Goal: Task Accomplishment & Management: Use online tool/utility

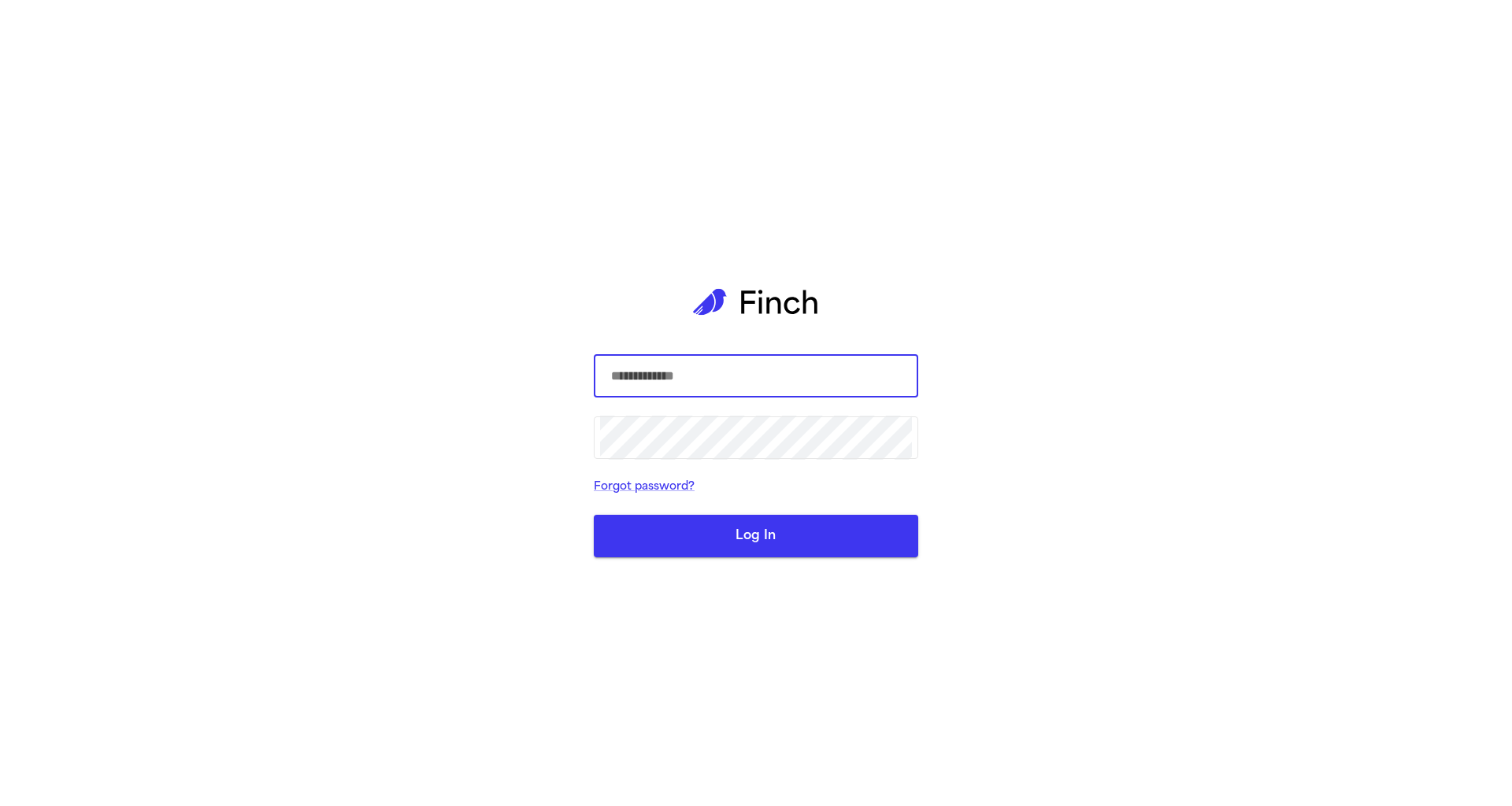
type input "**********"
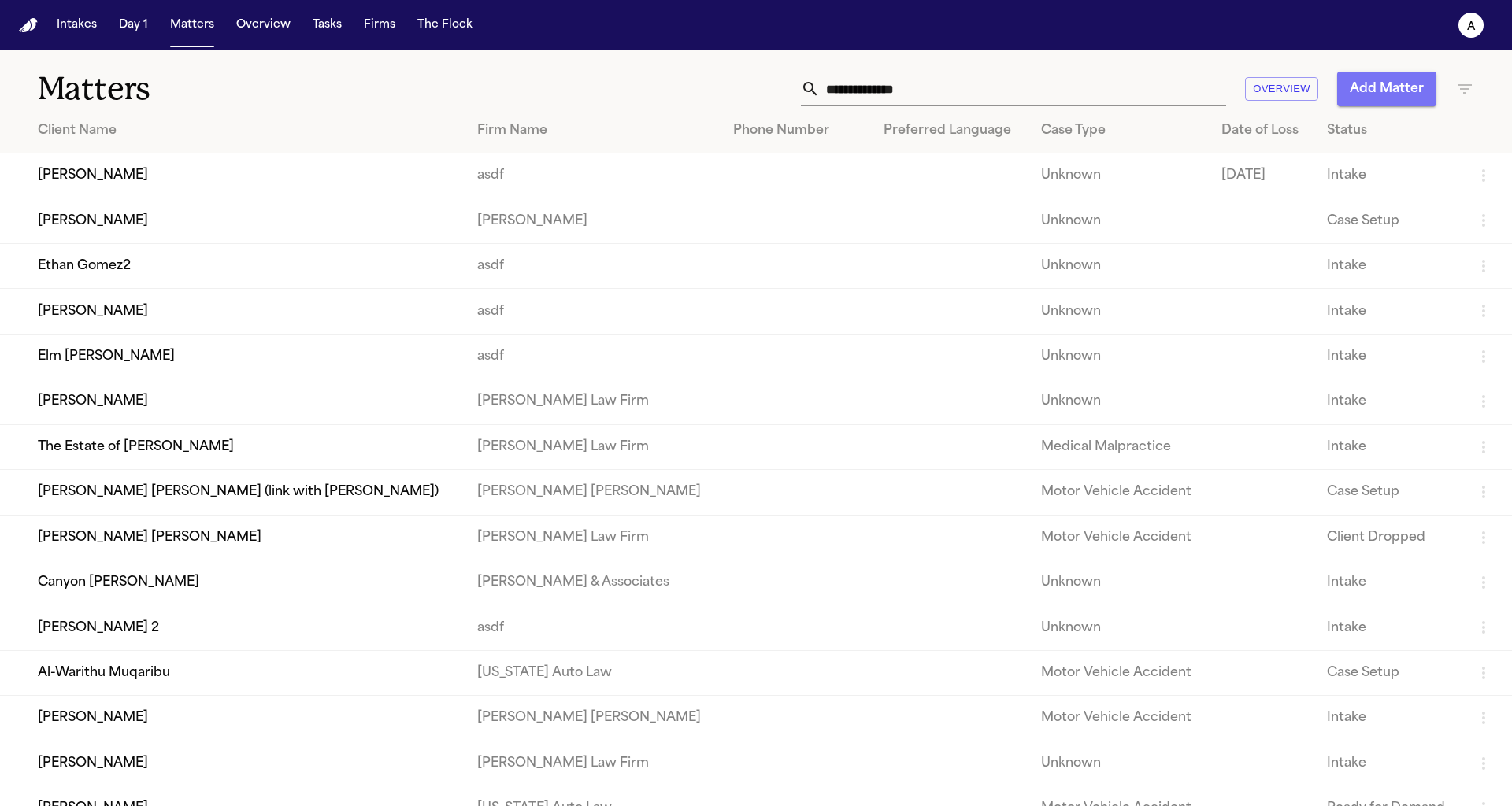
click at [1381, 76] on button "Add Matter" at bounding box center [1387, 88] width 99 height 34
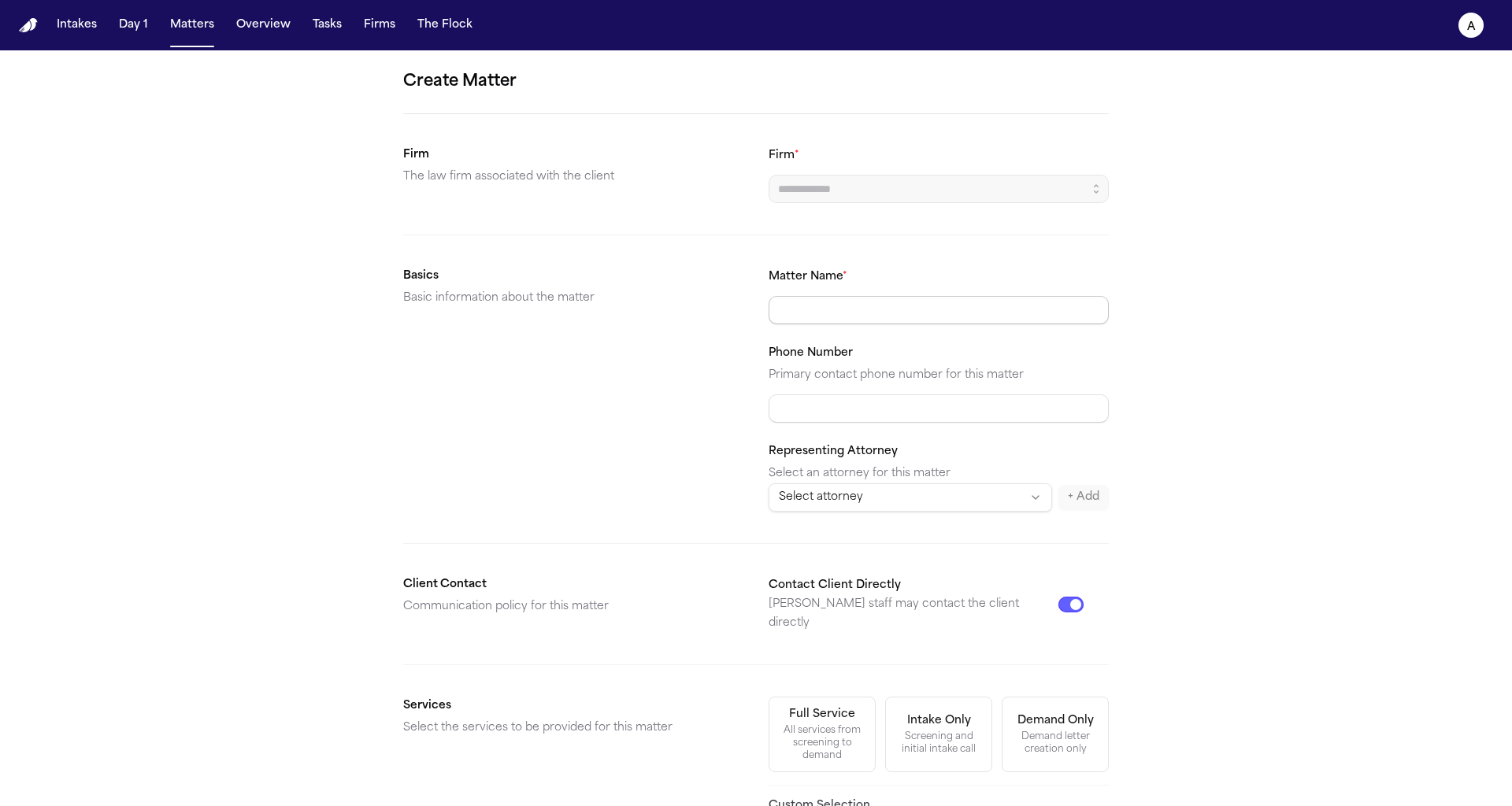
click at [909, 296] on input "Matter Name *" at bounding box center [939, 310] width 340 height 28
click at [992, 263] on form "Create Matter Firm The law firm associated with the client Firm * Basics Basic …" at bounding box center [756, 595] width 706 height 1051
click at [1088, 187] on button "button" at bounding box center [1096, 188] width 25 height 28
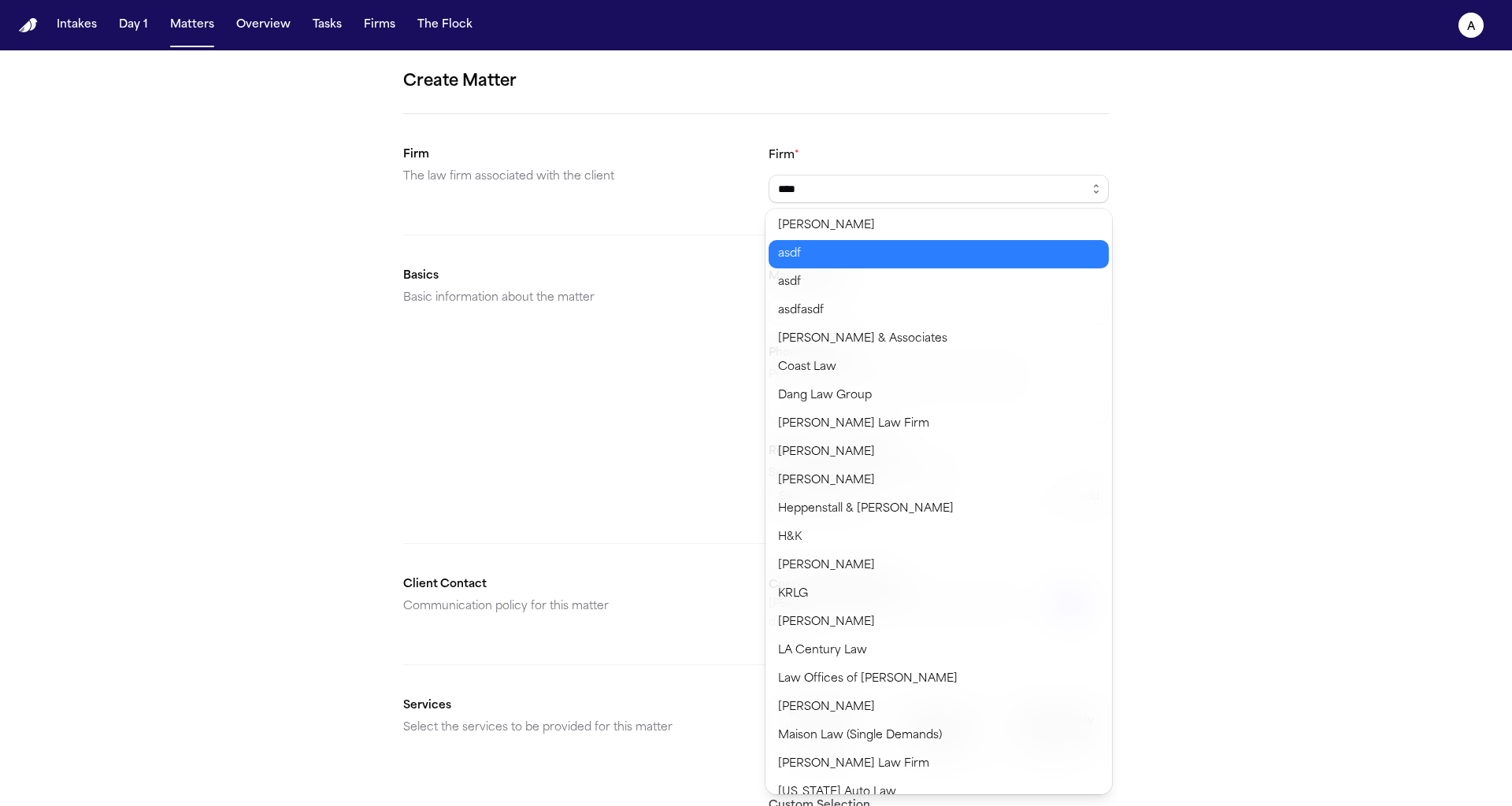
click at [927, 243] on body "Intakes Day 1 Matters Overview Tasks Firms The Flock a Create Matter Firm The l…" at bounding box center [756, 403] width 1512 height 806
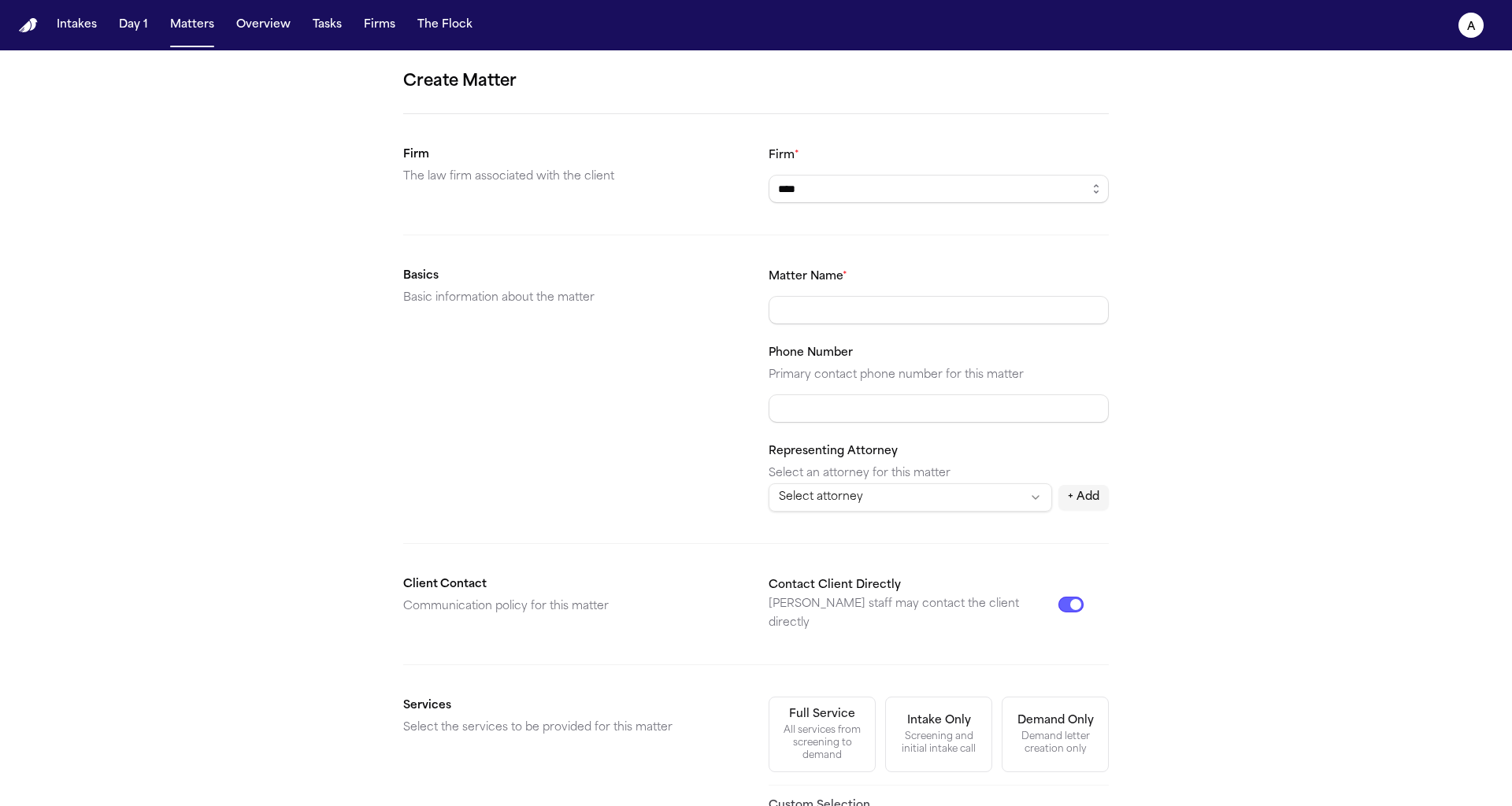
click at [939, 205] on form "Create Matter Firm The law firm associated with the client Firm * **** Basics B…" at bounding box center [756, 595] width 706 height 1051
click at [1100, 211] on form "Create Matter Firm The law firm associated with the client Firm * **** Basics B…" at bounding box center [756, 595] width 706 height 1051
click at [1100, 186] on icon "button" at bounding box center [1096, 189] width 13 height 13
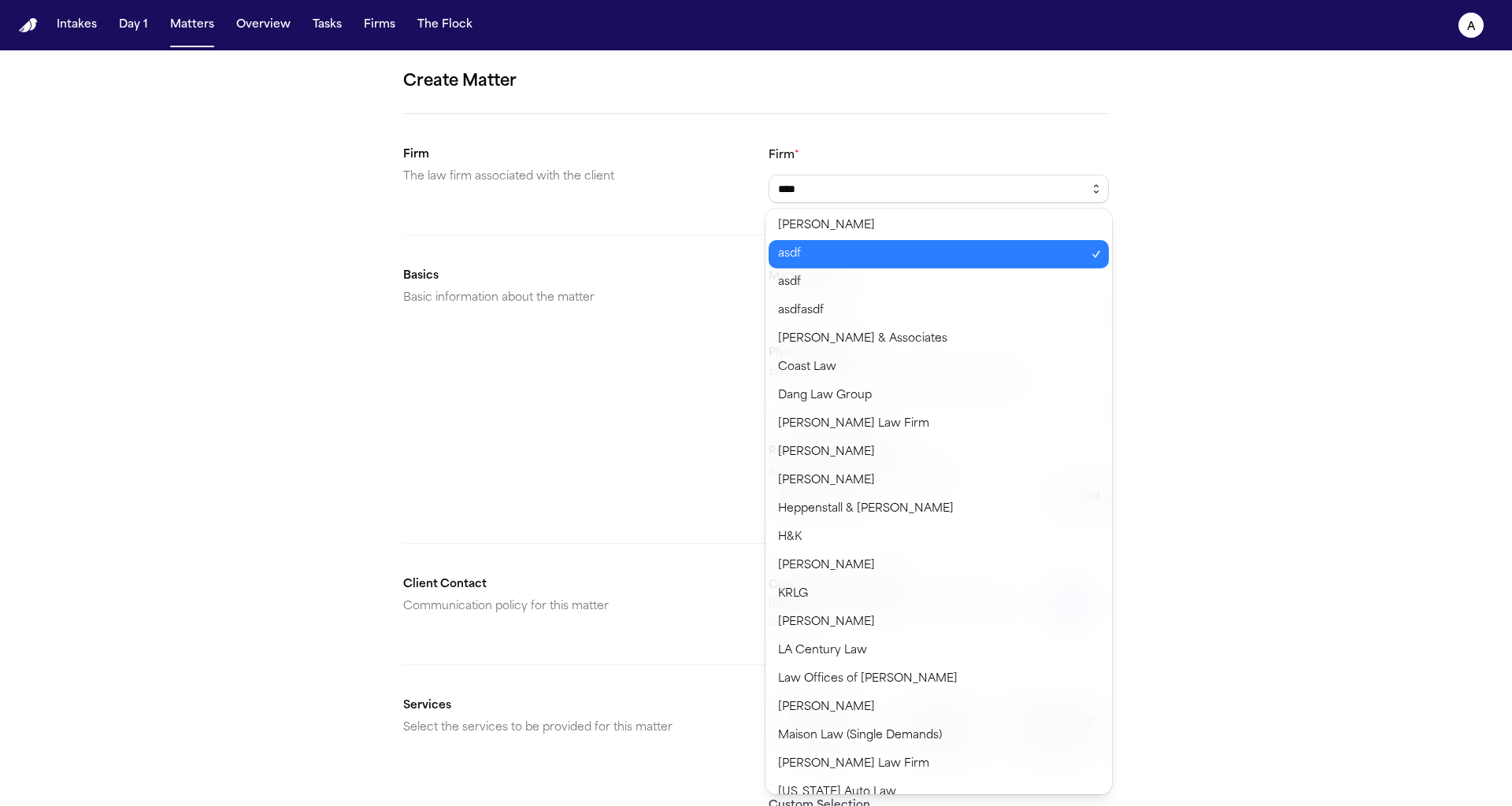
scroll to position [25, 0]
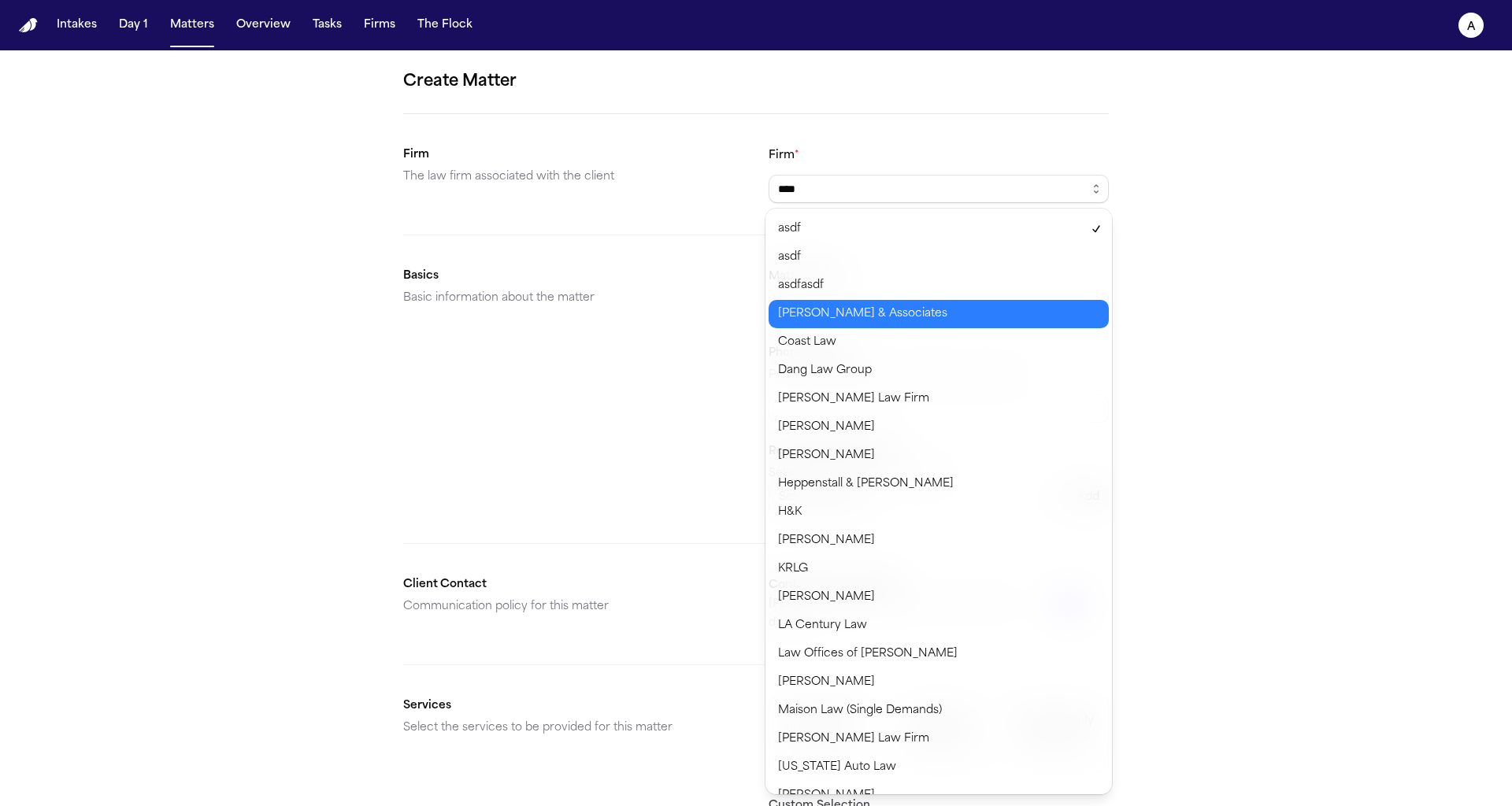
type input "**********"
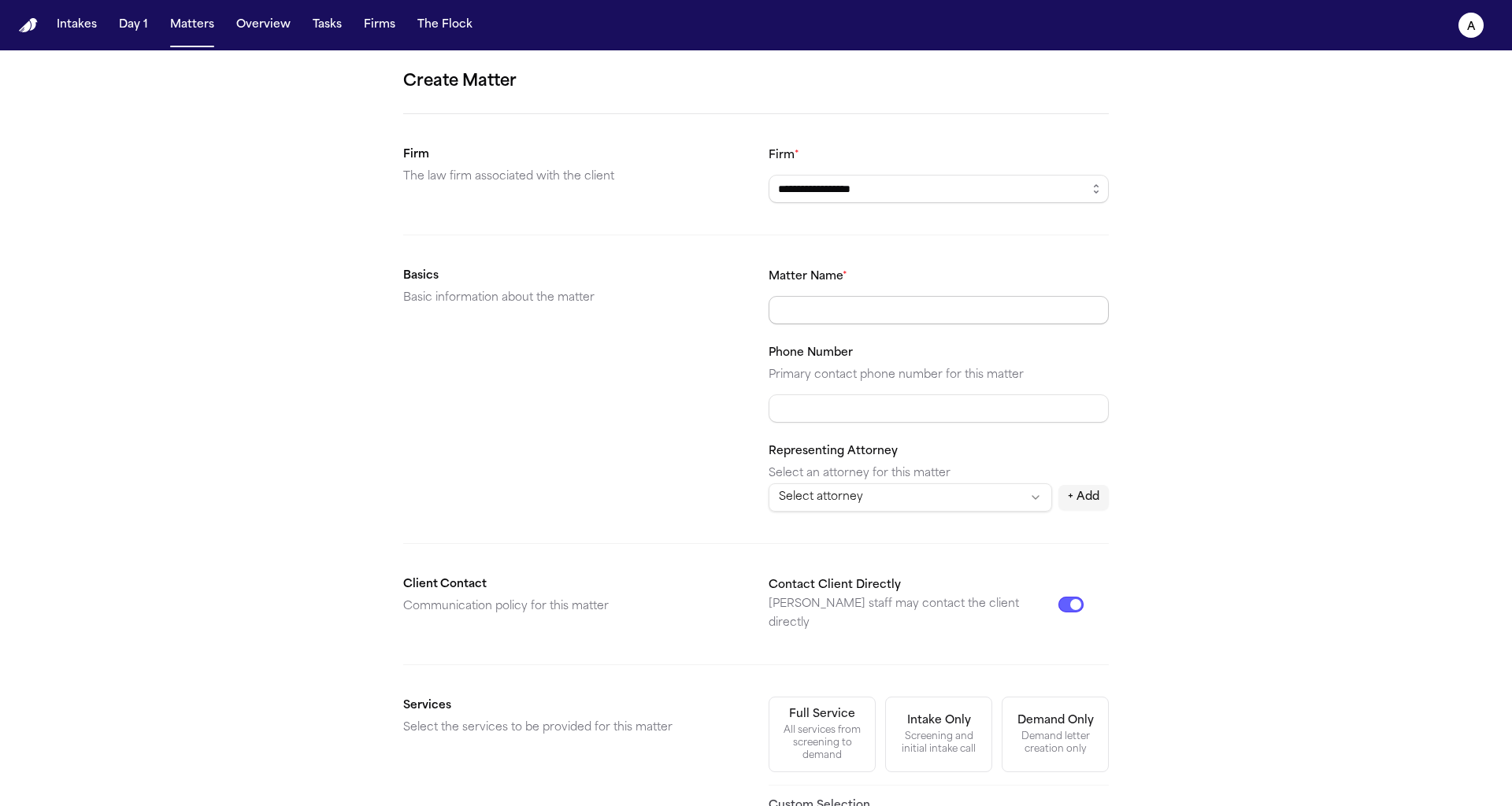
click at [958, 299] on body "**********" at bounding box center [756, 403] width 1512 height 806
click at [876, 298] on input "Matter Name *" at bounding box center [939, 310] width 340 height 28
click at [846, 313] on input "Matter Name *" at bounding box center [939, 310] width 340 height 28
click at [633, 390] on div "Basics Basic information about the matter" at bounding box center [573, 389] width 340 height 245
click at [818, 299] on input "Matter Name *" at bounding box center [939, 310] width 340 height 28
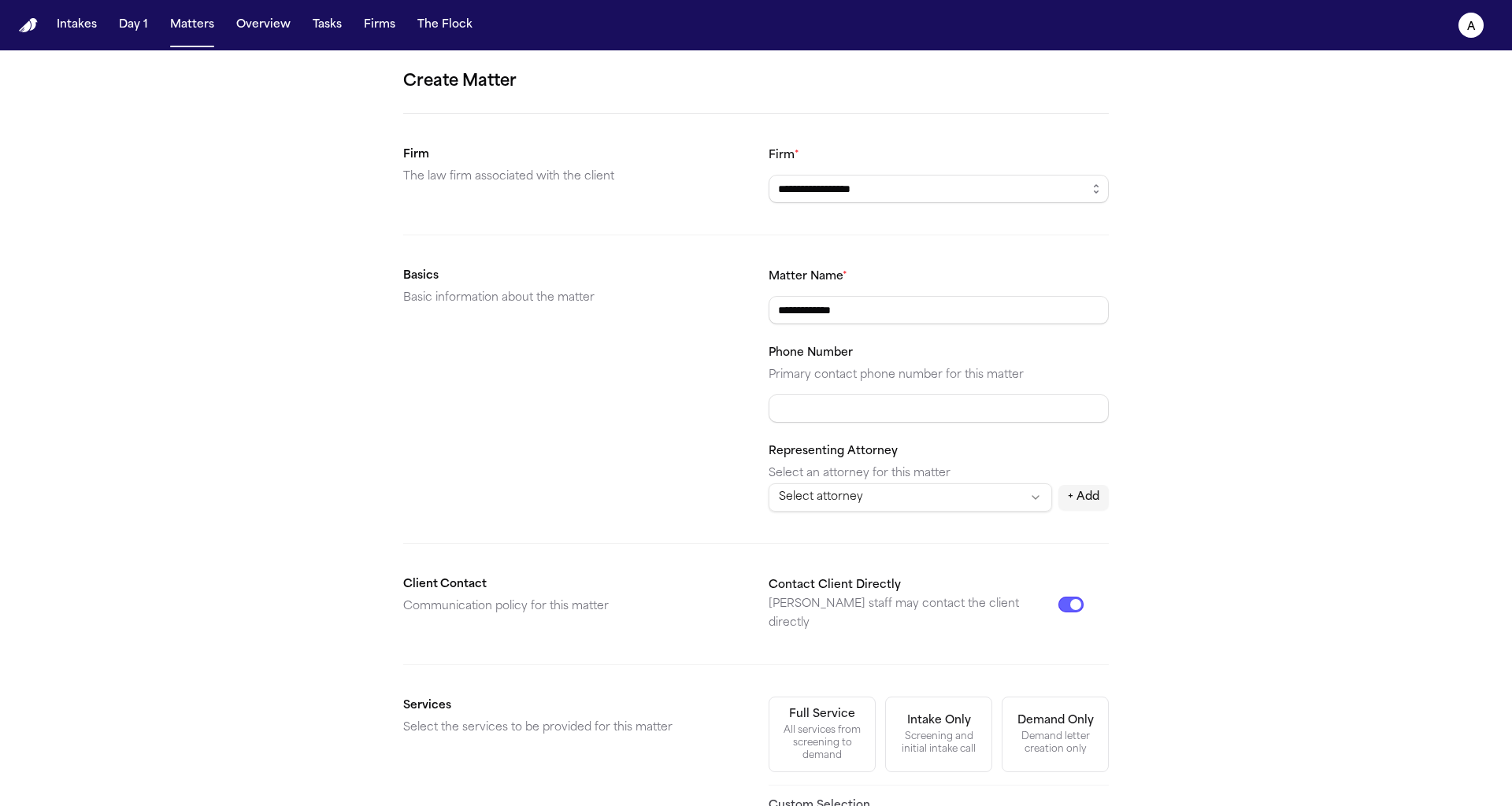
type input "**********"
click at [727, 452] on div "Basics Basic information about the matter" at bounding box center [573, 389] width 340 height 245
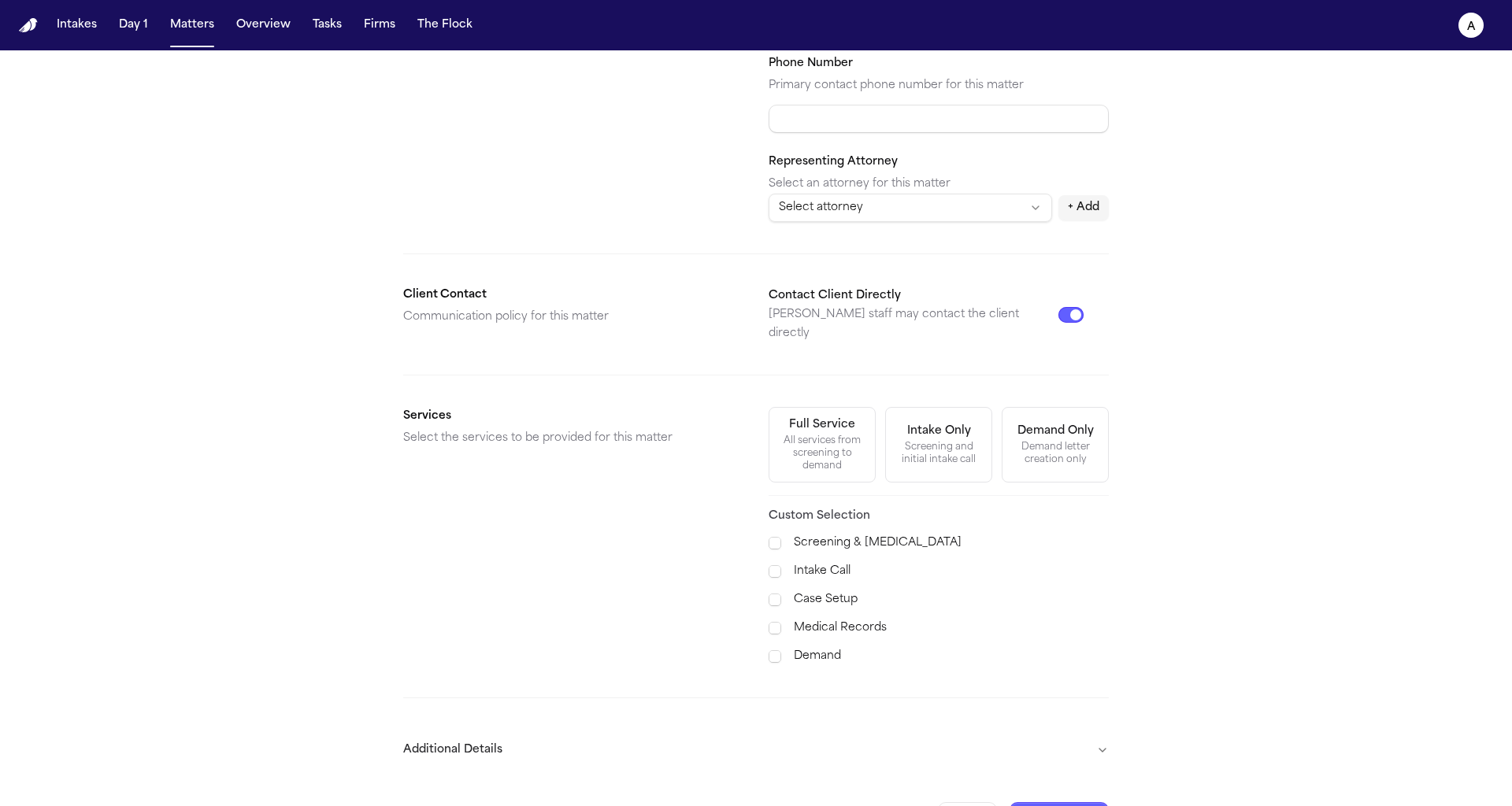
scroll to position [310, 0]
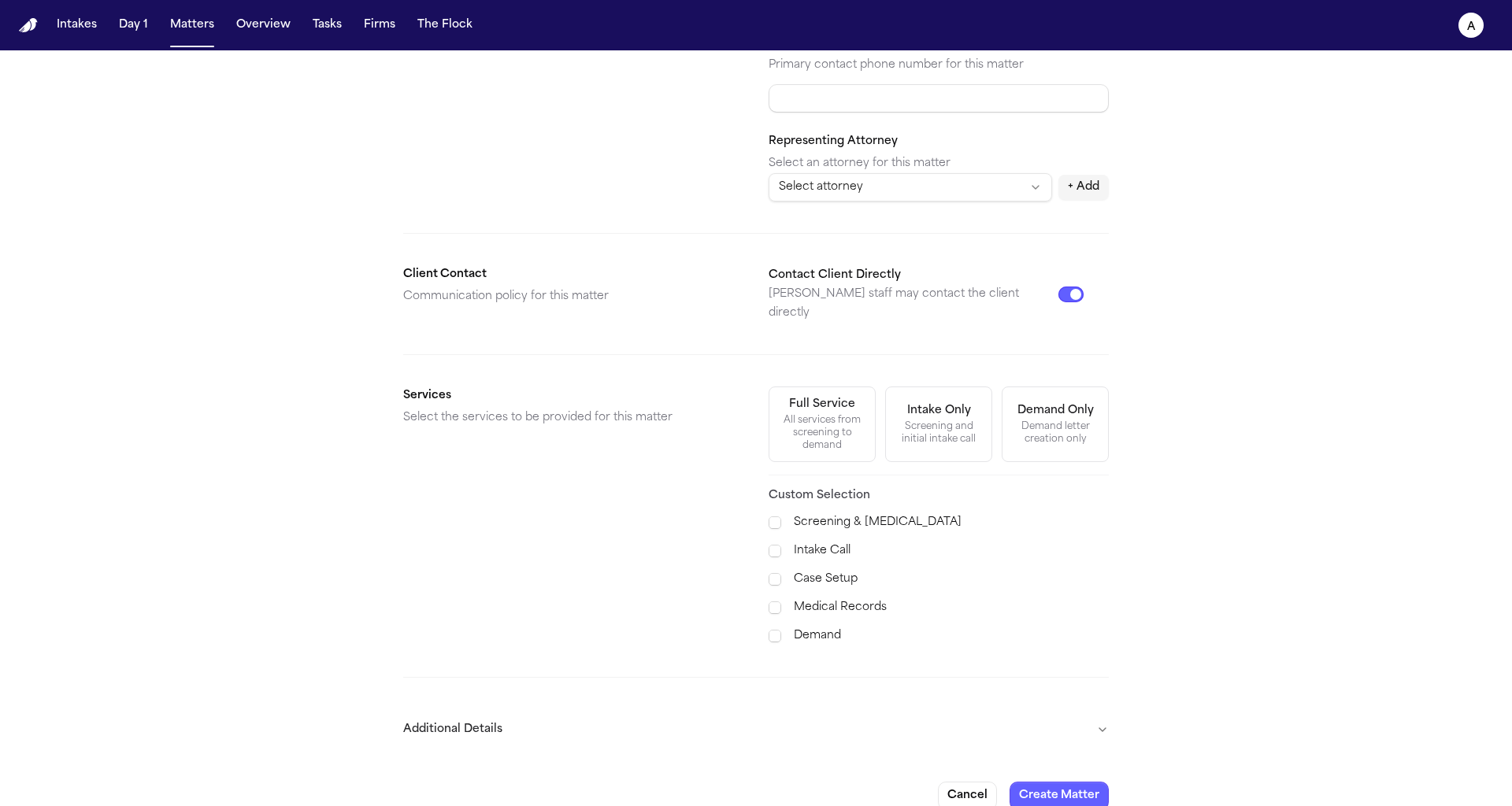
click at [753, 709] on button "Additional Details" at bounding box center [756, 729] width 706 height 41
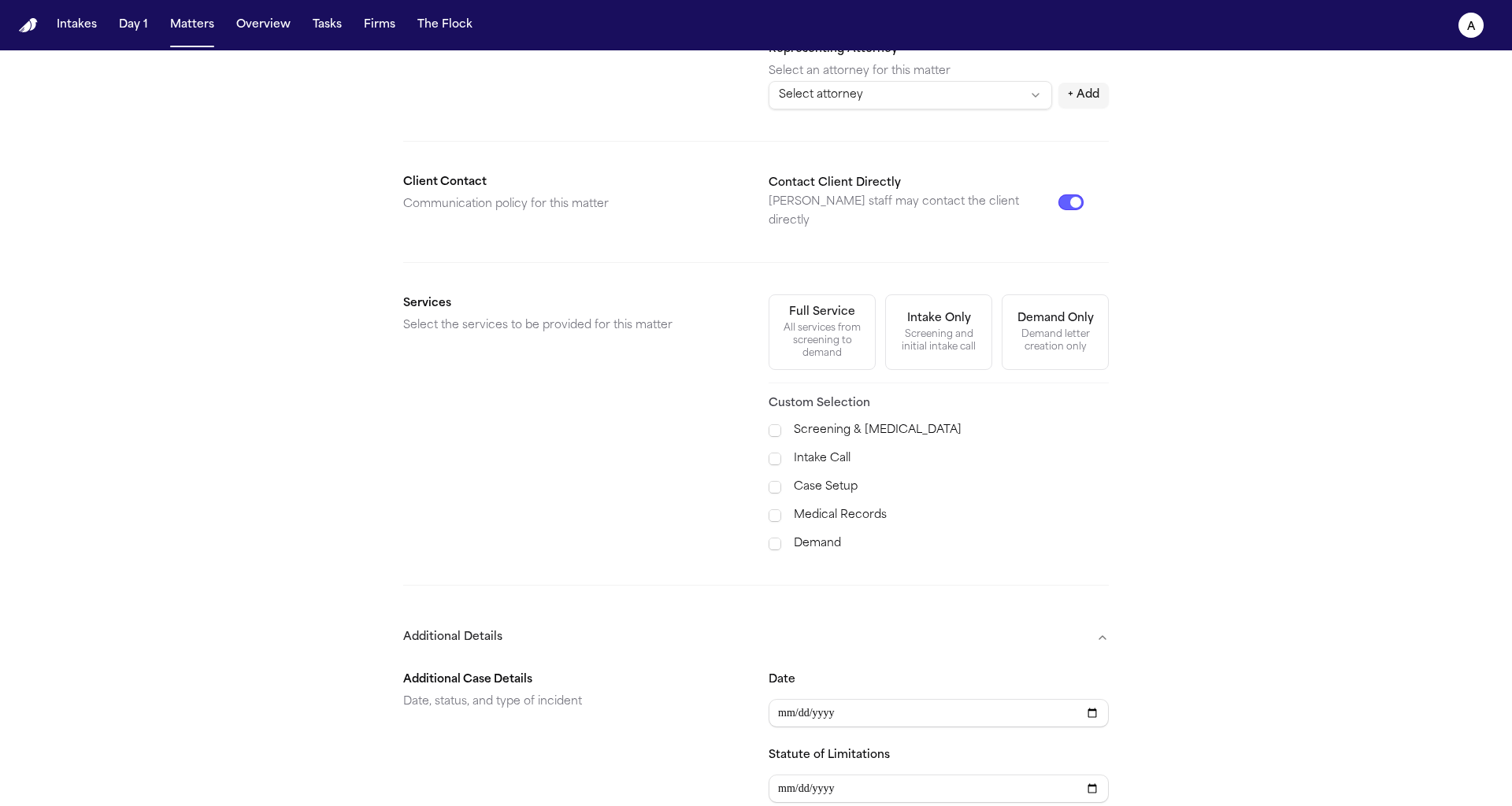
scroll to position [525, 0]
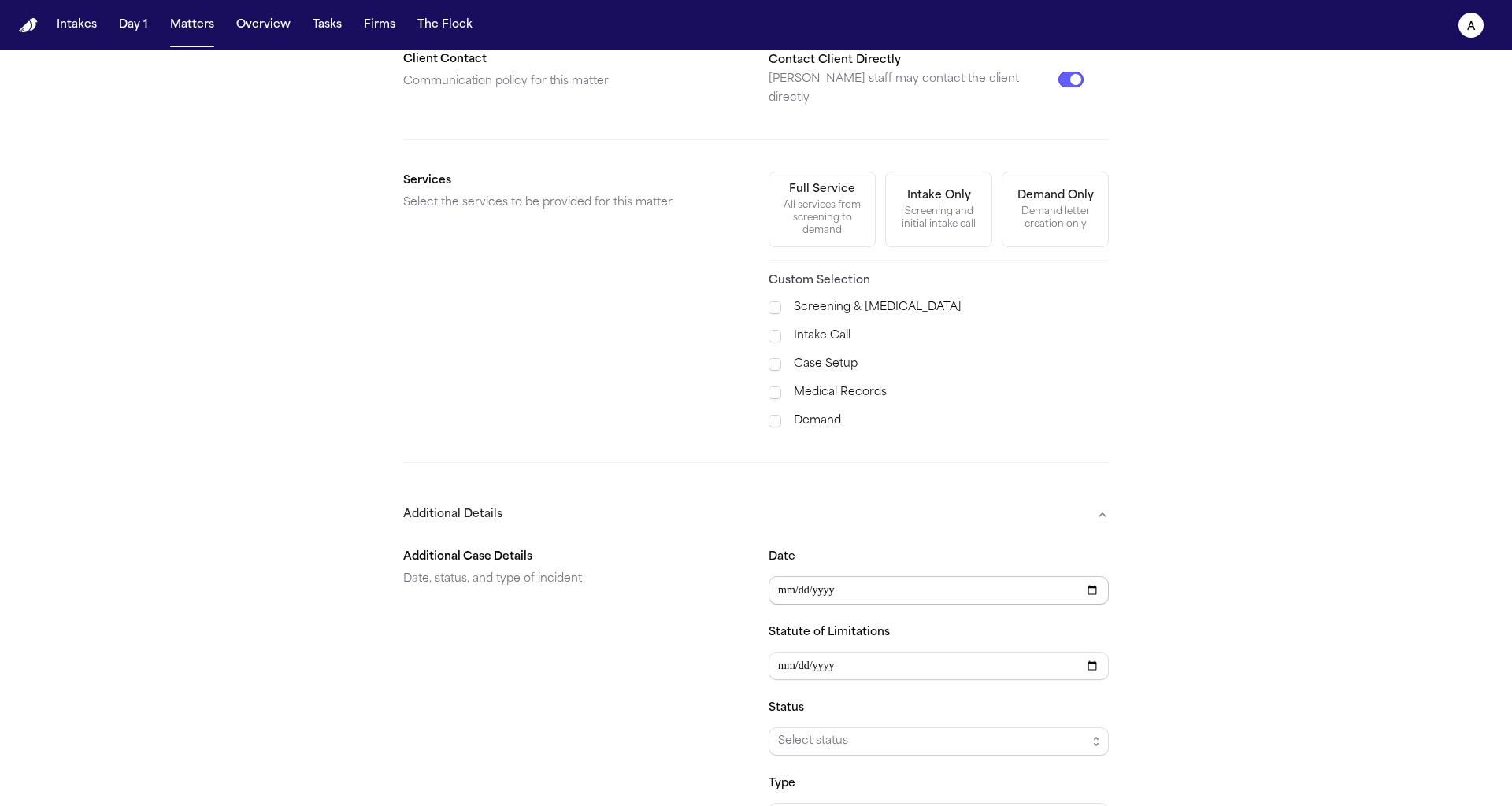
click at [781, 576] on input "Date" at bounding box center [939, 590] width 340 height 28
type input "**********"
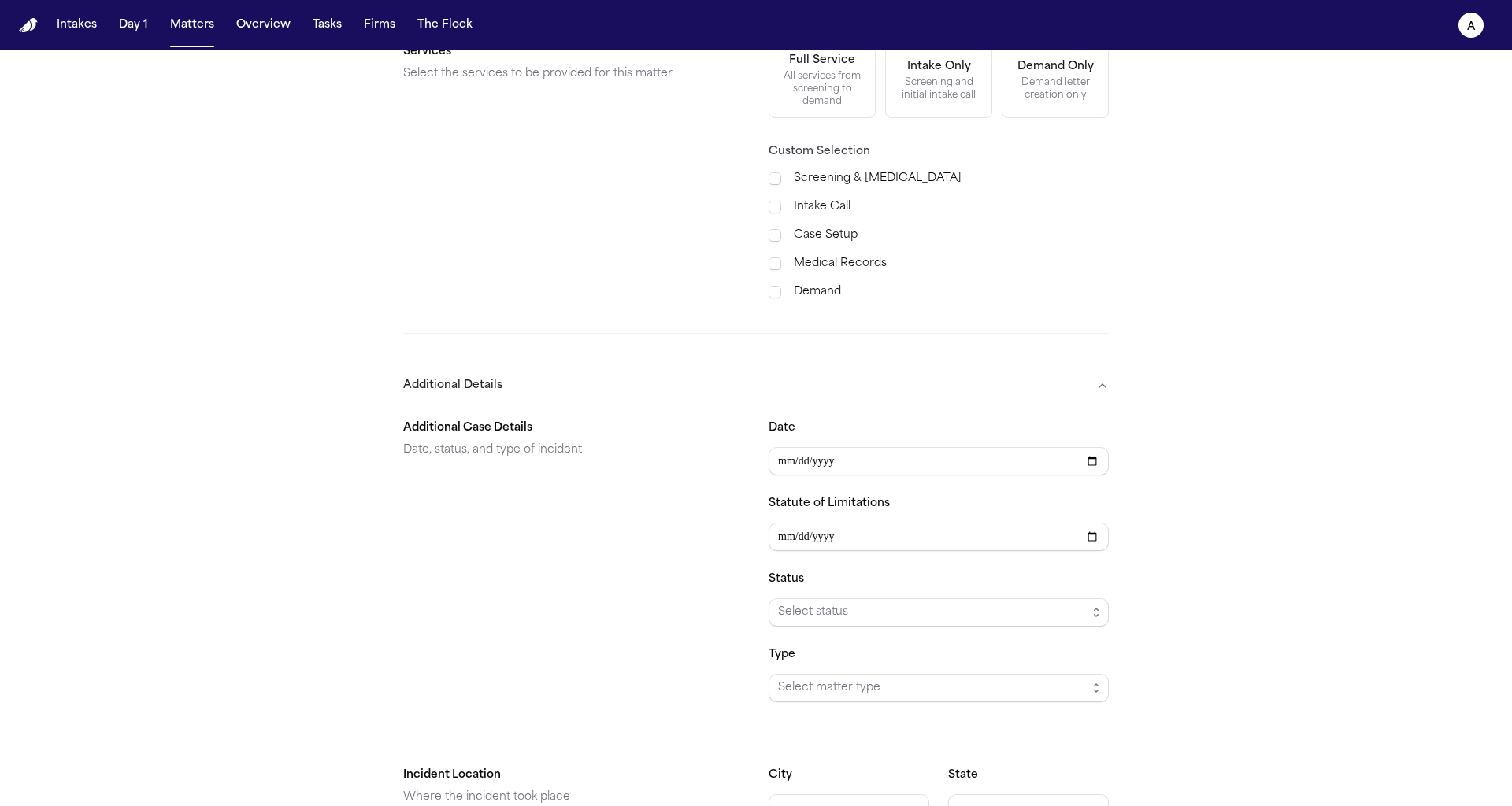
scroll to position [737, 0]
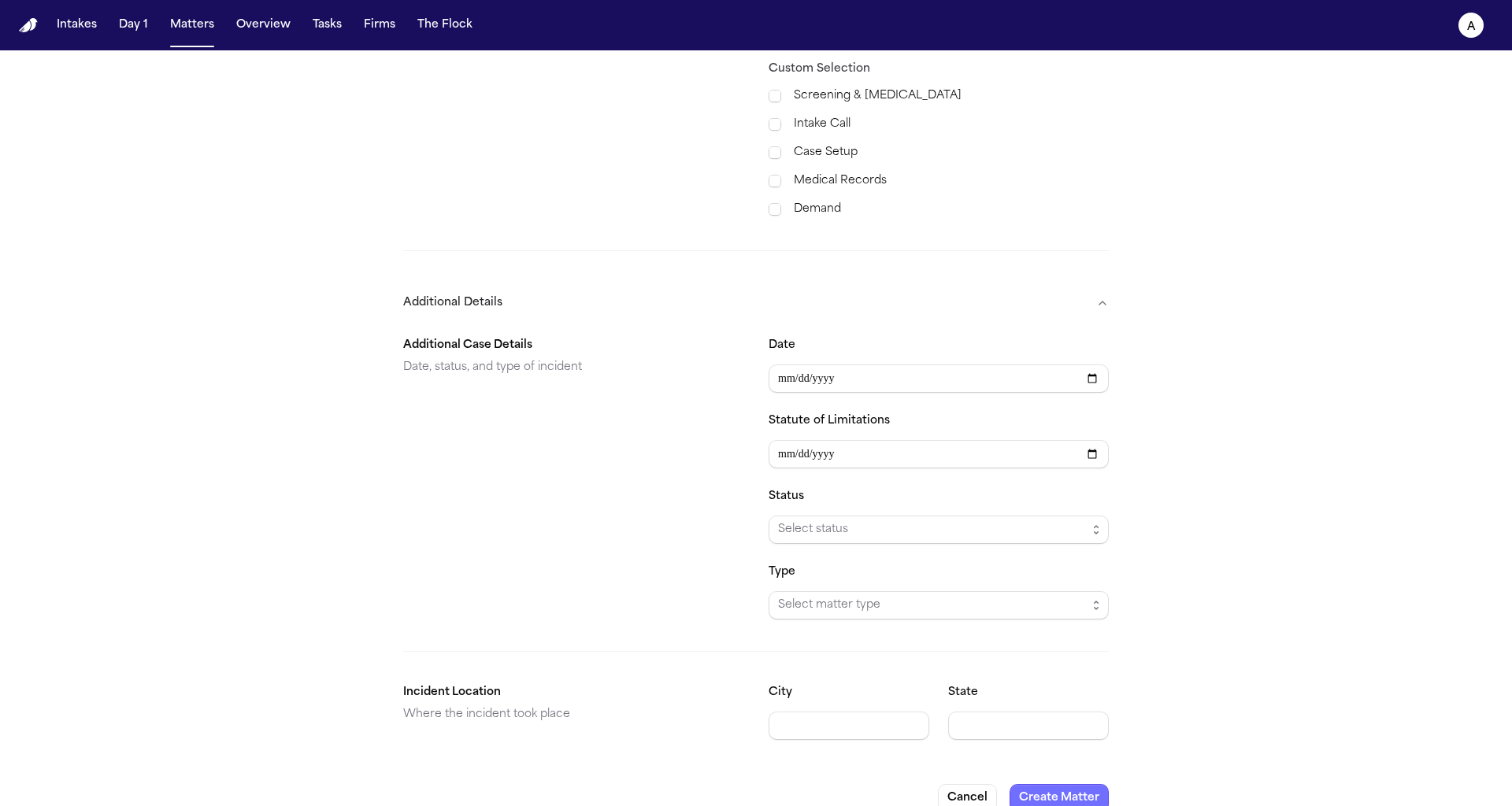
click at [1061, 784] on button "Create Matter" at bounding box center [1060, 798] width 99 height 28
click at [1052, 784] on button "Create Matter" at bounding box center [1060, 798] width 99 height 28
click at [1064, 784] on button "Create Matter" at bounding box center [1060, 798] width 99 height 28
click at [1076, 758] on form "**********" at bounding box center [756, 72] width 706 height 1480
click at [1076, 784] on button "Create Matter" at bounding box center [1060, 798] width 99 height 28
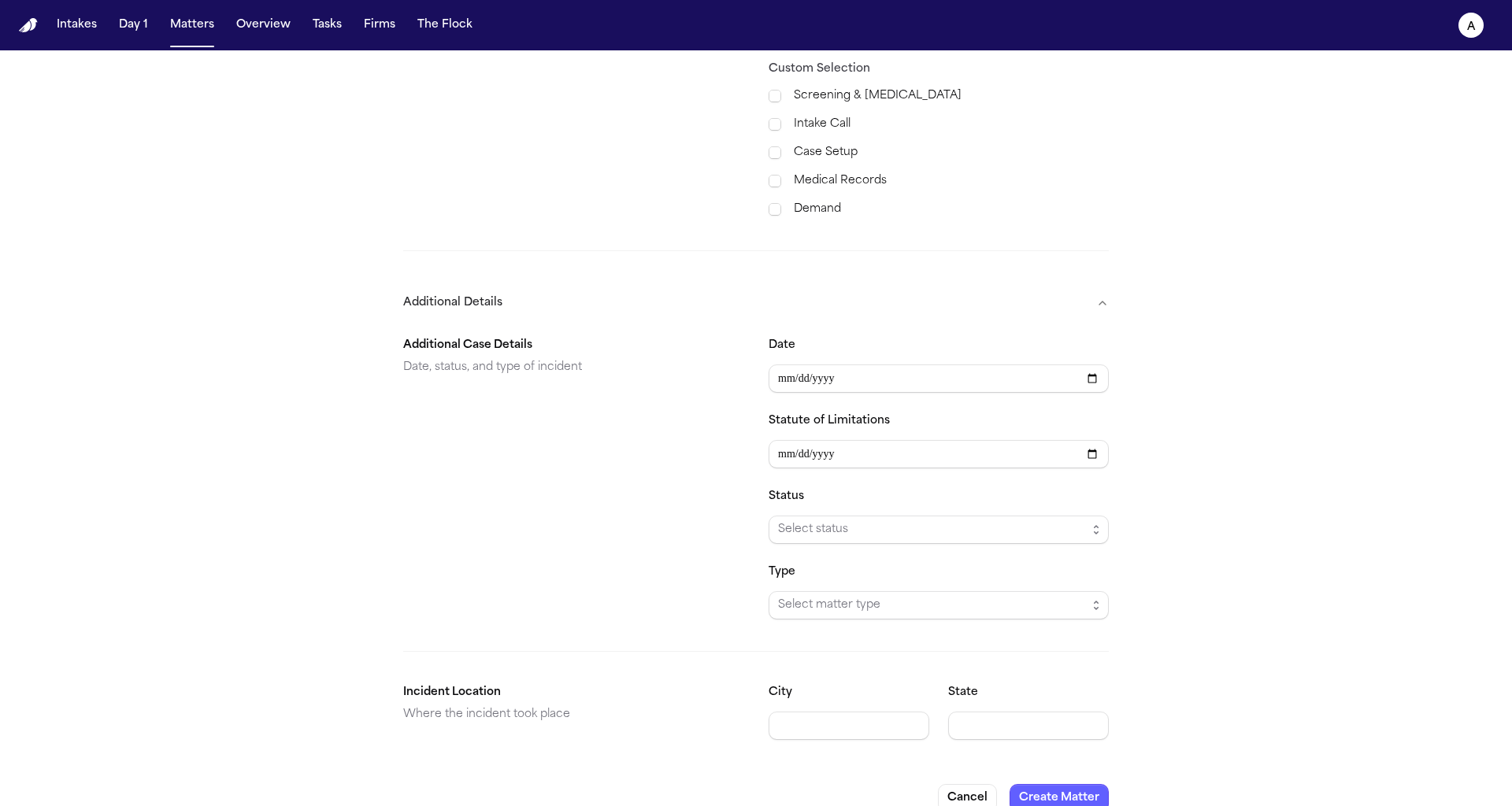
click at [42, 19] on nav "Intakes Day 1 Matters Overview Tasks Firms The Flock a" at bounding box center [756, 25] width 1512 height 50
click at [193, 45] on nav "Intakes Day 1 Matters Overview Tasks Firms The Flock a" at bounding box center [756, 25] width 1512 height 50
click at [194, 35] on button "Matters" at bounding box center [192, 25] width 57 height 28
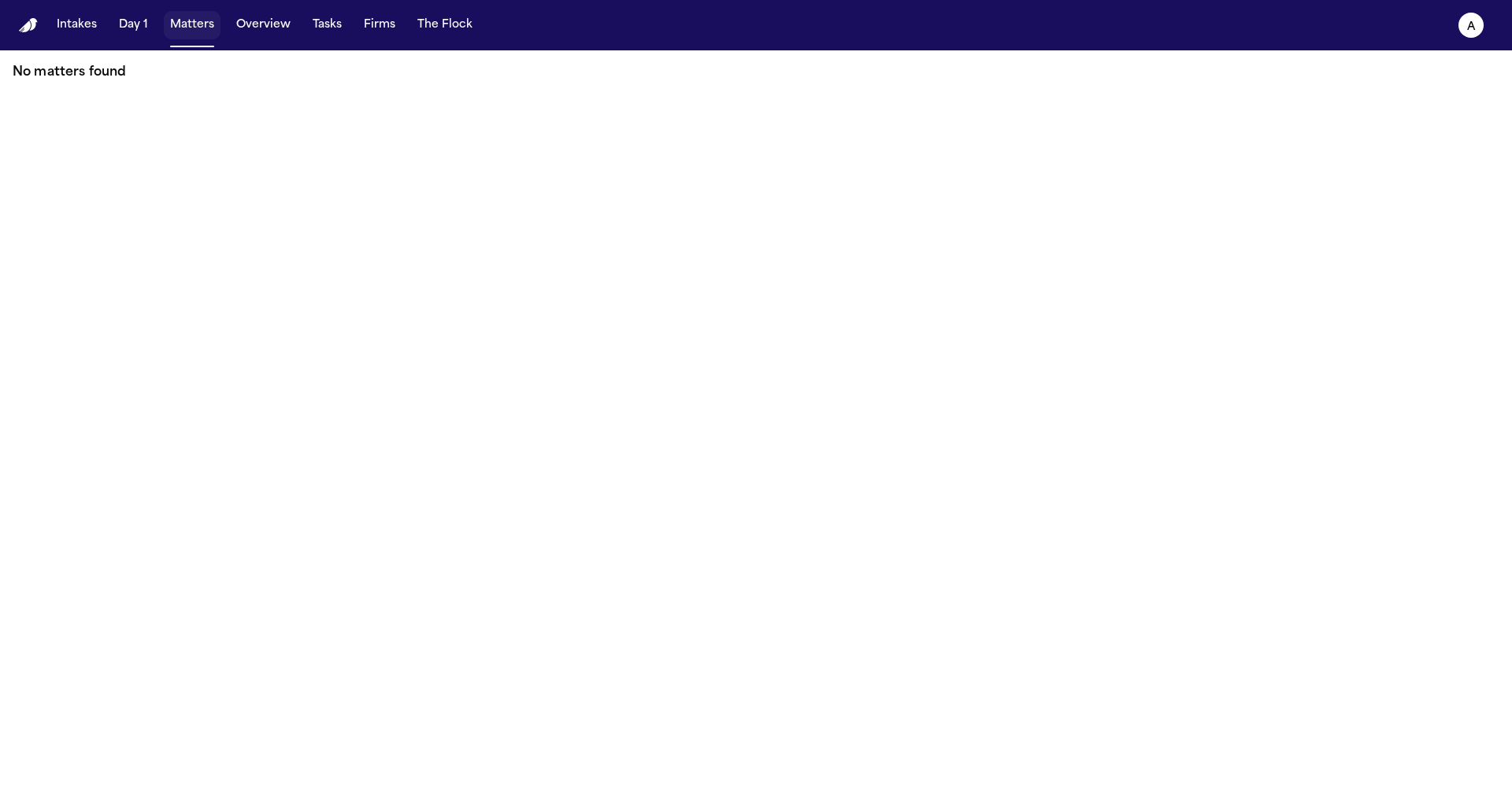
click at [192, 32] on button "Matters" at bounding box center [192, 25] width 57 height 28
click at [39, 14] on nav "Intakes Day 1 Matters Overview Tasks Firms The Flock a" at bounding box center [756, 25] width 1512 height 50
click at [34, 14] on nav "Intakes Day 1 Matters Overview Tasks Firms The Flock a" at bounding box center [756, 25] width 1512 height 50
click at [88, 35] on button "Intakes" at bounding box center [77, 25] width 53 height 28
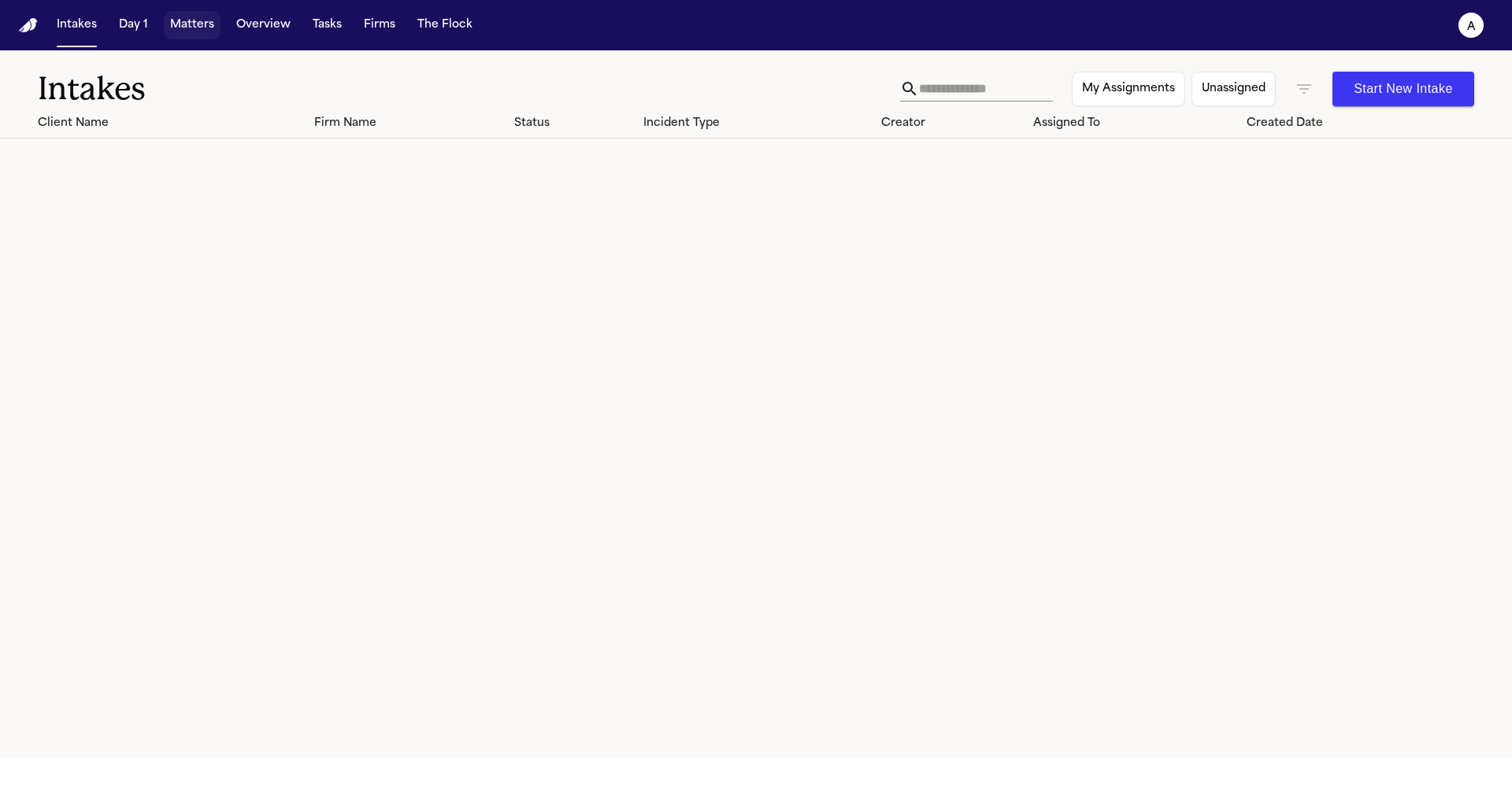
click at [168, 24] on button "Matters" at bounding box center [192, 25] width 57 height 28
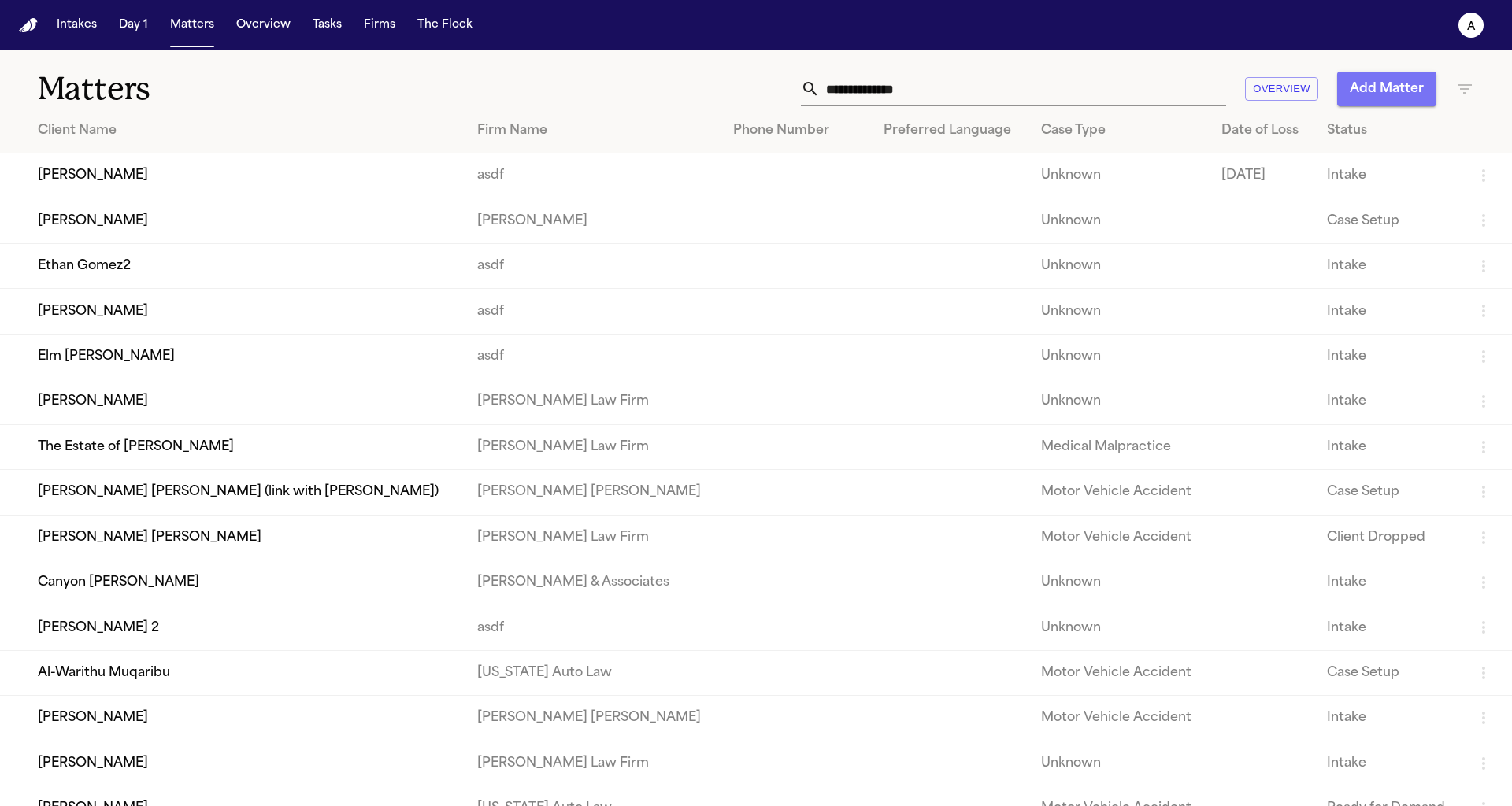
click at [1405, 95] on button "Add Matter" at bounding box center [1387, 88] width 99 height 34
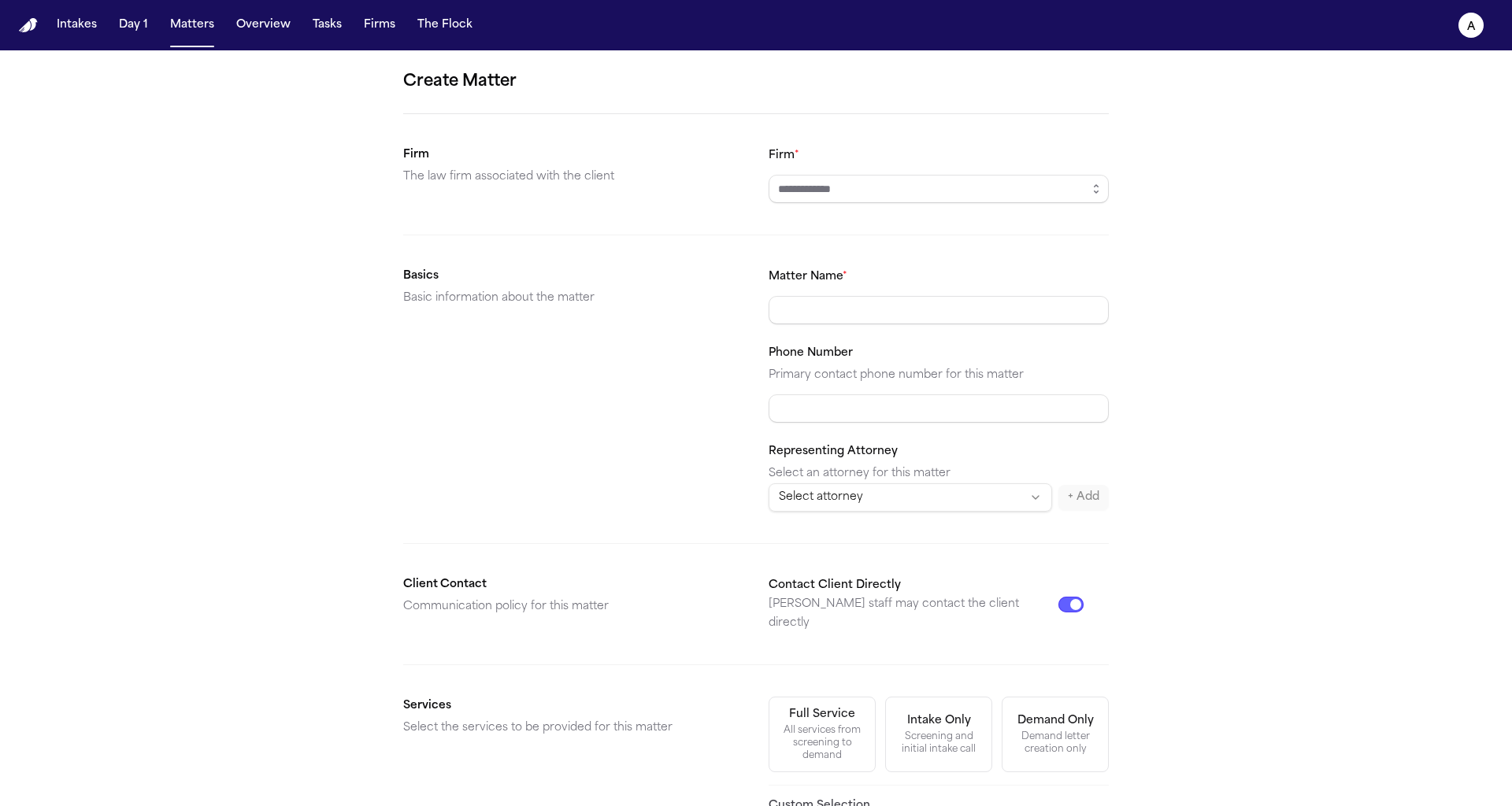
click at [899, 207] on form "Create Matter Firm The law firm associated with the client Firm * Basics Basic …" at bounding box center [756, 595] width 706 height 1051
click at [899, 186] on input "Firm *" at bounding box center [939, 188] width 340 height 28
click at [1101, 191] on icon "button" at bounding box center [1096, 189] width 13 height 13
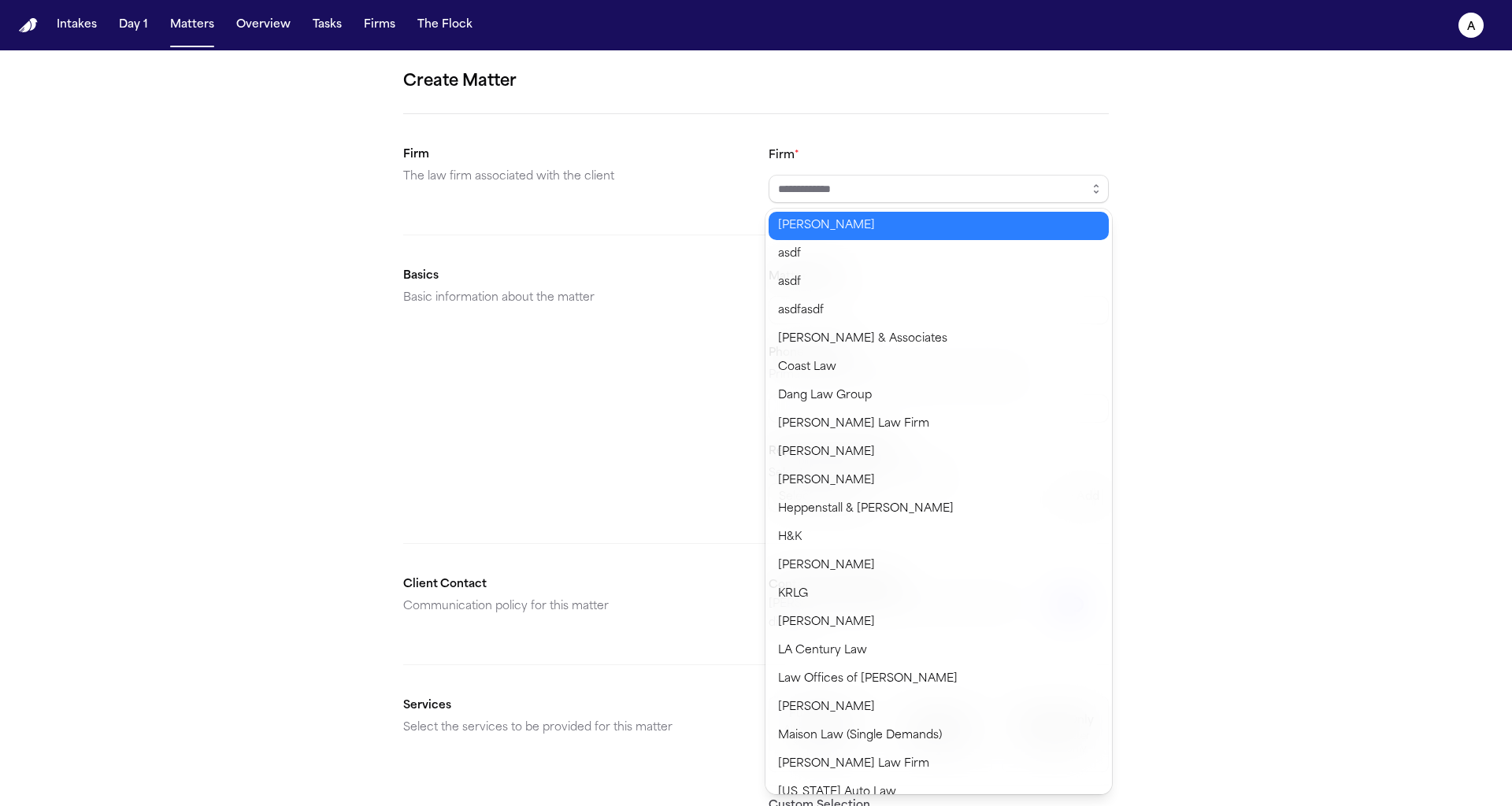
type input "*********"
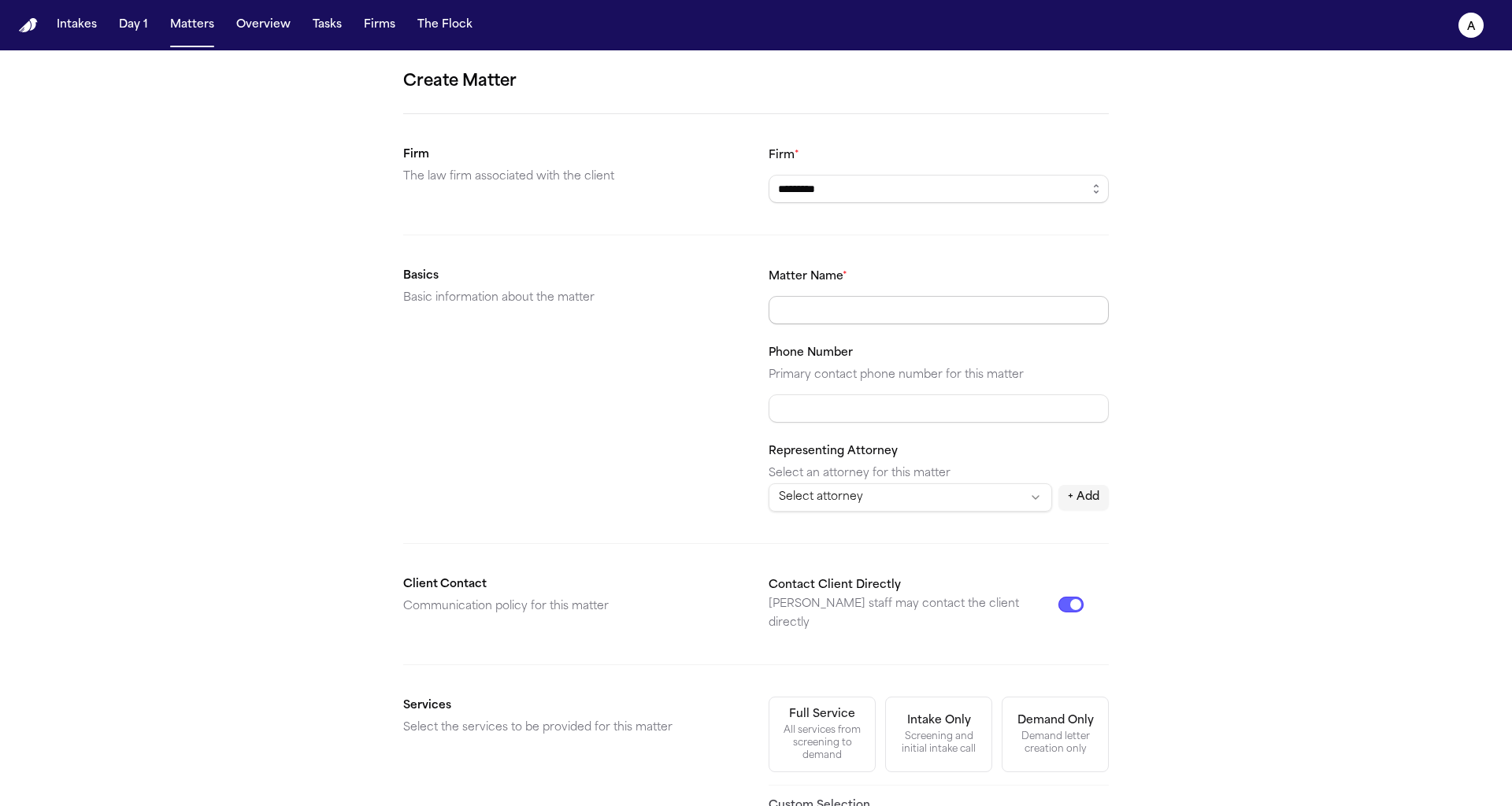
click at [996, 296] on input "Matter Name *" at bounding box center [939, 310] width 340 height 28
type input "**********"
click at [983, 447] on div "Representing Attorney Select an attorney for this matter Select attorney **** +…" at bounding box center [939, 477] width 340 height 70
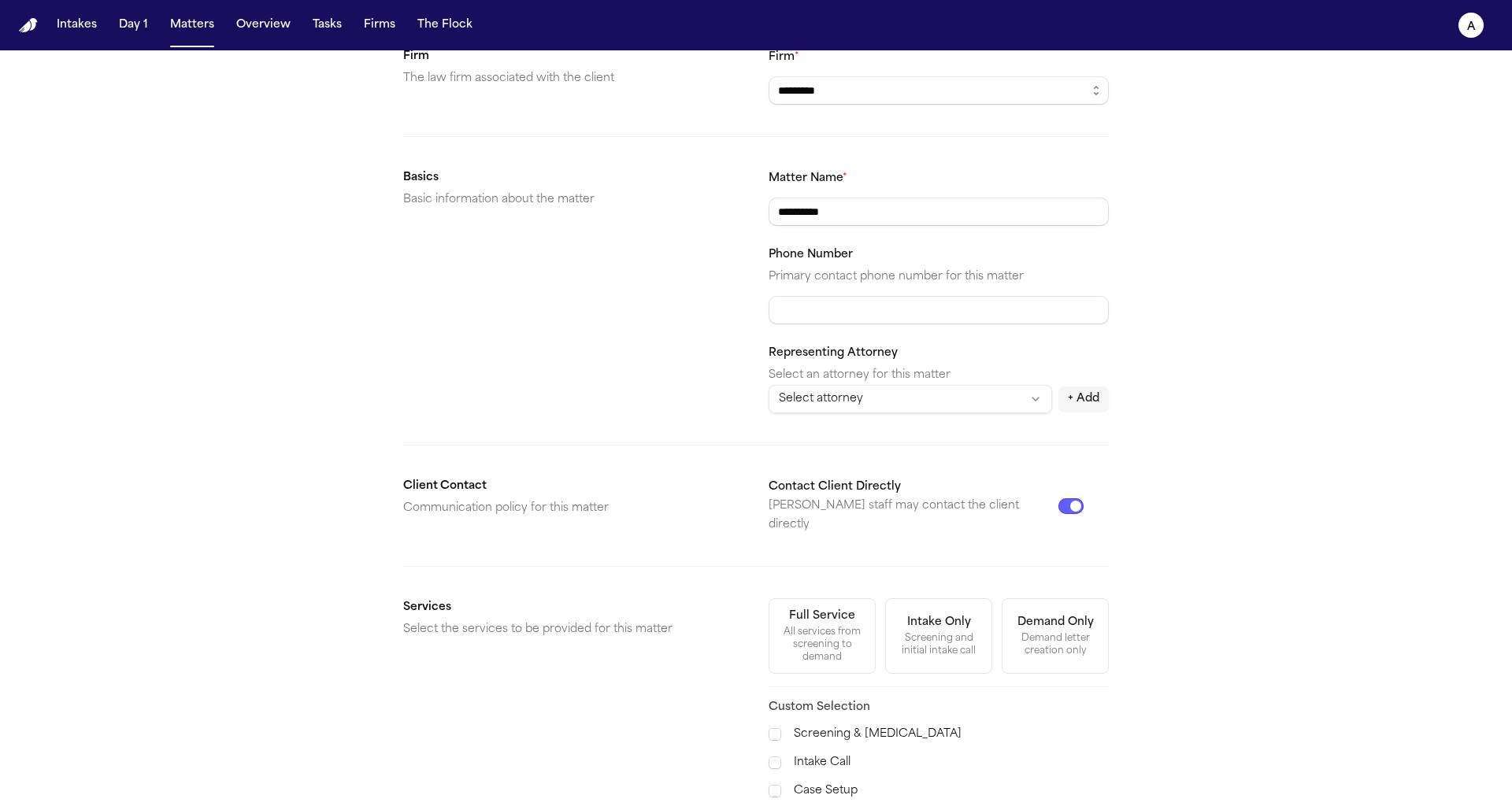
scroll to position [310, 0]
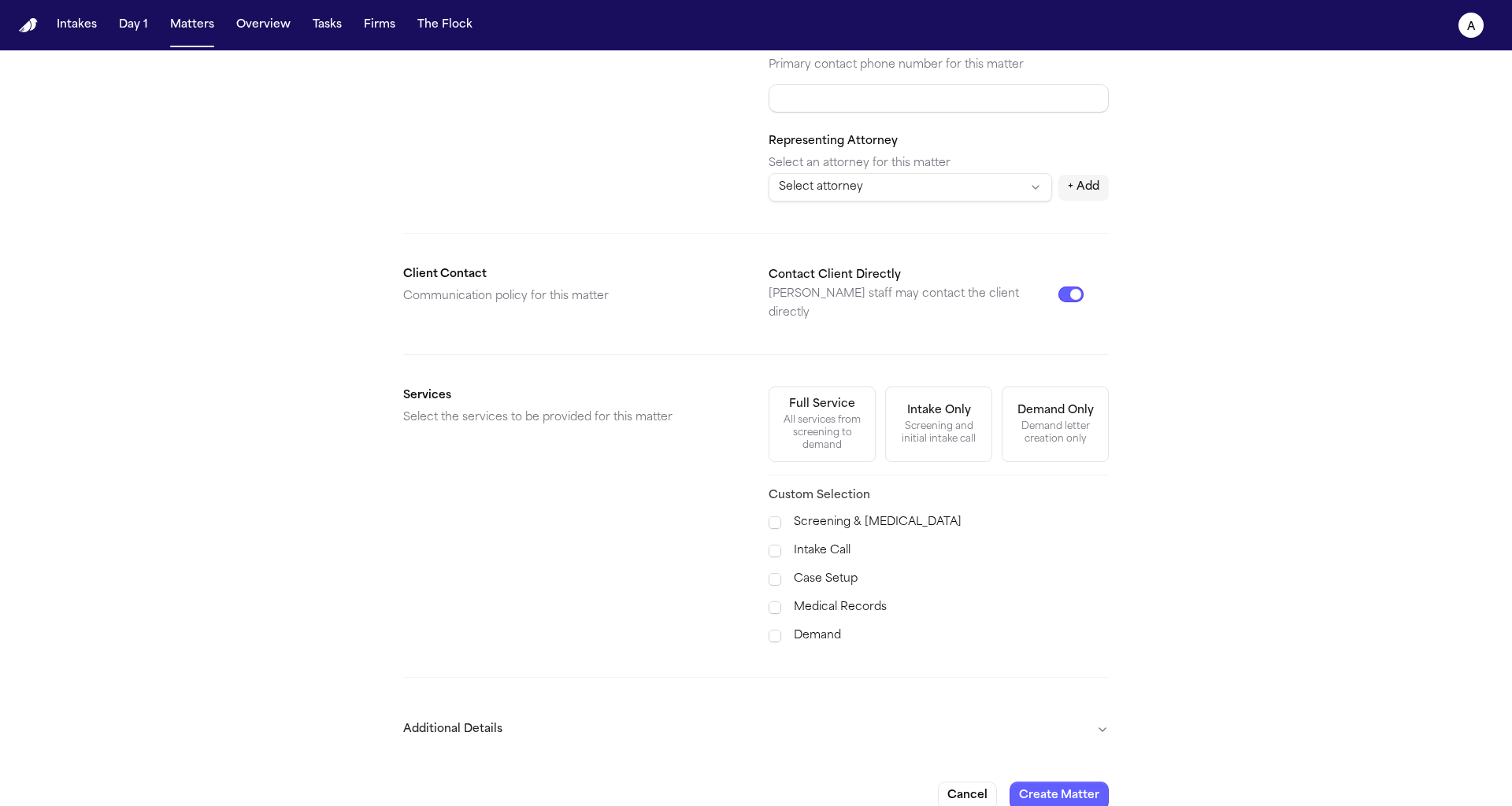
click at [983, 709] on button "Additional Details" at bounding box center [756, 729] width 706 height 41
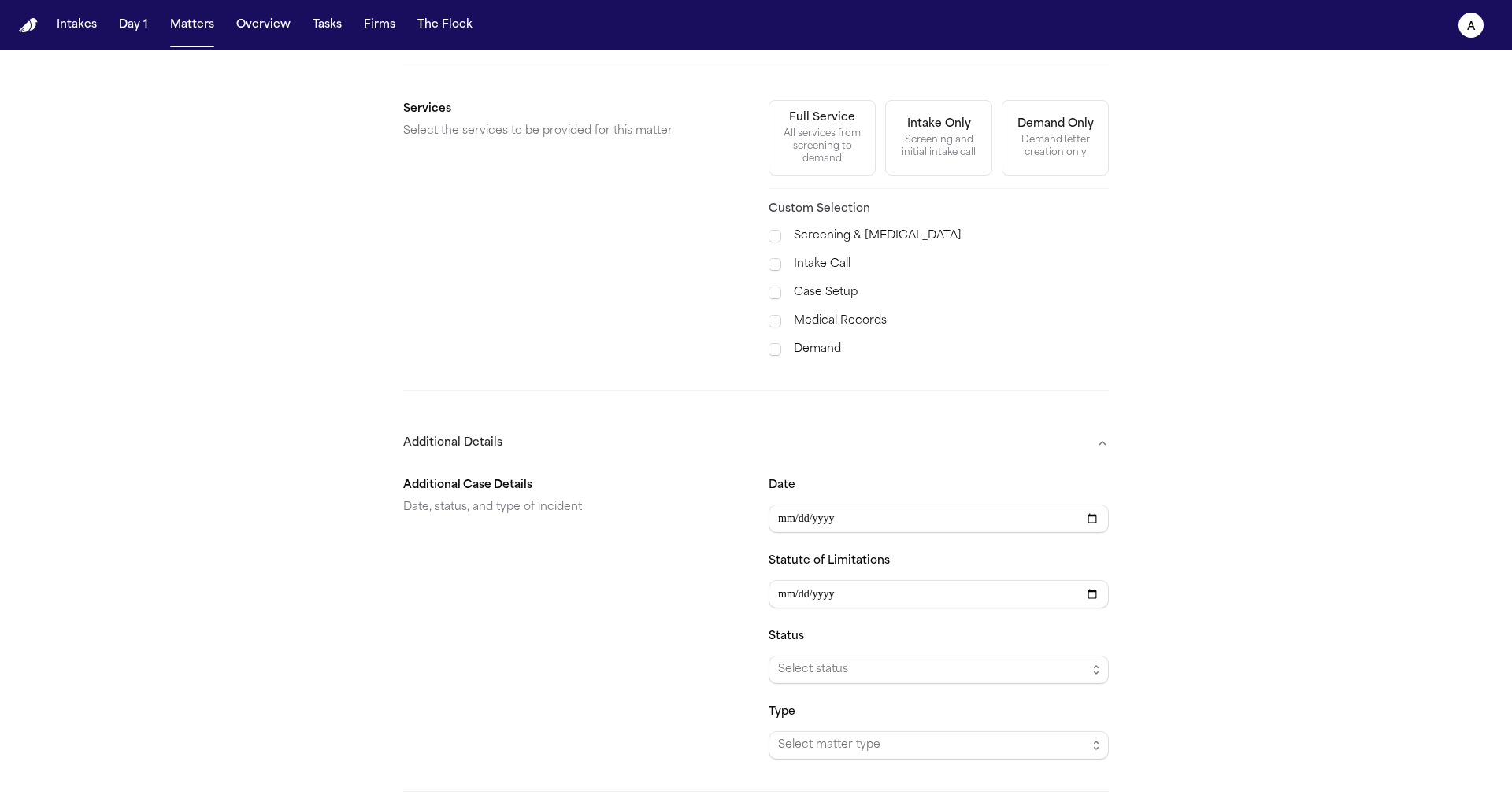
scroll to position [628, 0]
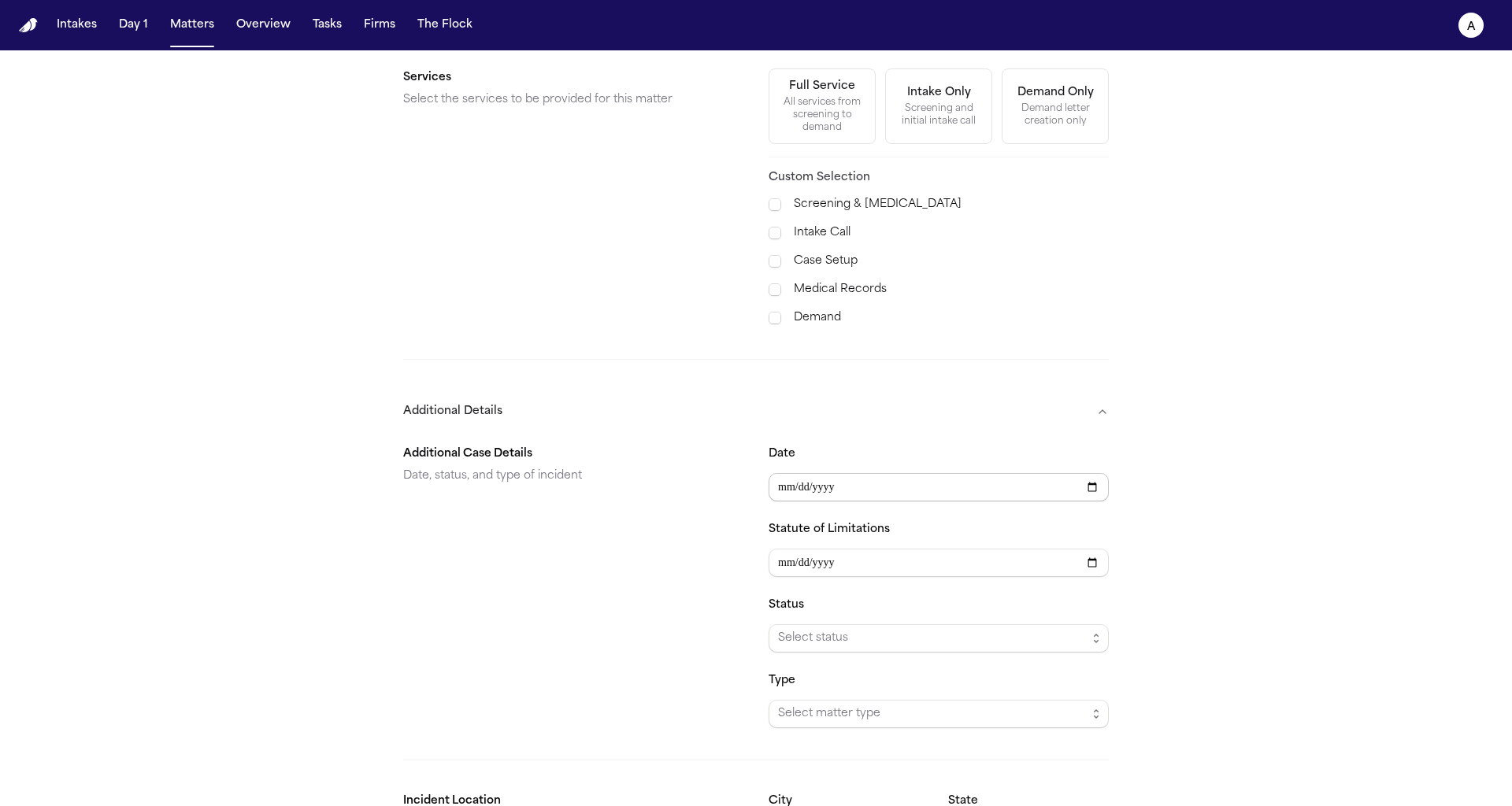
click at [1015, 473] on input "Date" at bounding box center [939, 487] width 340 height 28
type input "**********"
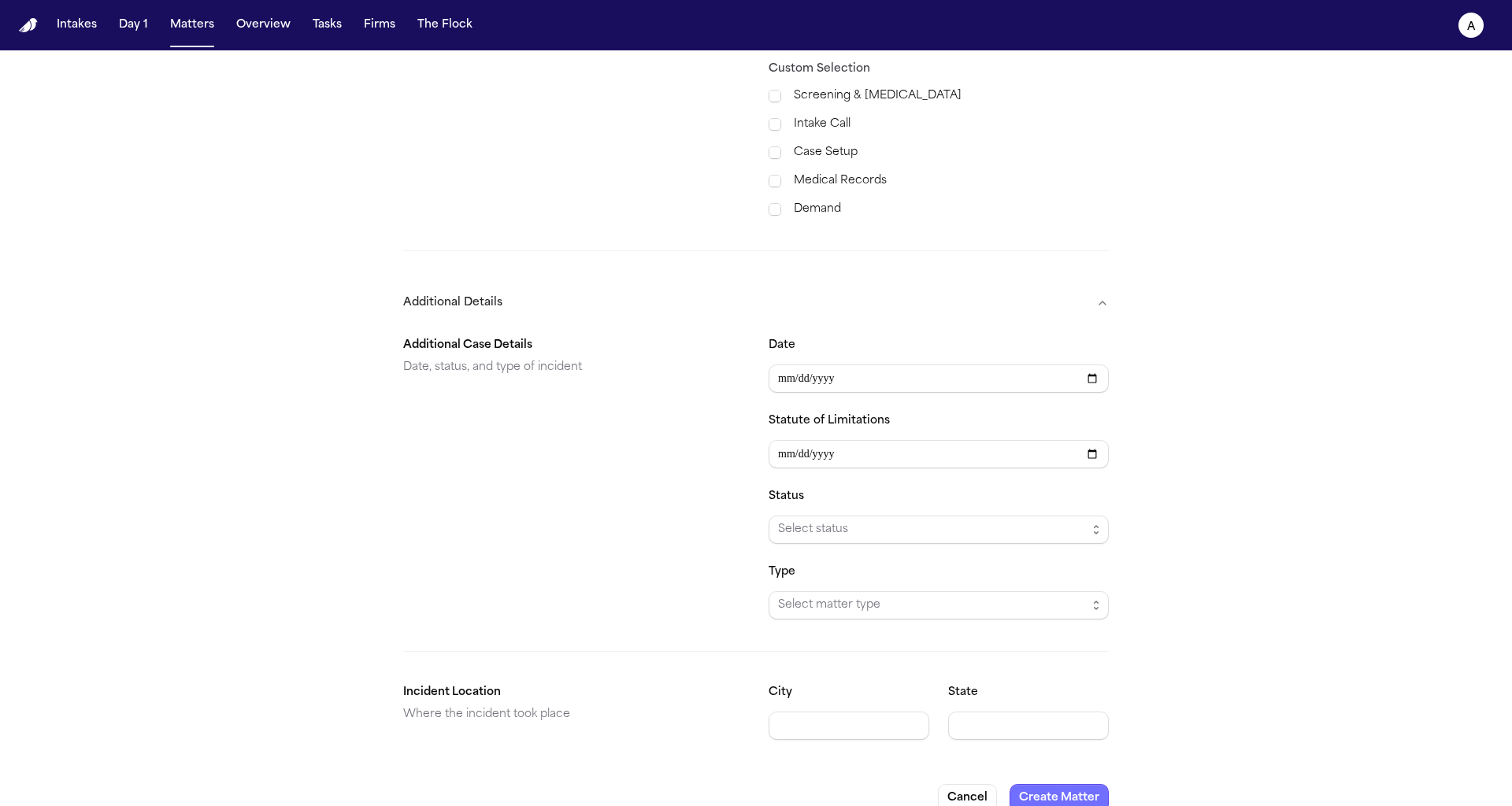
click at [1084, 784] on button "Create Matter" at bounding box center [1060, 798] width 99 height 28
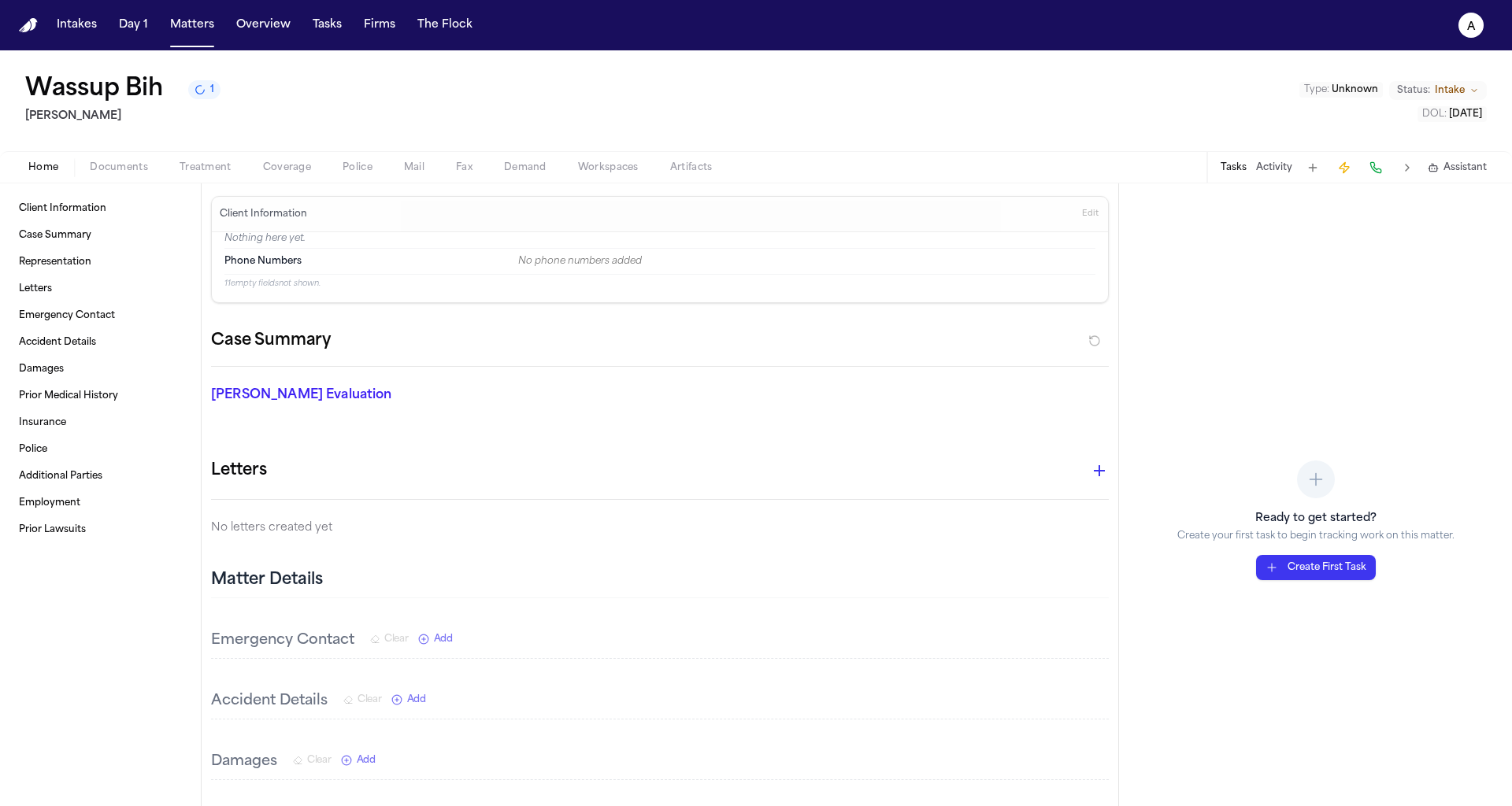
click at [206, 82] on div "Wassup Bih 1" at bounding box center [123, 89] width 195 height 28
click at [206, 94] on icon "1 active task" at bounding box center [199, 89] width 15 height 15
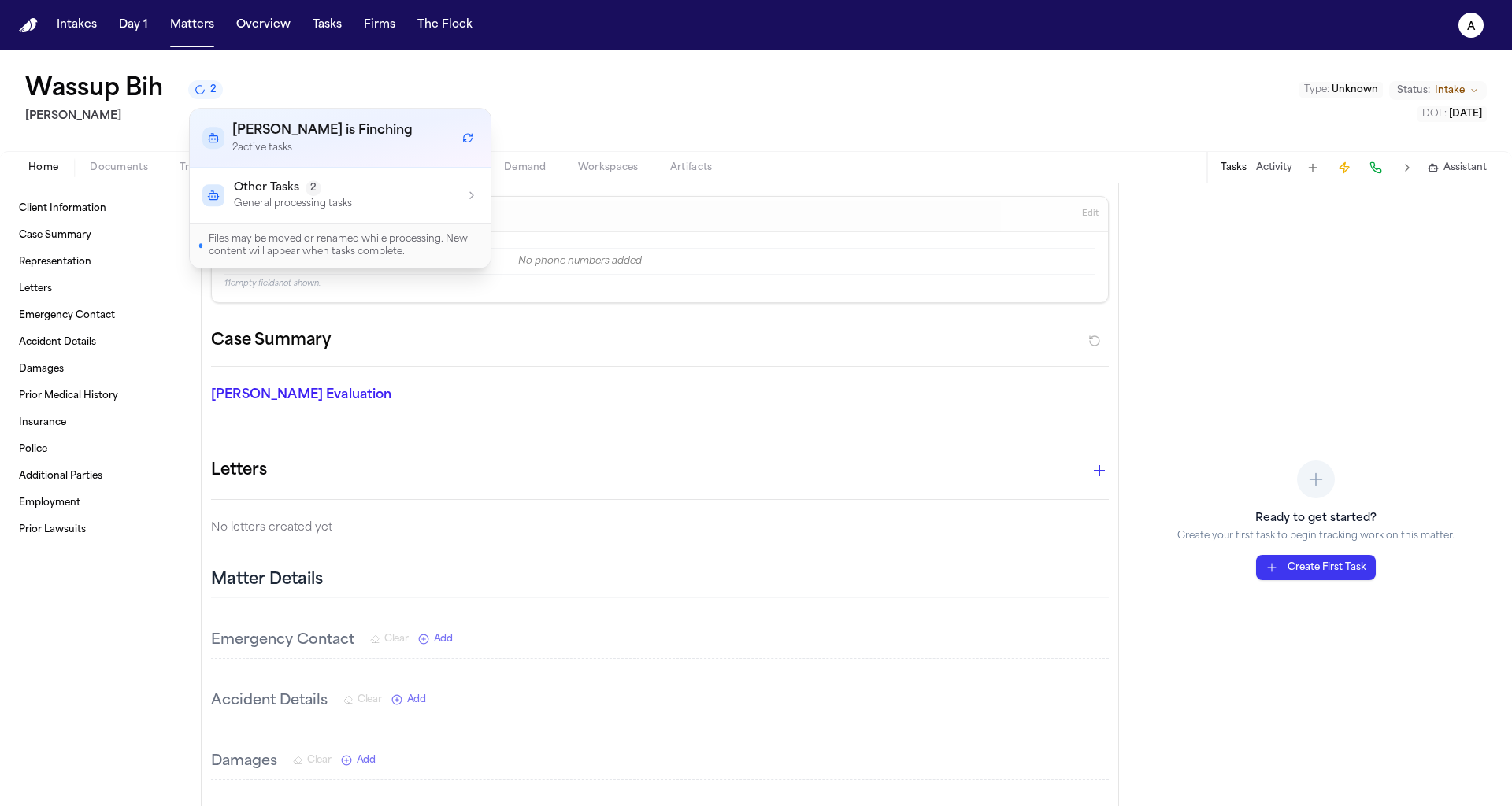
click at [356, 189] on div "Other Tasks 2 General processing tasks" at bounding box center [340, 194] width 275 height 30
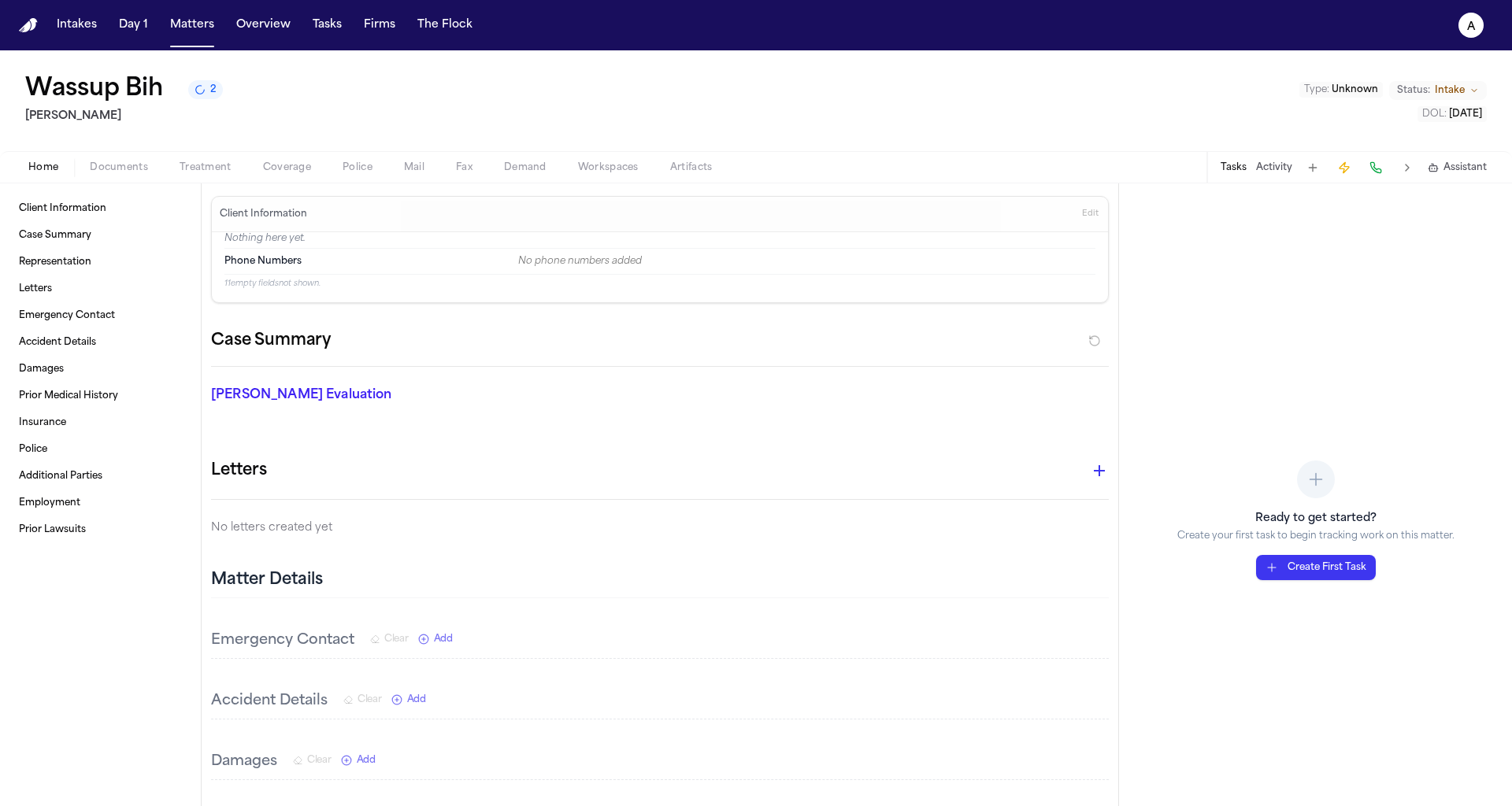
click at [561, 114] on div "Wassup Bih 2 Albert Le Type : Unknown Status: Intake DOL : 2025-01-01" at bounding box center [756, 101] width 1512 height 101
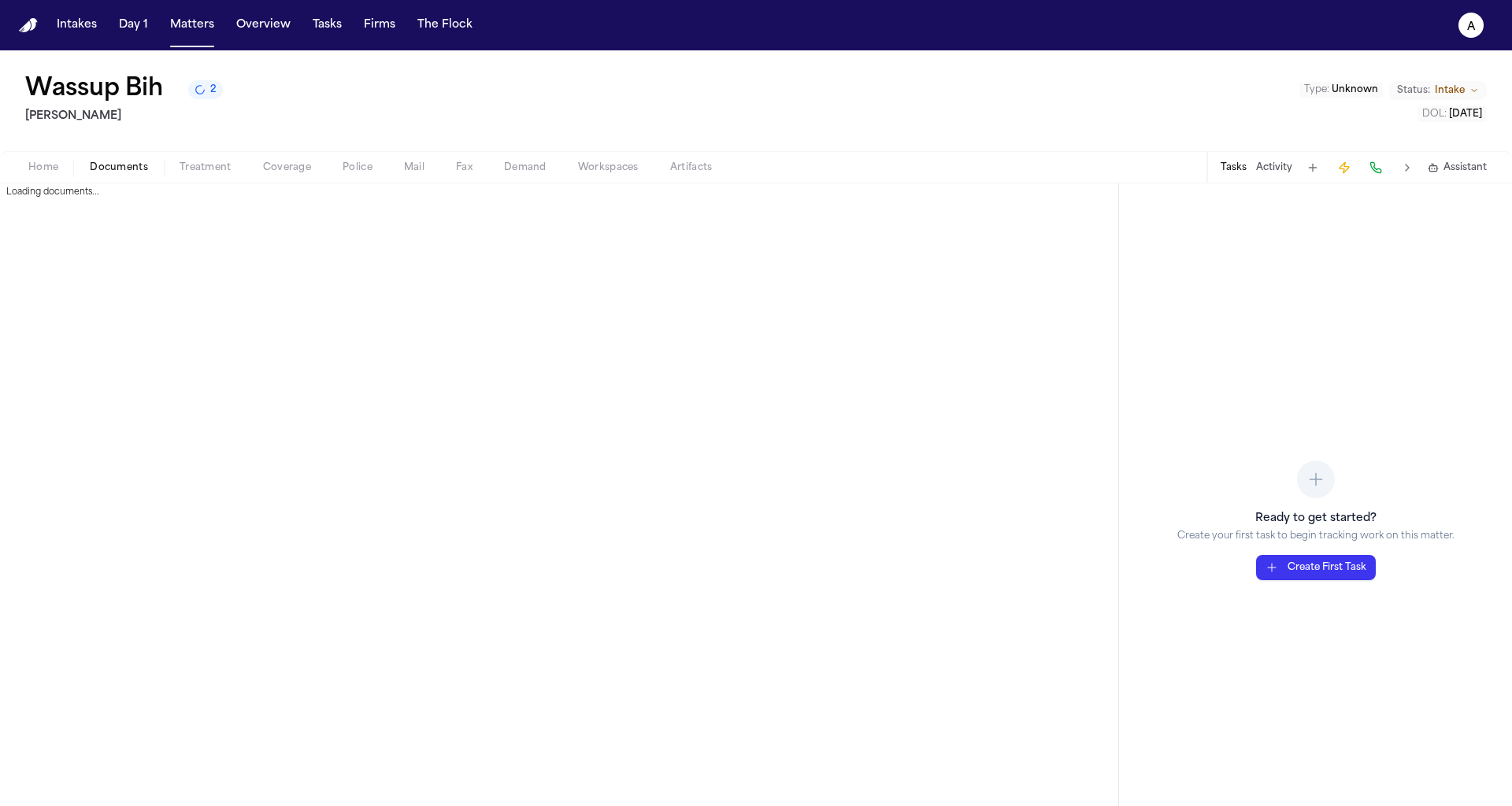
click at [131, 162] on span "Documents" at bounding box center [119, 168] width 58 height 13
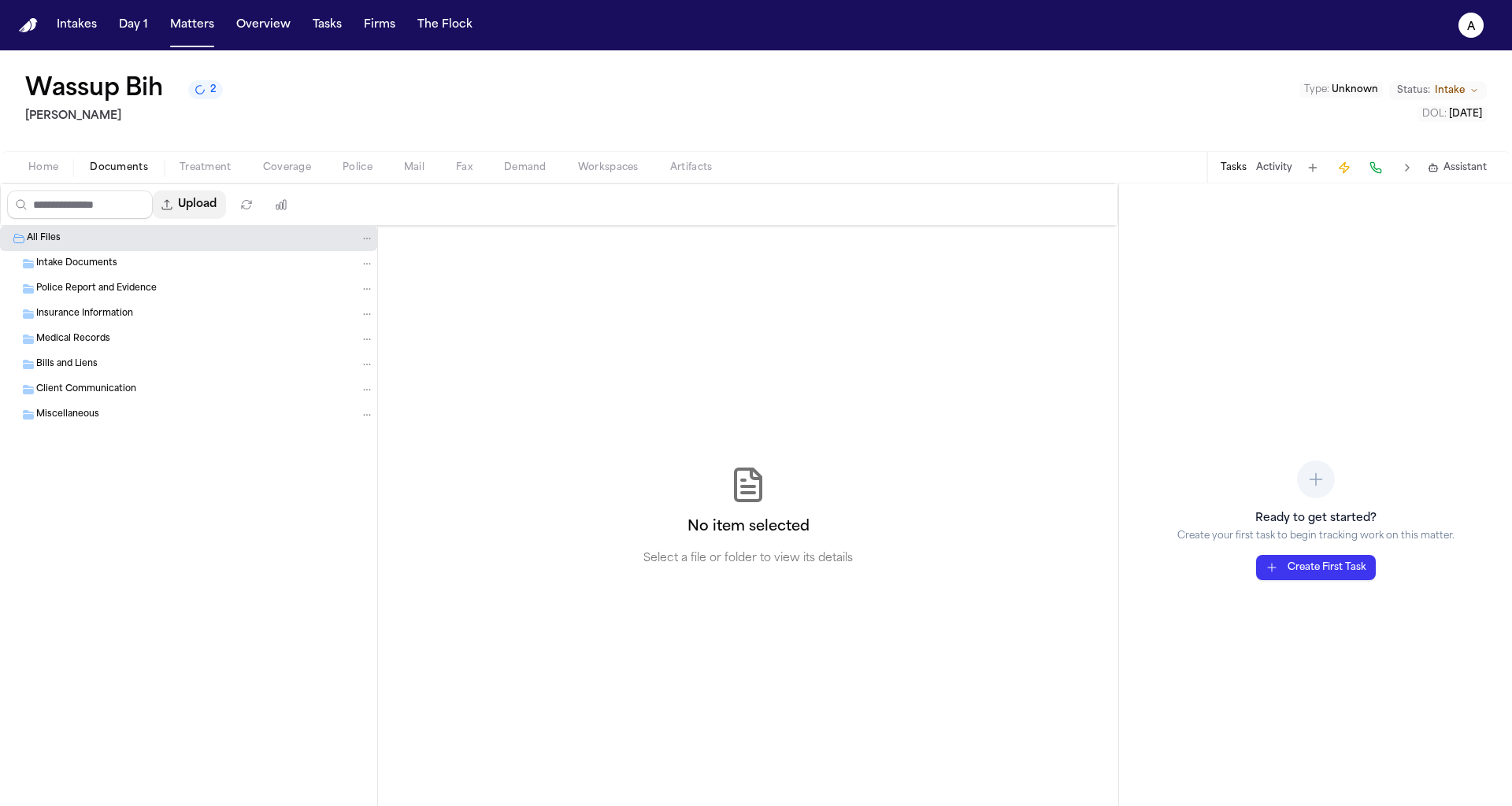
click at [215, 207] on button "Upload" at bounding box center [189, 204] width 73 height 28
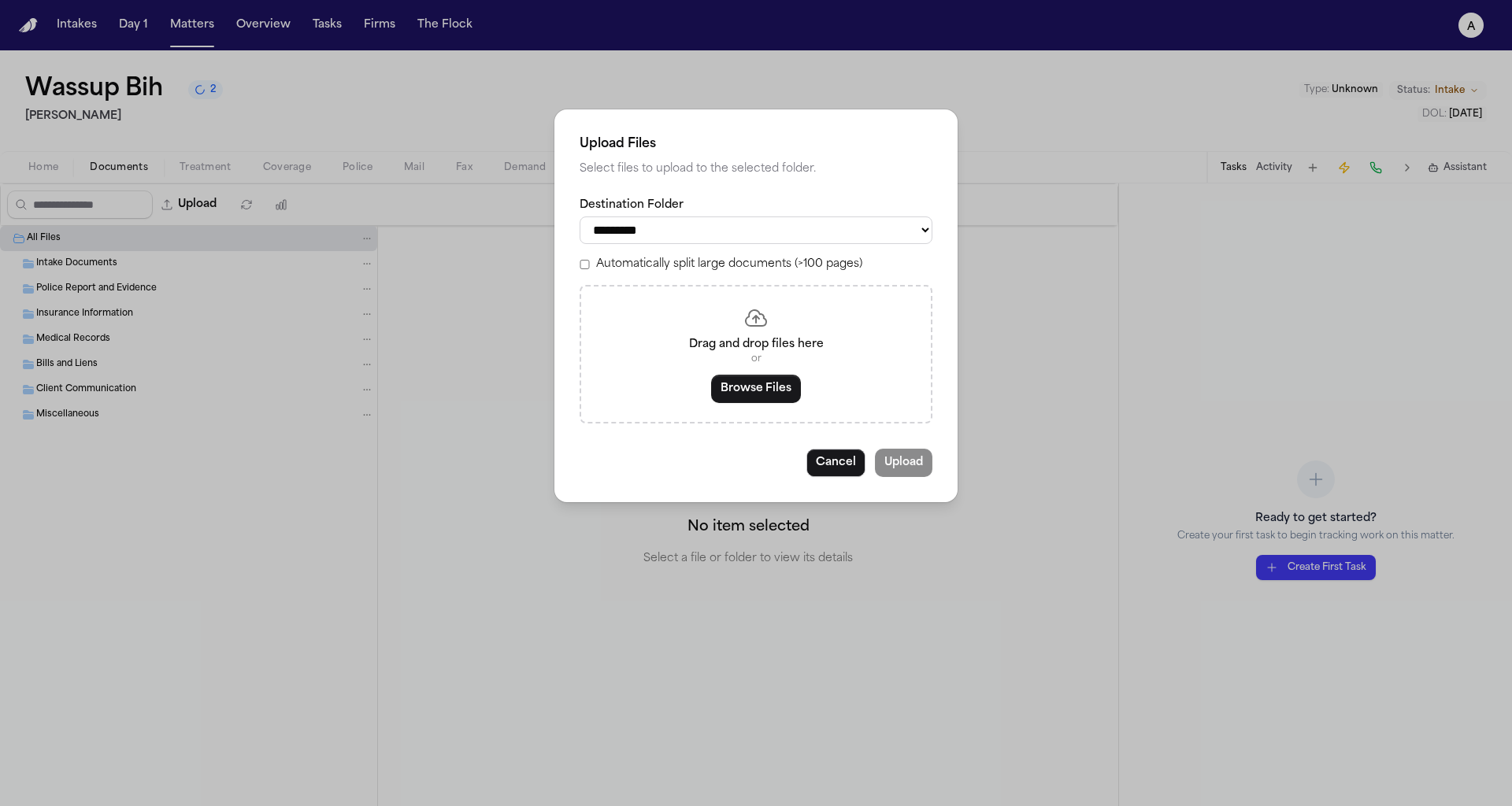
click at [213, 110] on div "**********" at bounding box center [756, 403] width 1512 height 806
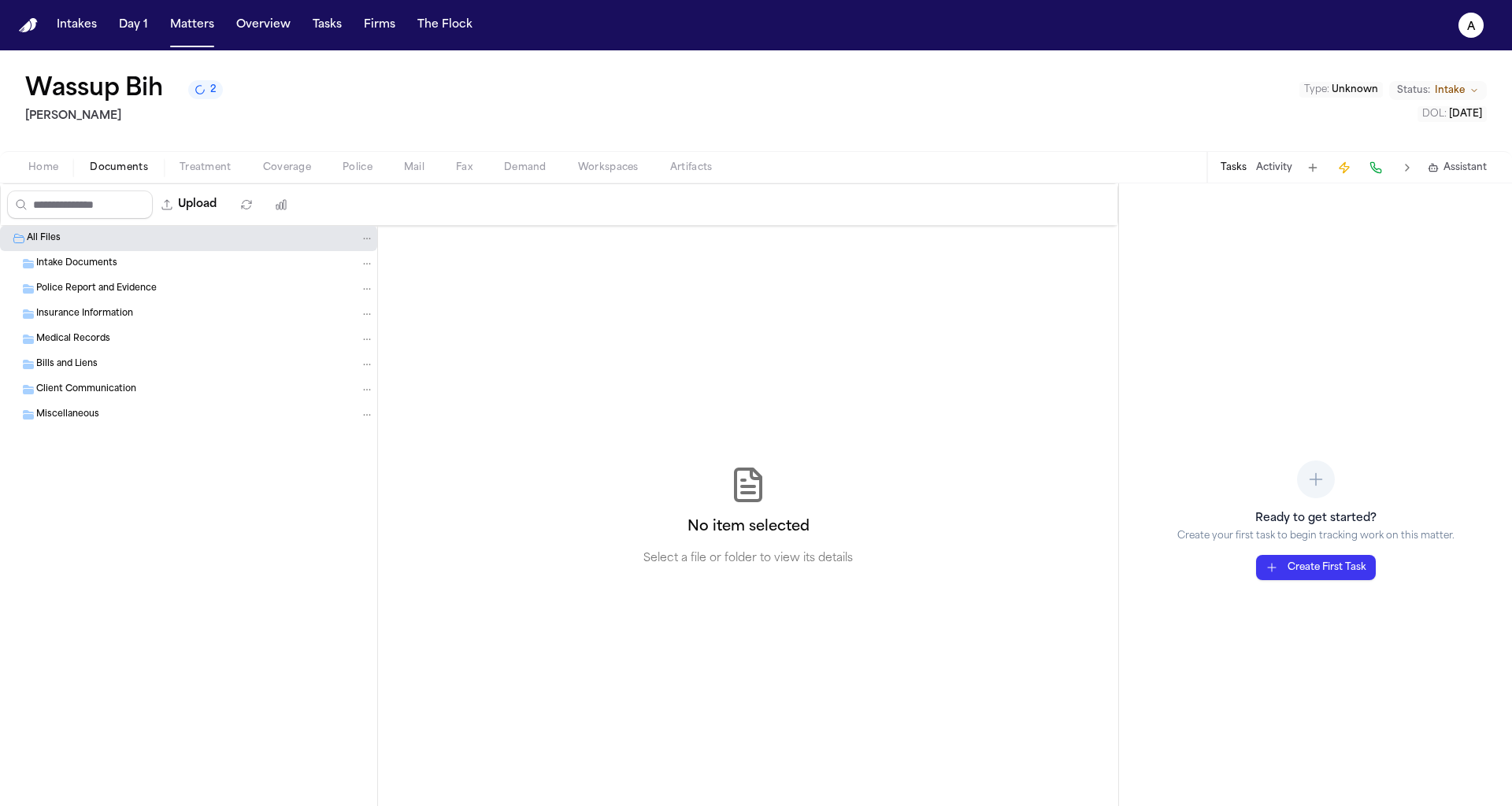
click at [76, 168] on button "Documents" at bounding box center [119, 168] width 90 height 19
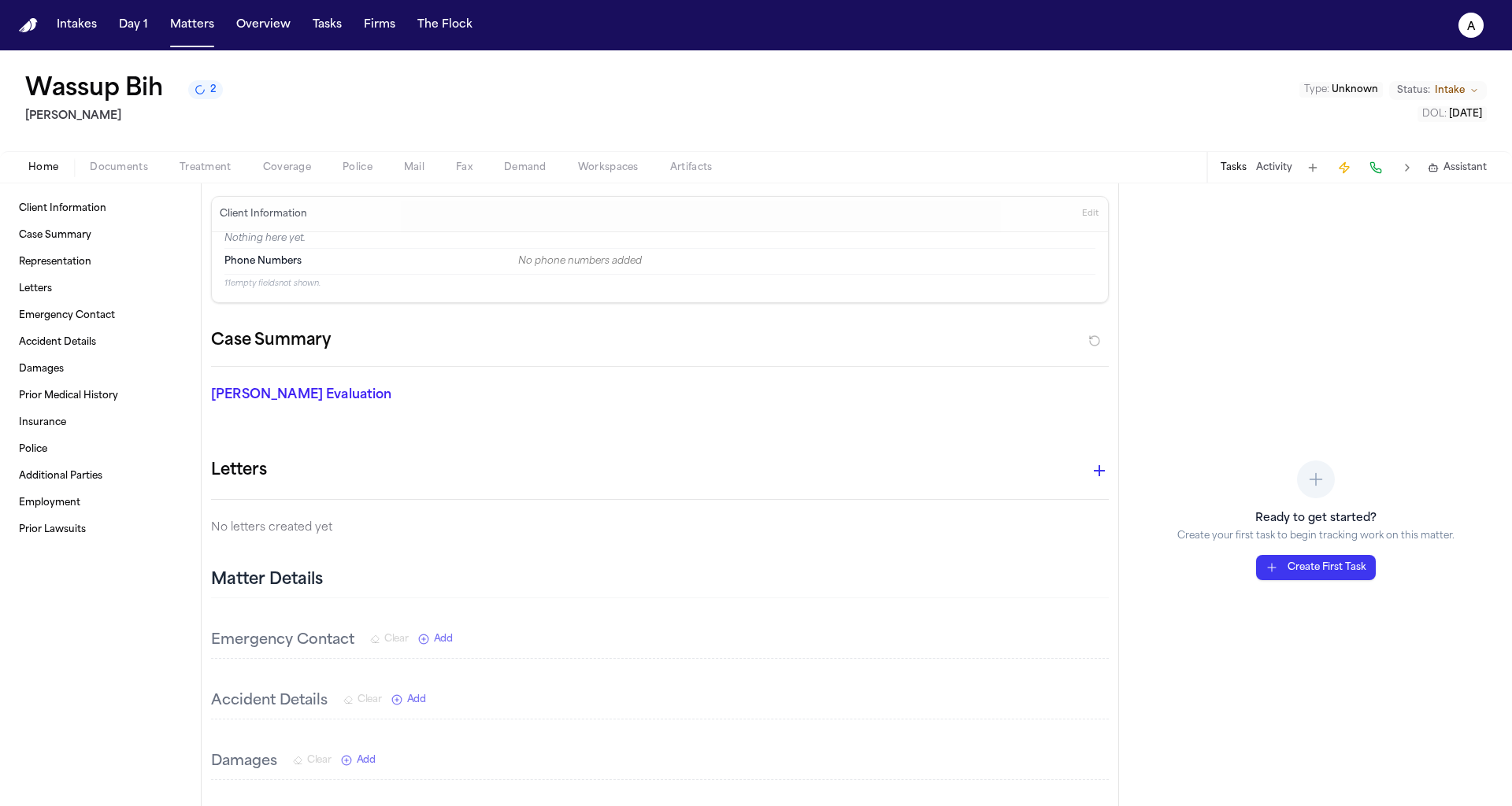
click at [49, 170] on span "Home" at bounding box center [42, 168] width 30 height 13
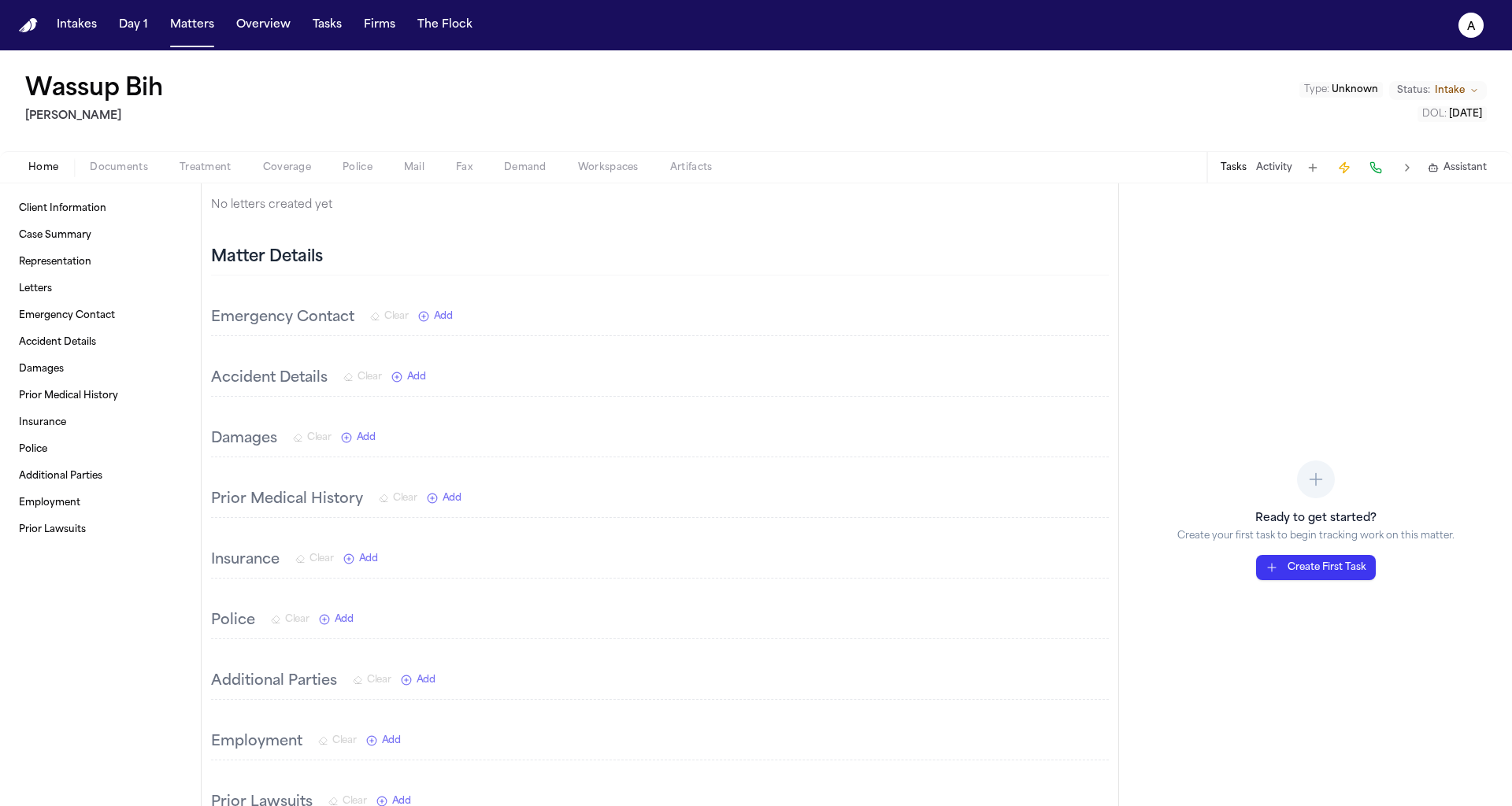
scroll to position [317, 0]
click at [412, 373] on div "Accident Details Clear Add" at bounding box center [319, 384] width 215 height 22
click at [412, 378] on span "Add" at bounding box center [416, 383] width 19 height 13
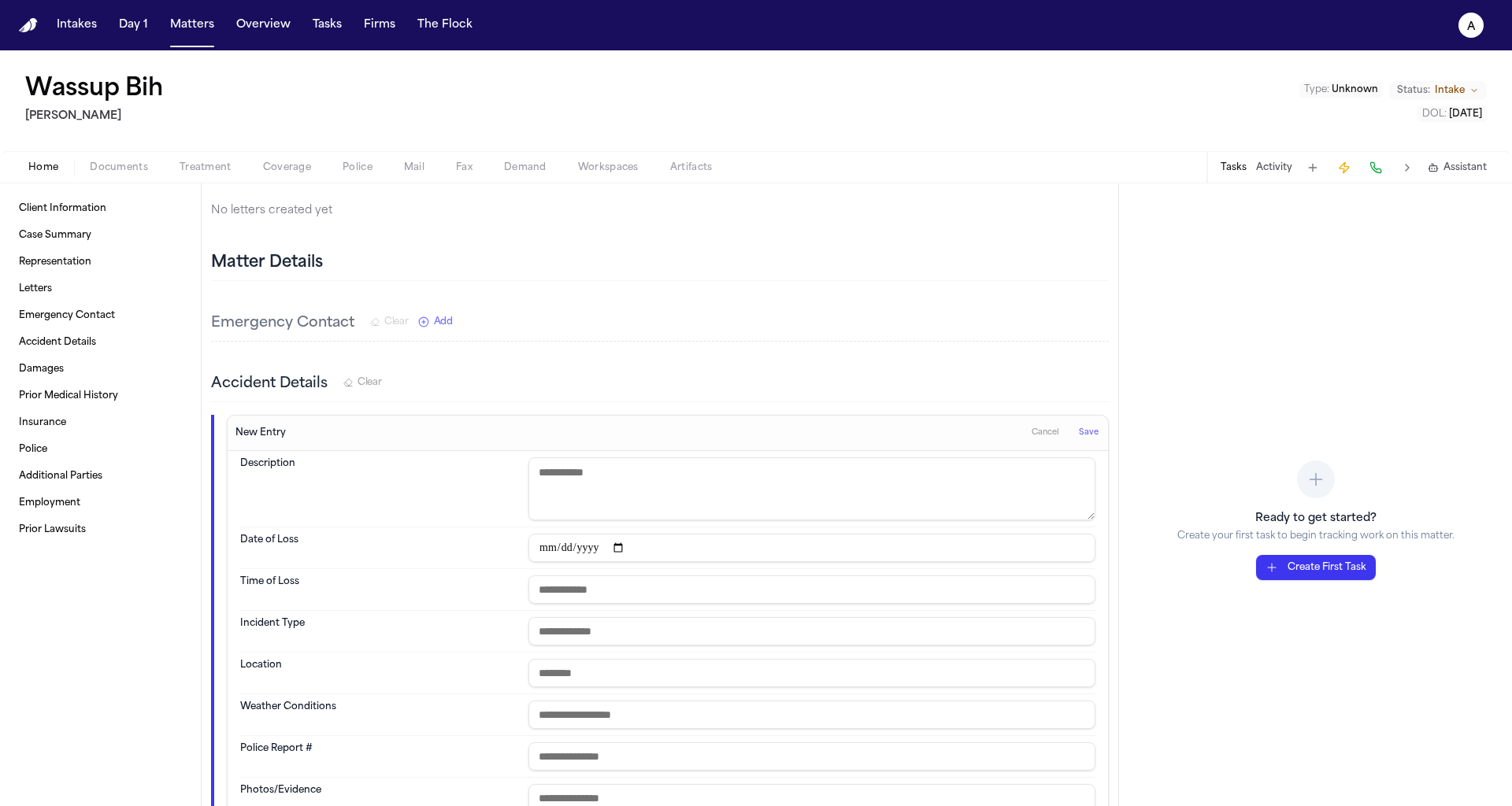
click at [594, 535] on input "date" at bounding box center [812, 547] width 567 height 28
click at [554, 539] on input "date" at bounding box center [812, 547] width 567 height 28
type input "**********"
click at [567, 587] on input "text" at bounding box center [812, 589] width 567 height 28
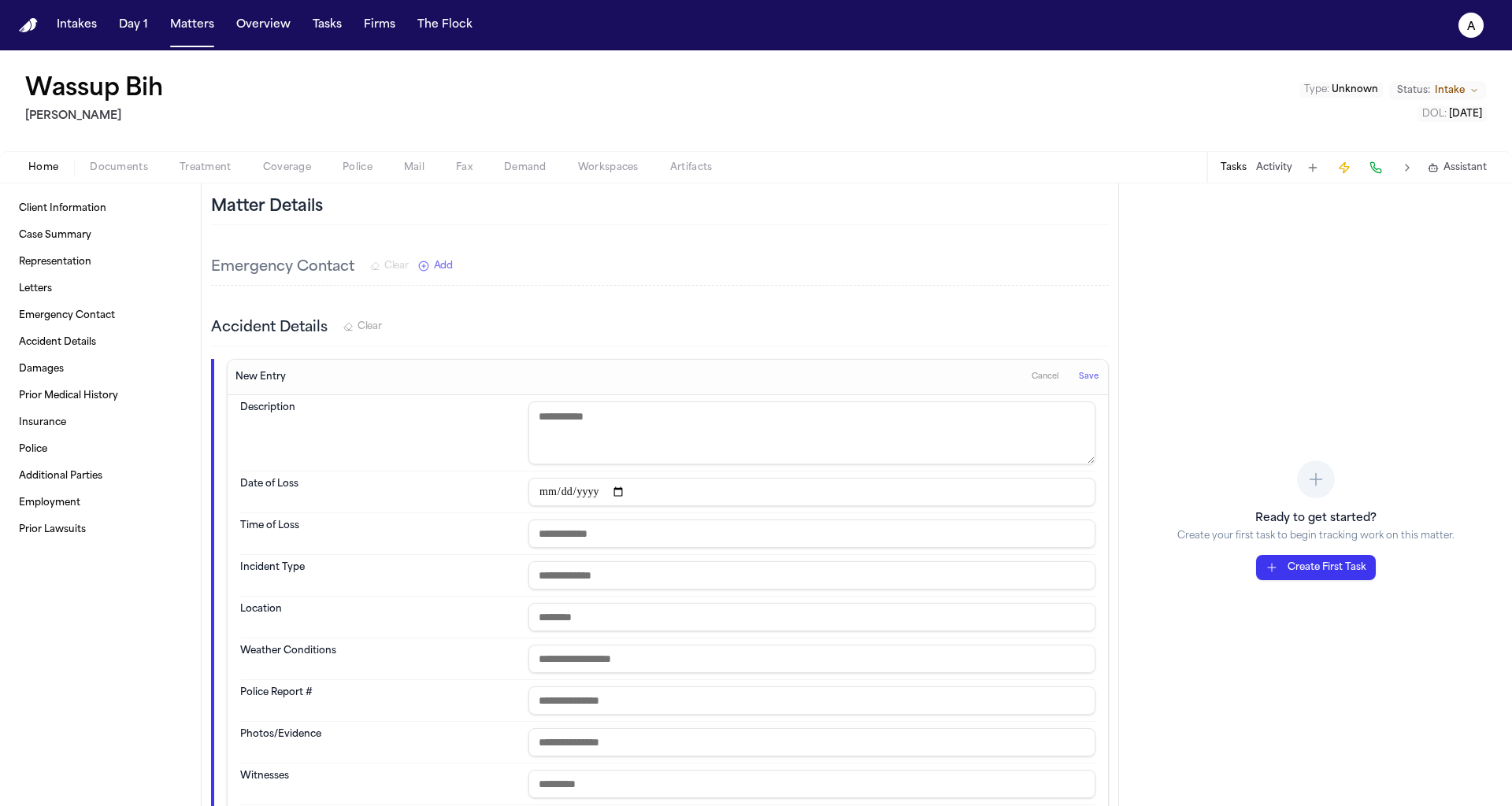
scroll to position [383, 0]
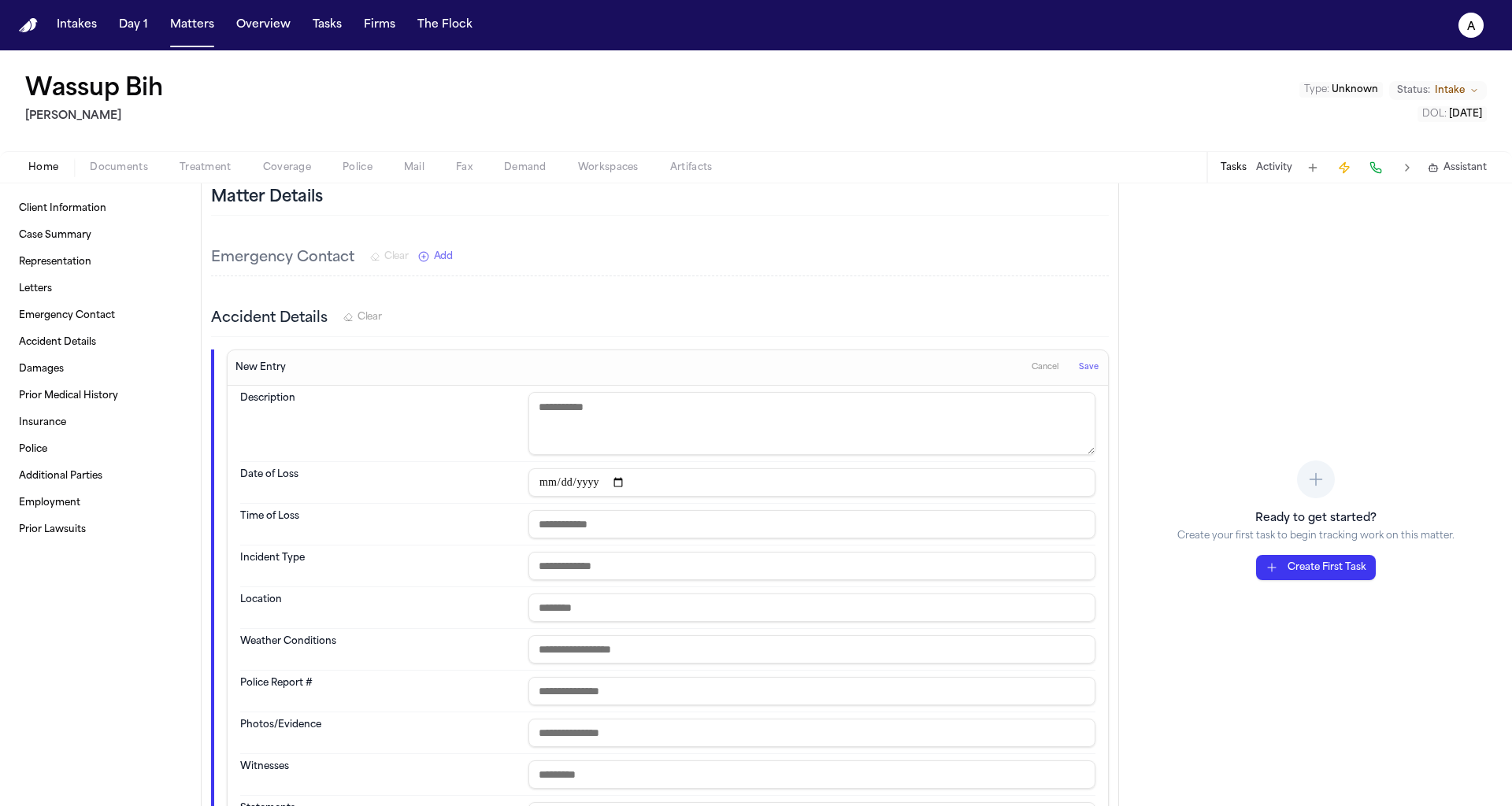
click at [572, 601] on input "text" at bounding box center [812, 608] width 567 height 28
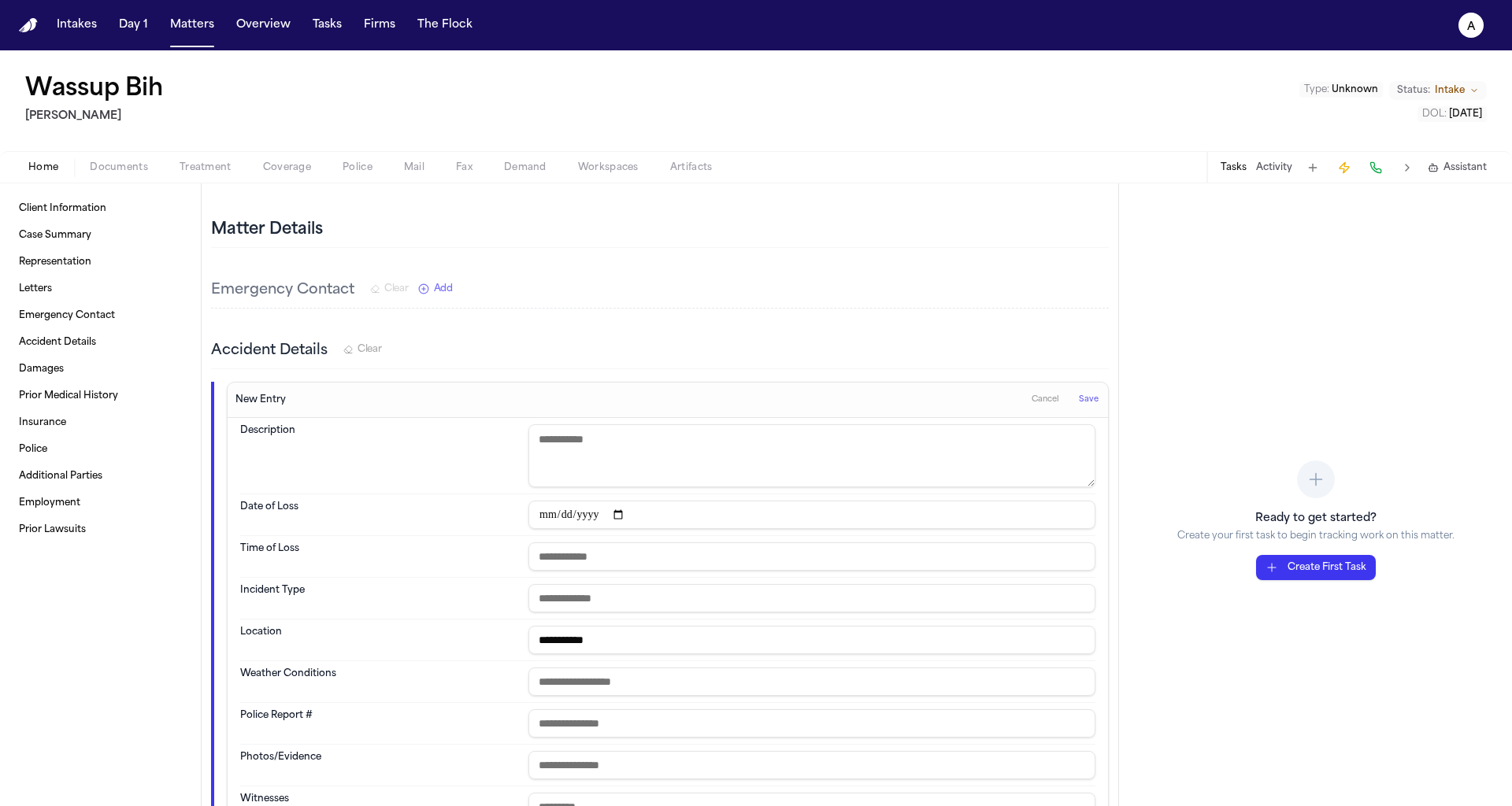
scroll to position [156, 0]
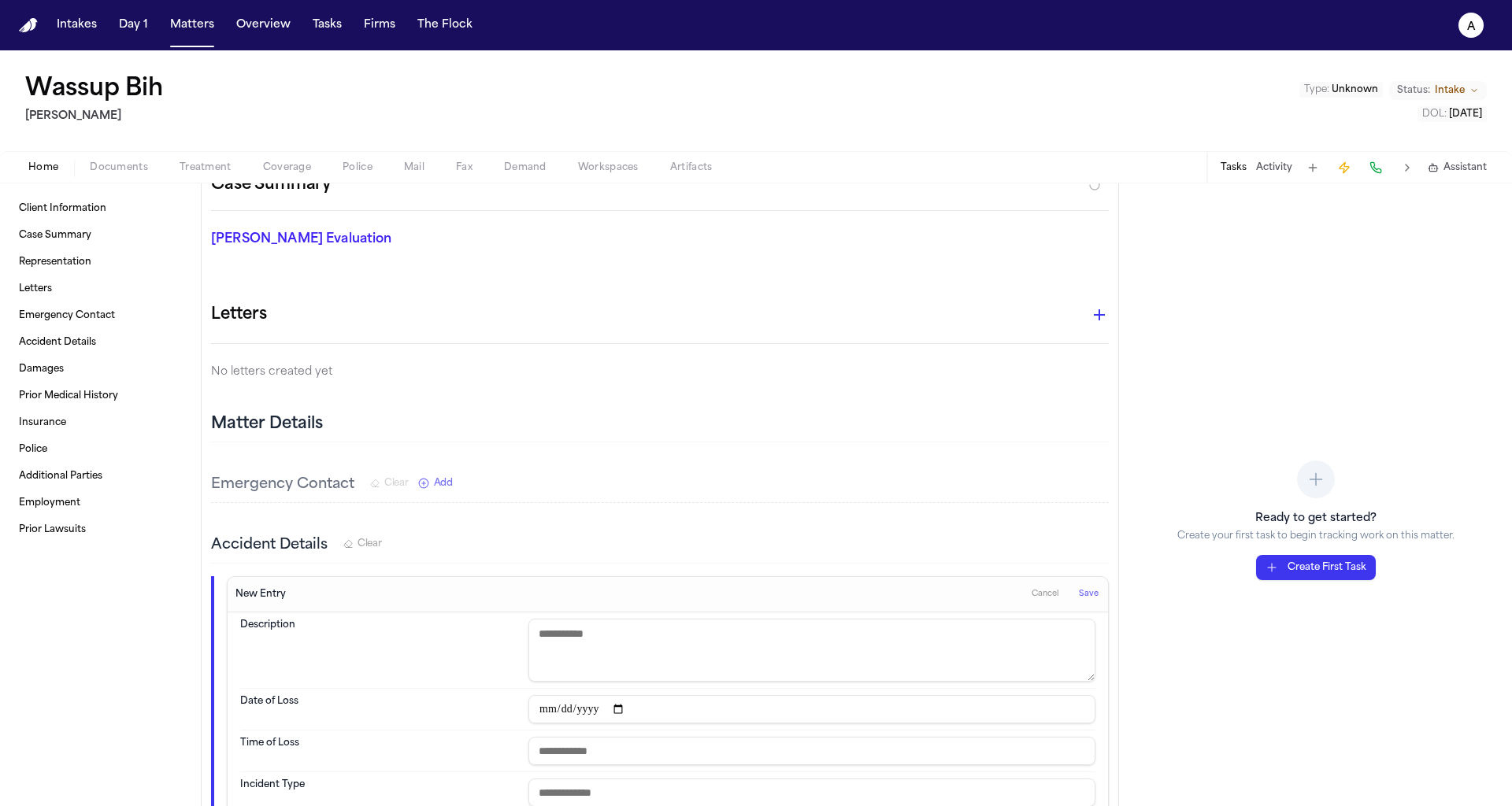
type input "**********"
click at [1085, 589] on span "Save" at bounding box center [1088, 595] width 20 height 11
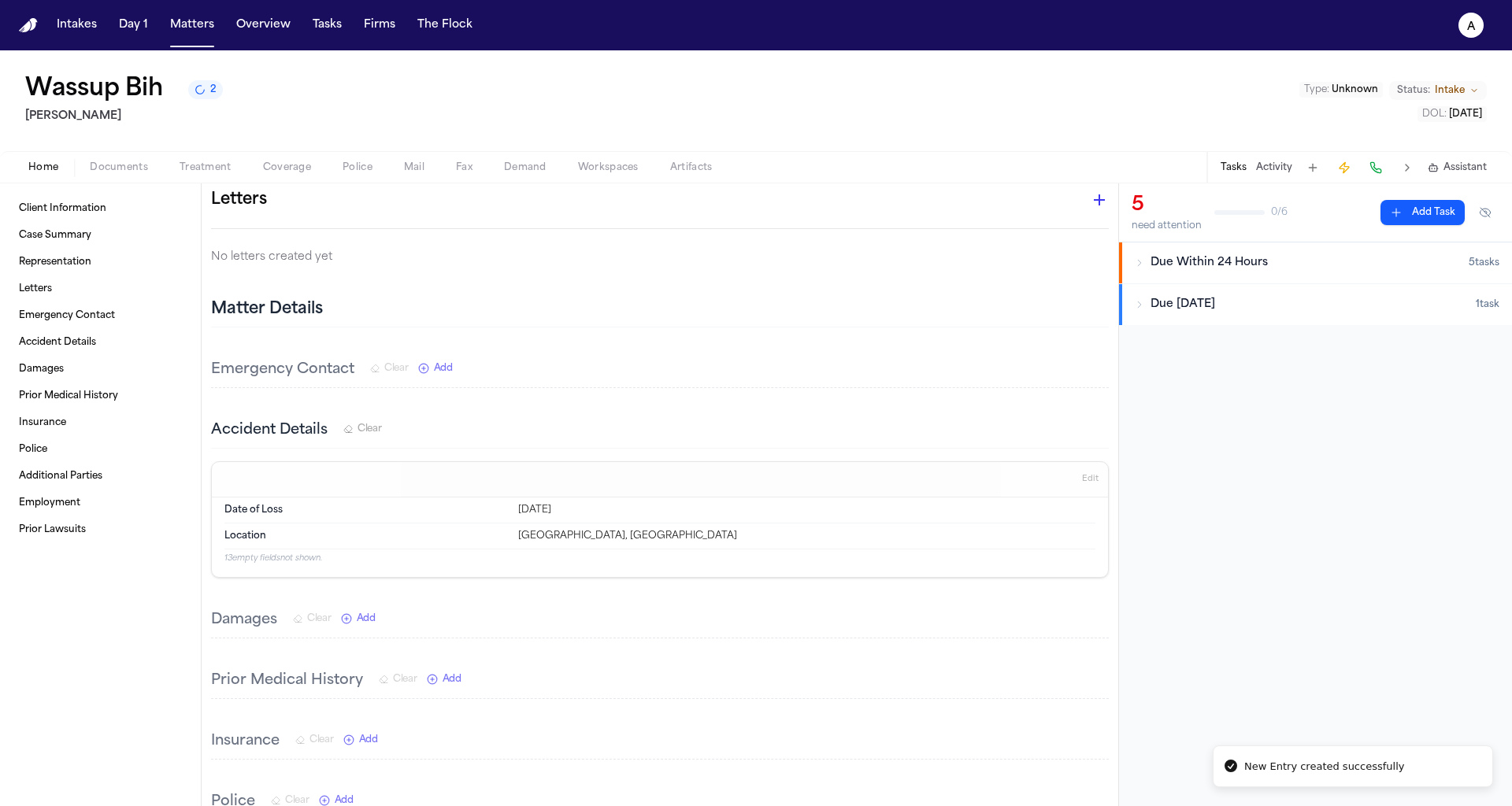
scroll to position [0, 0]
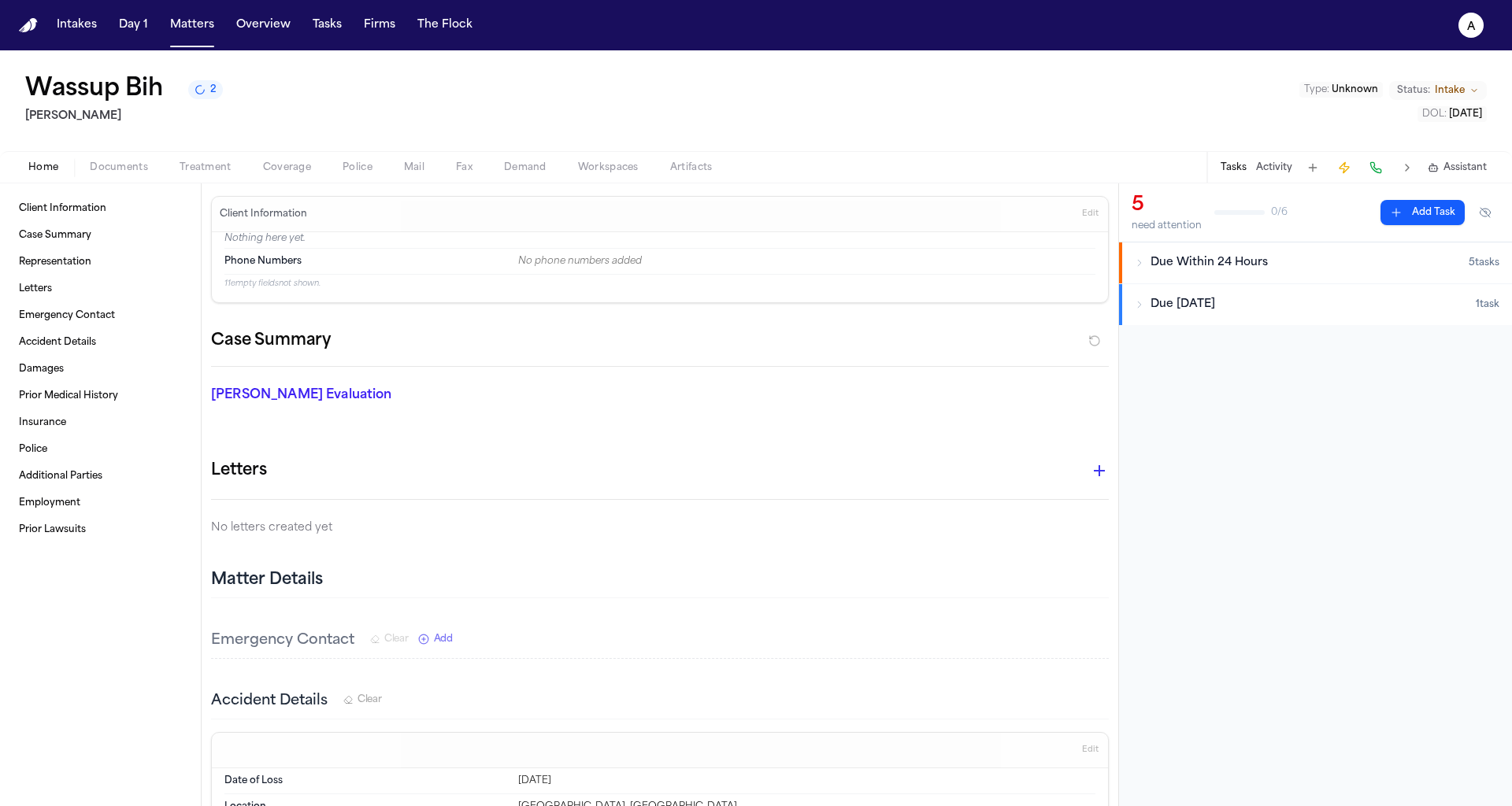
click at [206, 97] on icon "2 active tasks" at bounding box center [200, 90] width 14 height 14
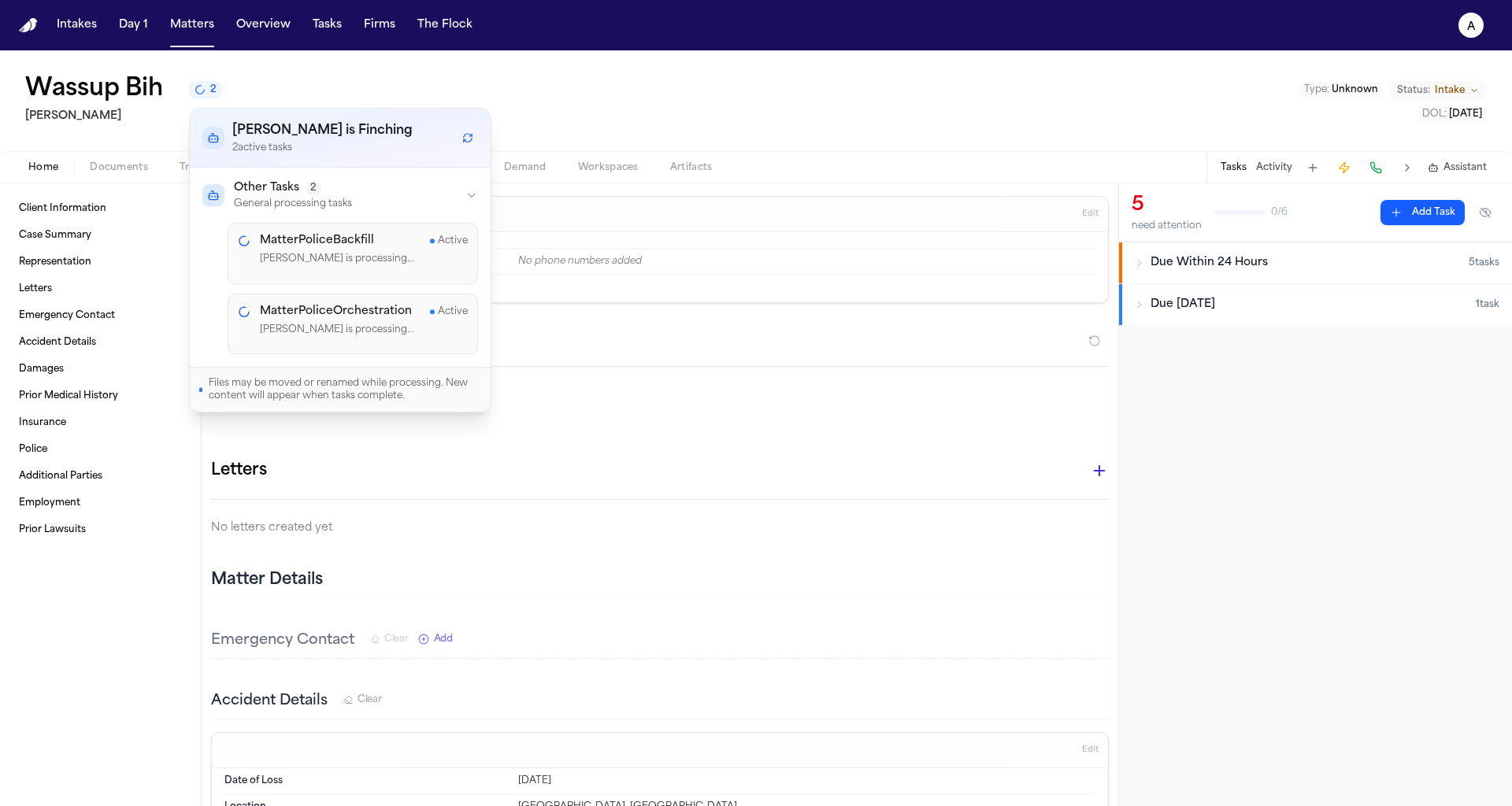
click at [382, 54] on div "Wassup Bih 2 Albert Le Type : Unknown Status: Intake DOL : 2025-01-01" at bounding box center [756, 101] width 1512 height 101
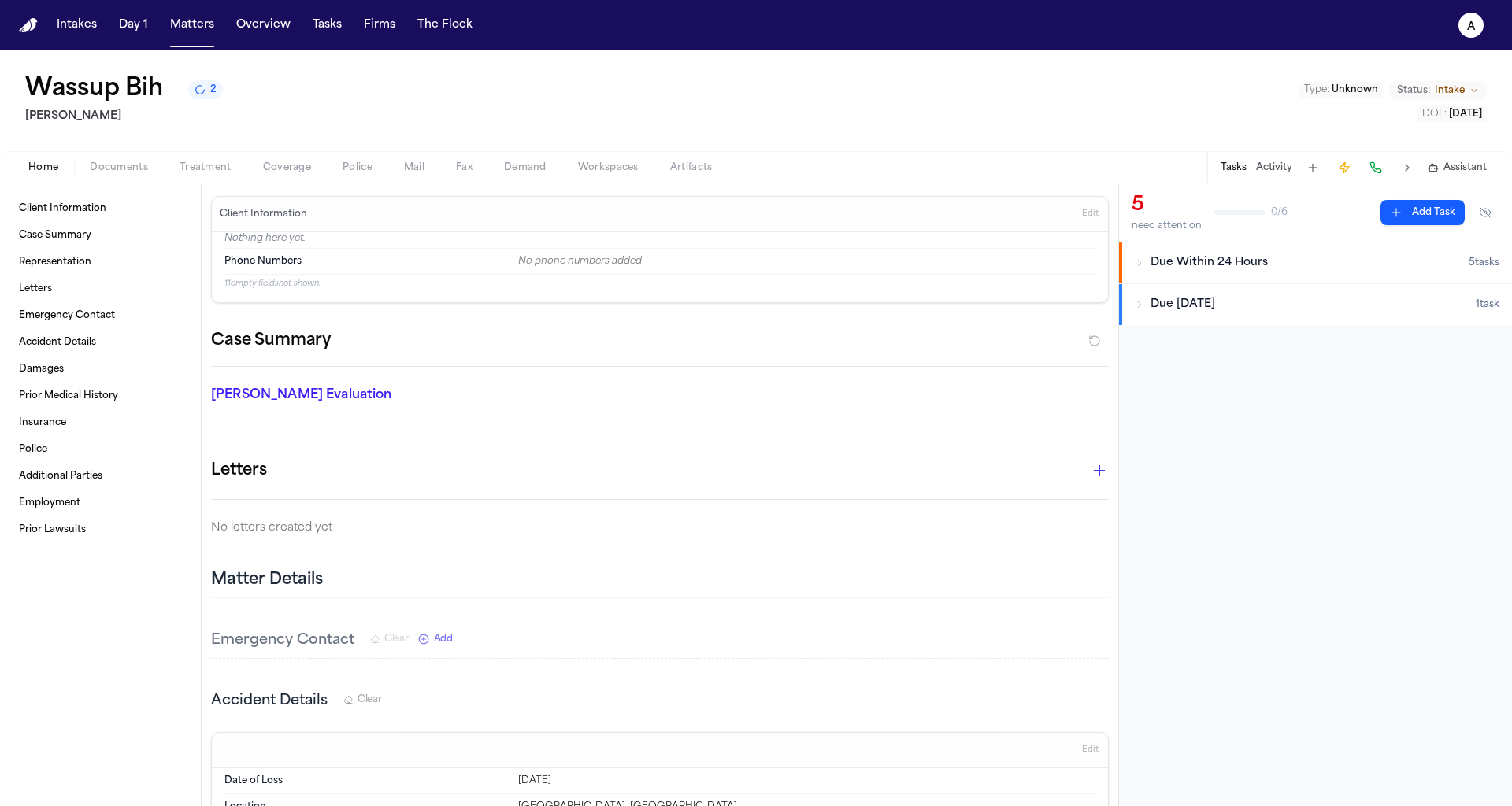
click at [356, 165] on span "Police" at bounding box center [357, 168] width 30 height 13
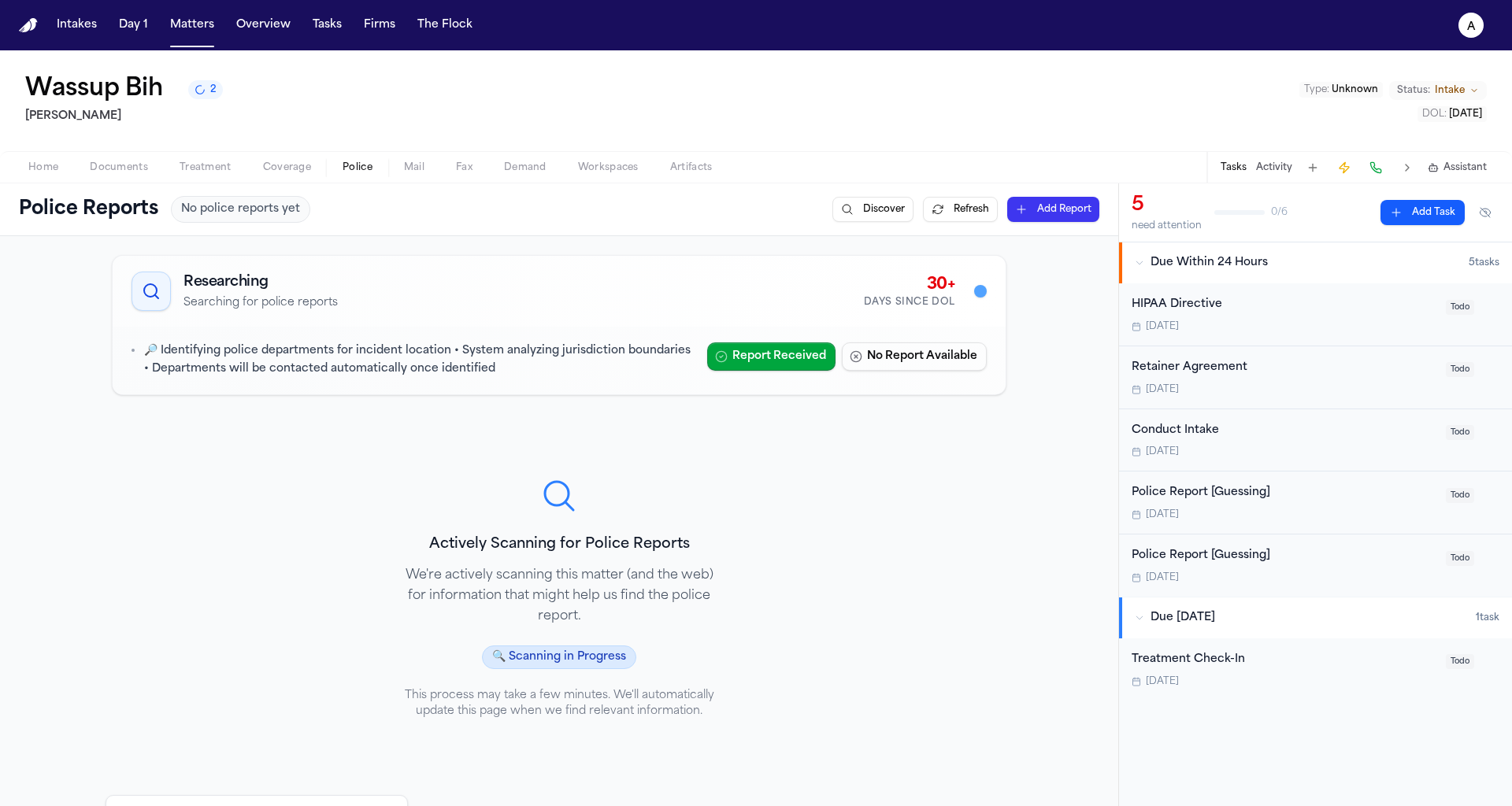
click at [103, 163] on span "Documents" at bounding box center [119, 168] width 58 height 13
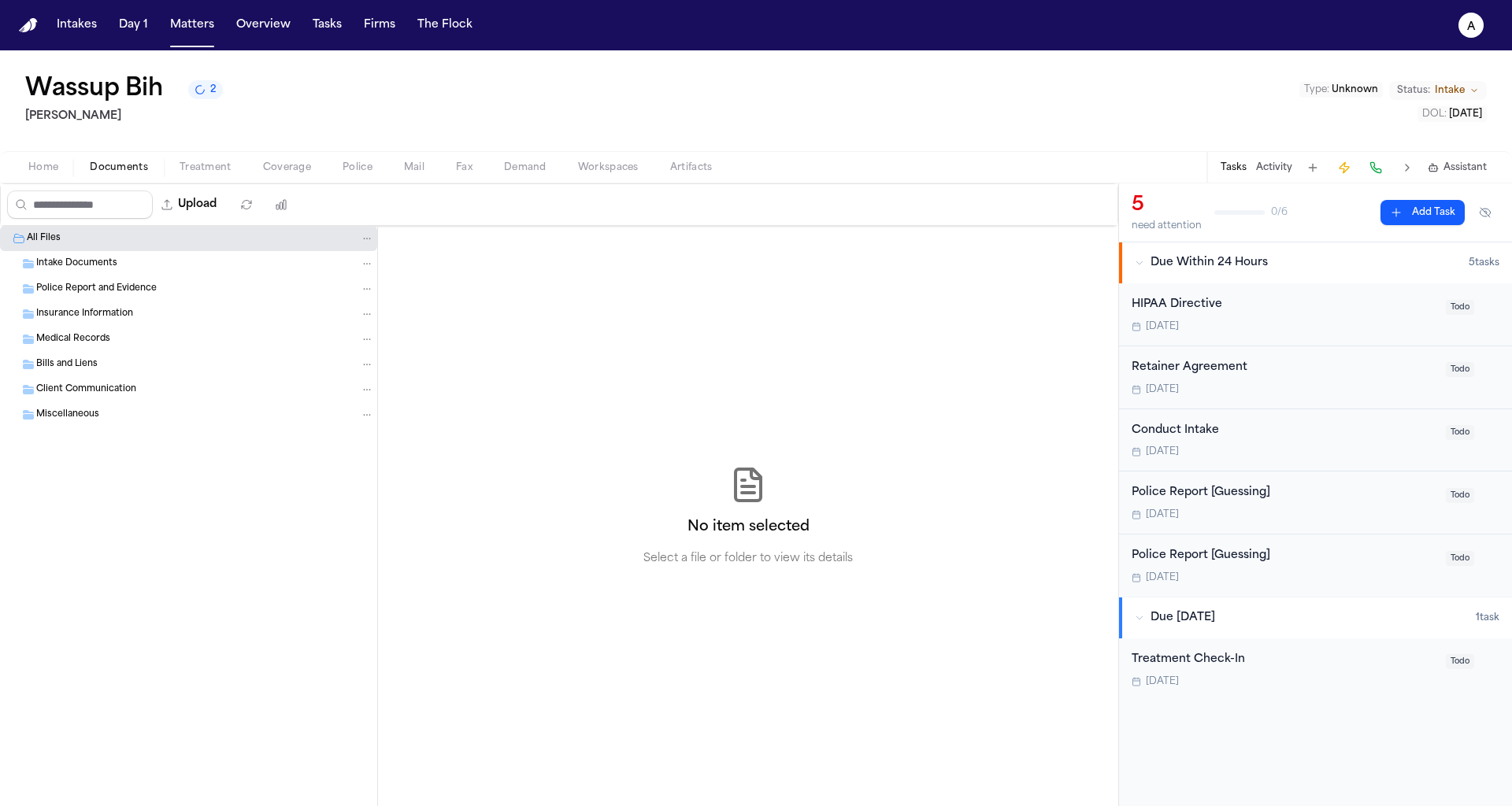
click at [16, 166] on button "Home" at bounding box center [43, 168] width 62 height 19
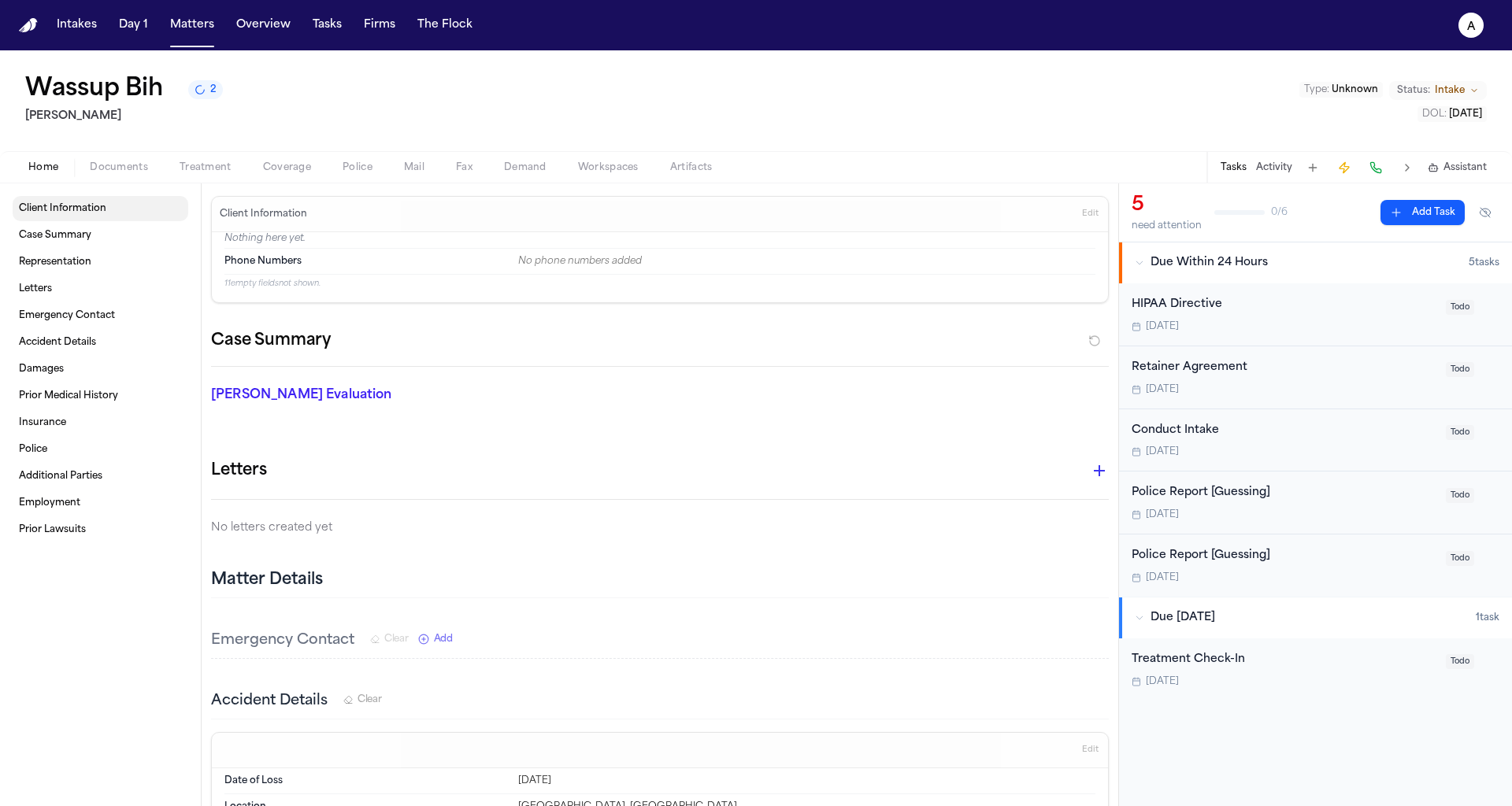
click at [98, 214] on span "Client Information" at bounding box center [62, 209] width 87 height 13
click at [81, 203] on span "Client Information" at bounding box center [62, 209] width 87 height 13
click at [1093, 216] on span "Edit" at bounding box center [1090, 215] width 17 height 11
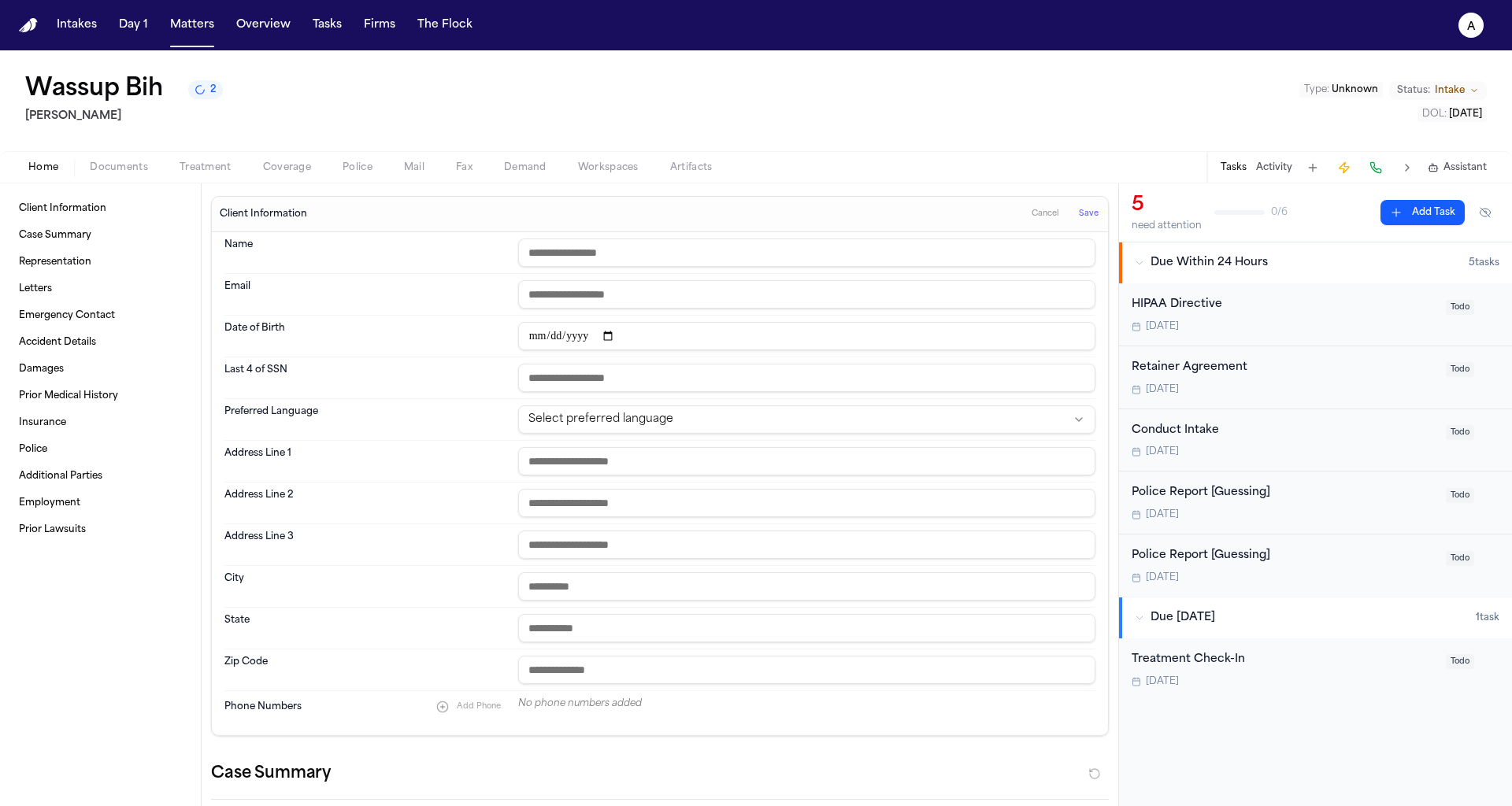
click at [92, 86] on h1 "Wassup Bih" at bounding box center [94, 89] width 138 height 28
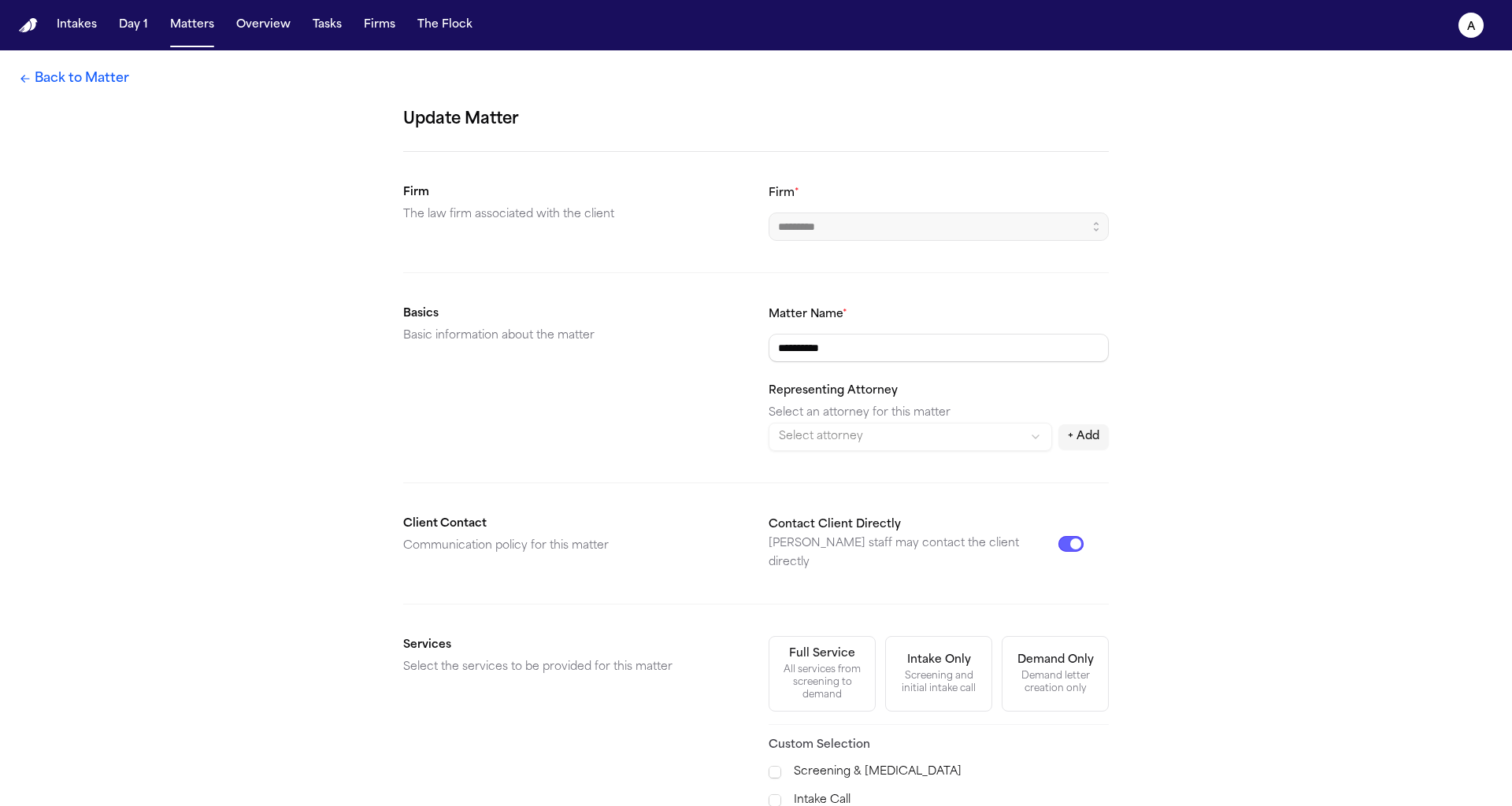
click at [92, 86] on link "Back to Matter" at bounding box center [74, 79] width 111 height 19
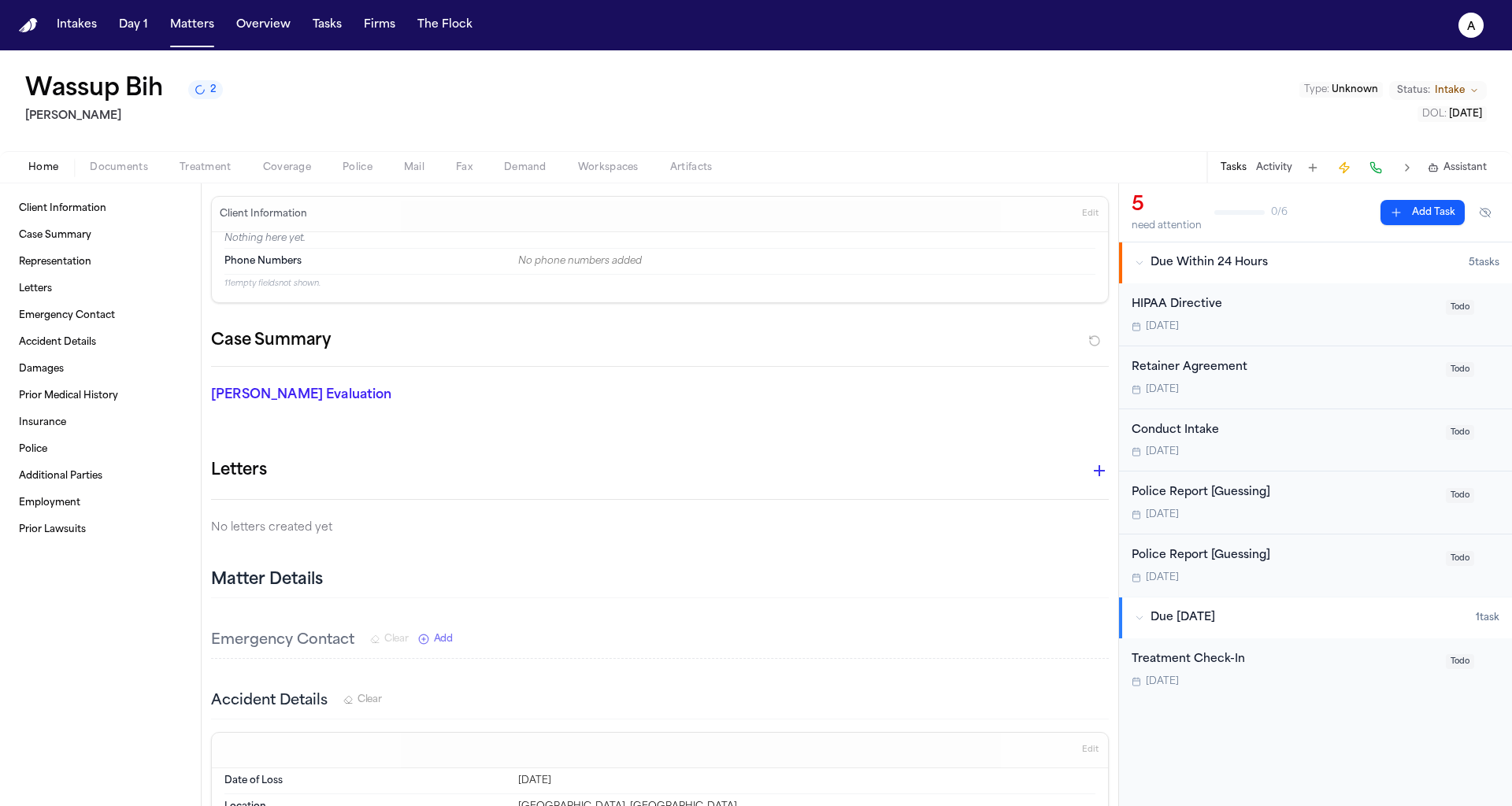
click at [1095, 217] on span "Edit" at bounding box center [1090, 215] width 17 height 11
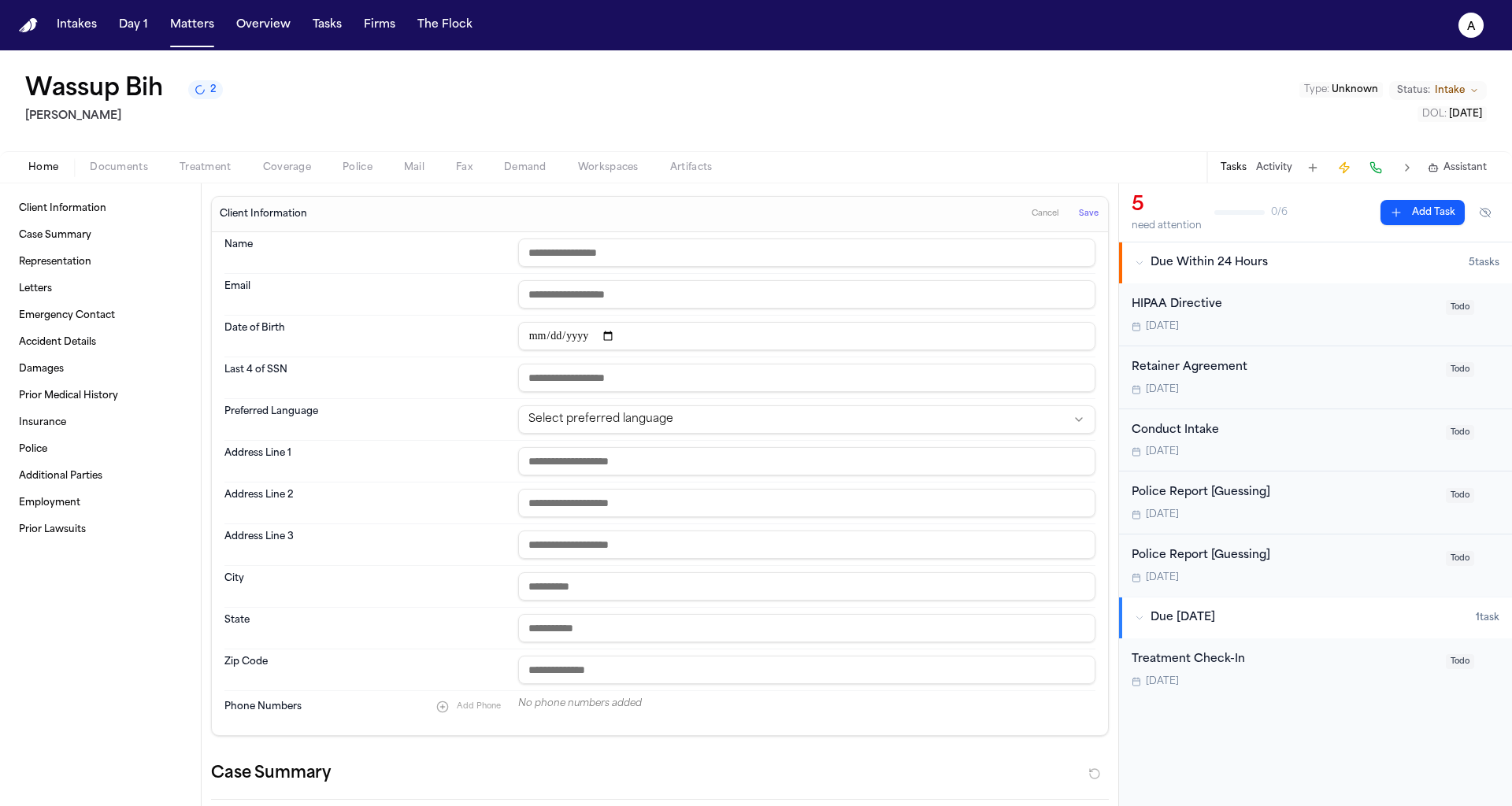
click at [670, 256] on input "text" at bounding box center [806, 252] width 577 height 28
type input "**********"
click at [1083, 220] on button "Save" at bounding box center [1088, 214] width 29 height 25
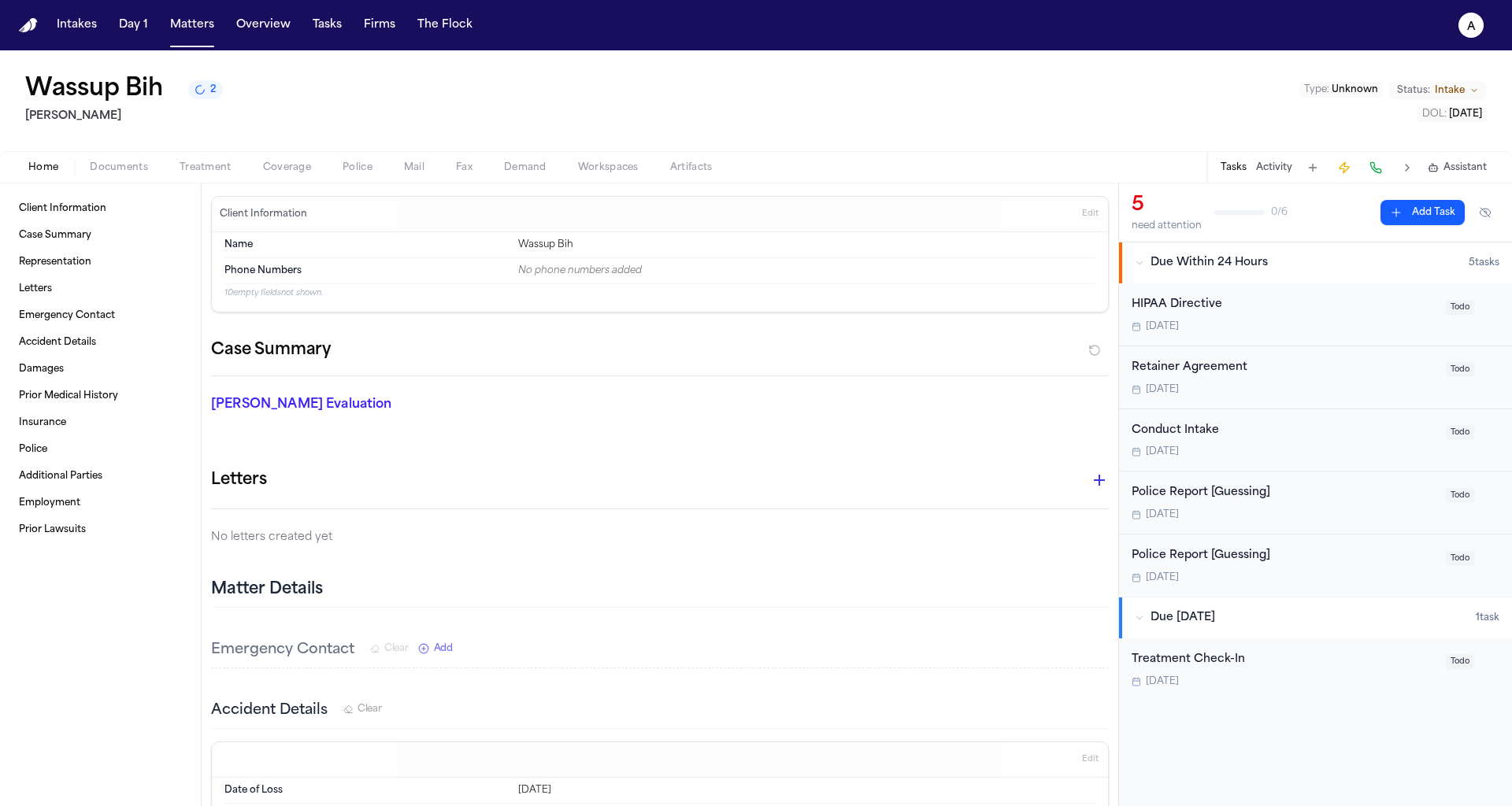
click at [204, 95] on icon "2 active tasks" at bounding box center [200, 90] width 11 height 11
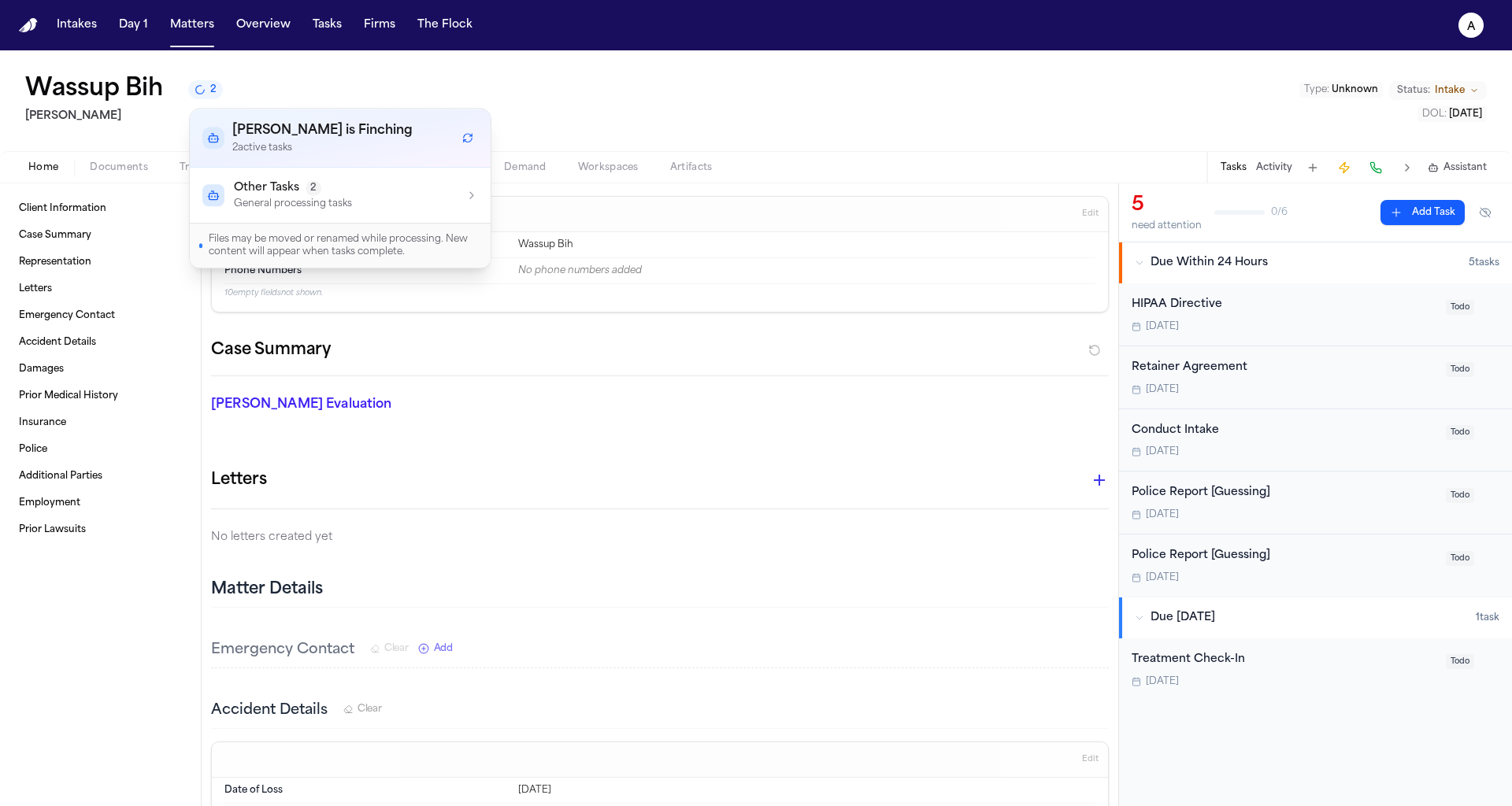
click at [408, 187] on div "Other Tasks 2 General processing tasks" at bounding box center [340, 194] width 275 height 30
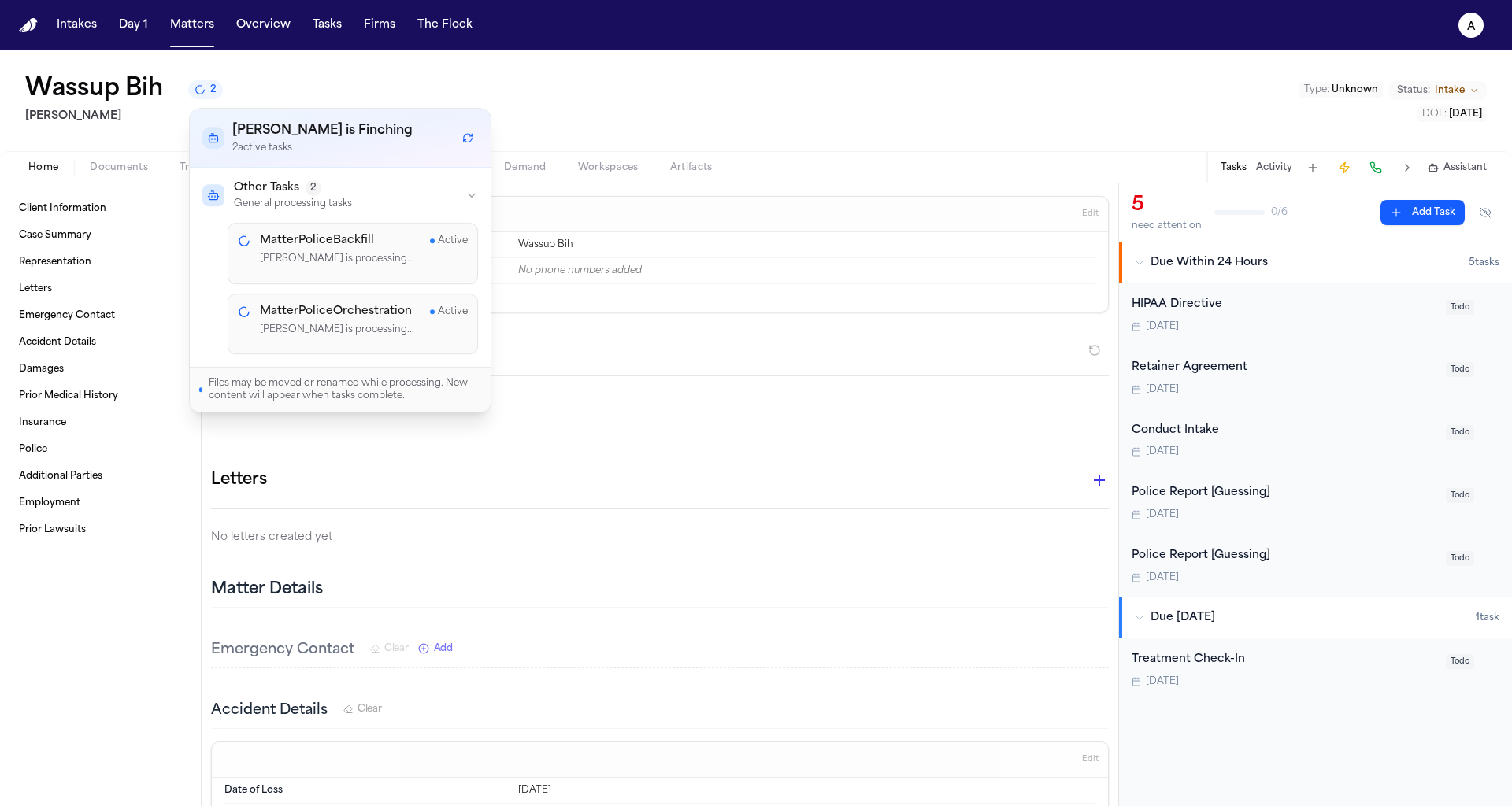
click at [602, 111] on div "Wassup Bih 2 Albert Le Type : Unknown Status: Intake DOL : 2025-01-01" at bounding box center [756, 101] width 1512 height 101
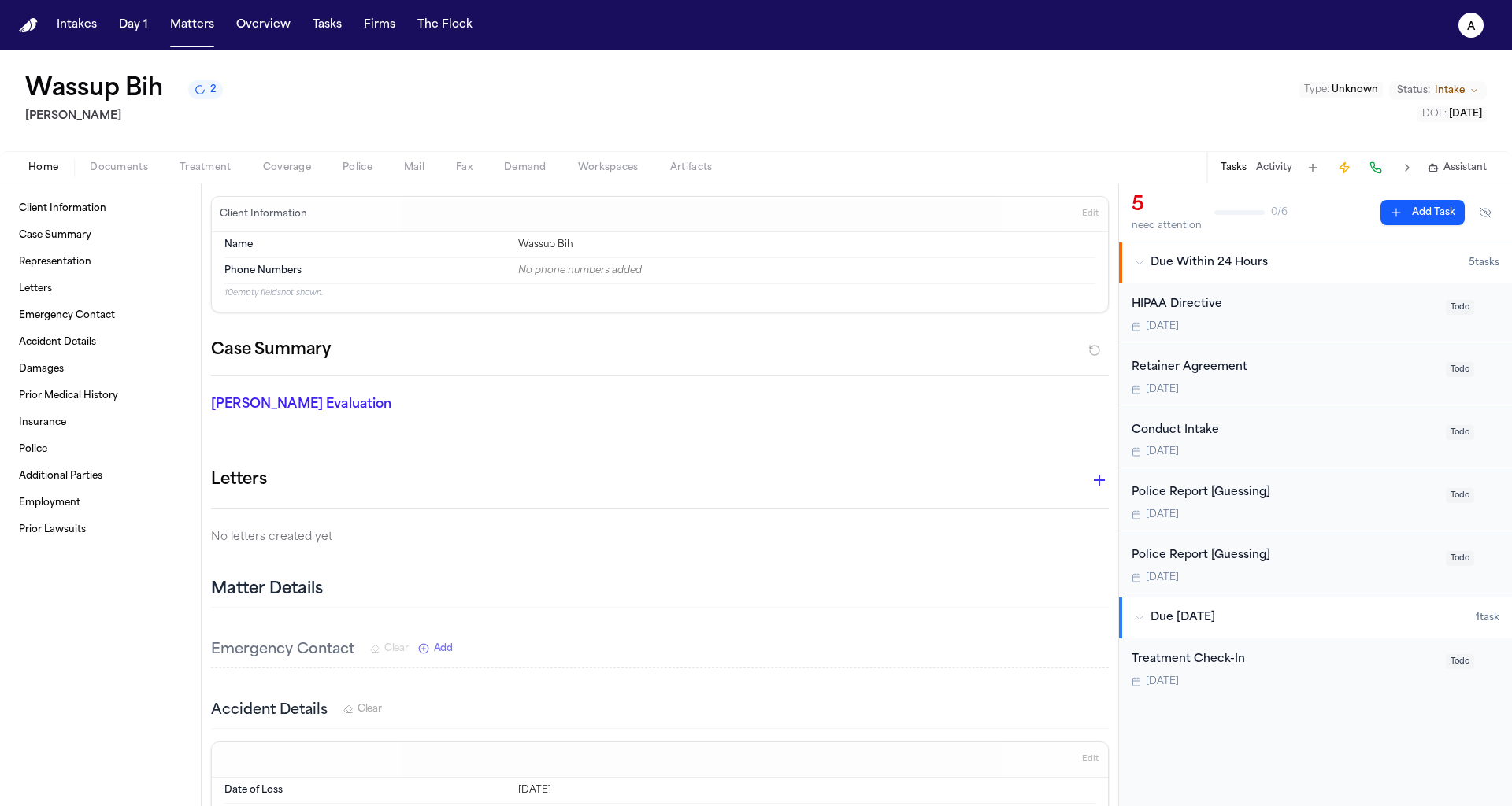
click at [358, 167] on span "Police" at bounding box center [357, 168] width 30 height 13
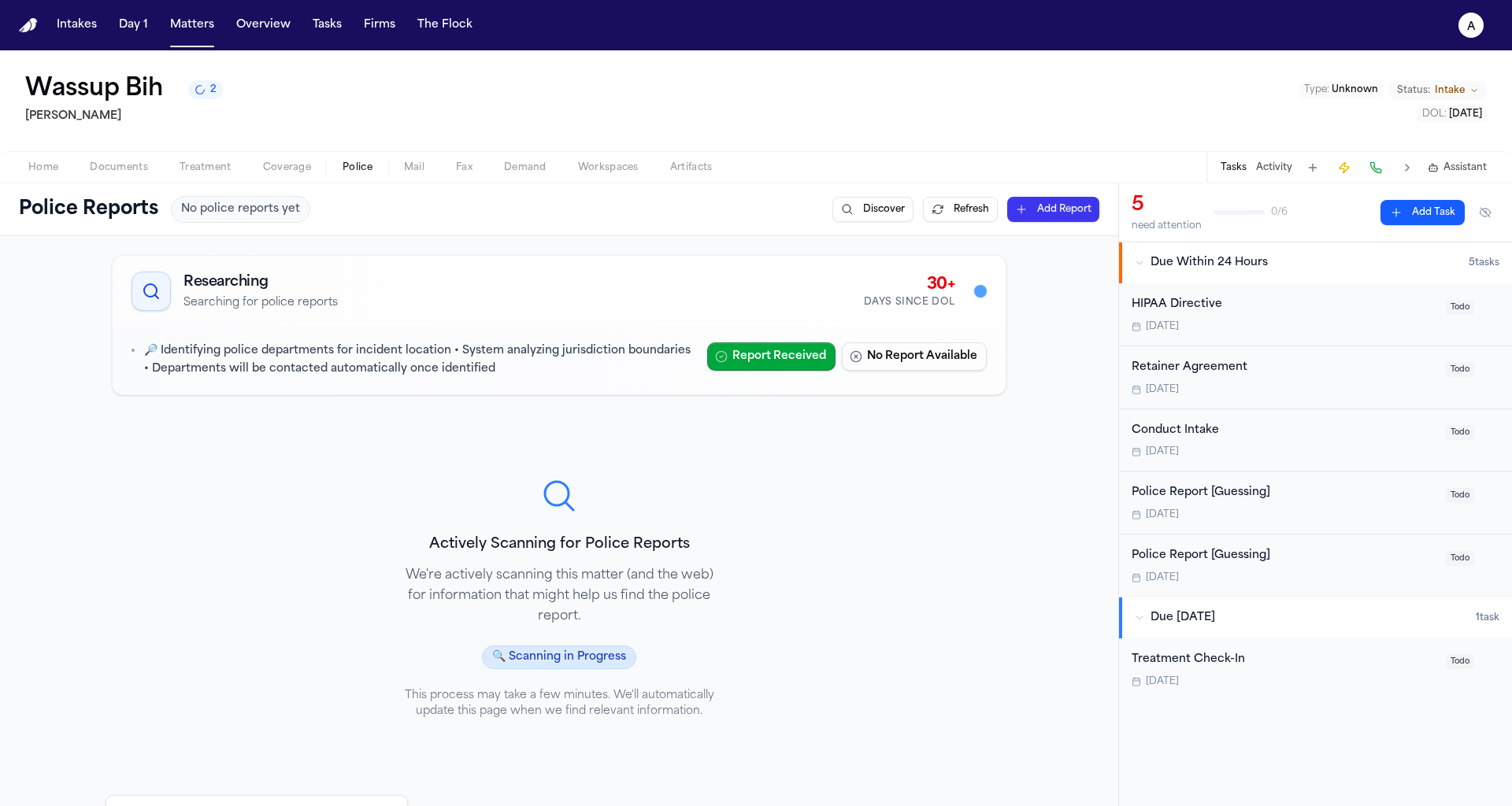
click at [959, 215] on button "Refresh" at bounding box center [960, 209] width 74 height 25
click at [957, 219] on button "Refresh" at bounding box center [960, 209] width 74 height 25
click at [1478, 40] on button "a" at bounding box center [1471, 25] width 44 height 34
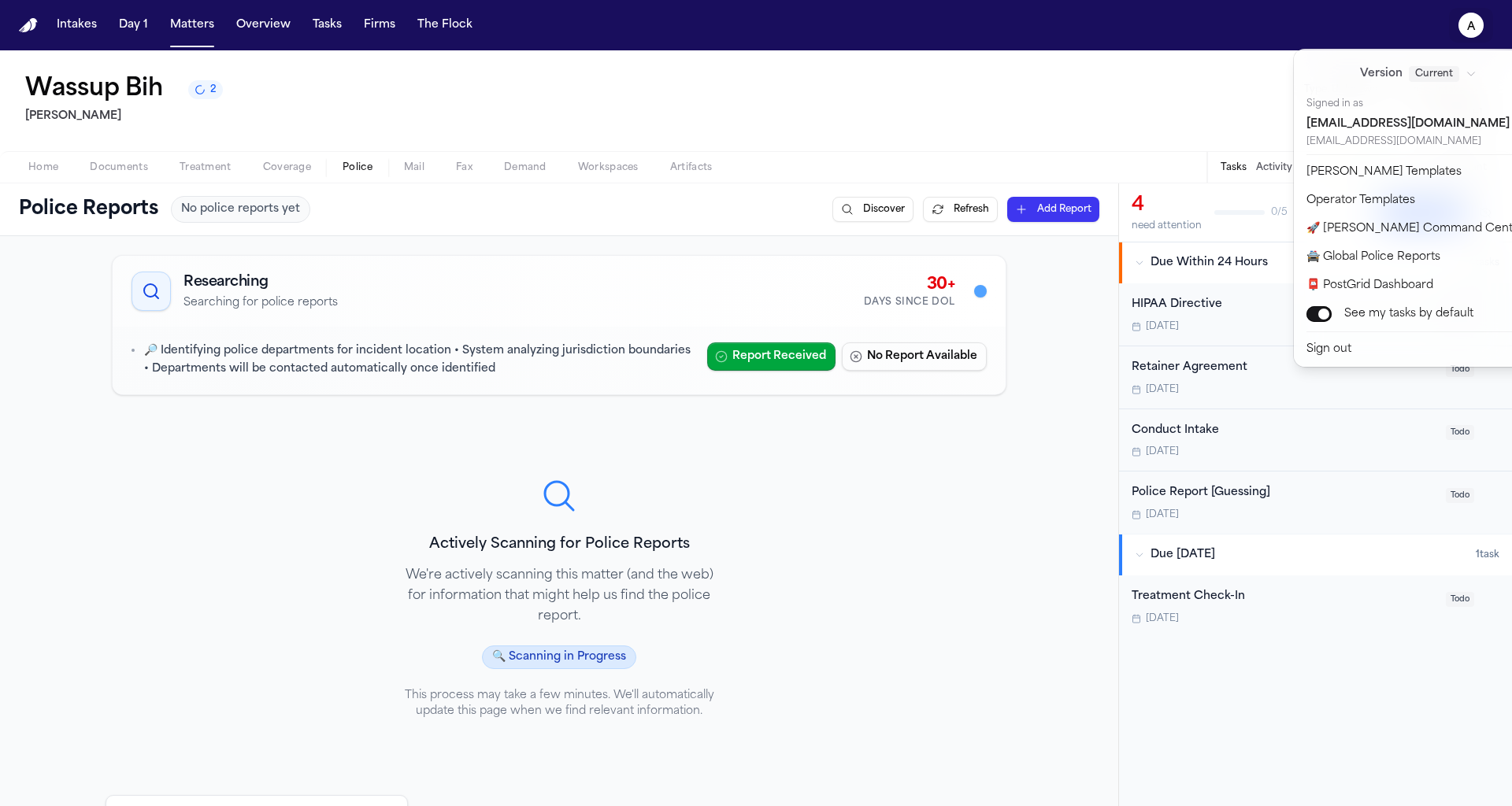
click at [1478, 40] on button "a" at bounding box center [1471, 25] width 44 height 34
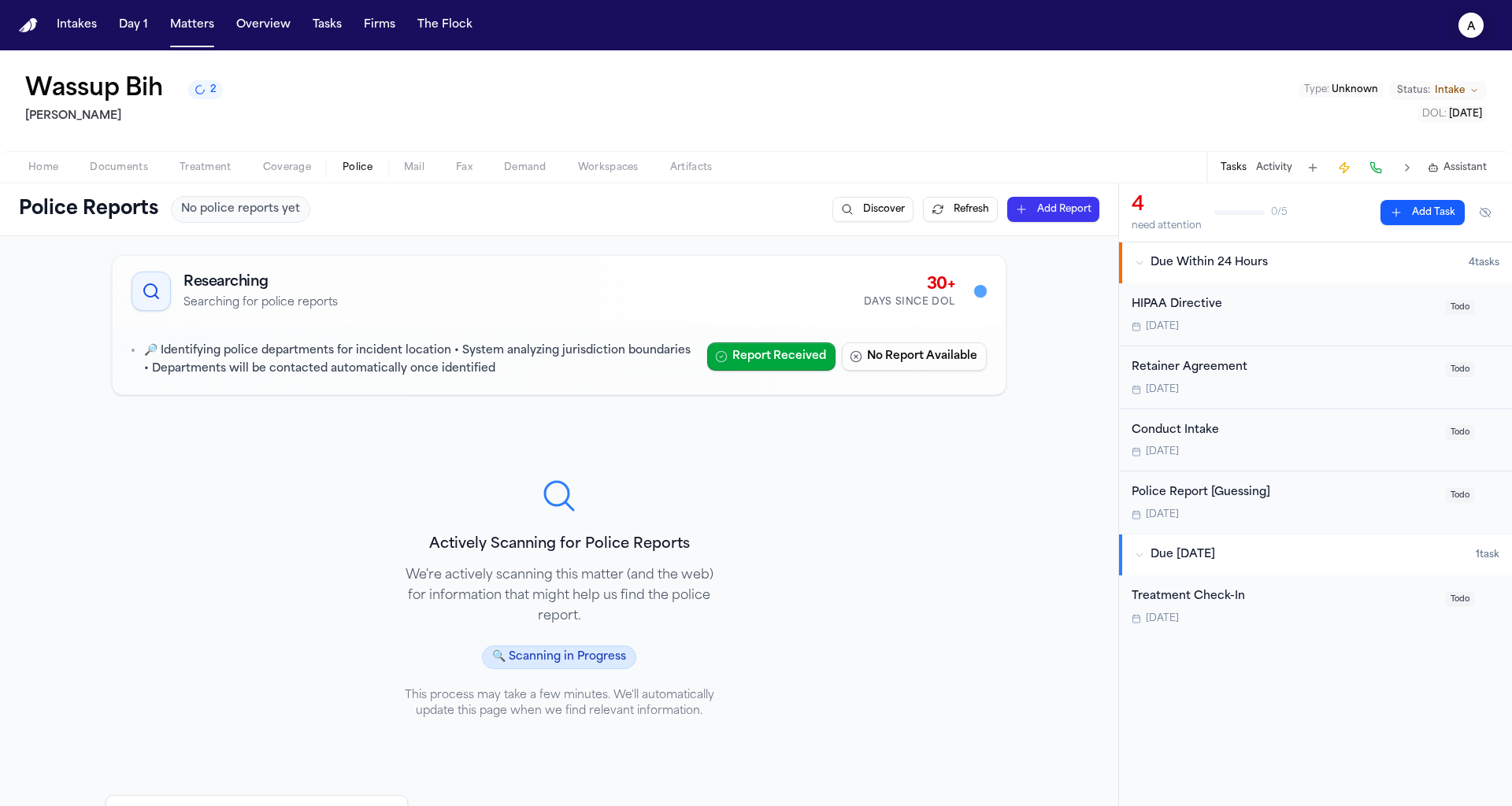
click at [1453, 26] on button "a" at bounding box center [1471, 25] width 44 height 34
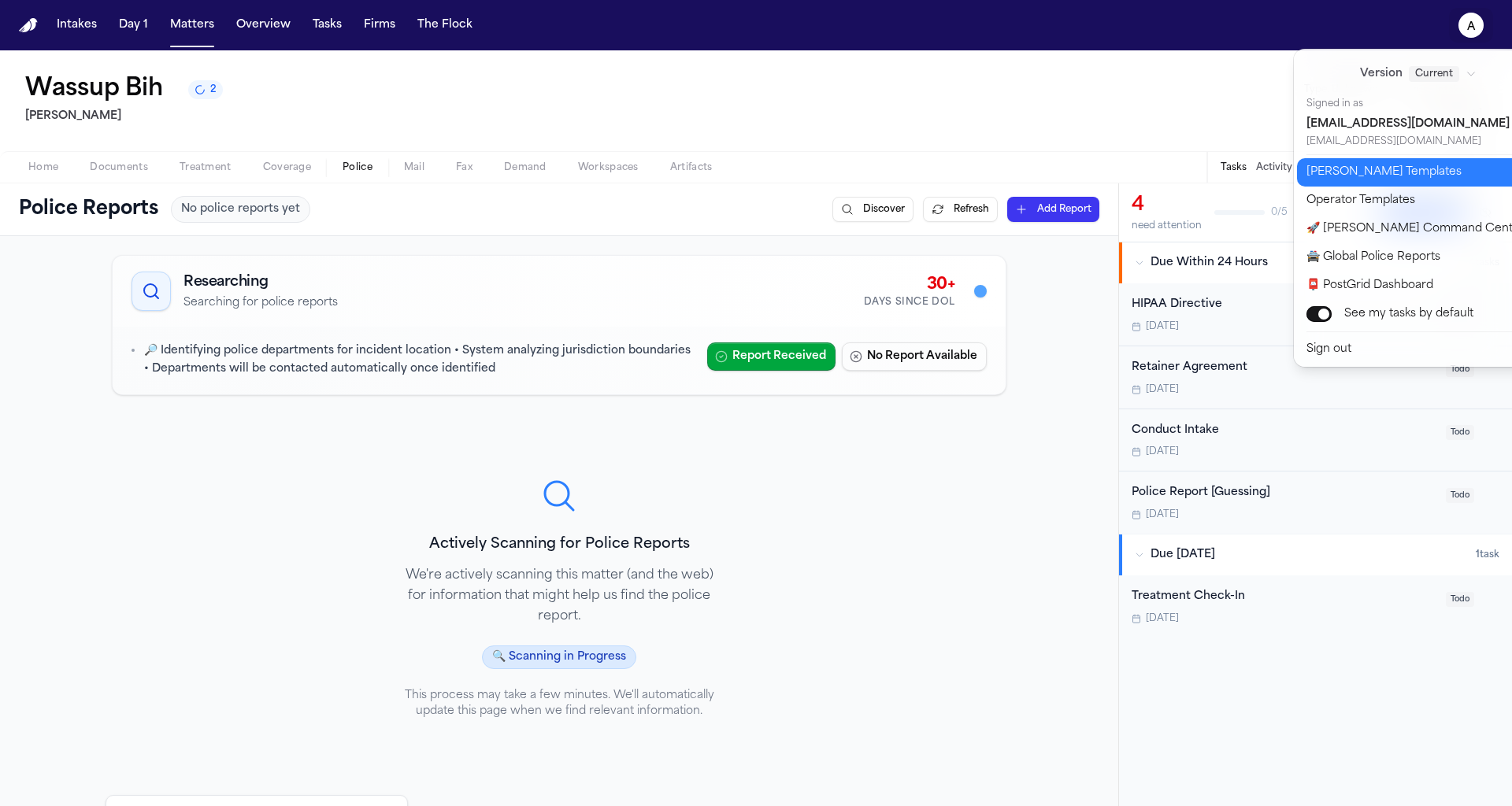
click at [1377, 178] on button "[PERSON_NAME] Templates" at bounding box center [1428, 172] width 262 height 28
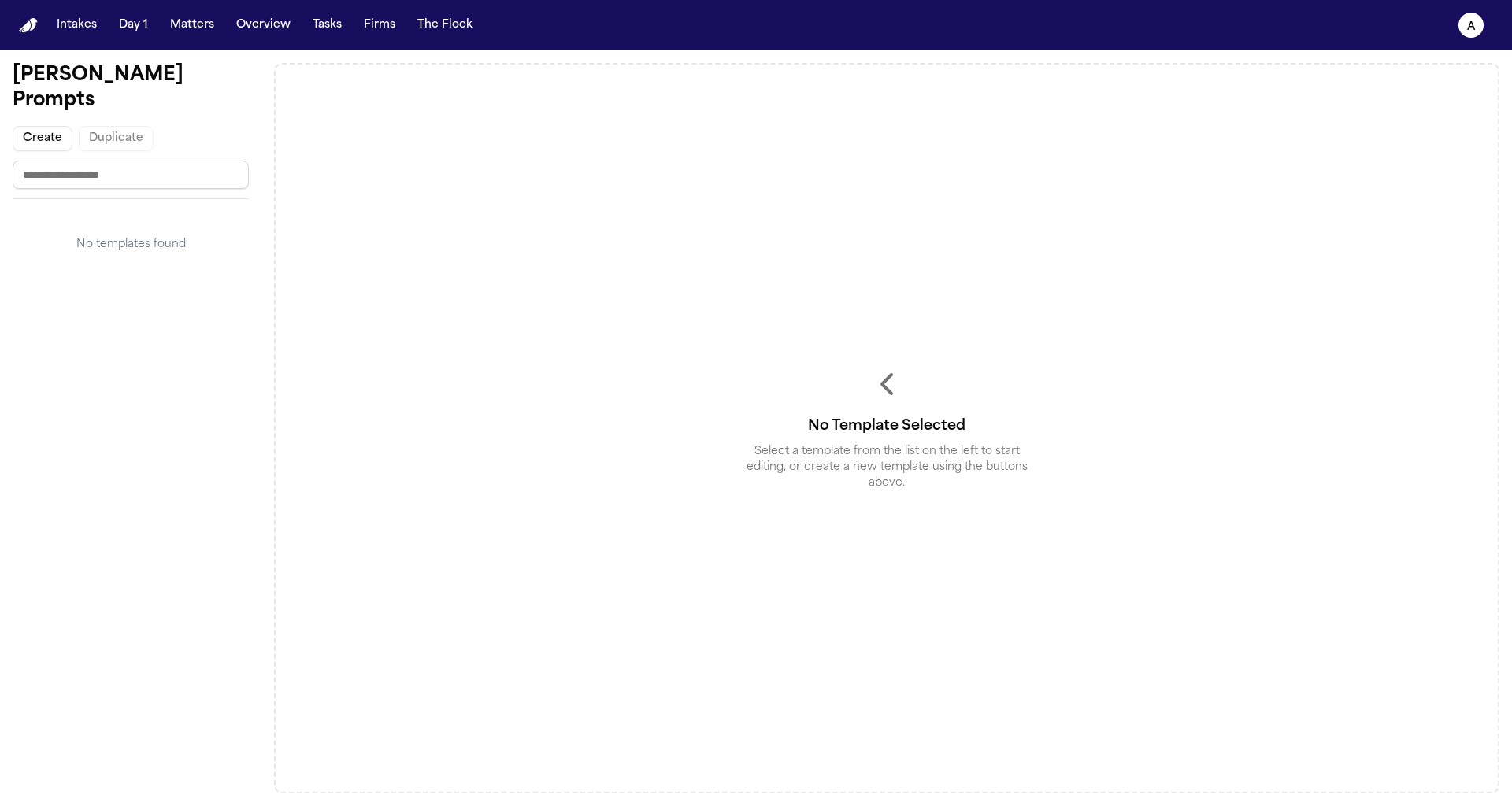
click at [1468, 28] on text "a" at bounding box center [1471, 27] width 9 height 11
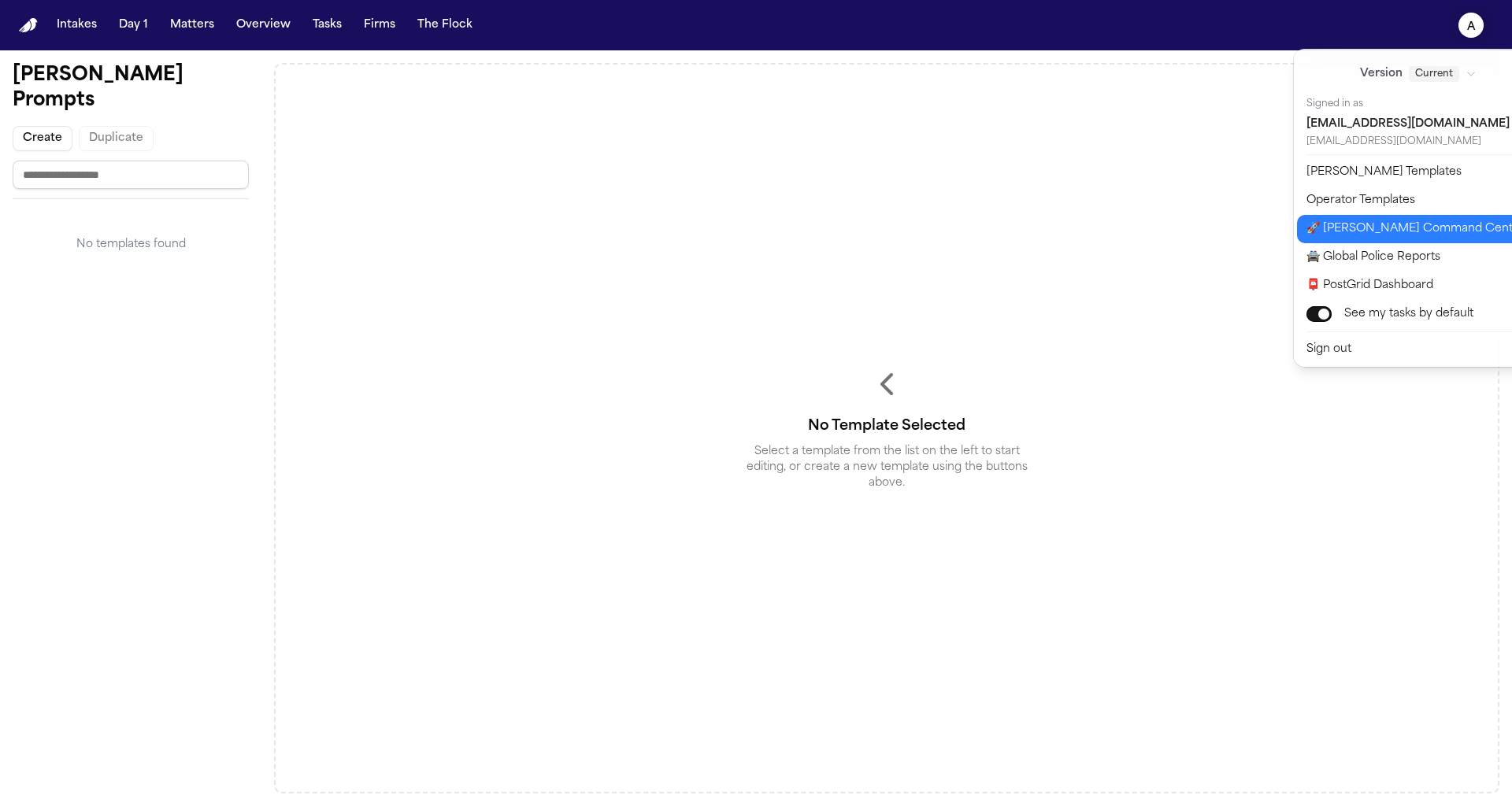
click at [1371, 230] on button "🚀 [PERSON_NAME] Command Center" at bounding box center [1428, 228] width 262 height 28
select select "**"
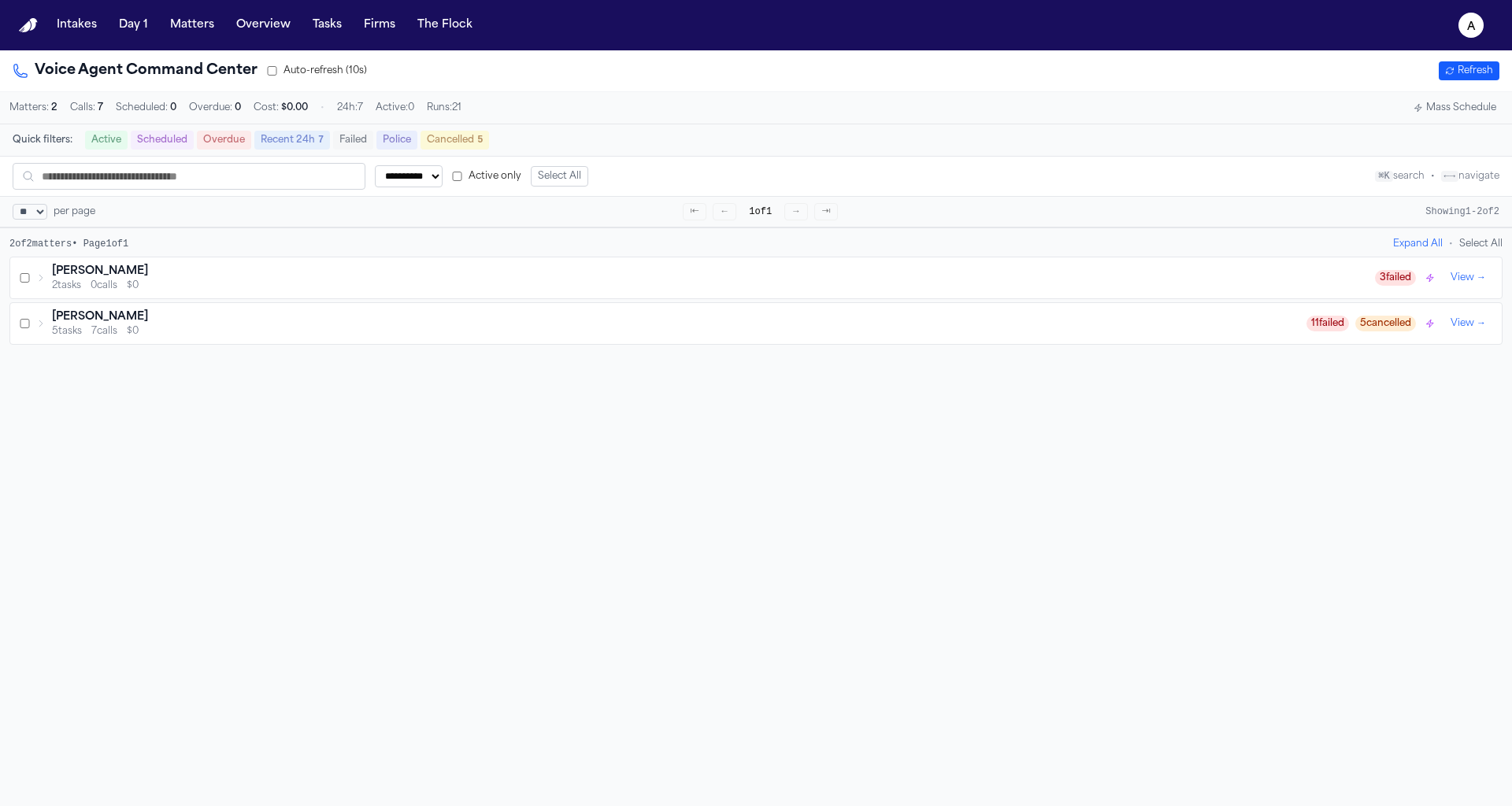
click at [235, 305] on div "Vanity Watkins 5 tasks 7 calls $0 11 failed 5 cancelled View →" at bounding box center [756, 323] width 1492 height 41
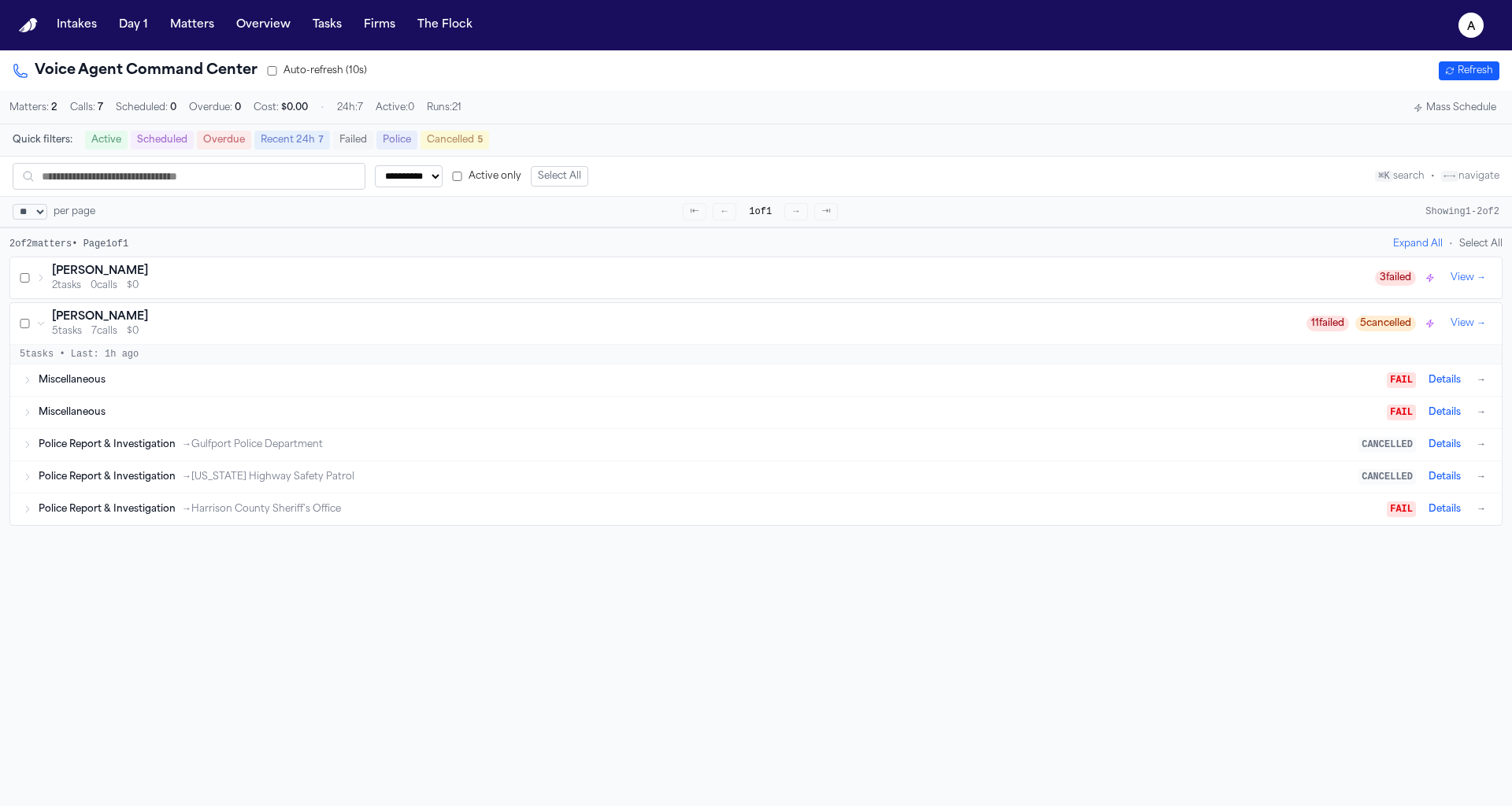
click at [213, 381] on div "Miscellaneous" at bounding box center [713, 380] width 1349 height 13
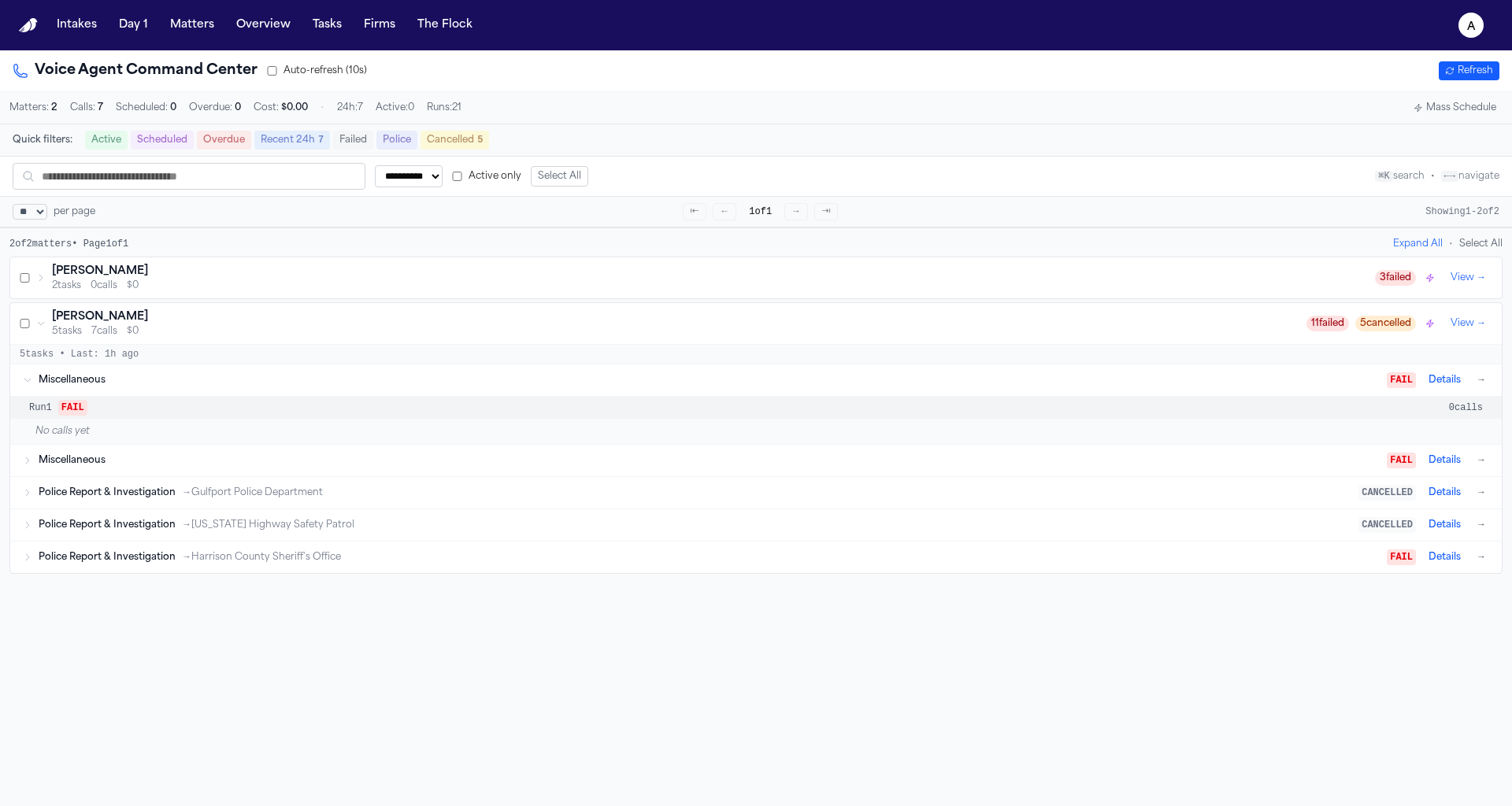
click at [213, 381] on div "Miscellaneous" at bounding box center [713, 380] width 1349 height 13
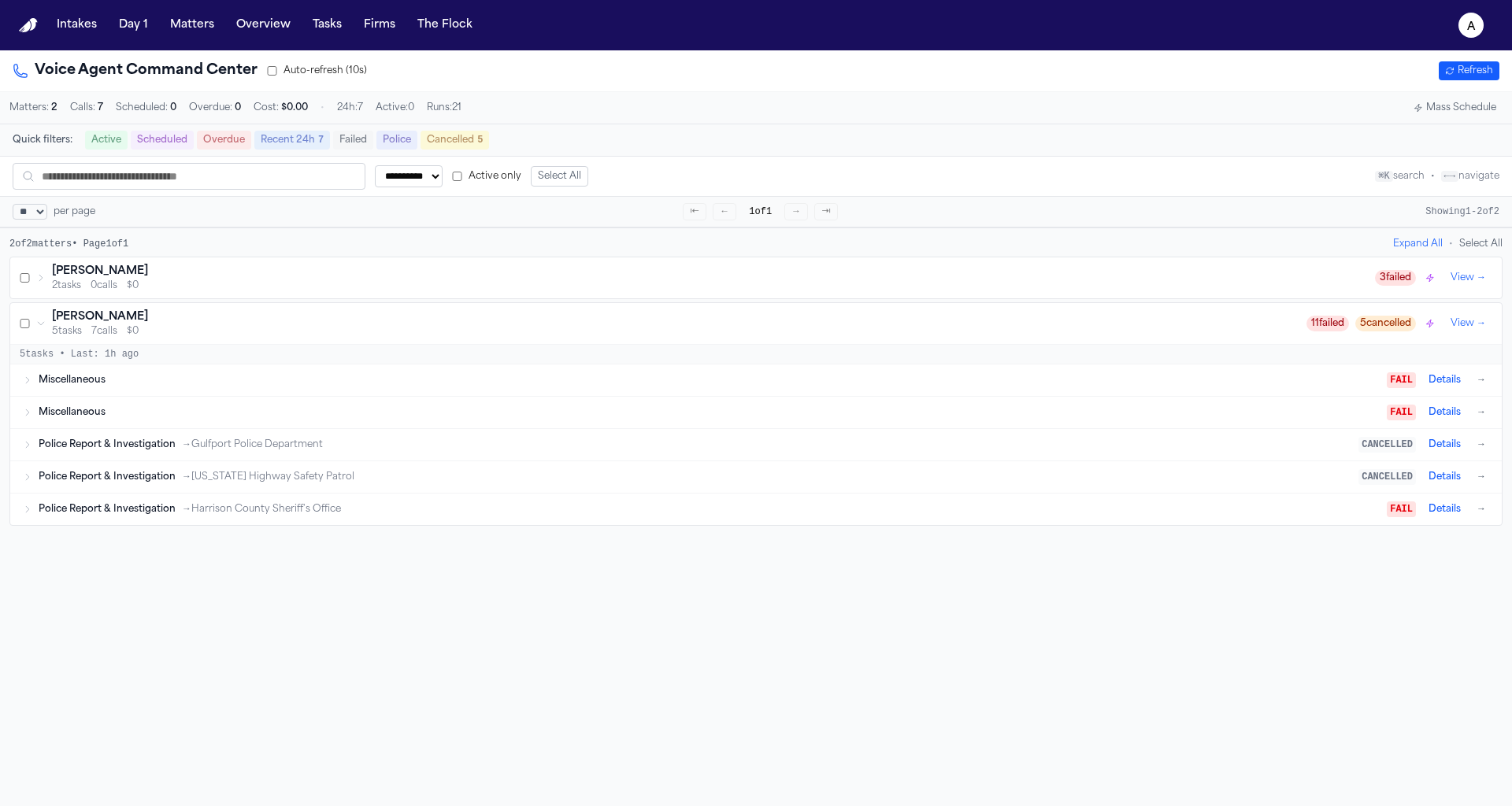
click at [203, 447] on span "→ Gulfport Police Department" at bounding box center [252, 445] width 141 height 13
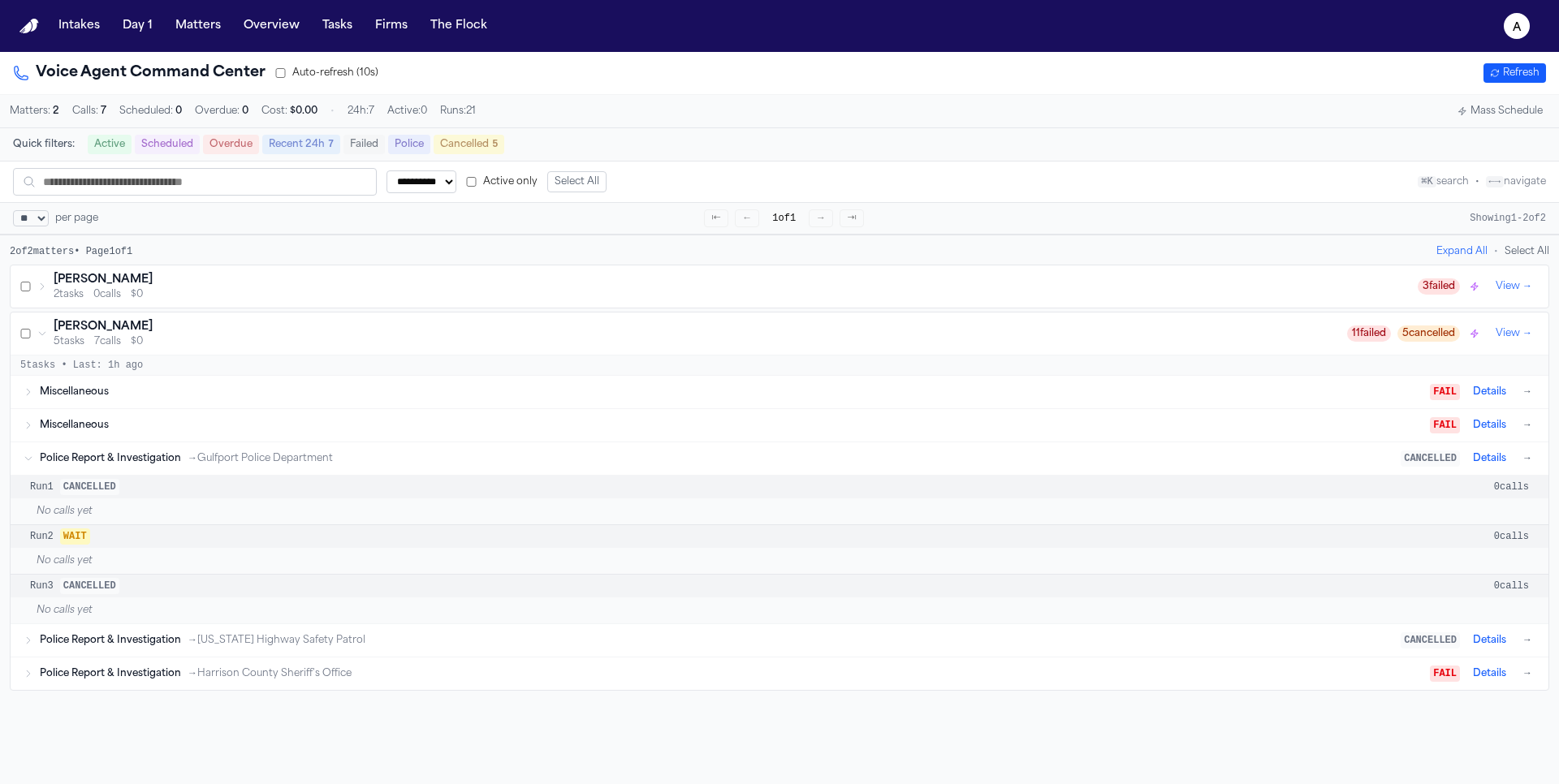
click at [483, 333] on div "[PERSON_NAME]" at bounding box center [700, 327] width 1294 height 17
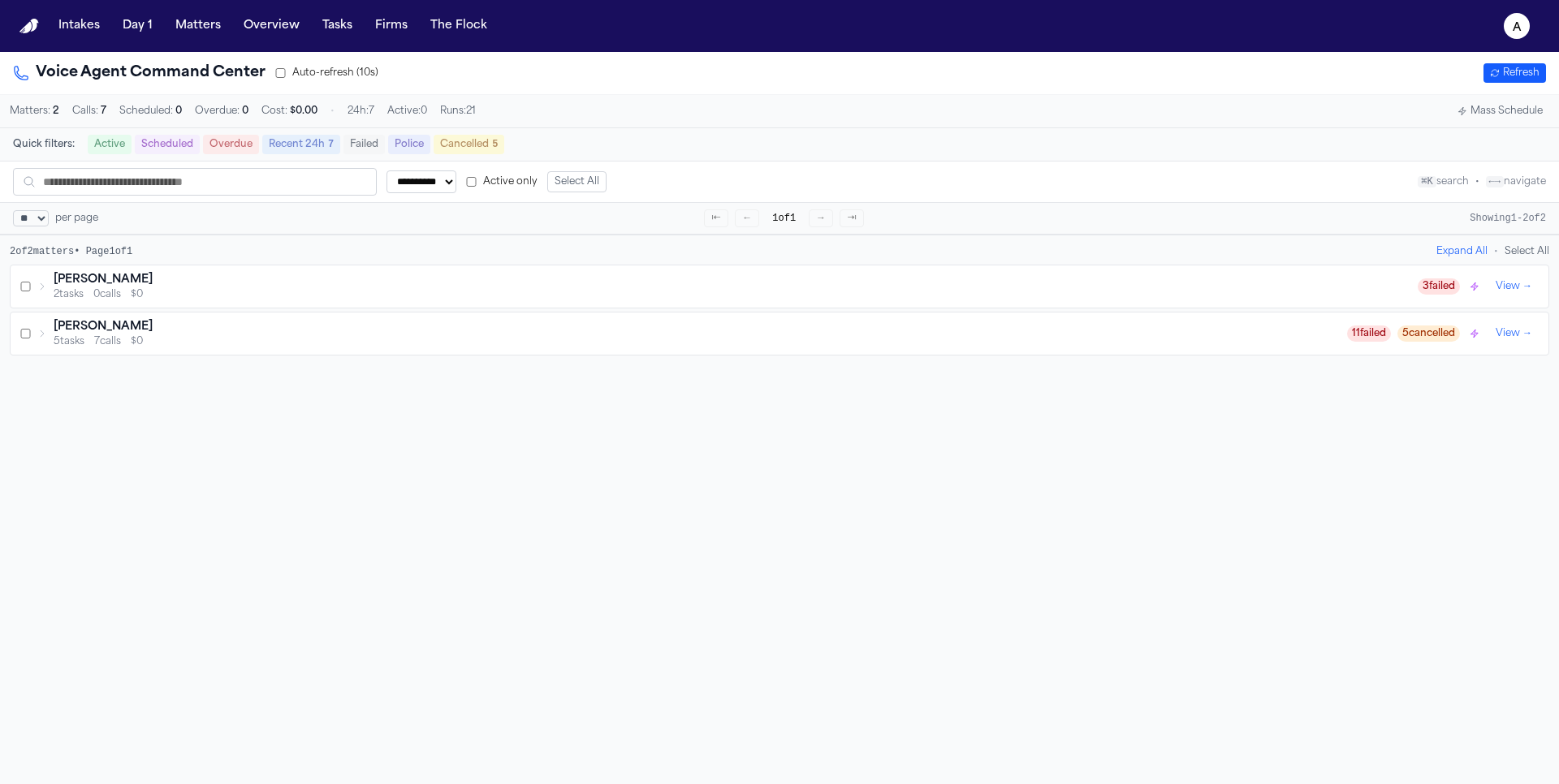
click at [483, 333] on div "[PERSON_NAME]" at bounding box center [700, 327] width 1294 height 17
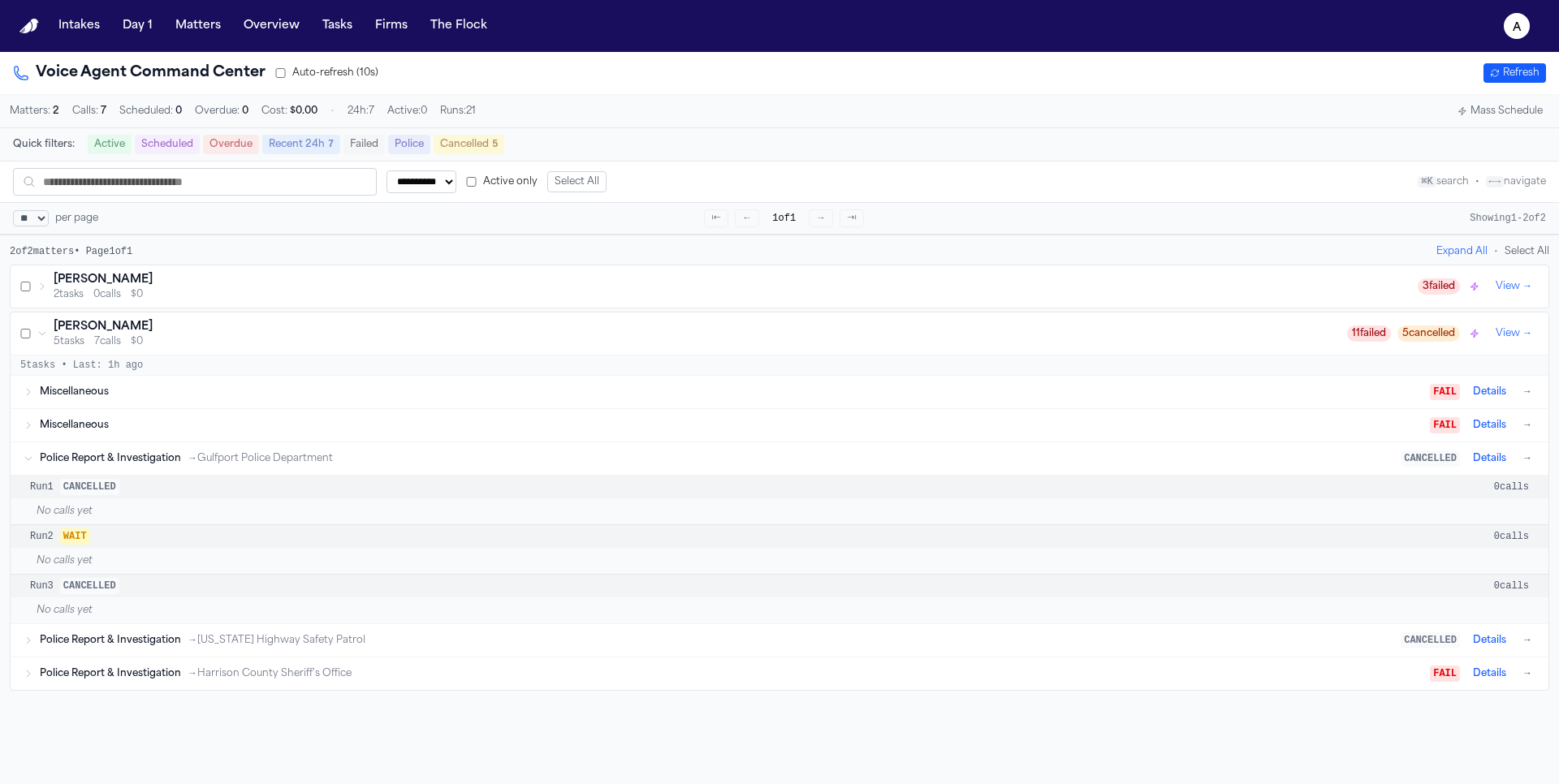
click at [178, 637] on span "Police Report & Investigation" at bounding box center [110, 640] width 141 height 13
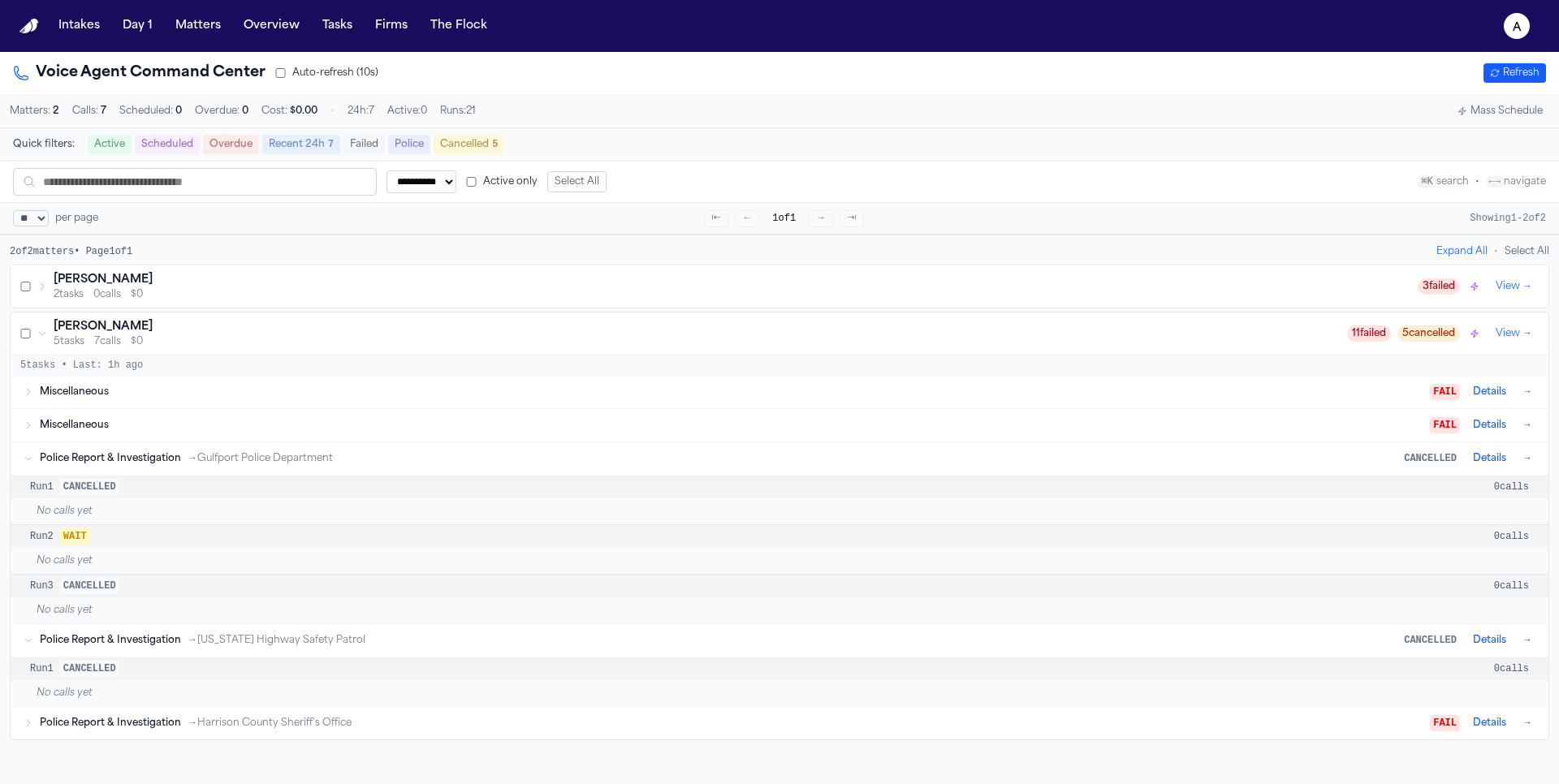
click at [144, 716] on span "Police Report & Investigation" at bounding box center [110, 723] width 141 height 13
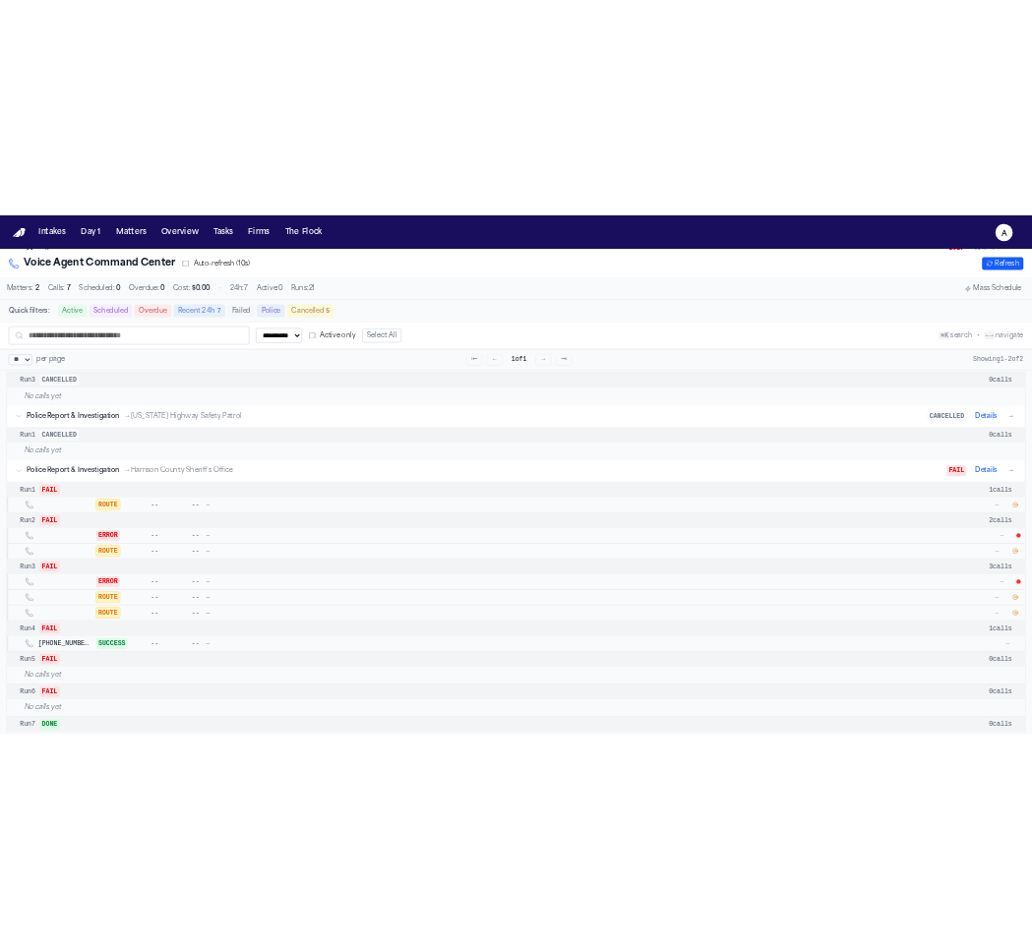
scroll to position [411, 0]
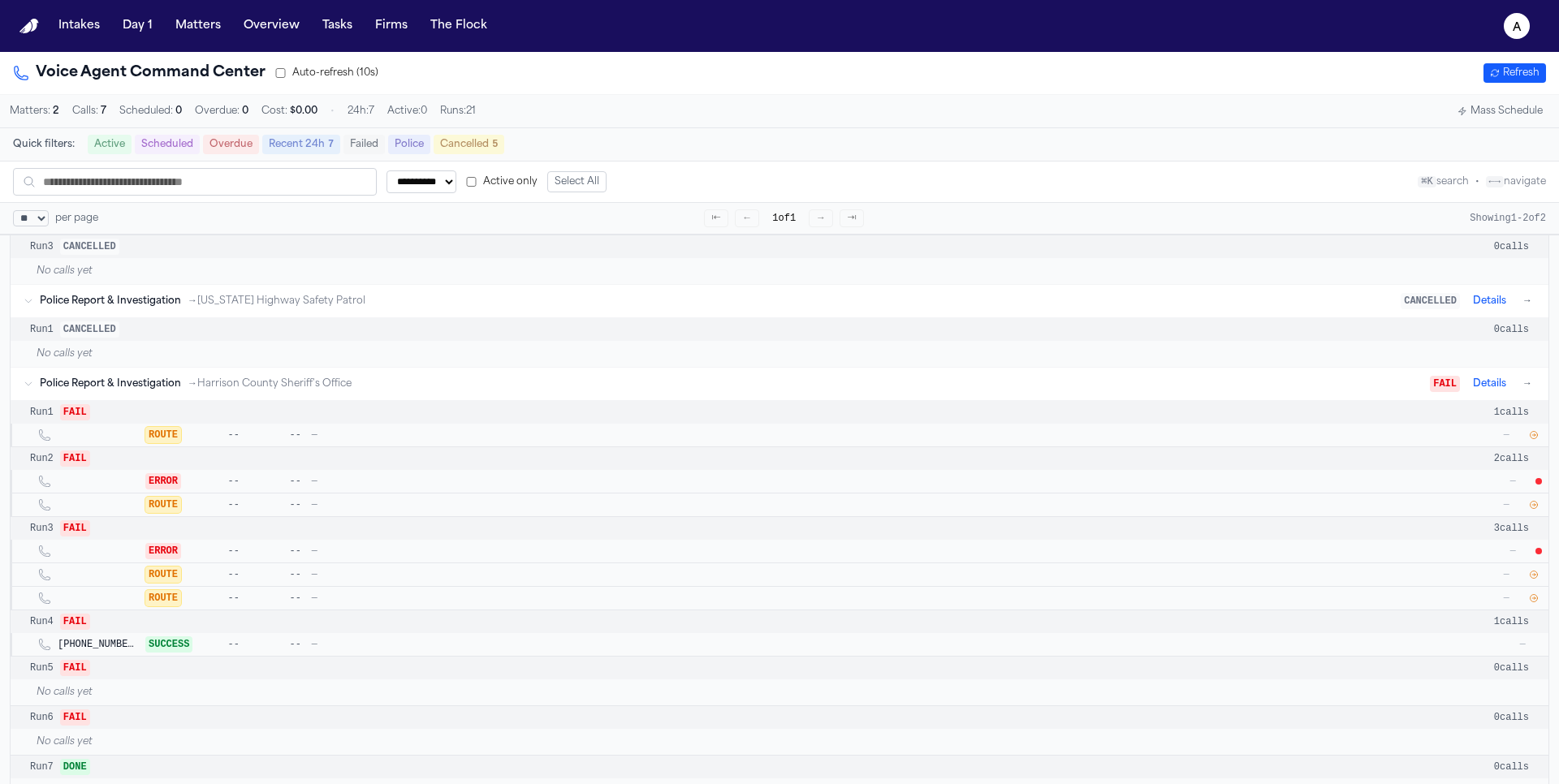
click at [1535, 432] on icon "button" at bounding box center [1534, 435] width 7 height 7
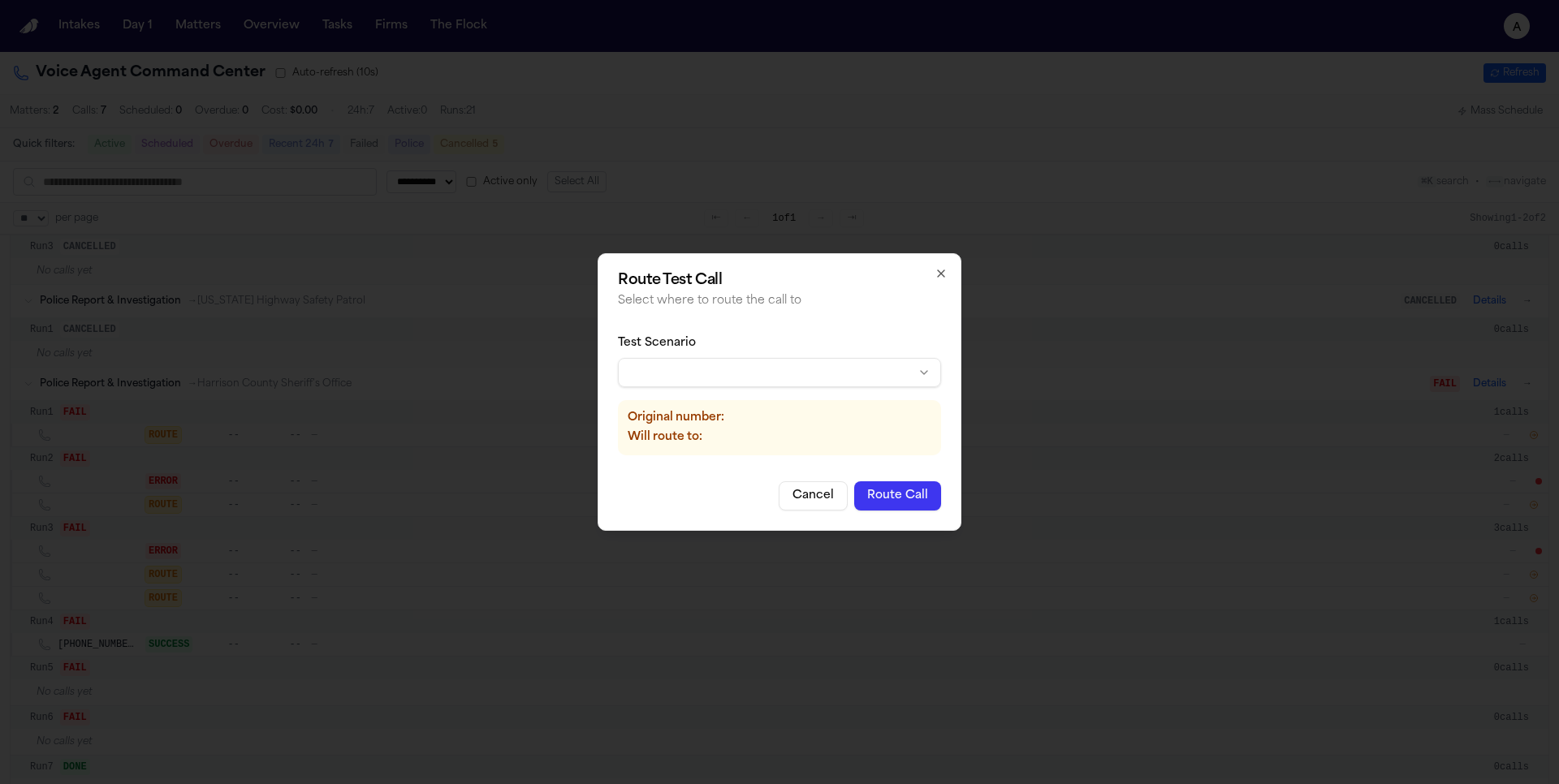
click at [684, 366] on body "**********" at bounding box center [780, 392] width 1559 height 784
click at [907, 504] on button "Route Call" at bounding box center [898, 495] width 87 height 29
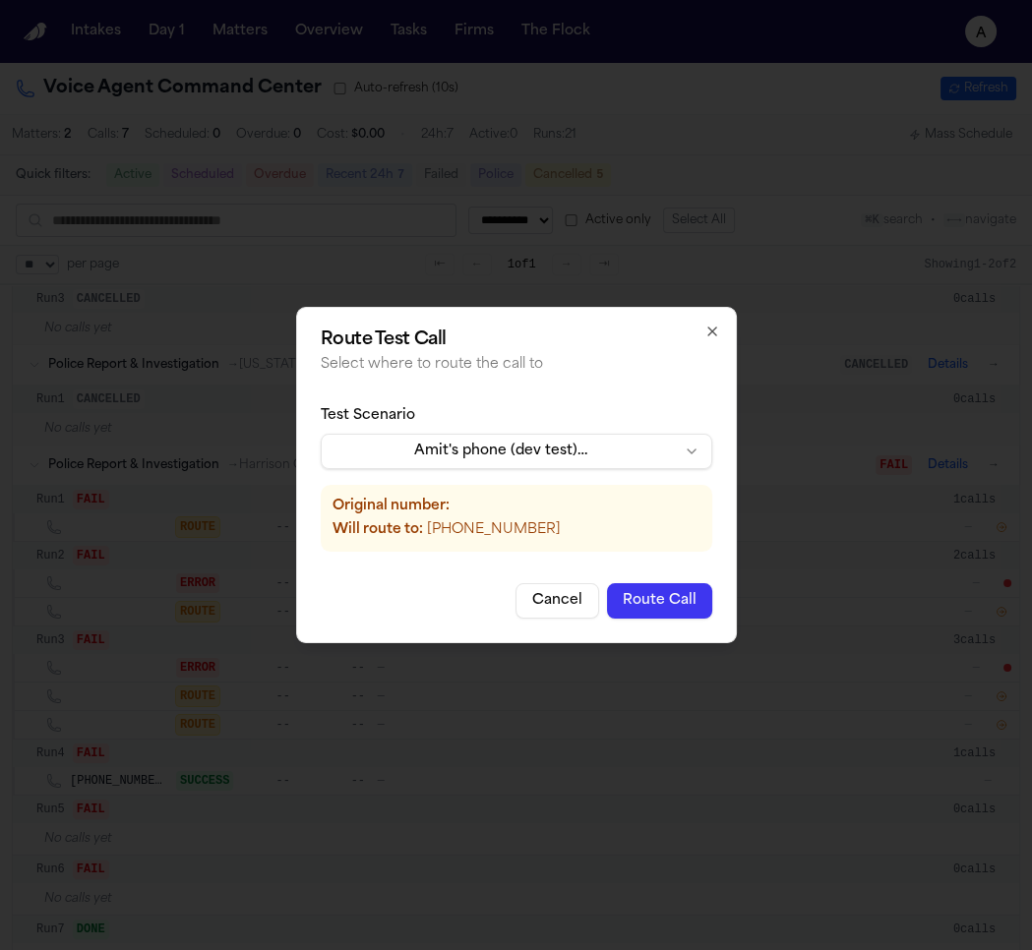
click at [700, 608] on button "Route Call" at bounding box center [659, 600] width 105 height 35
click at [710, 342] on h2 "Route Test Call" at bounding box center [516, 340] width 391 height 18
click at [708, 327] on icon "button" at bounding box center [712, 331] width 8 height 8
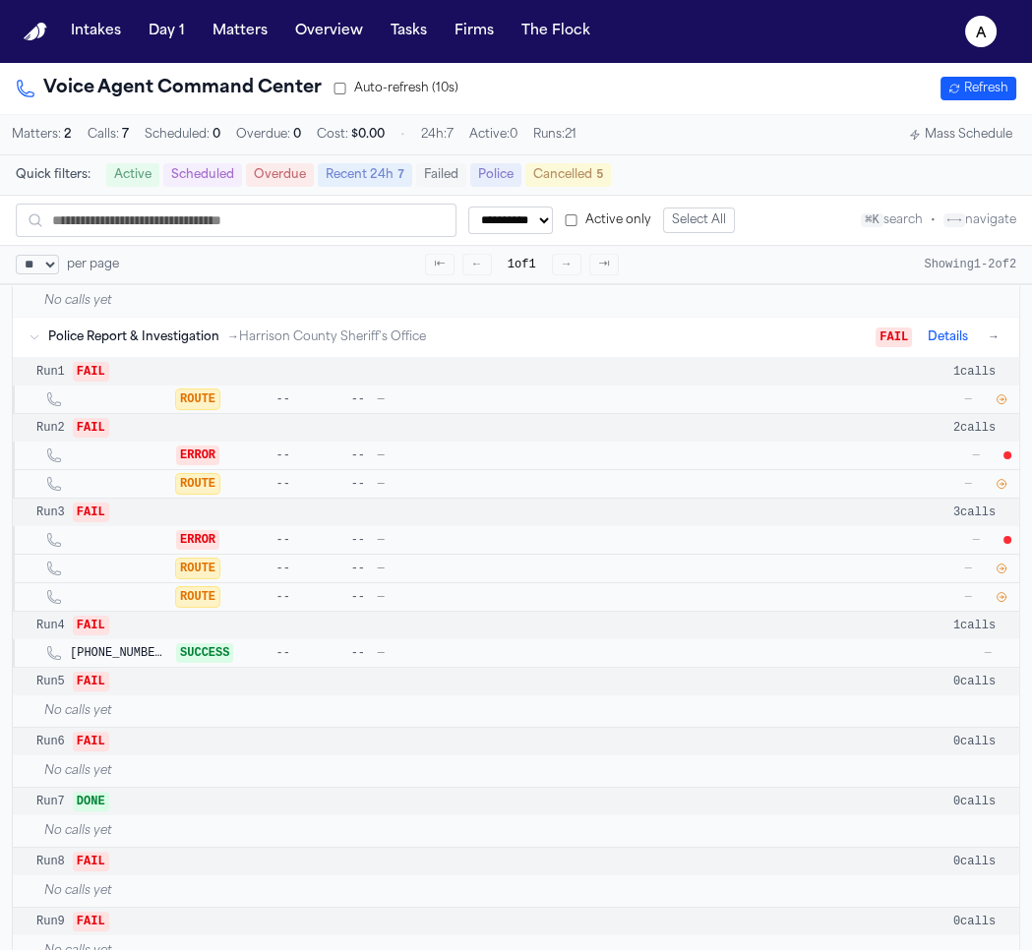
scroll to position [536, 0]
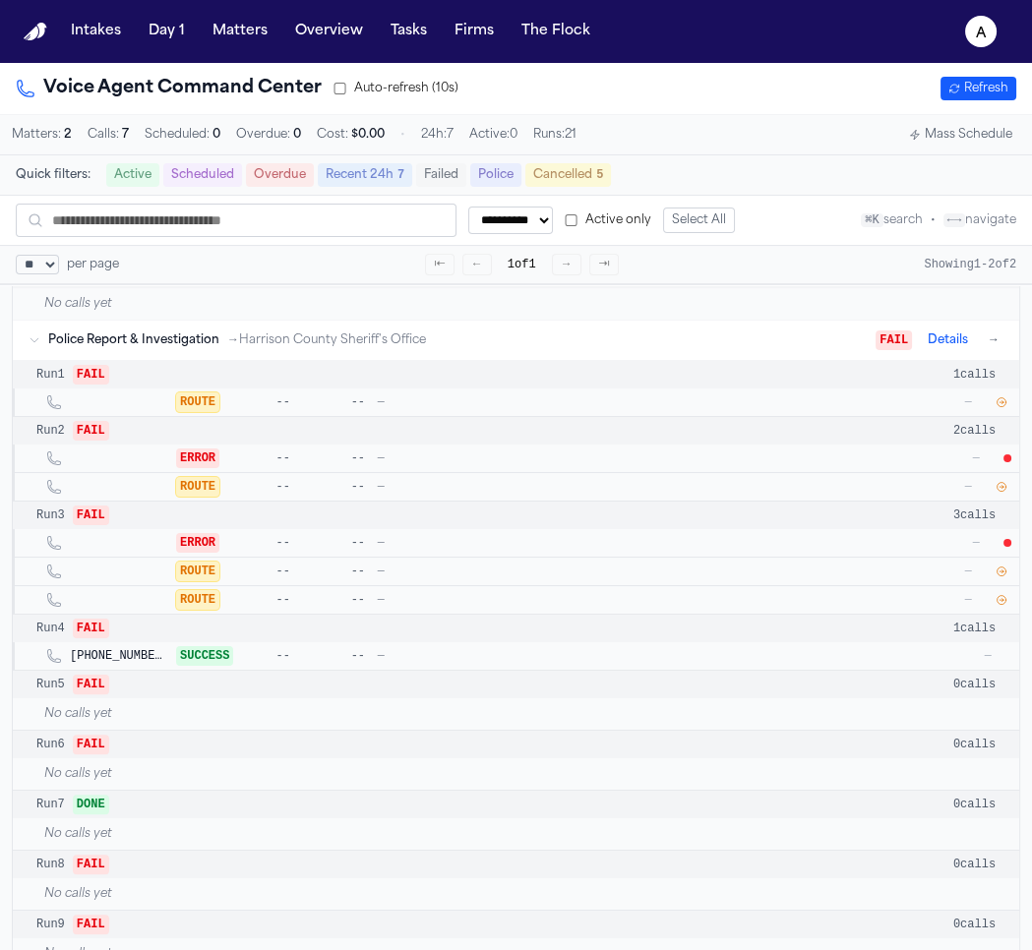
click at [1002, 398] on icon "button" at bounding box center [1001, 402] width 9 height 9
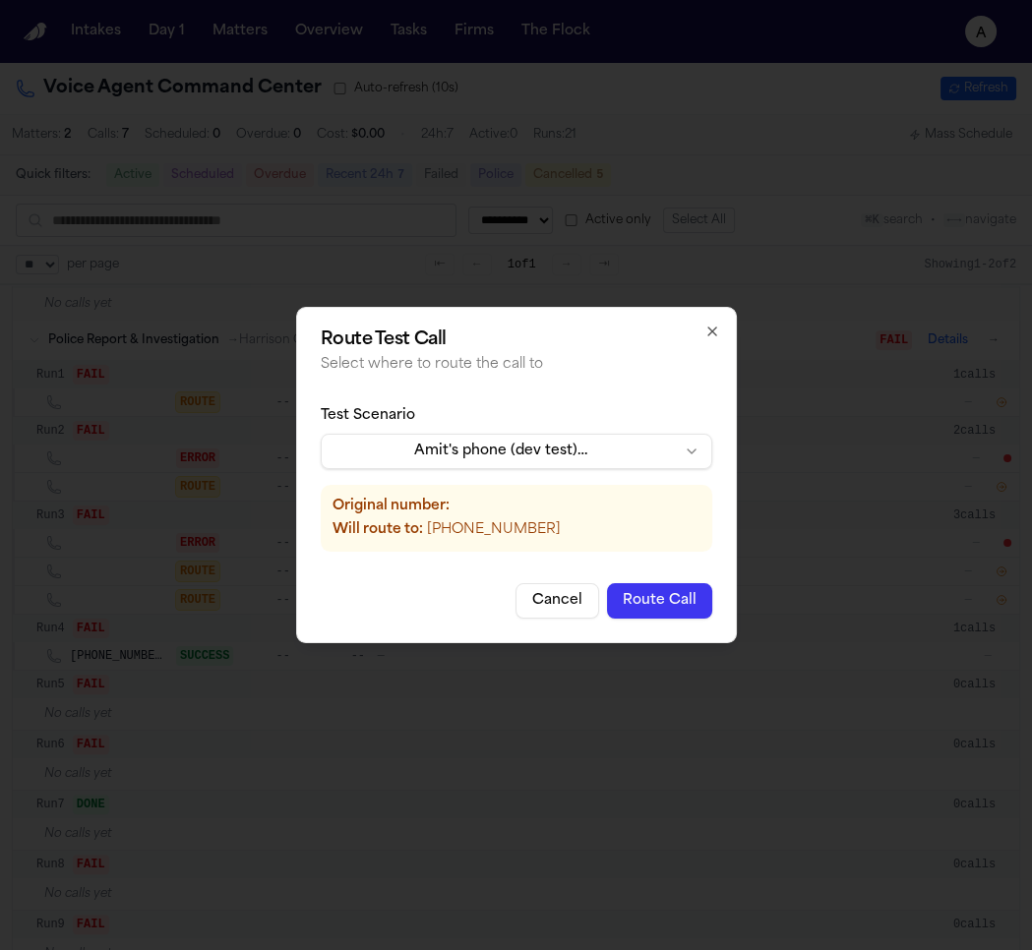
click at [567, 454] on body "**********" at bounding box center [516, 475] width 1032 height 950
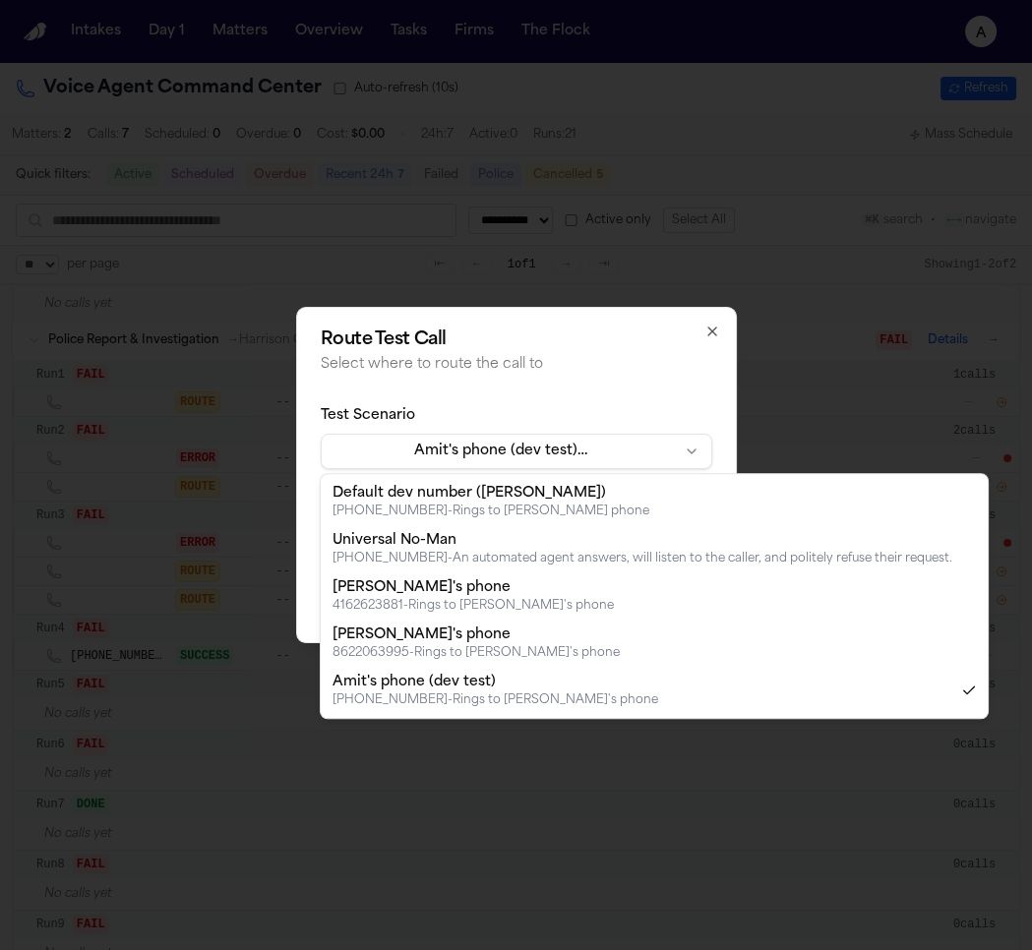
click at [567, 454] on body "**********" at bounding box center [516, 475] width 1032 height 950
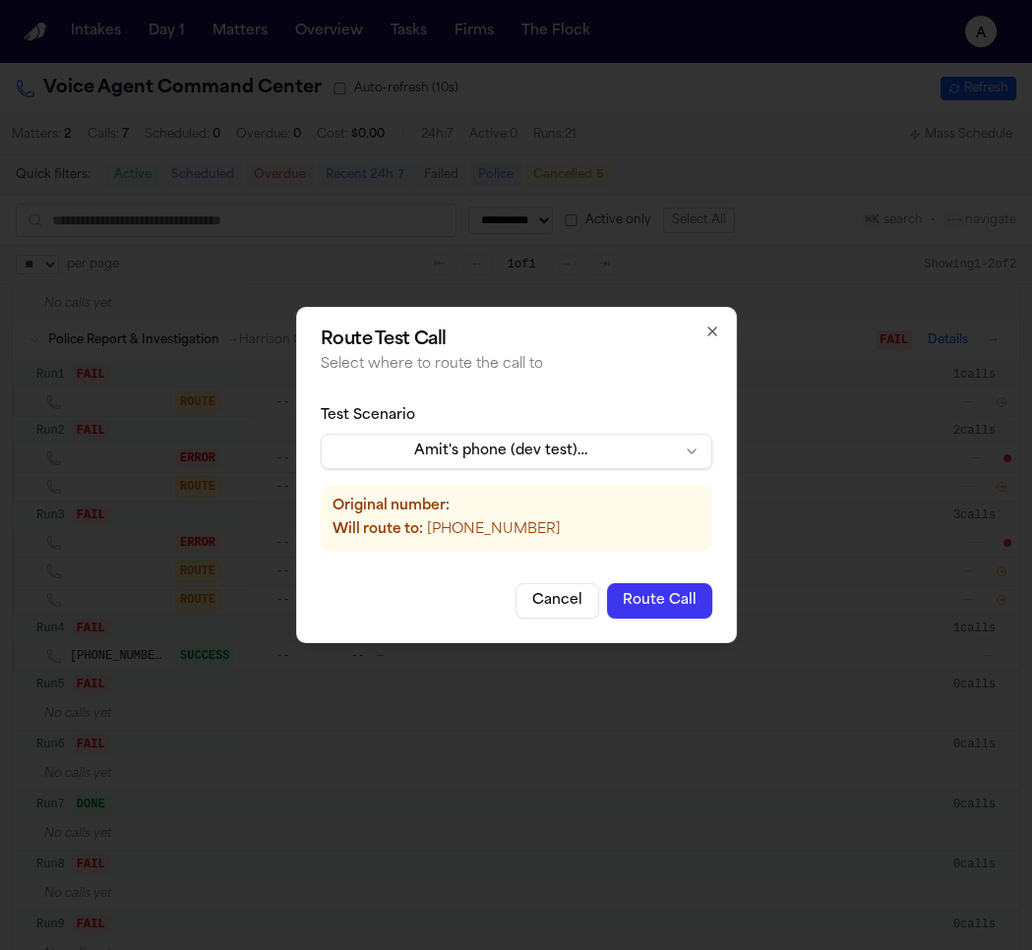
click at [667, 604] on button "Route Call" at bounding box center [659, 600] width 105 height 35
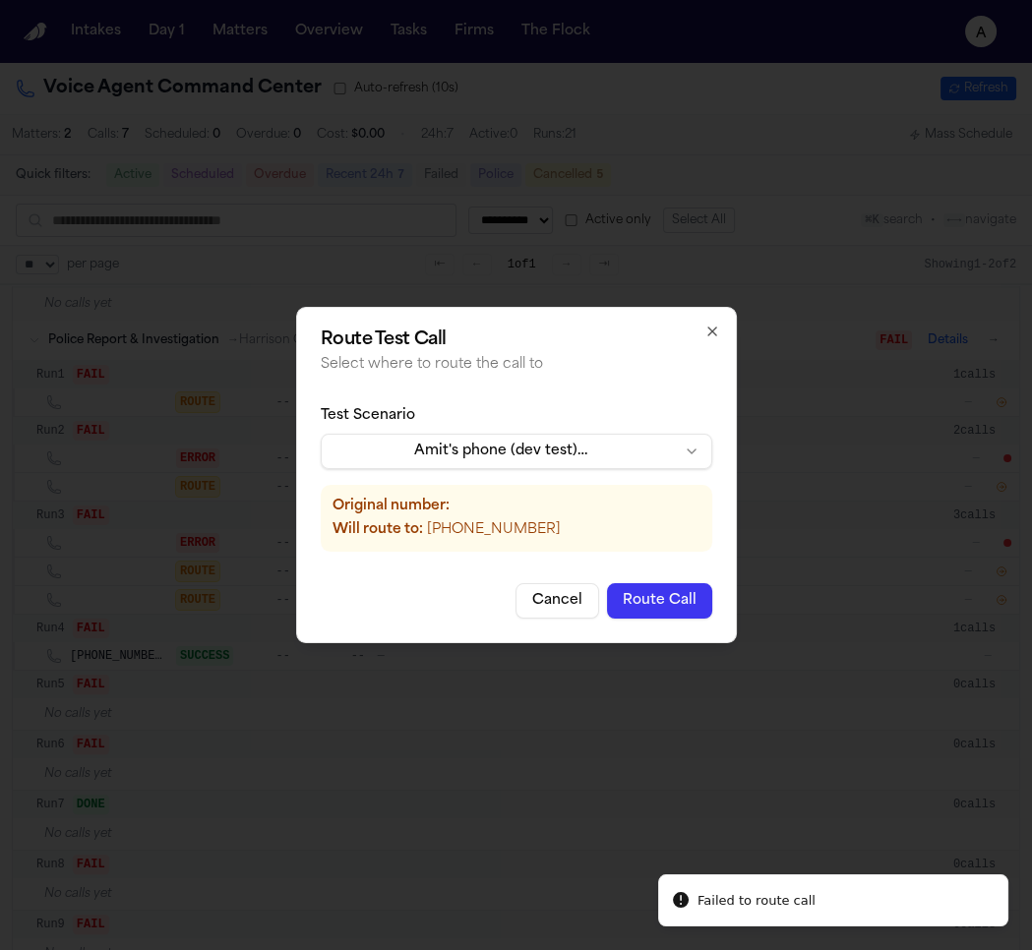
click at [646, 602] on button "Route Call" at bounding box center [659, 600] width 105 height 35
click at [581, 435] on body "**********" at bounding box center [516, 475] width 1032 height 950
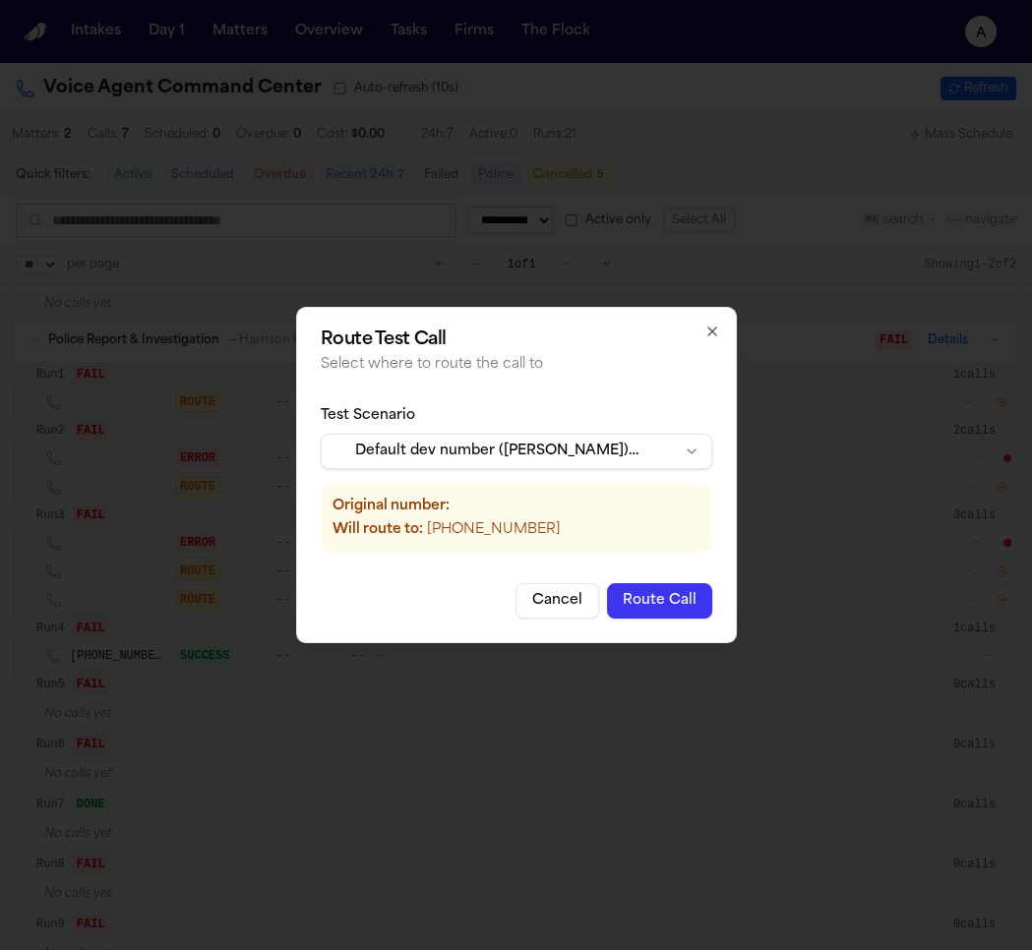
click at [684, 599] on button "Route Call" at bounding box center [659, 600] width 105 height 35
click at [693, 349] on h2 "Route Test Call" at bounding box center [516, 340] width 391 height 18
click at [709, 332] on icon "button" at bounding box center [712, 332] width 16 height 16
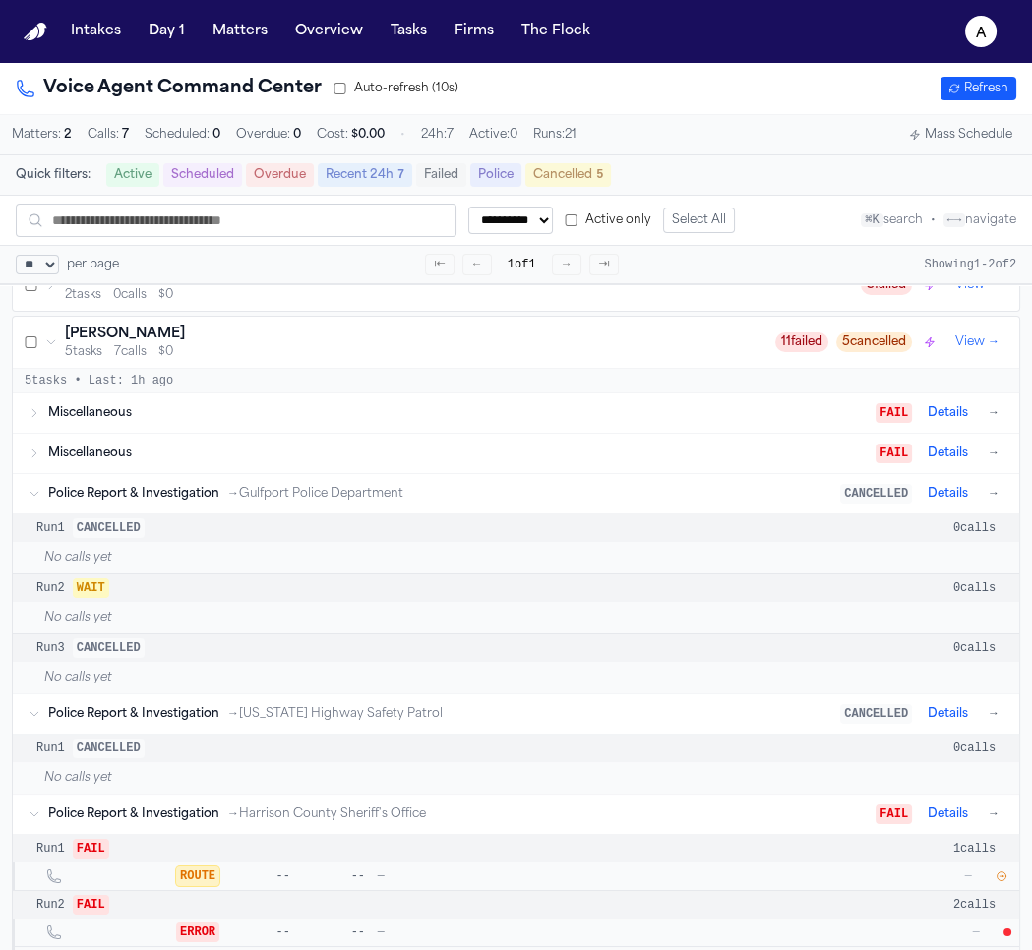
scroll to position [0, 0]
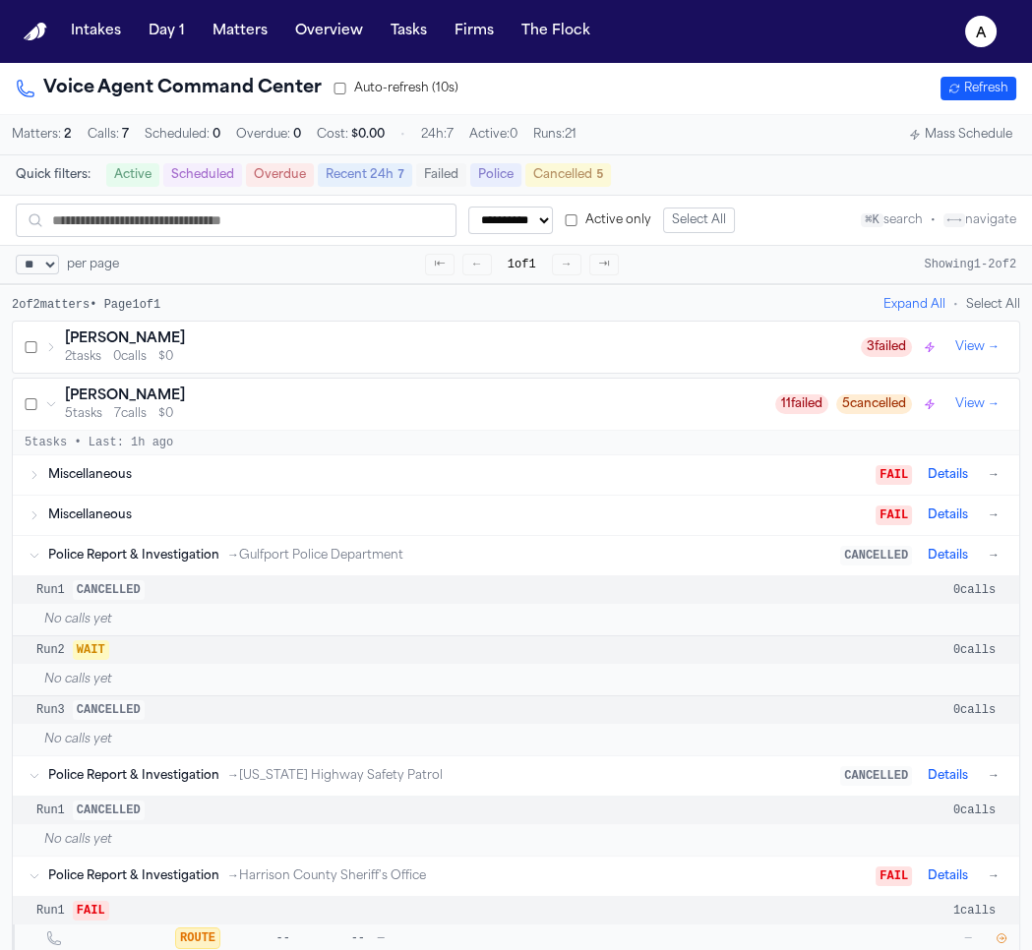
click at [468, 383] on div "Vanity Watkins 5 tasks 7 calls $0 11 failed 5 cancelled View →" at bounding box center [516, 404] width 1006 height 51
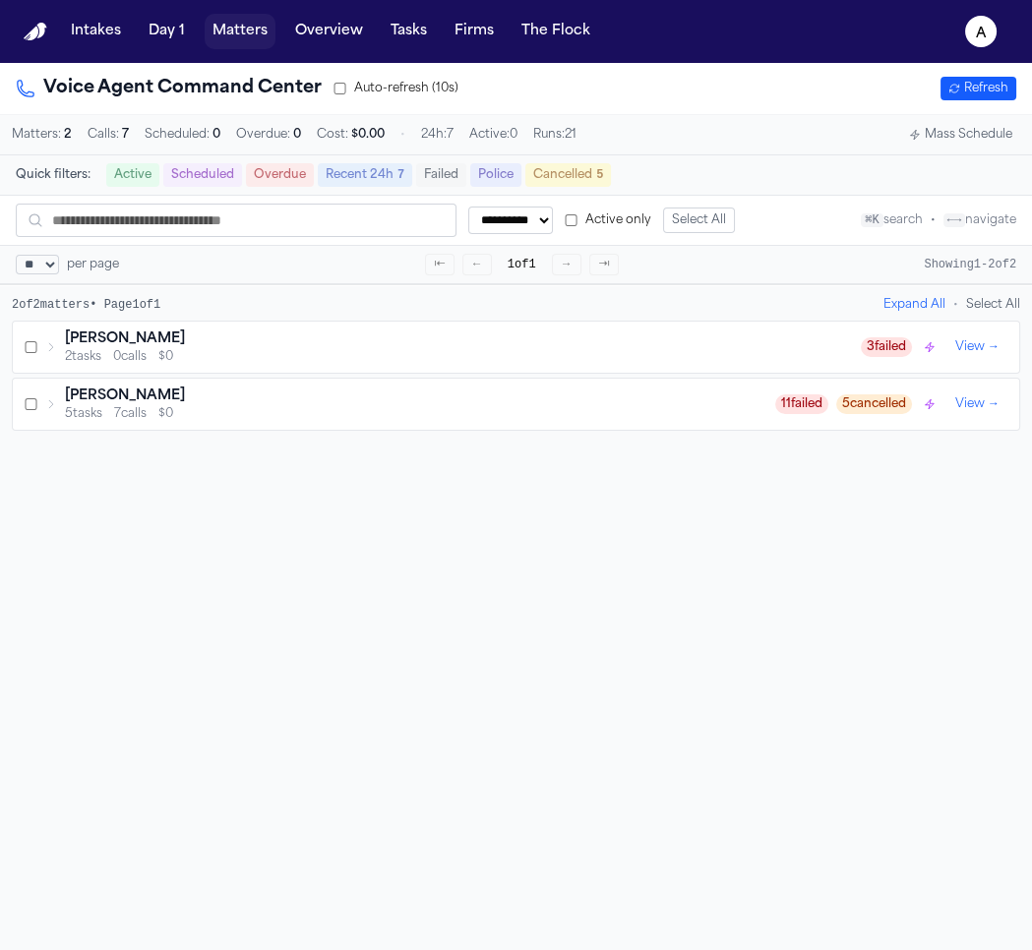
click at [240, 36] on button "Matters" at bounding box center [240, 31] width 71 height 35
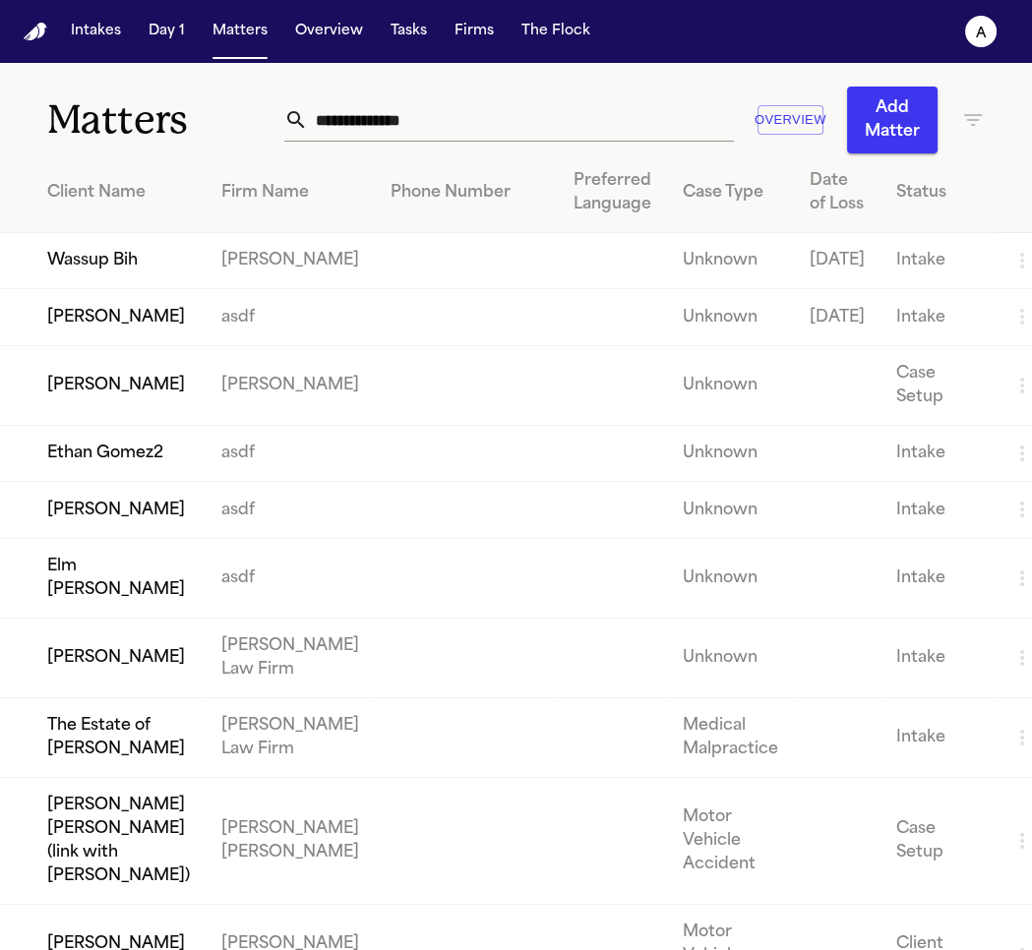
click at [236, 287] on td "[PERSON_NAME]" at bounding box center [290, 261] width 169 height 56
click at [126, 271] on td "Wassup Bih" at bounding box center [103, 261] width 206 height 56
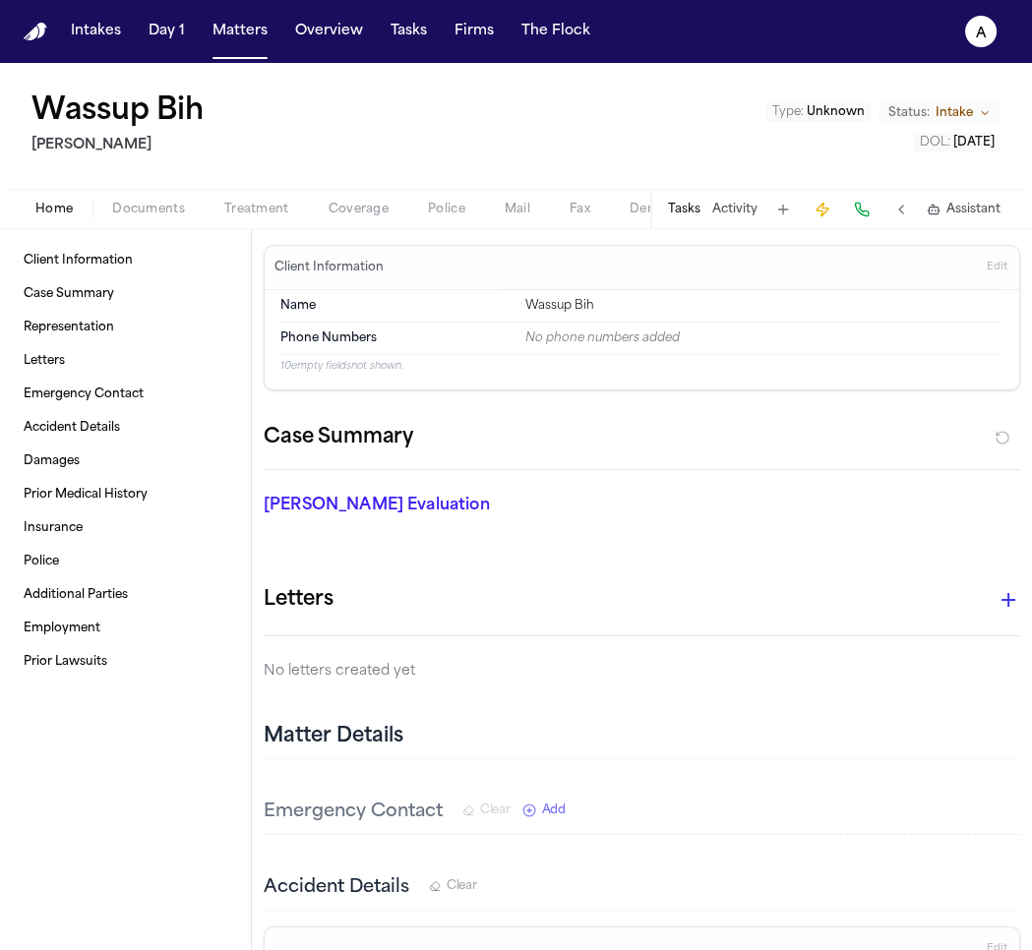
click at [460, 212] on span "Police" at bounding box center [446, 210] width 37 height 16
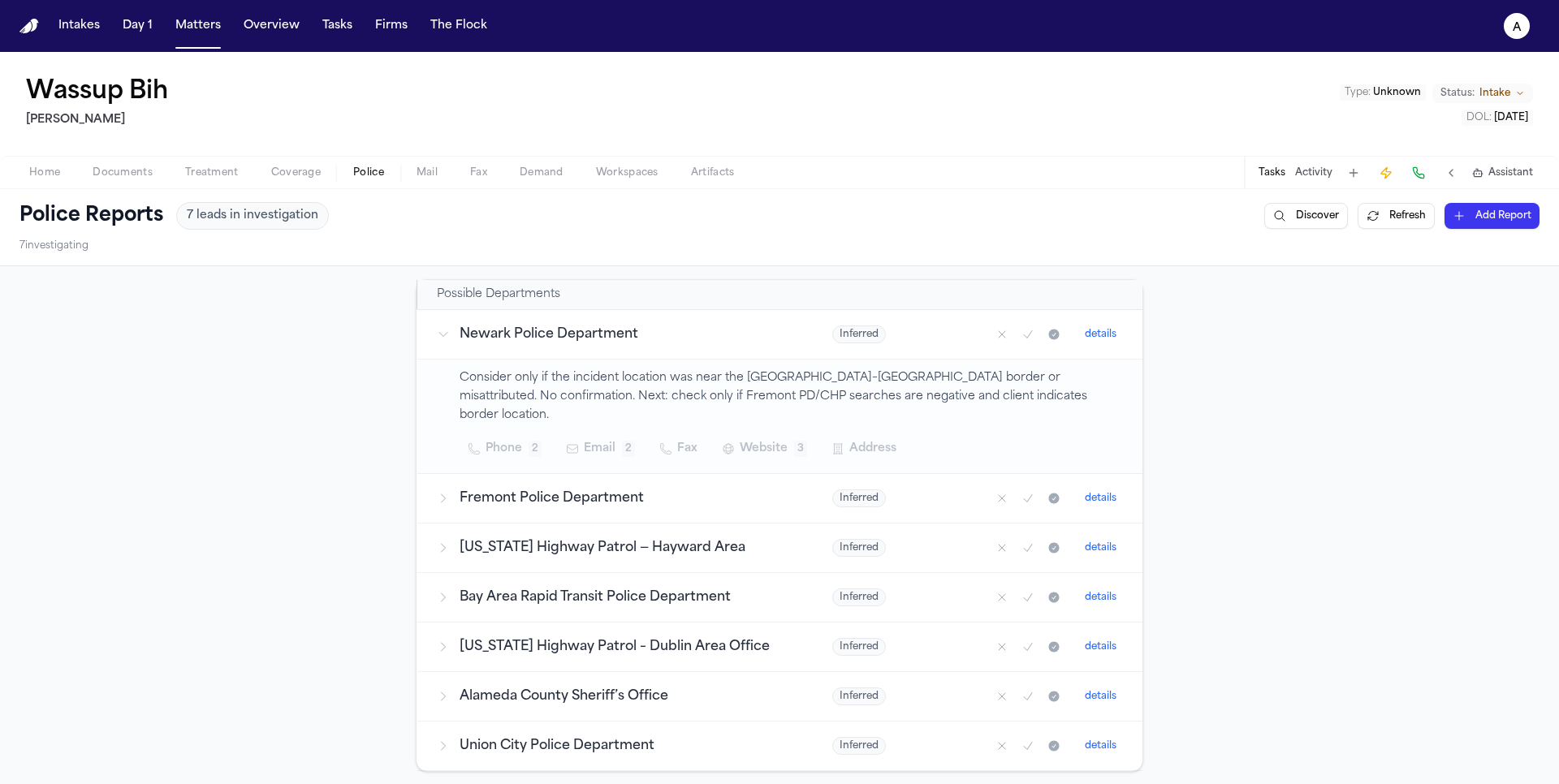
click at [610, 351] on td "Newark Police Department" at bounding box center [615, 335] width 396 height 50
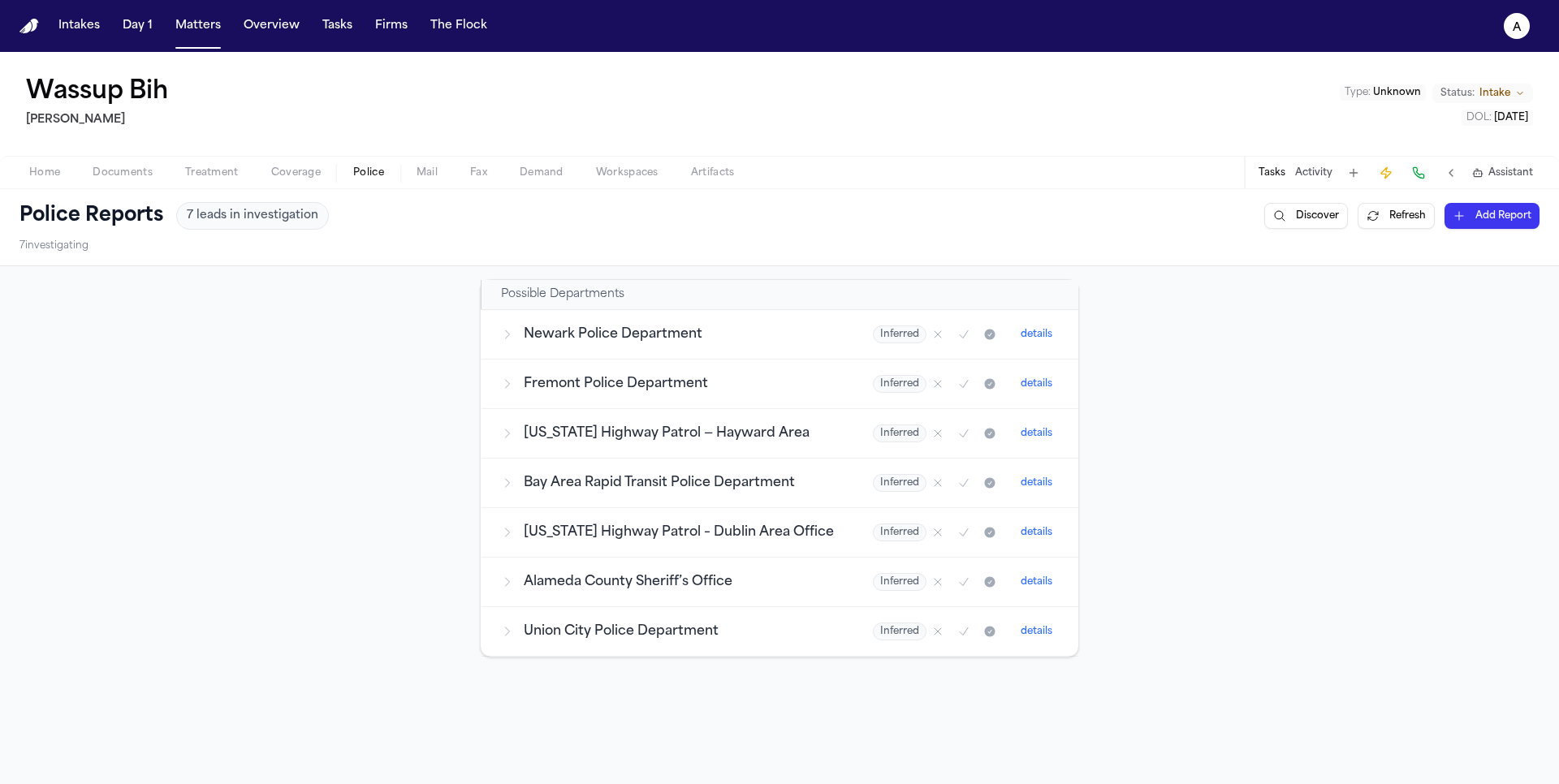
click at [1268, 171] on button "Tasks" at bounding box center [1272, 173] width 26 height 13
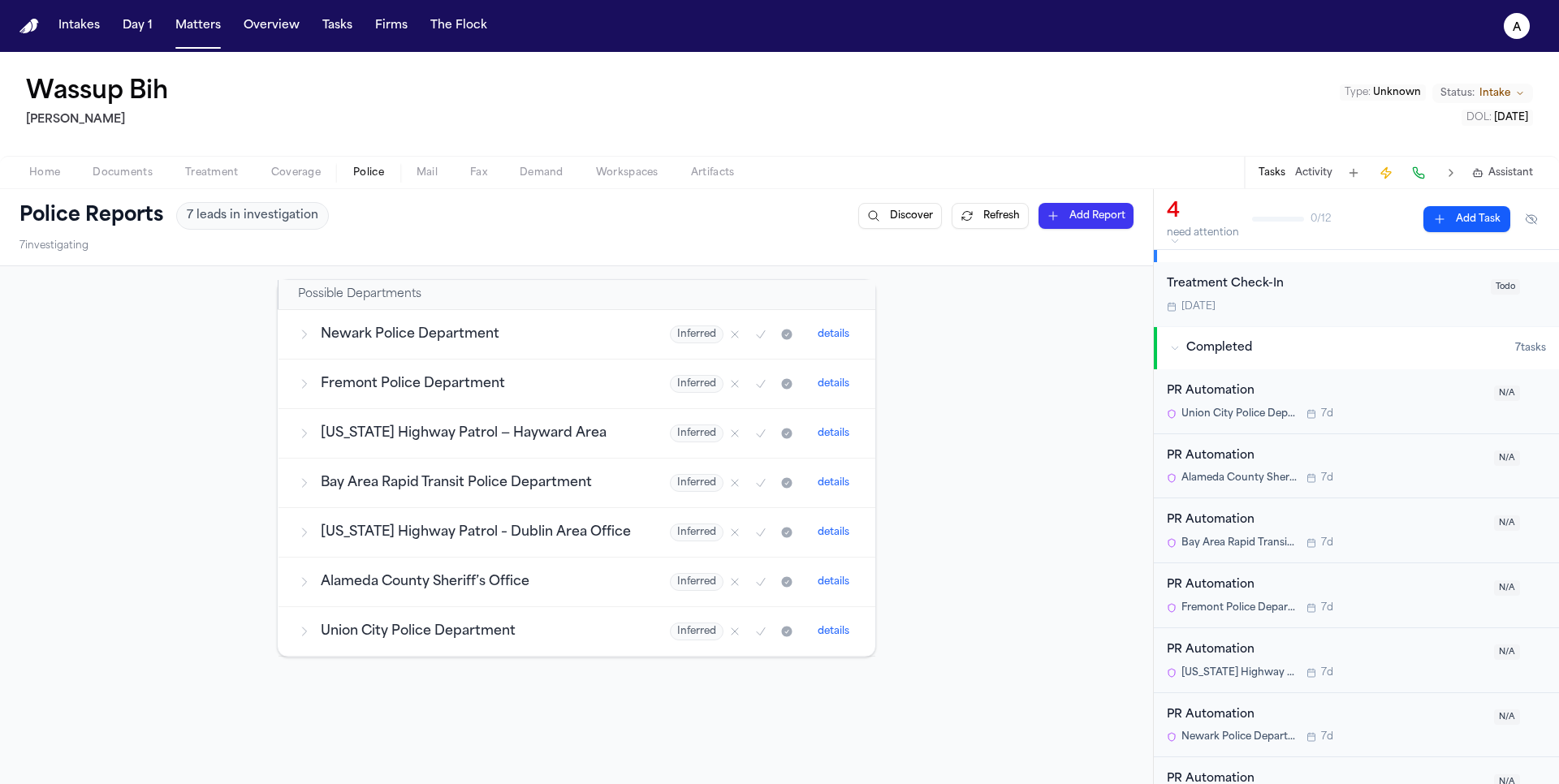
scroll to position [345, 0]
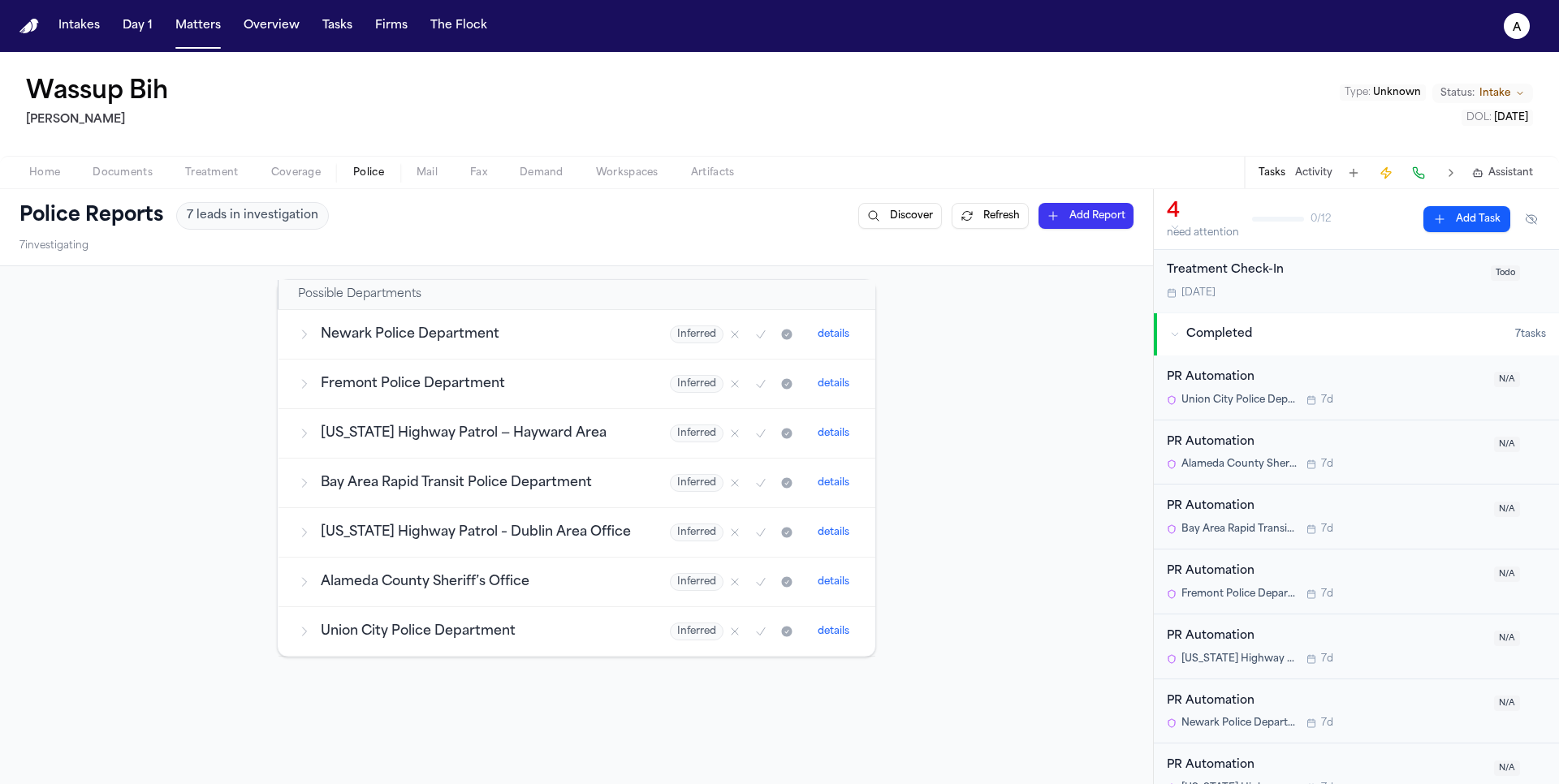
click at [1225, 363] on div "PR Automation Union City Police Department 7d N/A" at bounding box center [1356, 388] width 405 height 65
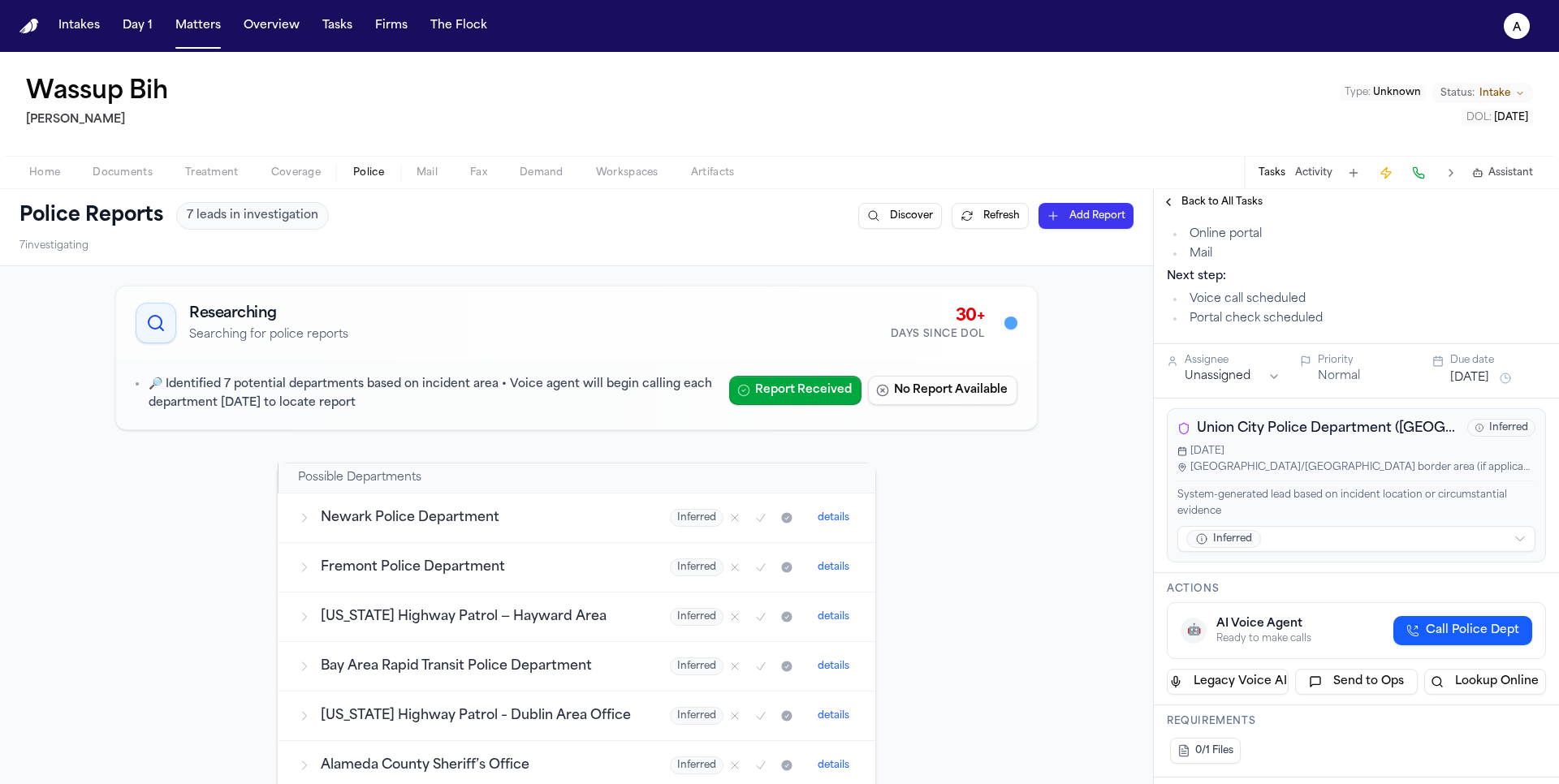
scroll to position [196, 0]
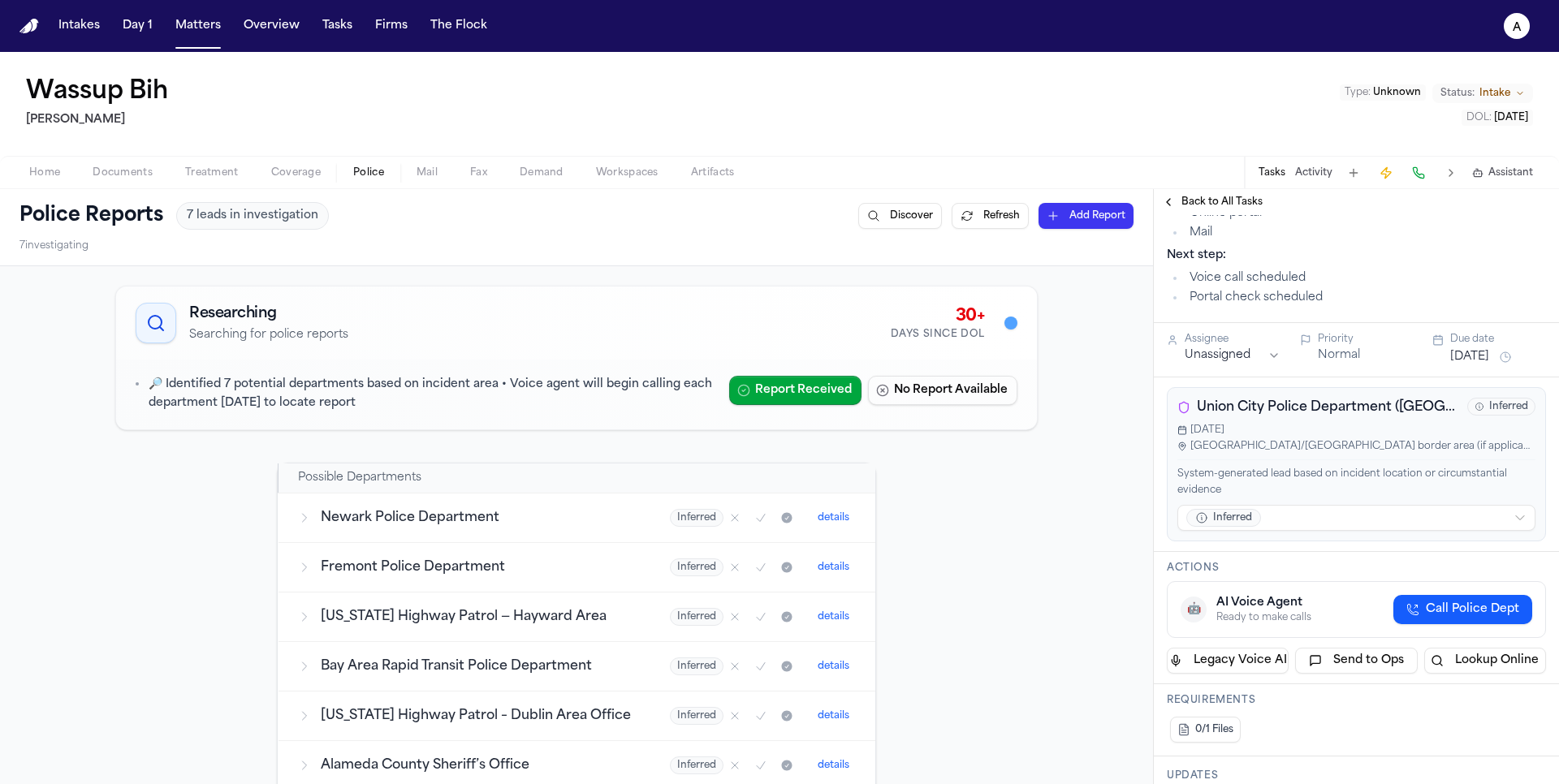
click at [1420, 597] on button "Call Police Dept" at bounding box center [1463, 609] width 139 height 29
click at [1219, 601] on div "AI Voice Agent" at bounding box center [1350, 603] width 268 height 17
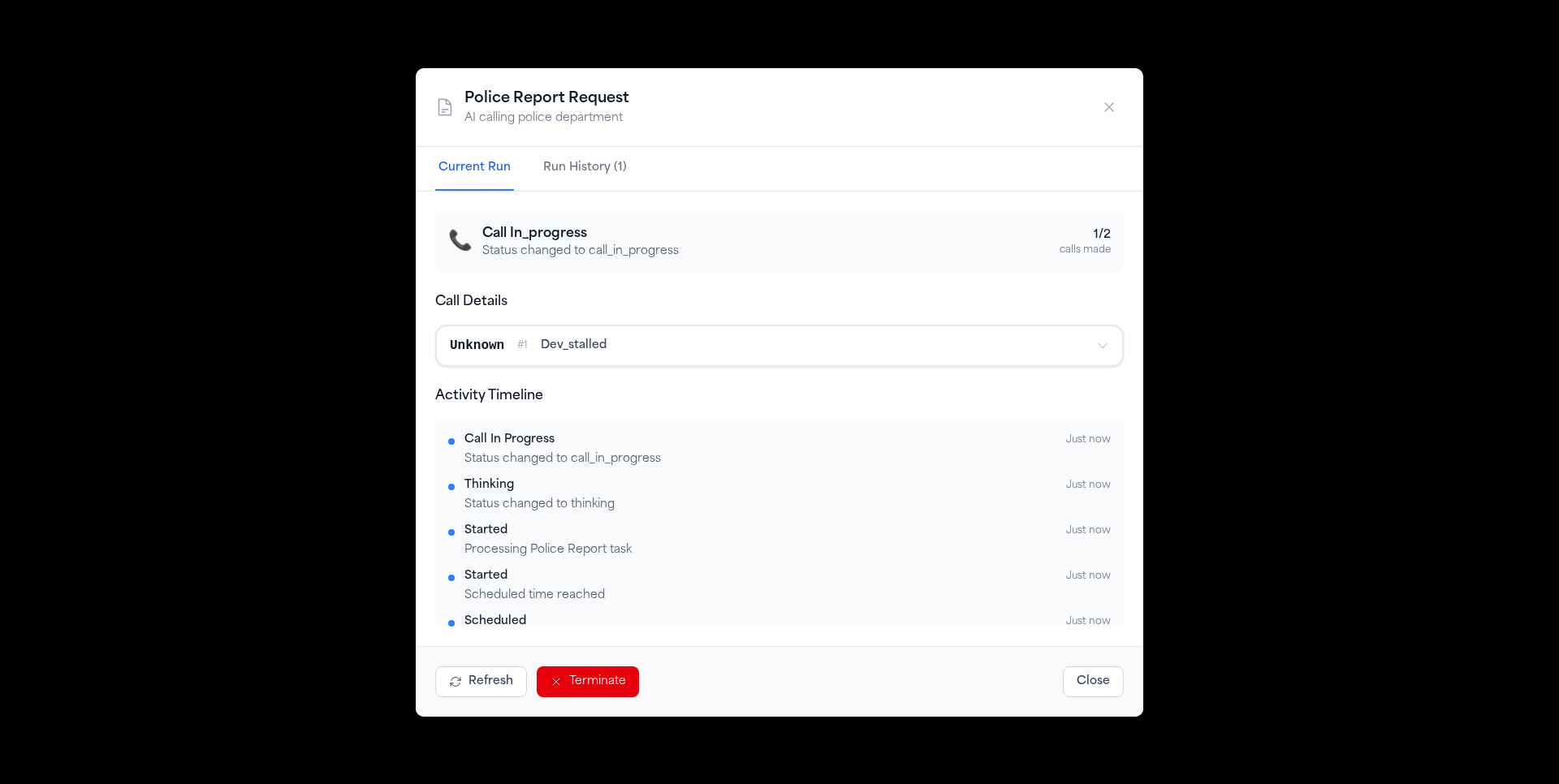
click at [753, 352] on div "Unknown # 1 dev_stalled" at bounding box center [766, 346] width 633 height 20
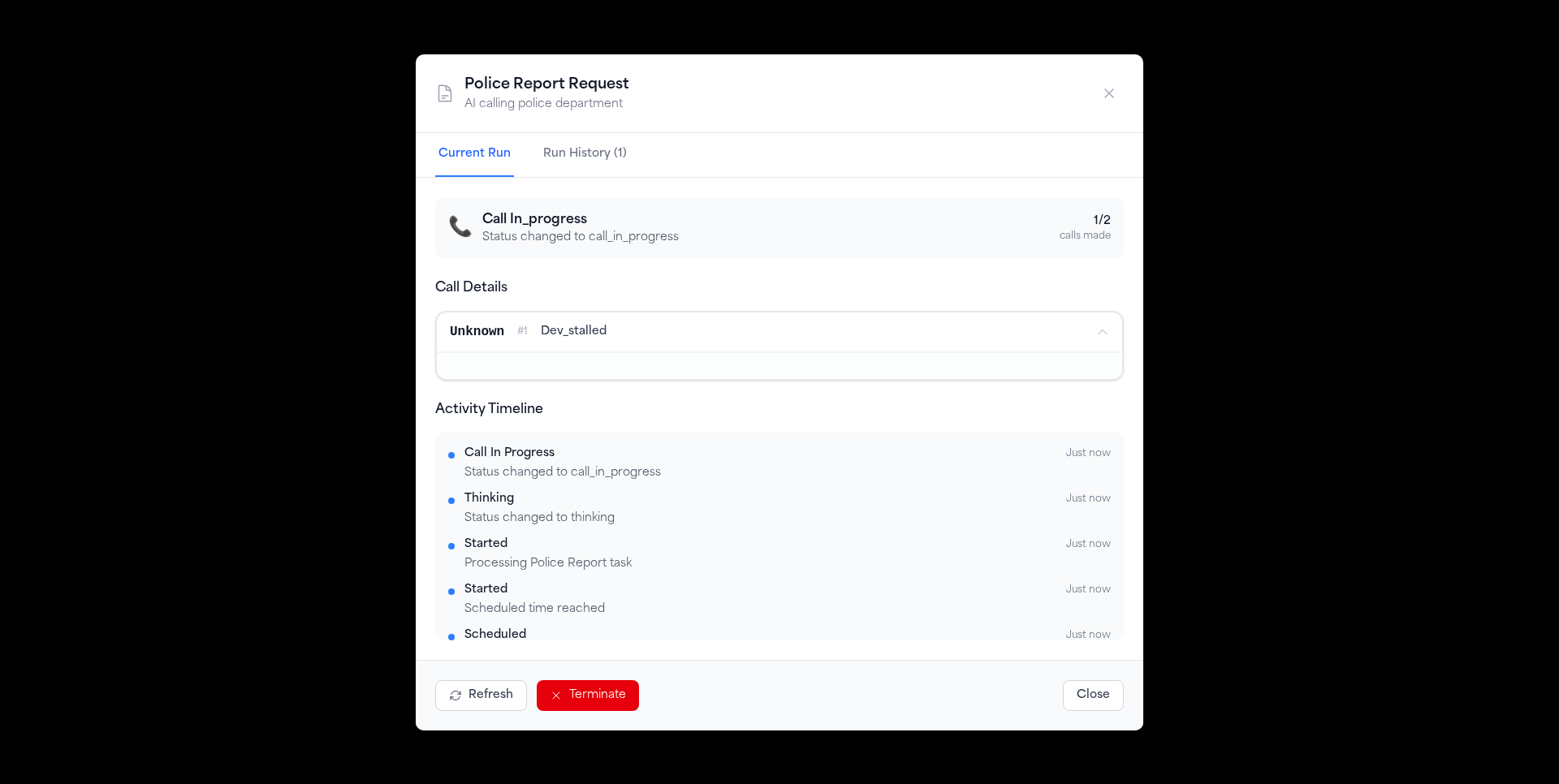
click at [764, 338] on div "Unknown # 1 dev_stalled" at bounding box center [766, 332] width 633 height 20
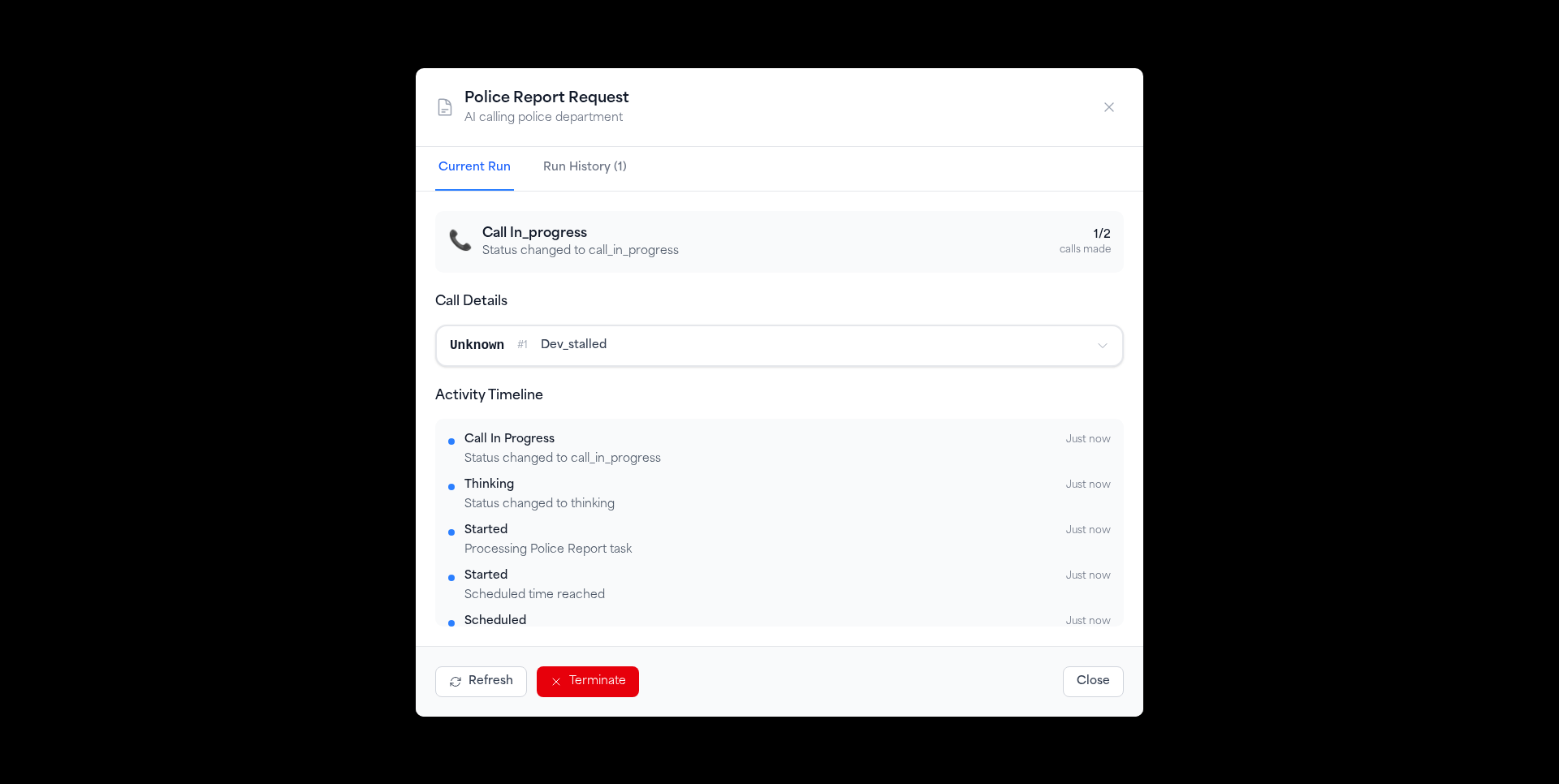
click at [1105, 101] on icon "button" at bounding box center [1110, 107] width 17 height 17
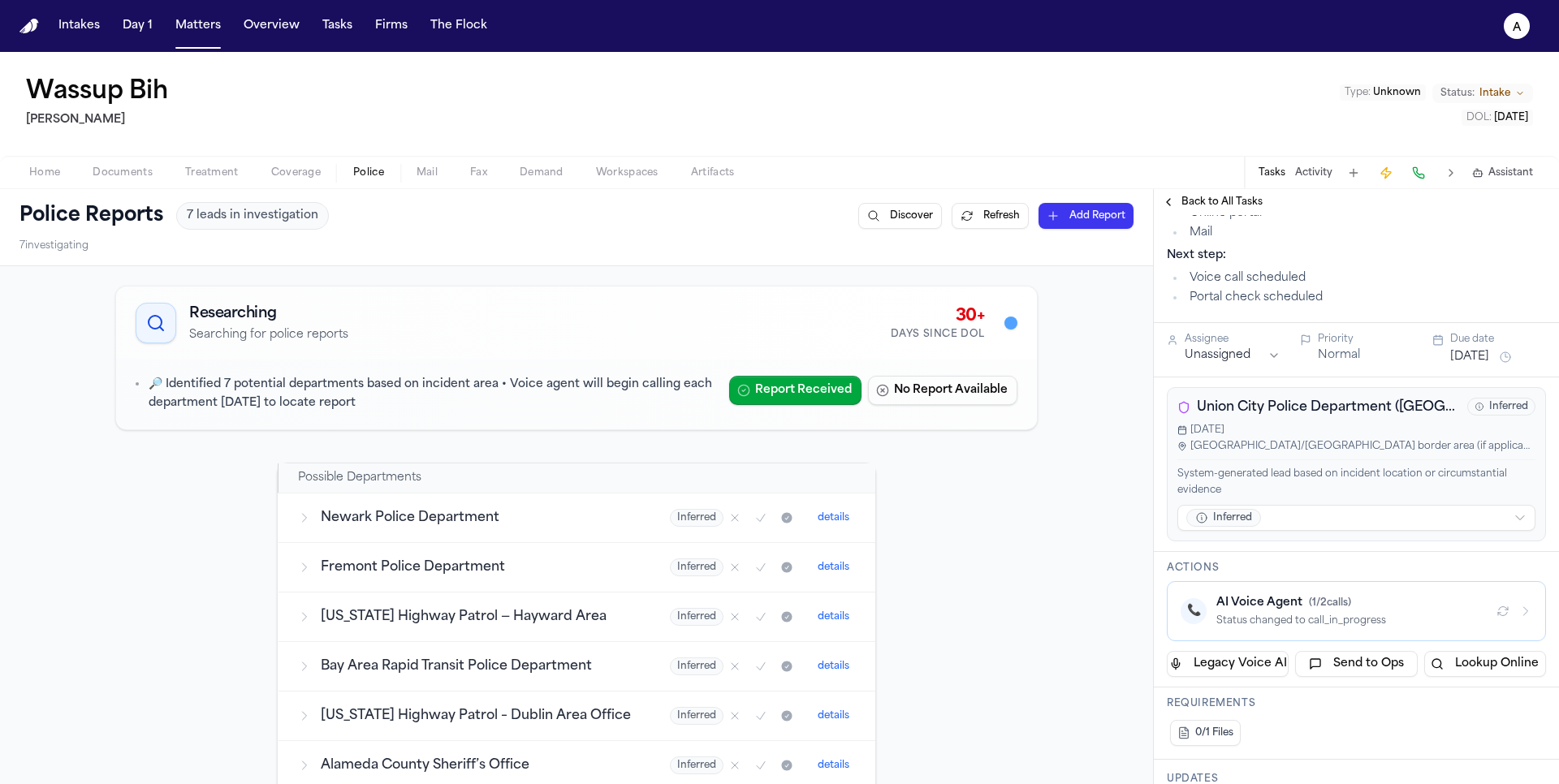
click at [1520, 31] on text "a" at bounding box center [1517, 28] width 9 height 12
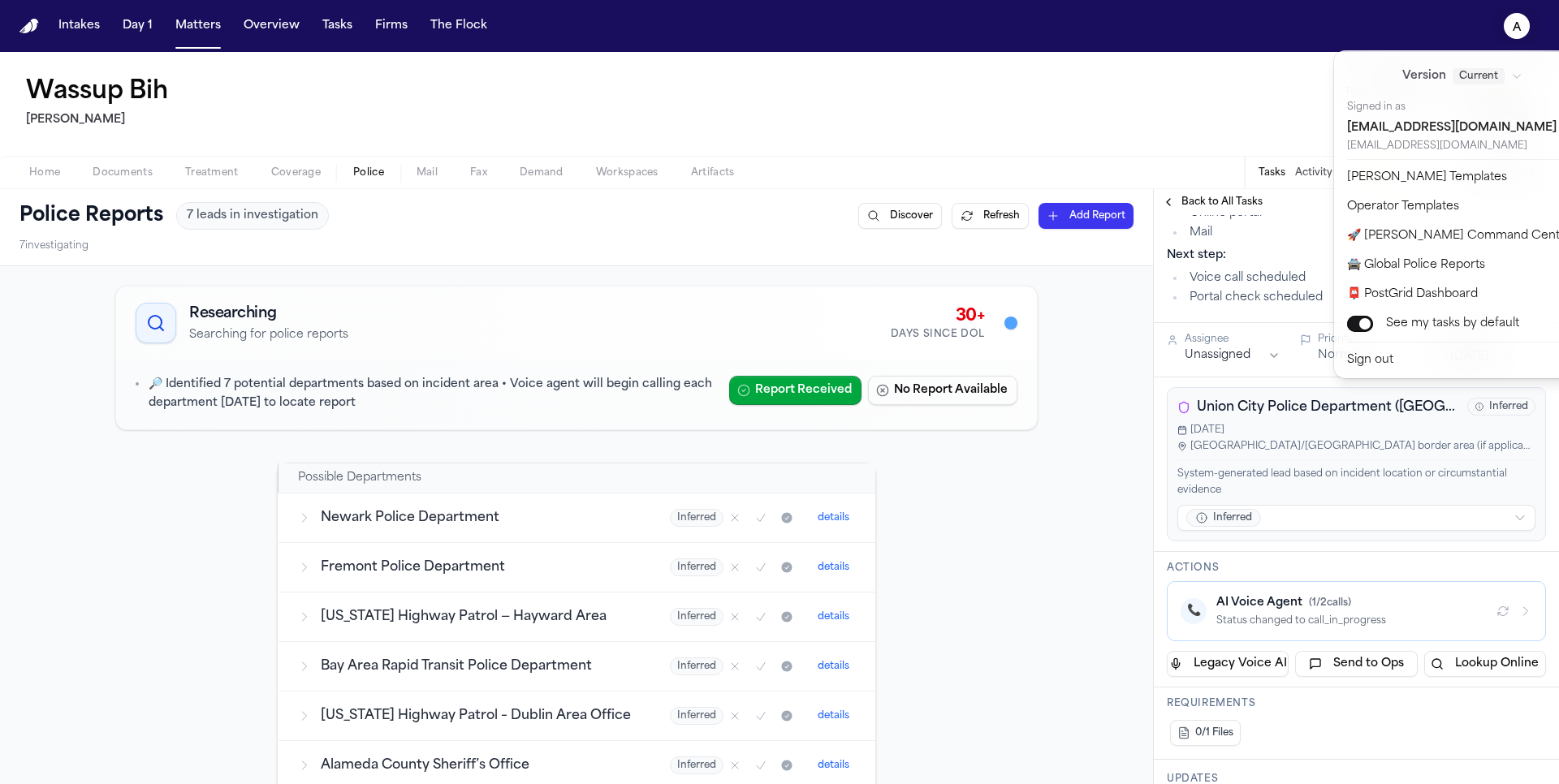
click at [1438, 236] on button "🚀 Bland Command Center" at bounding box center [1472, 235] width 270 height 29
select select "**"
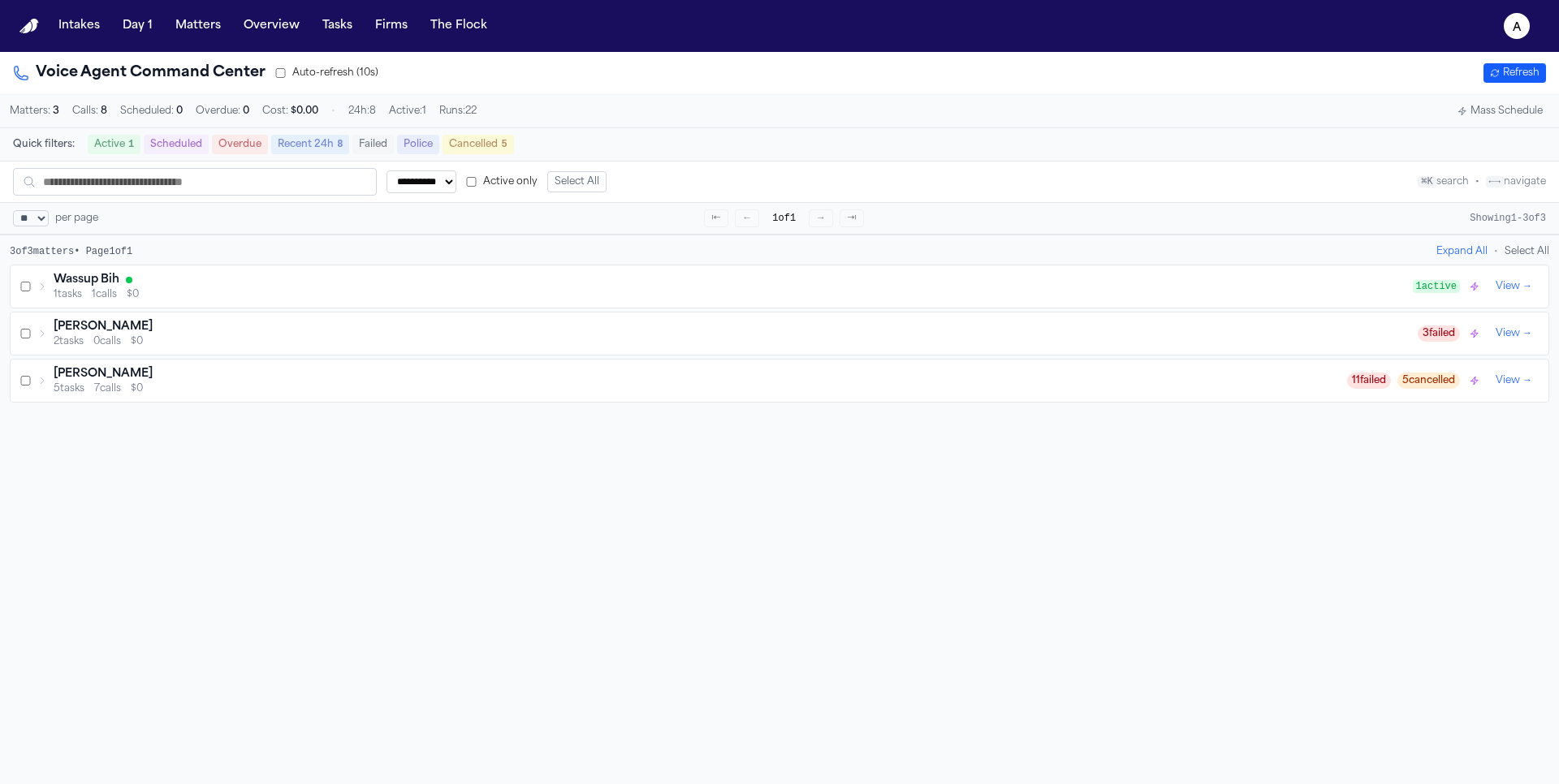
click at [400, 306] on div "Wassup Bih 1 tasks 1 calls $0 1 active View →" at bounding box center [780, 286] width 1538 height 42
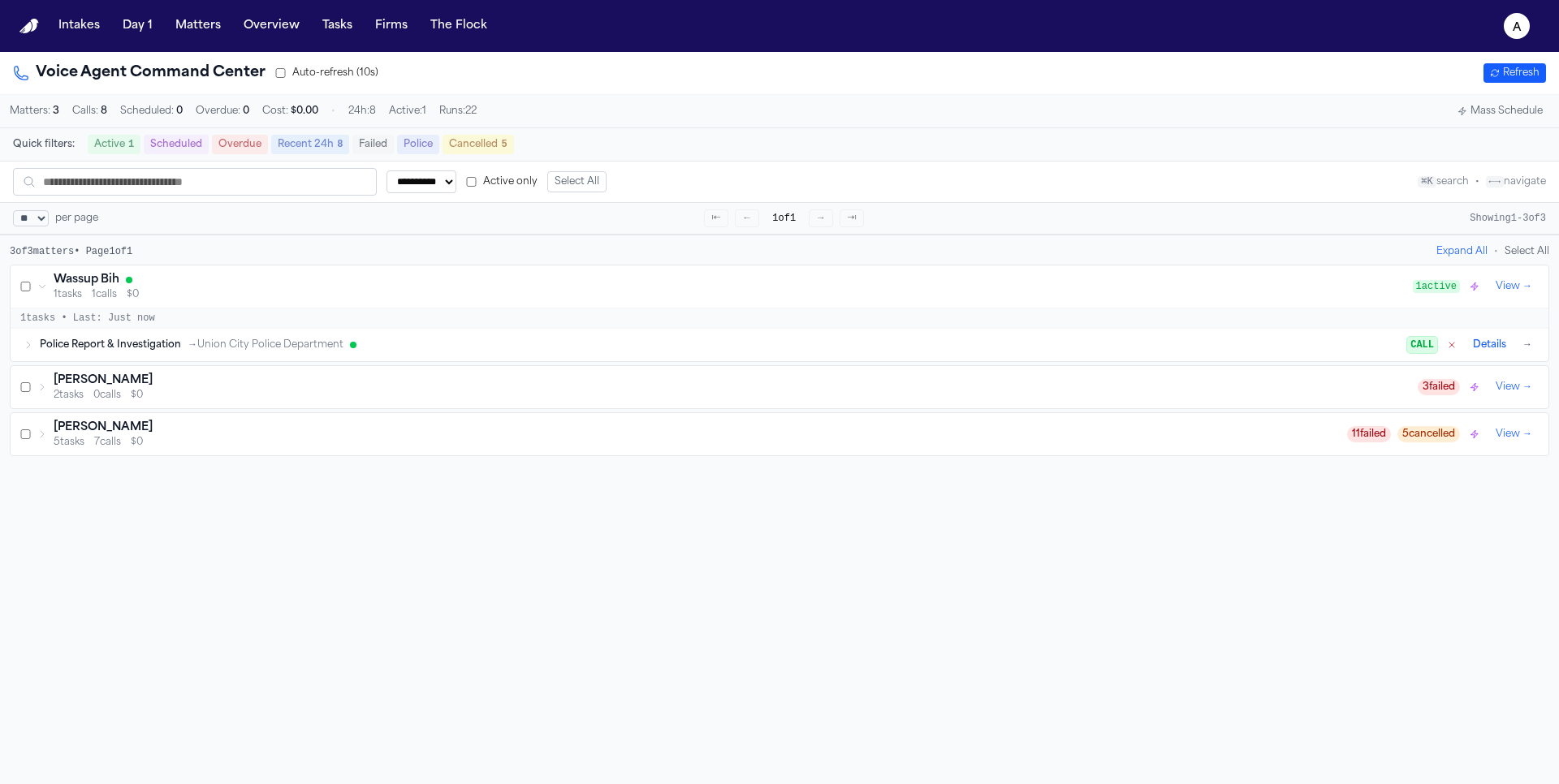
click at [381, 345] on div "Police Report & Investigation → Union City Police Department" at bounding box center [723, 345] width 1367 height 13
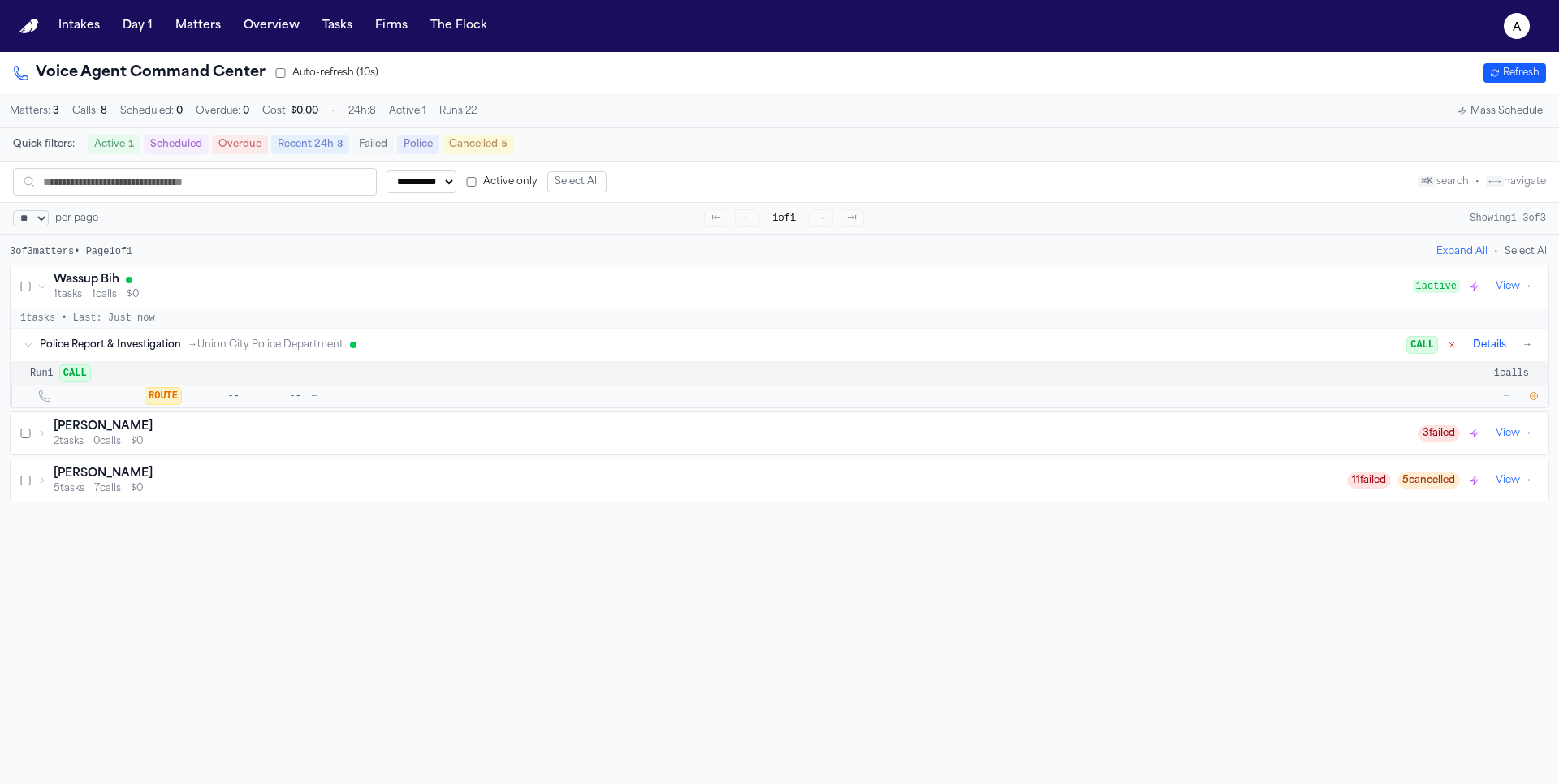
click at [1535, 394] on icon "button" at bounding box center [1534, 396] width 10 height 10
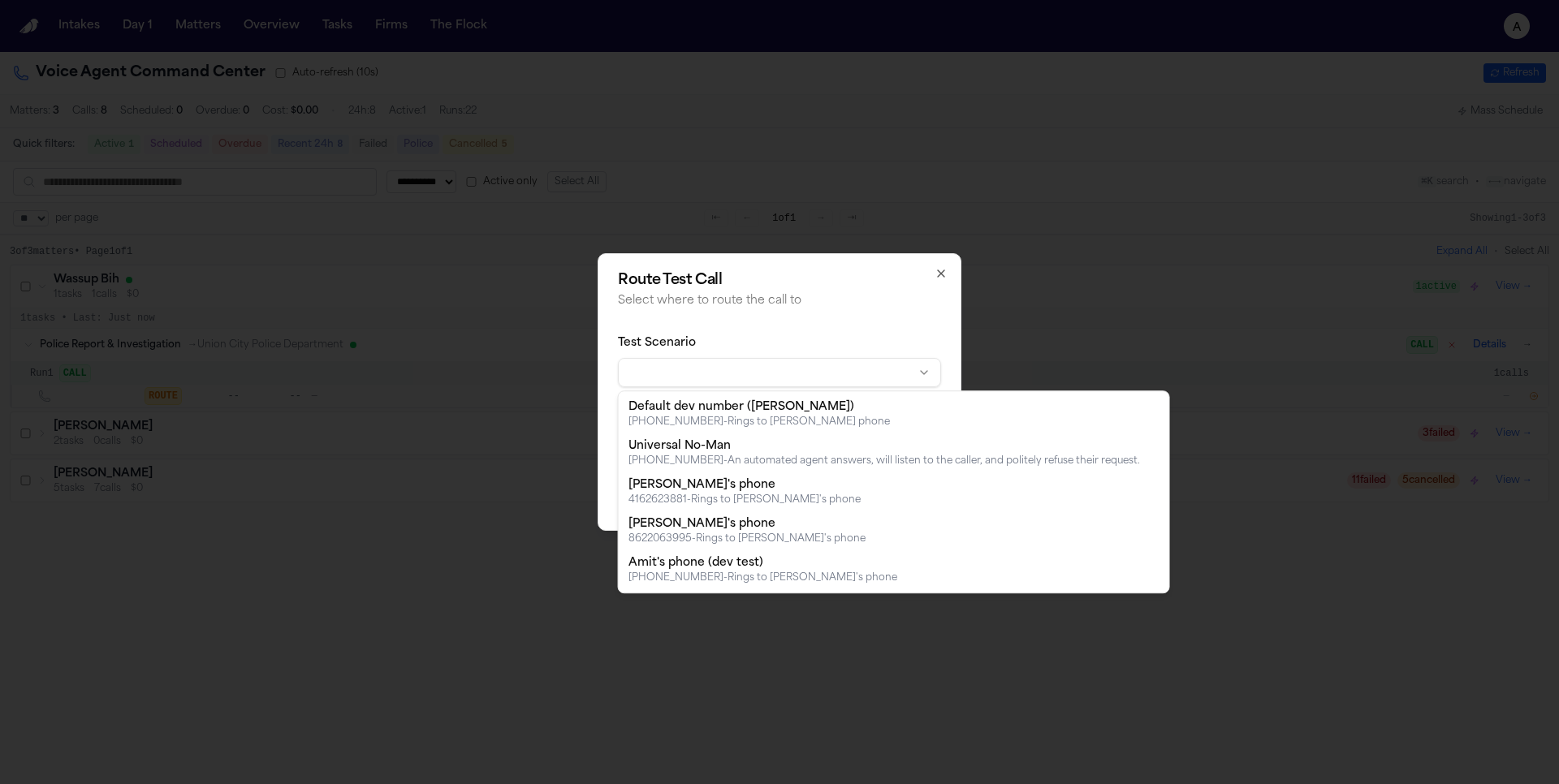
click at [817, 375] on body "**********" at bounding box center [780, 392] width 1559 height 784
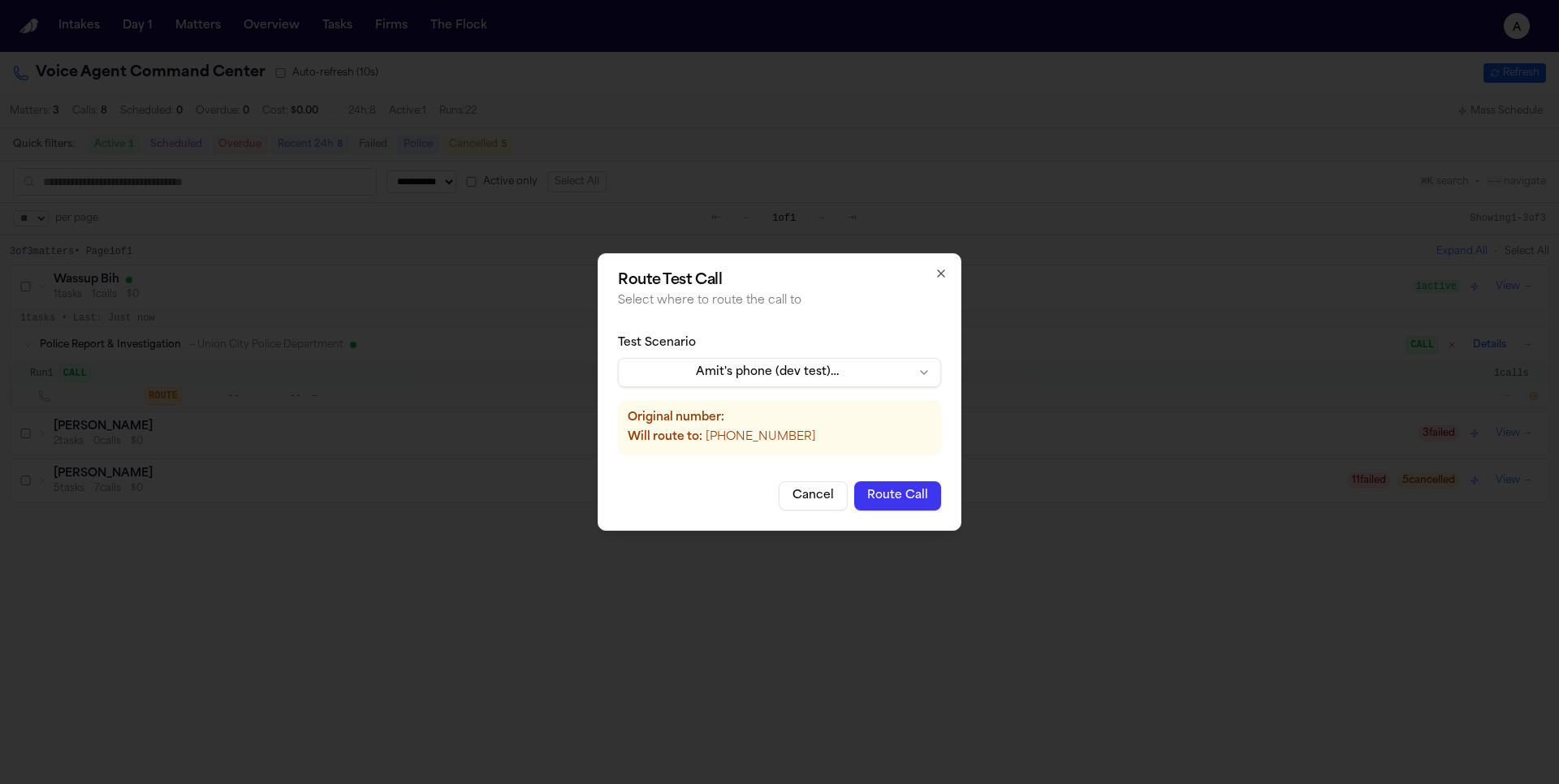
click at [915, 501] on button "Route Call" at bounding box center [898, 495] width 87 height 29
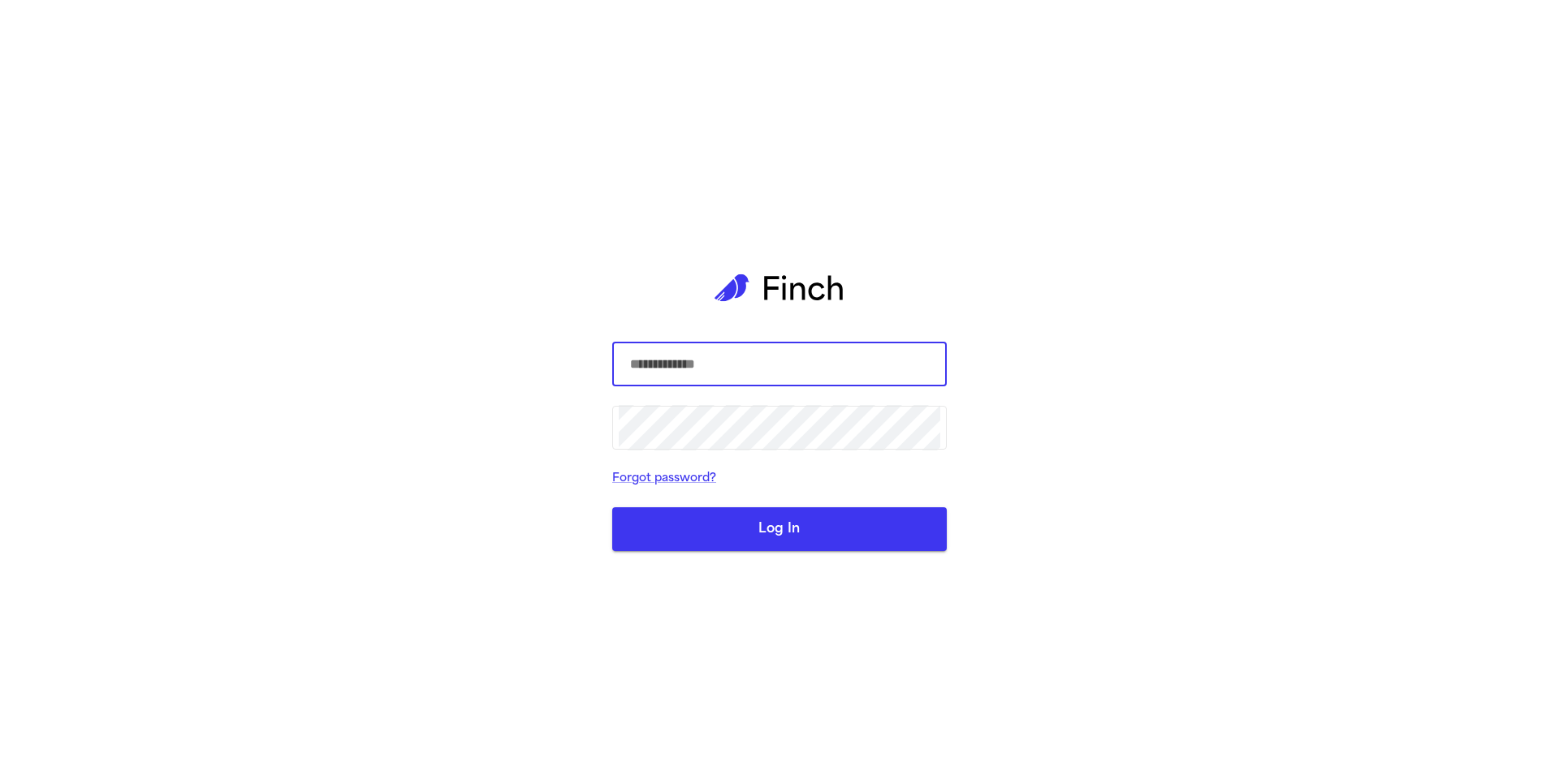
select select "**"
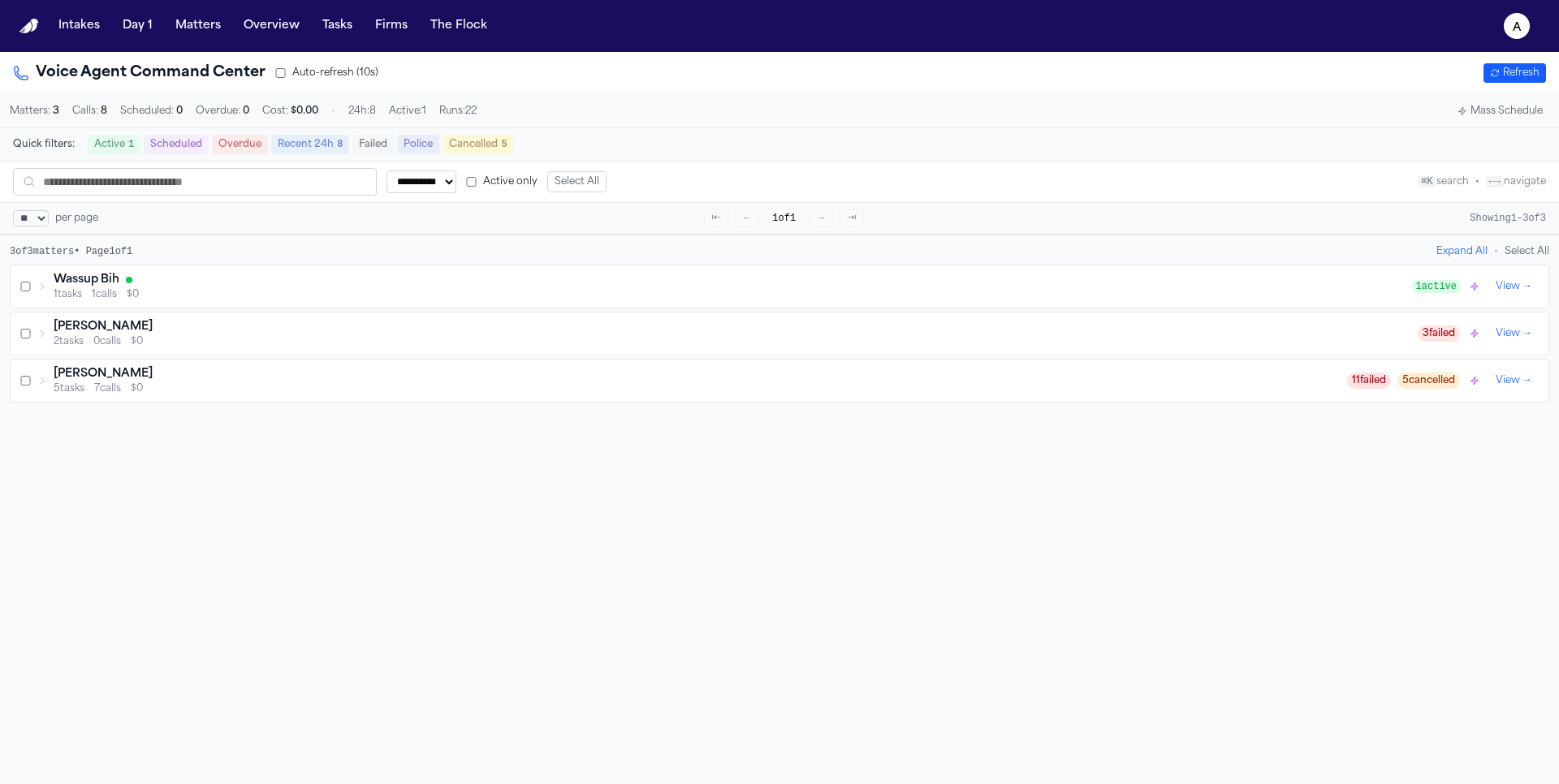
click at [607, 275] on div "Wassup Bih" at bounding box center [733, 280] width 1359 height 17
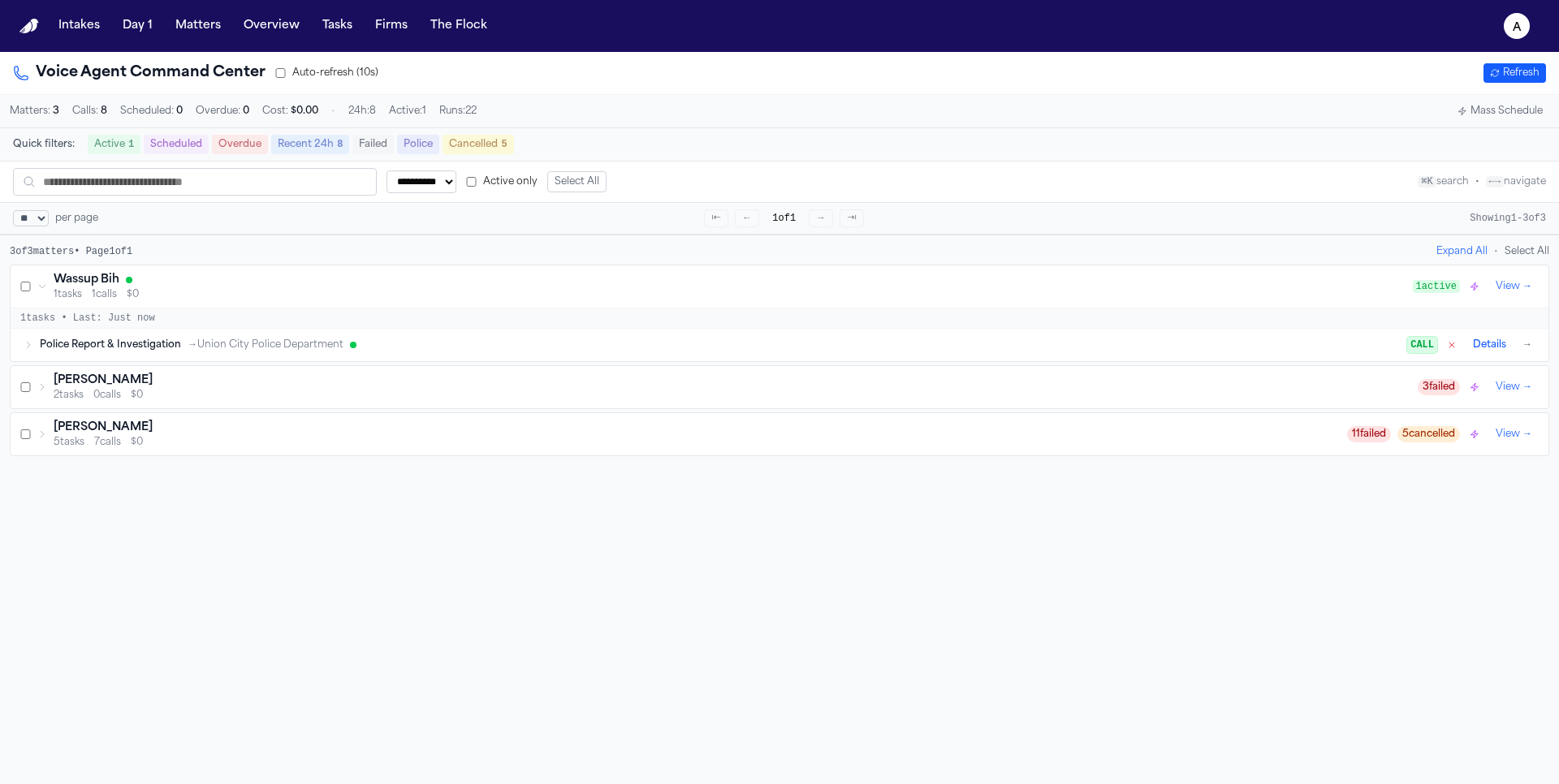
click at [1528, 348] on button "→" at bounding box center [1528, 345] width 17 height 17
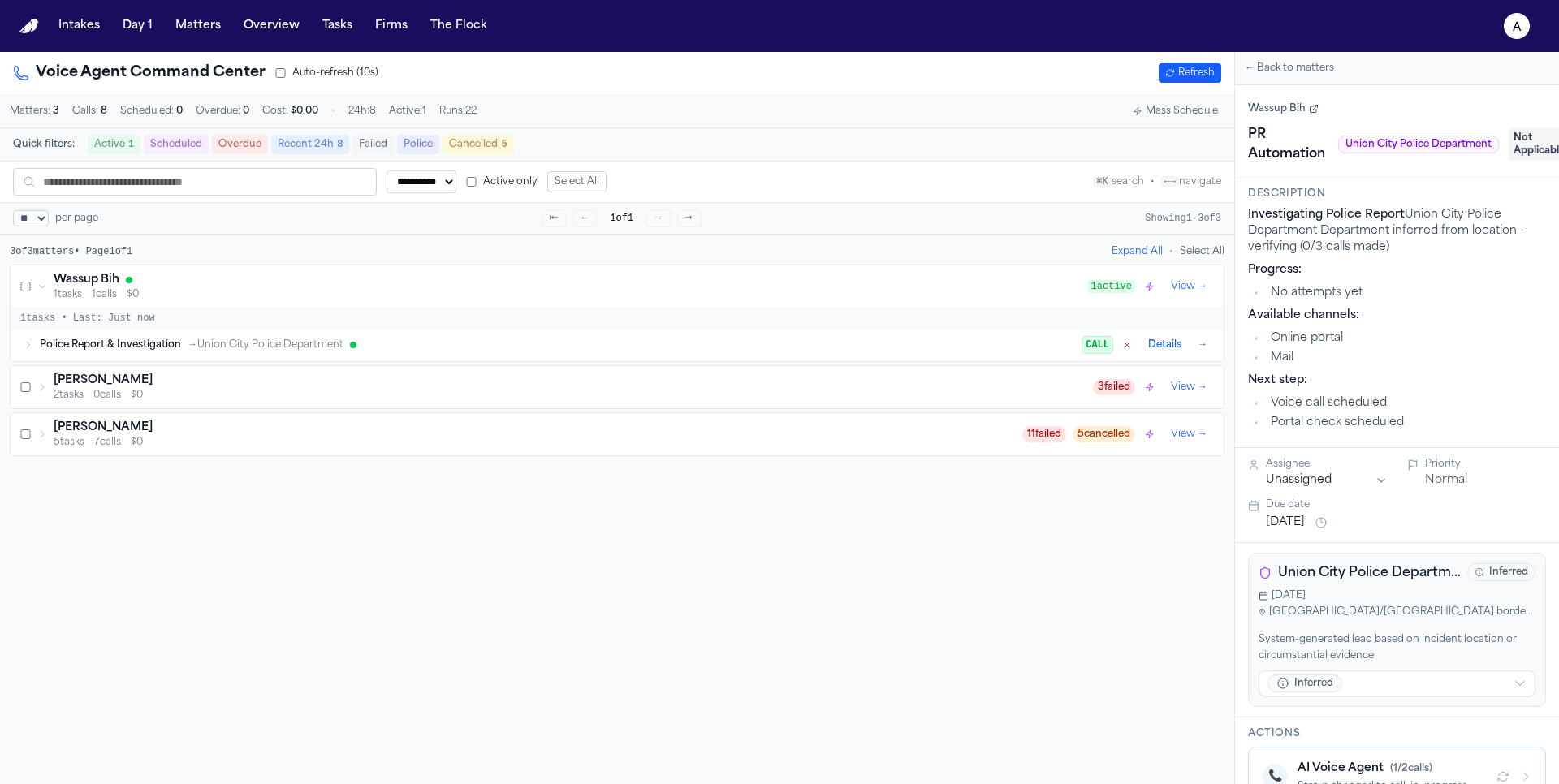
click at [59, 351] on span "Police Report & Investigation" at bounding box center [110, 345] width 141 height 13
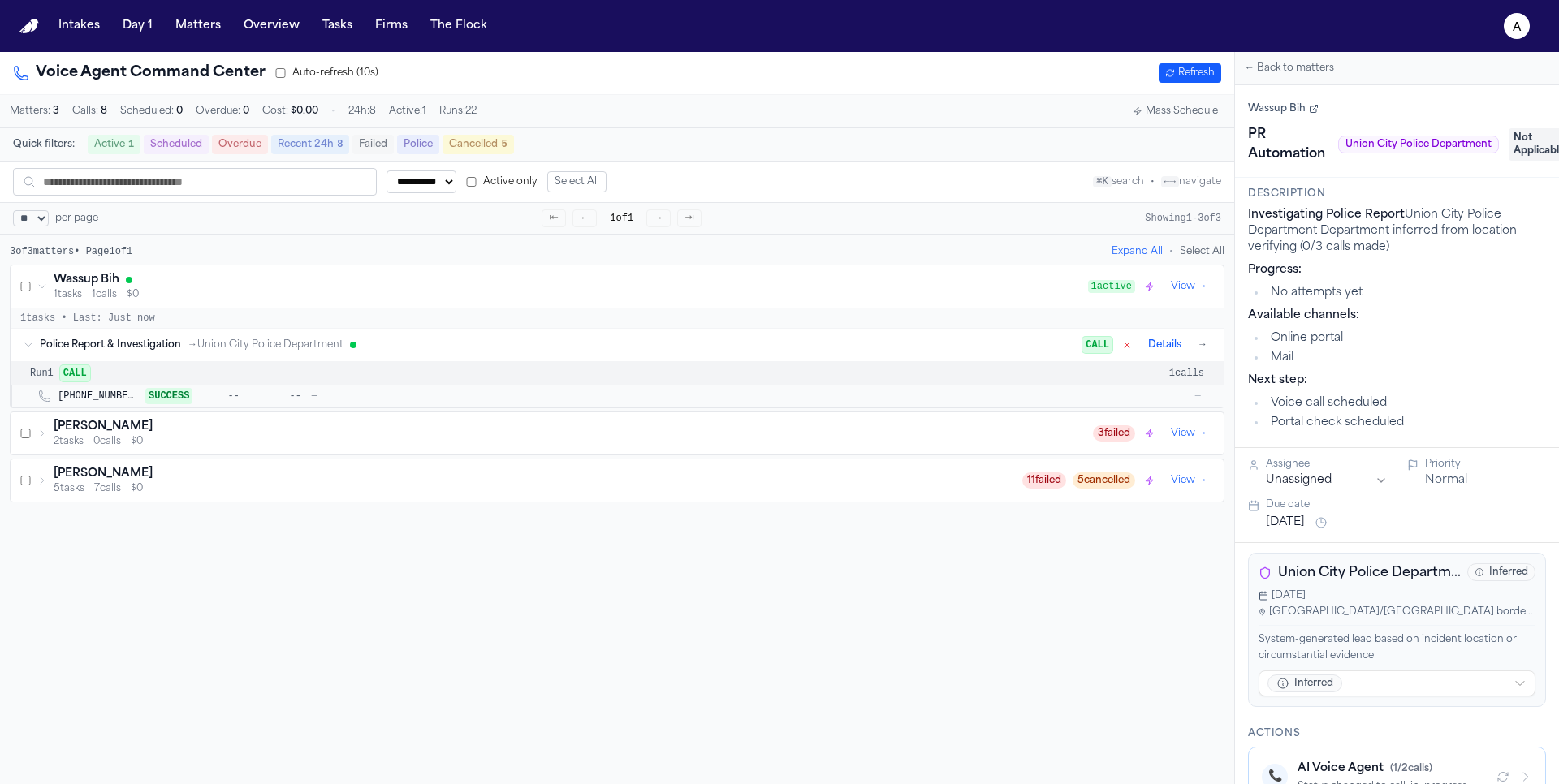
click at [1198, 76] on button "Refresh" at bounding box center [1190, 73] width 63 height 20
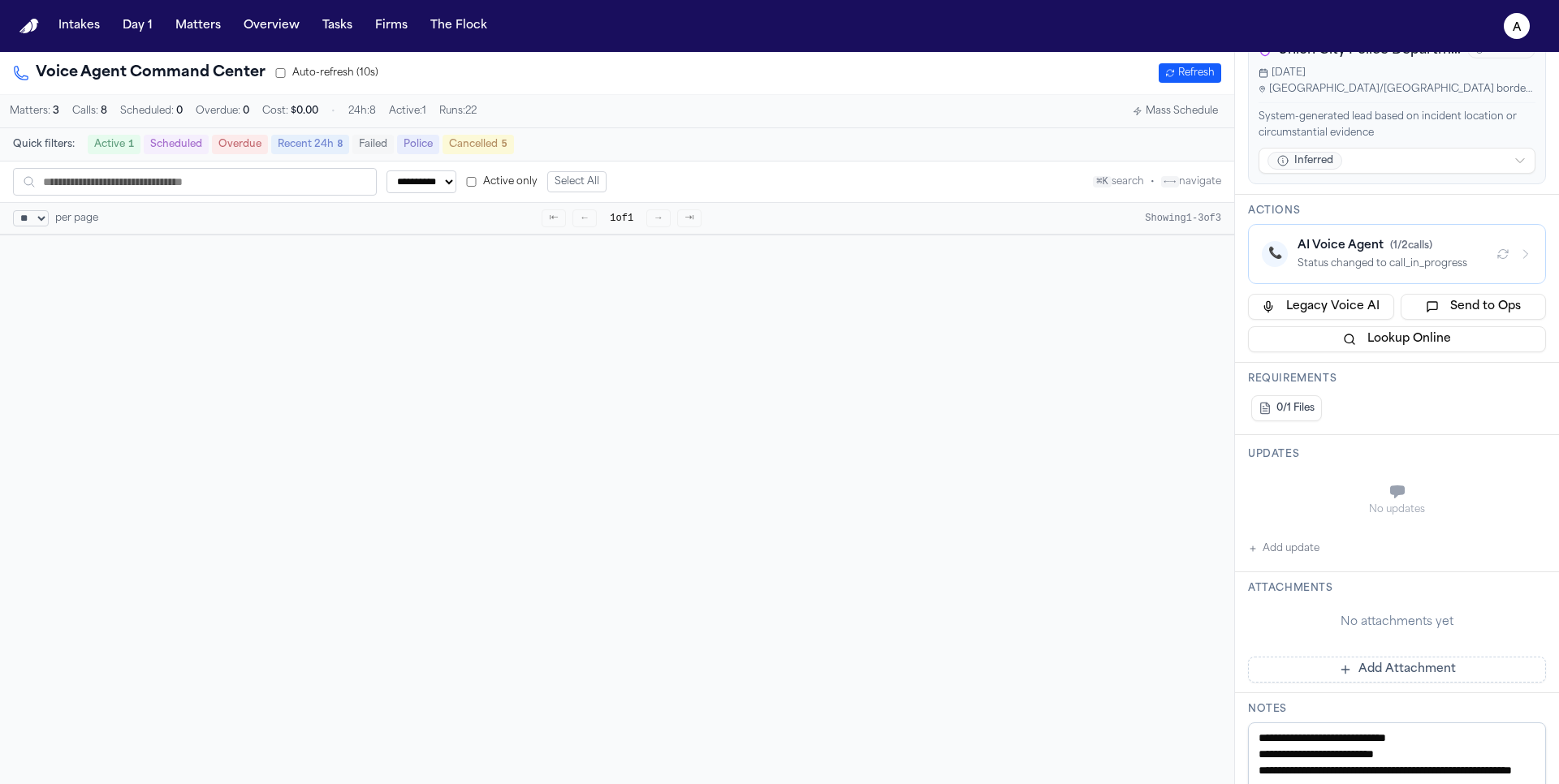
scroll to position [323, 0]
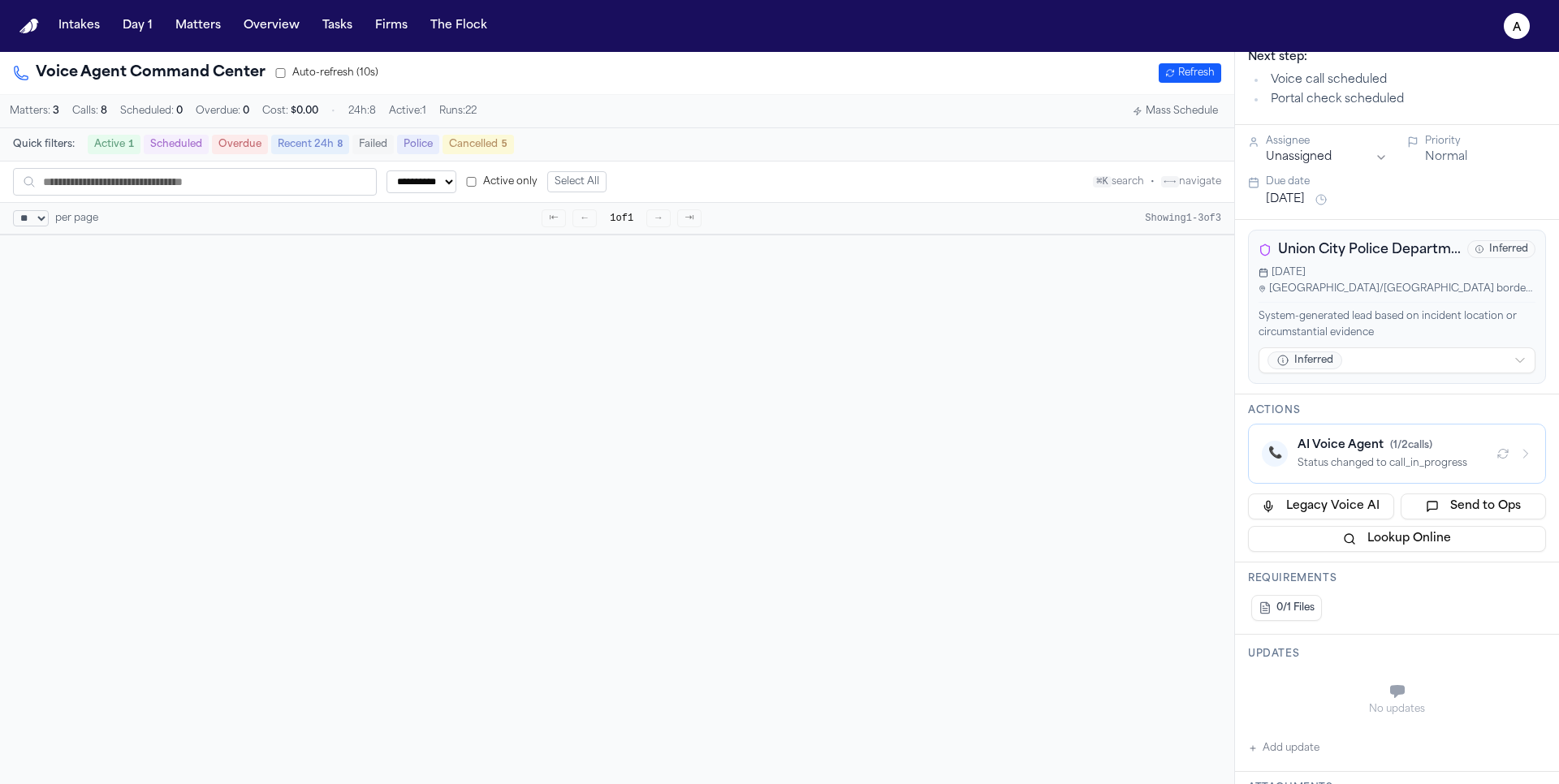
click at [1533, 453] on button "📞 AI Voice Agent ( 1 / 2 calls) Status changed to call_in_progress" at bounding box center [1397, 453] width 298 height 60
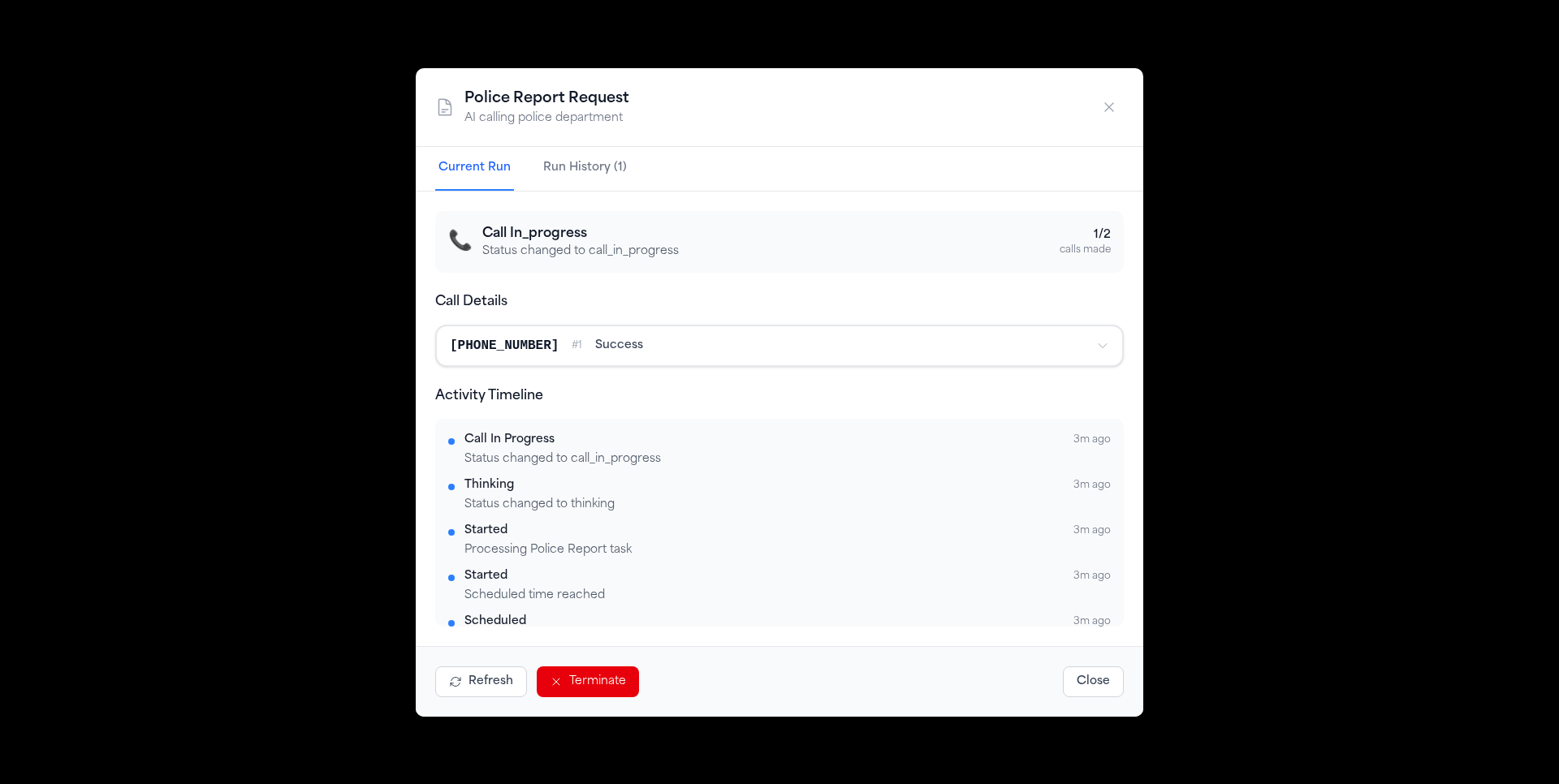
click at [577, 682] on button "Terminate" at bounding box center [588, 681] width 102 height 31
click at [220, 508] on div "Police Report Request AI calling police department Current Run Run History (1) …" at bounding box center [780, 392] width 1559 height 784
click at [1087, 668] on button "Close" at bounding box center [1093, 681] width 61 height 31
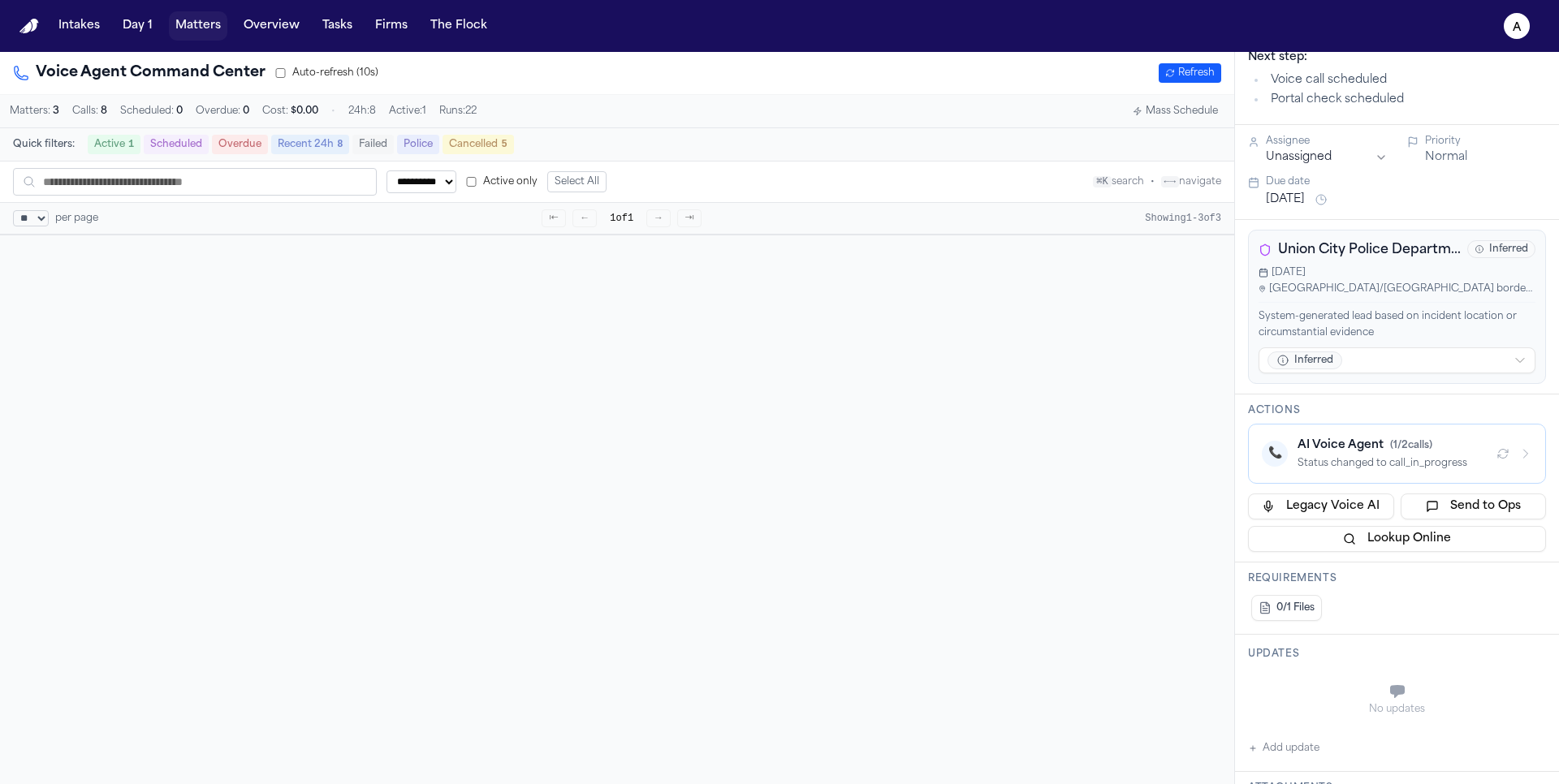
click at [189, 25] on button "Matters" at bounding box center [198, 26] width 59 height 29
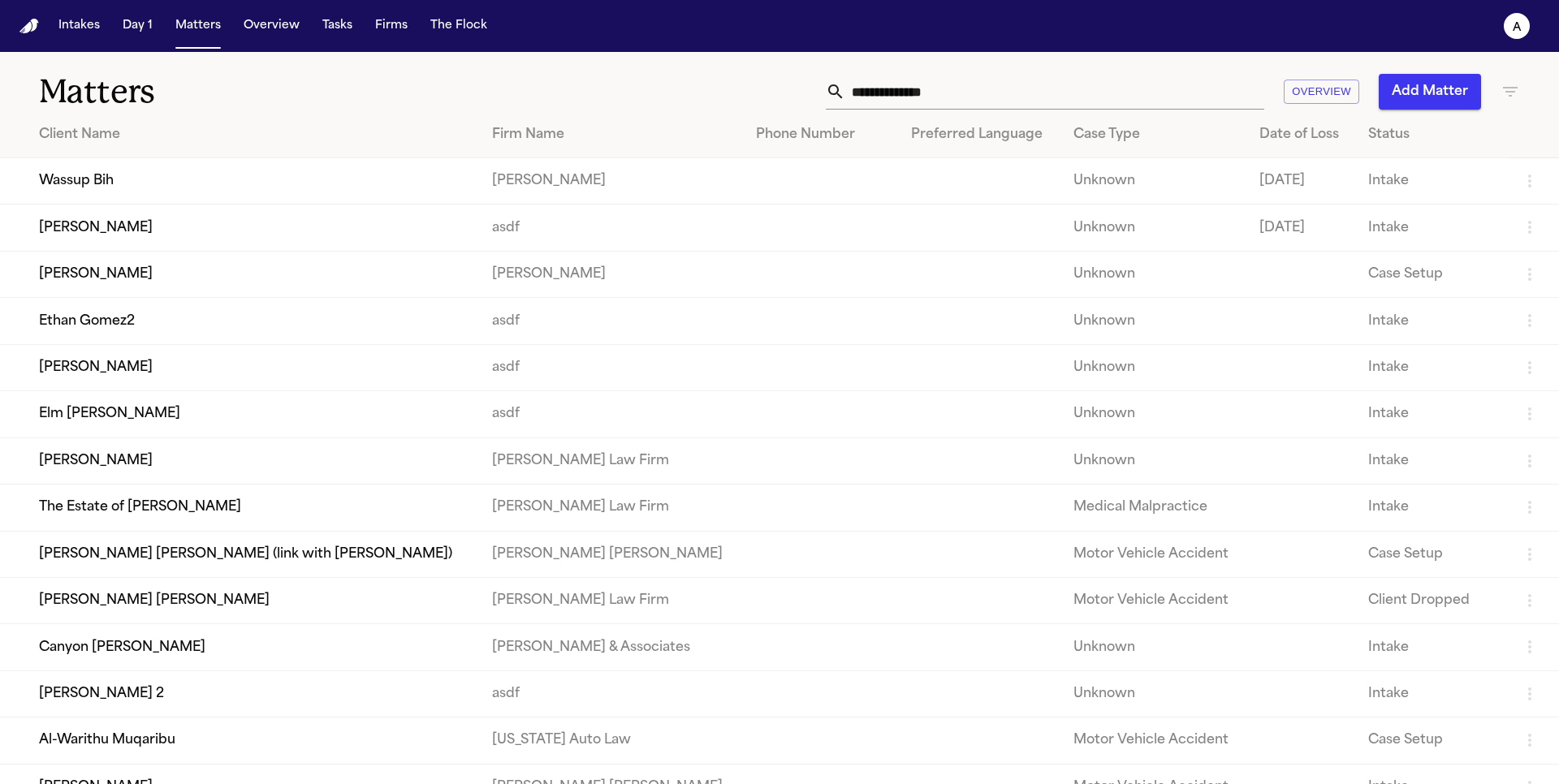
click at [134, 191] on td "Wassup Bih" at bounding box center [239, 182] width 479 height 46
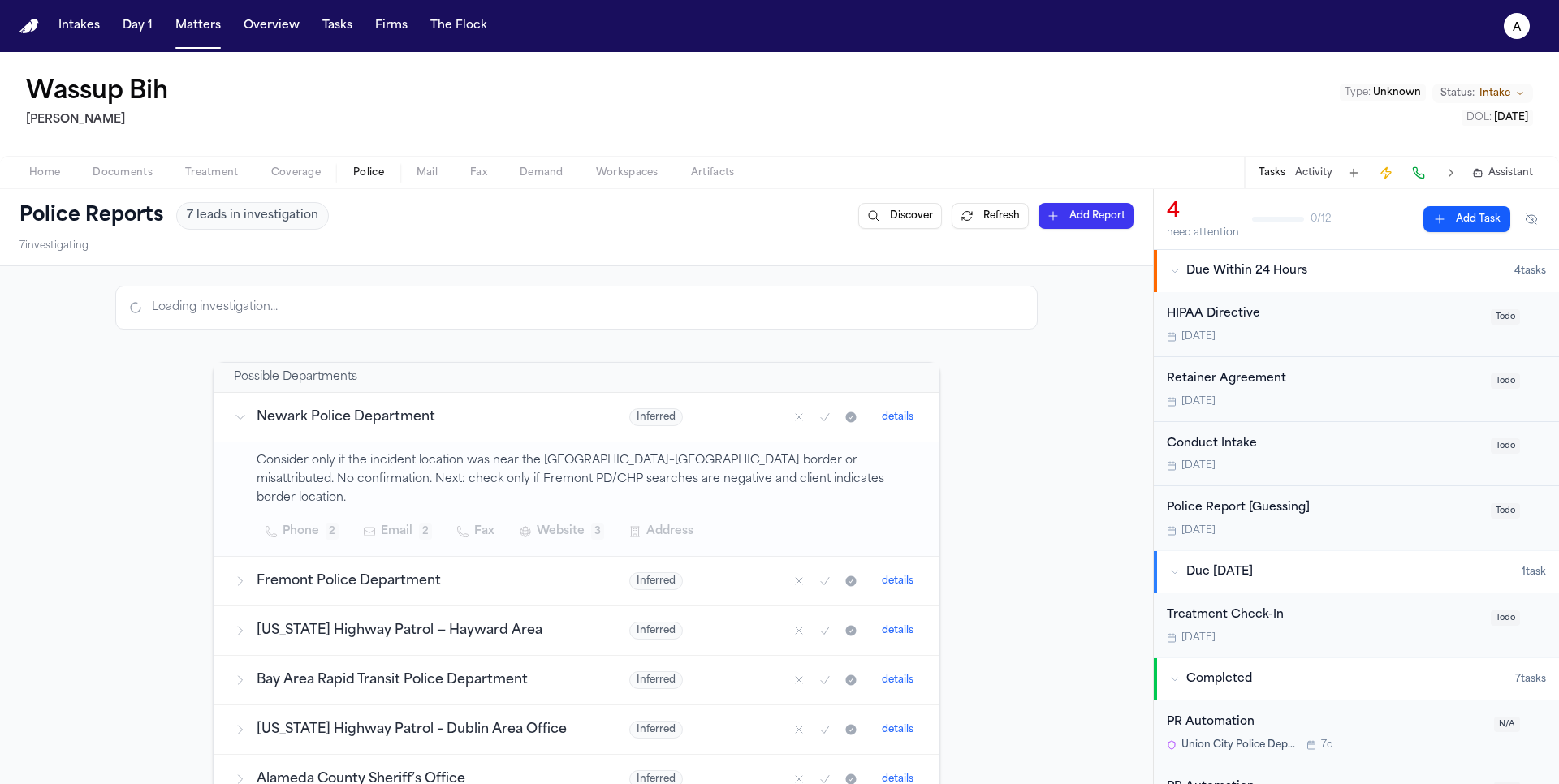
click at [366, 172] on span "Police" at bounding box center [368, 173] width 31 height 13
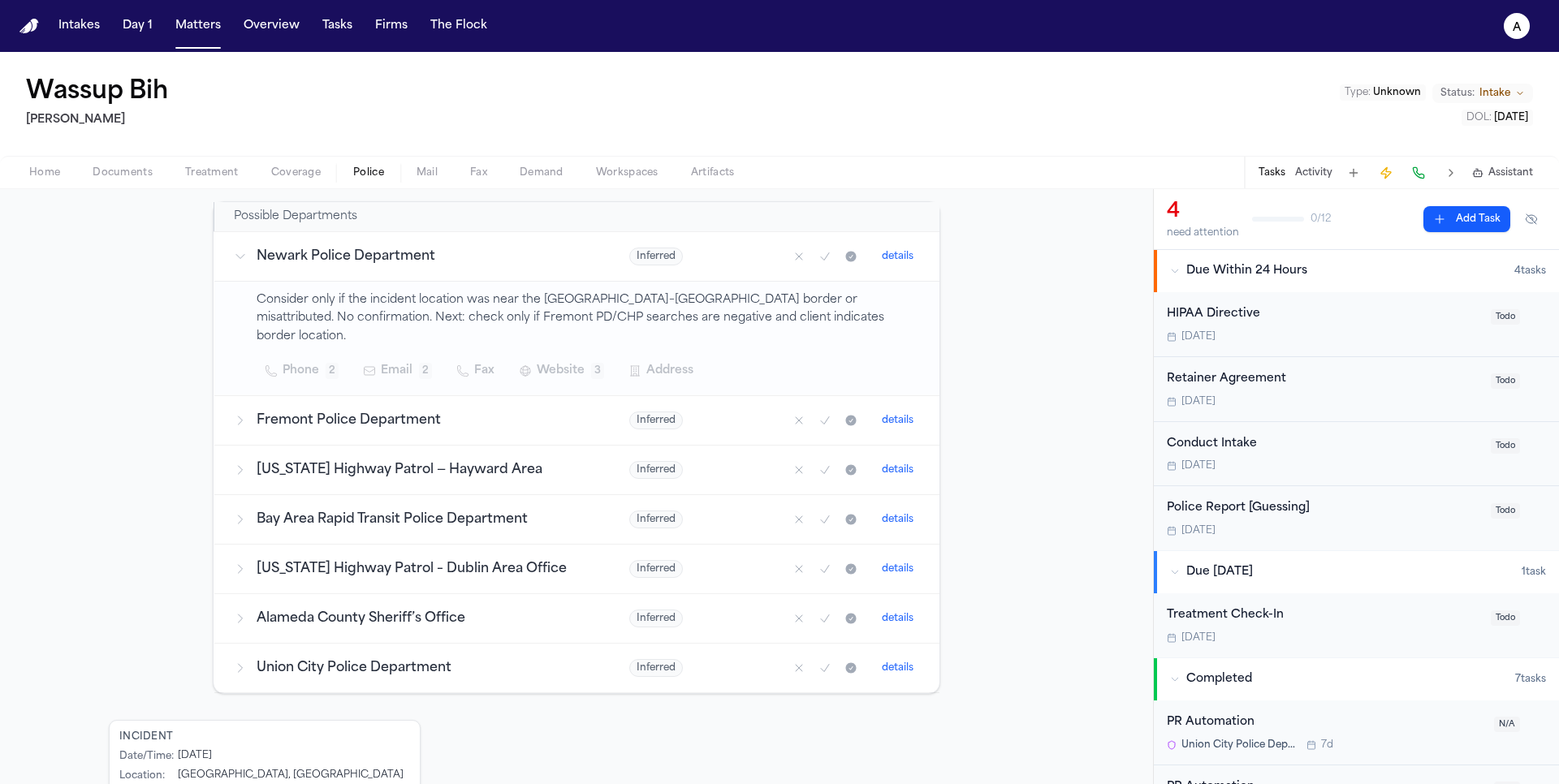
scroll to position [290, 0]
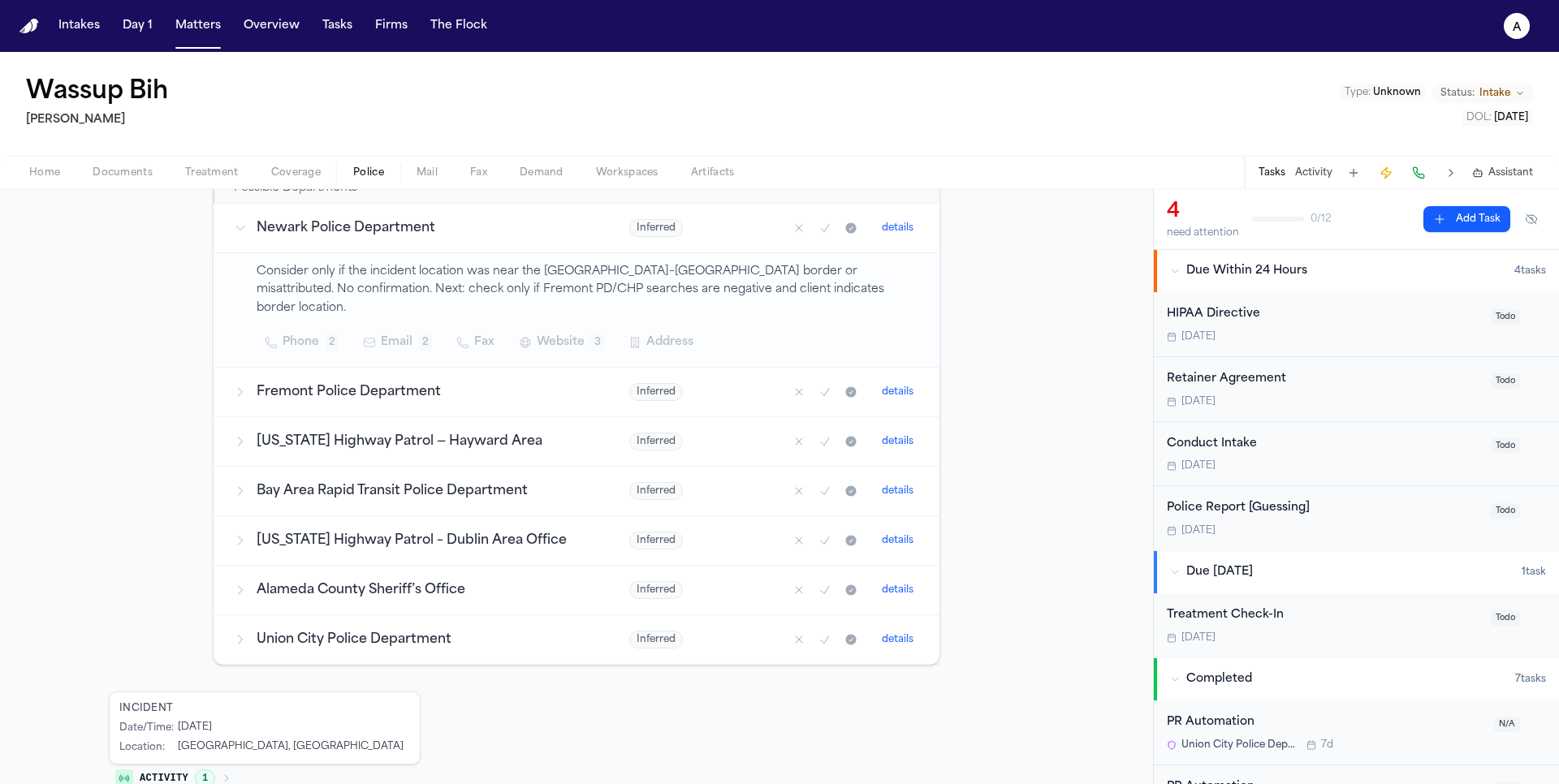
click at [468, 385] on td "Fremont Police Department" at bounding box center [413, 392] width 396 height 50
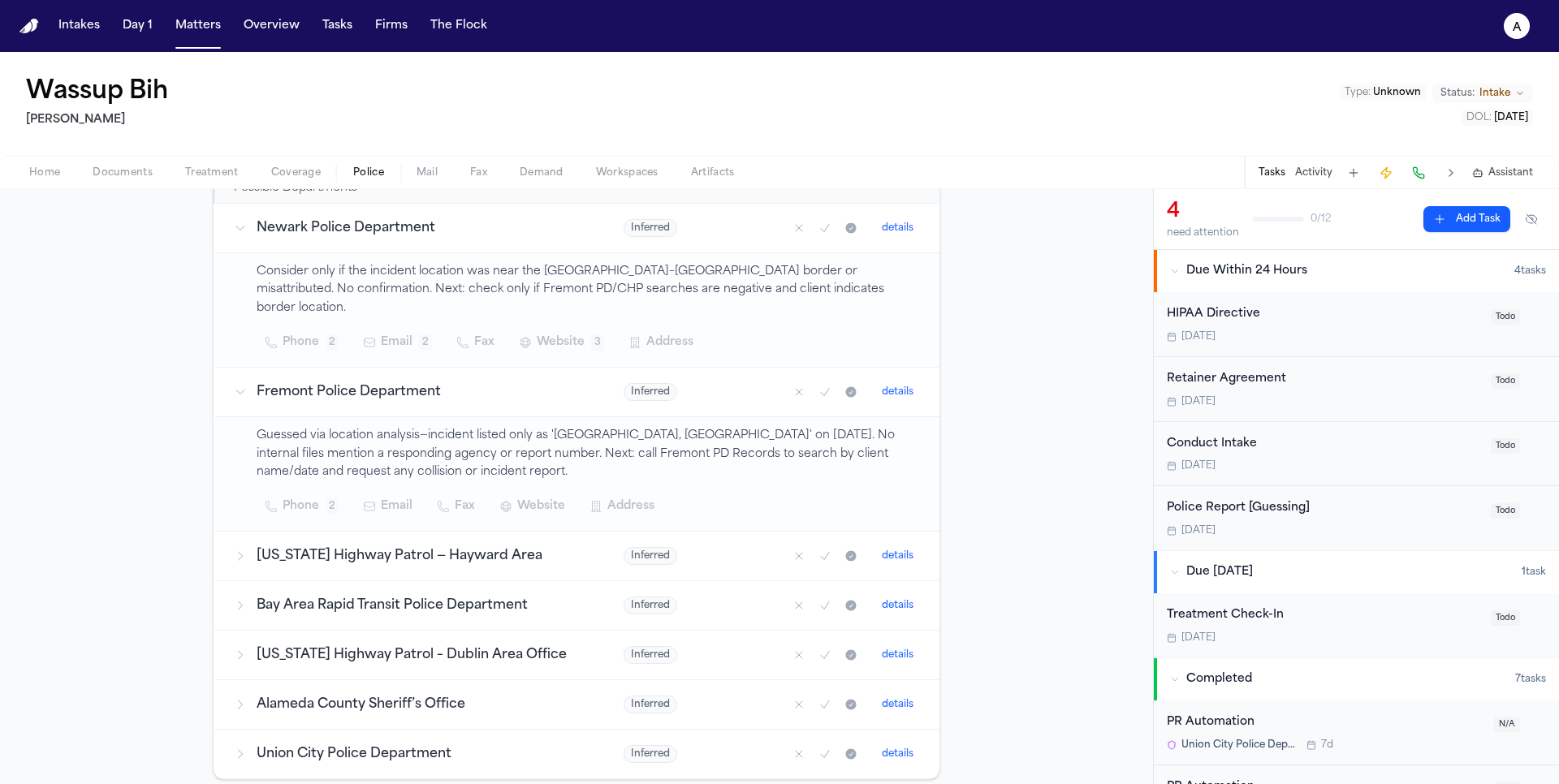
click at [452, 382] on td "Fremont Police Department" at bounding box center [410, 392] width 390 height 50
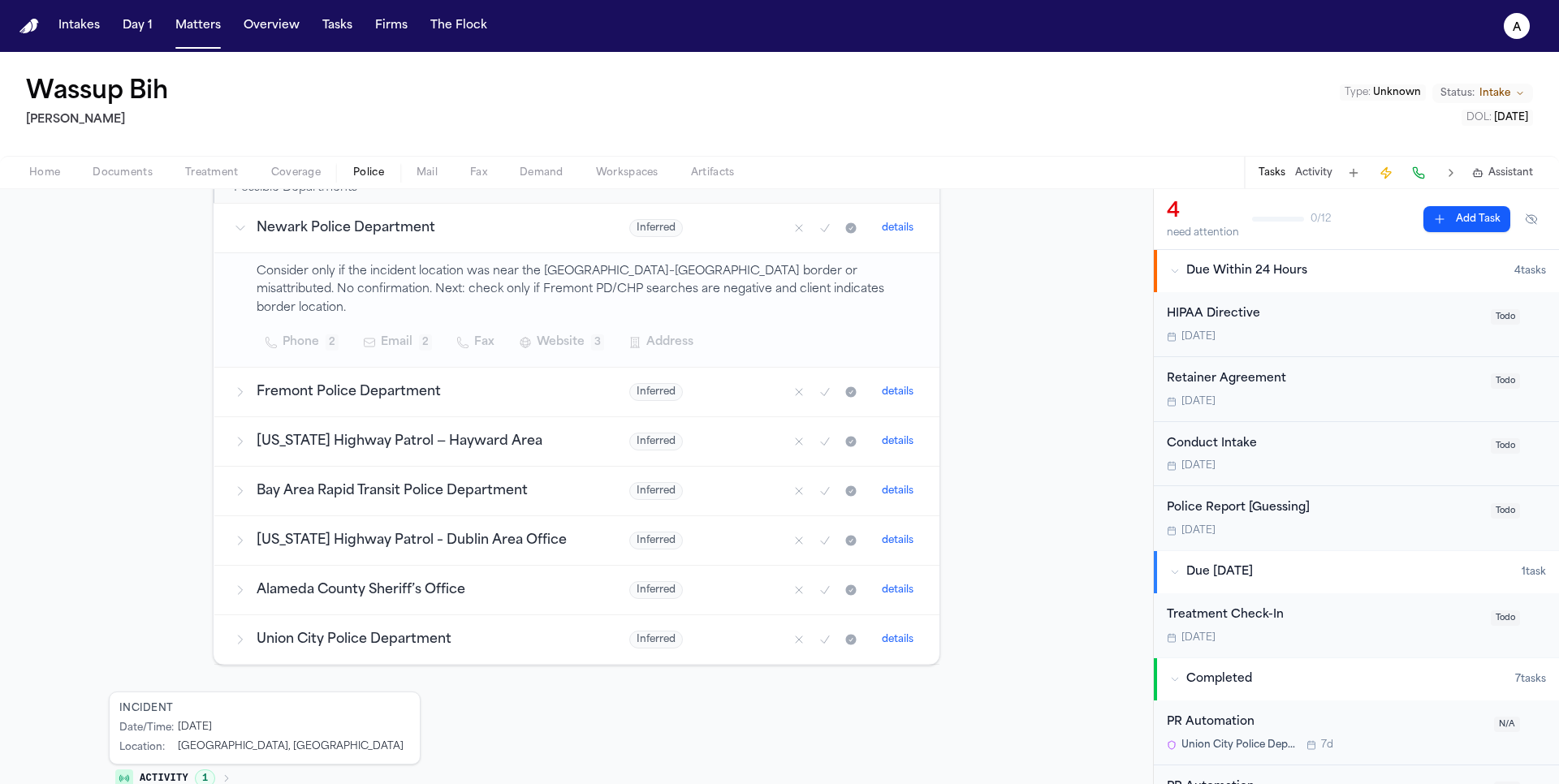
scroll to position [363, 0]
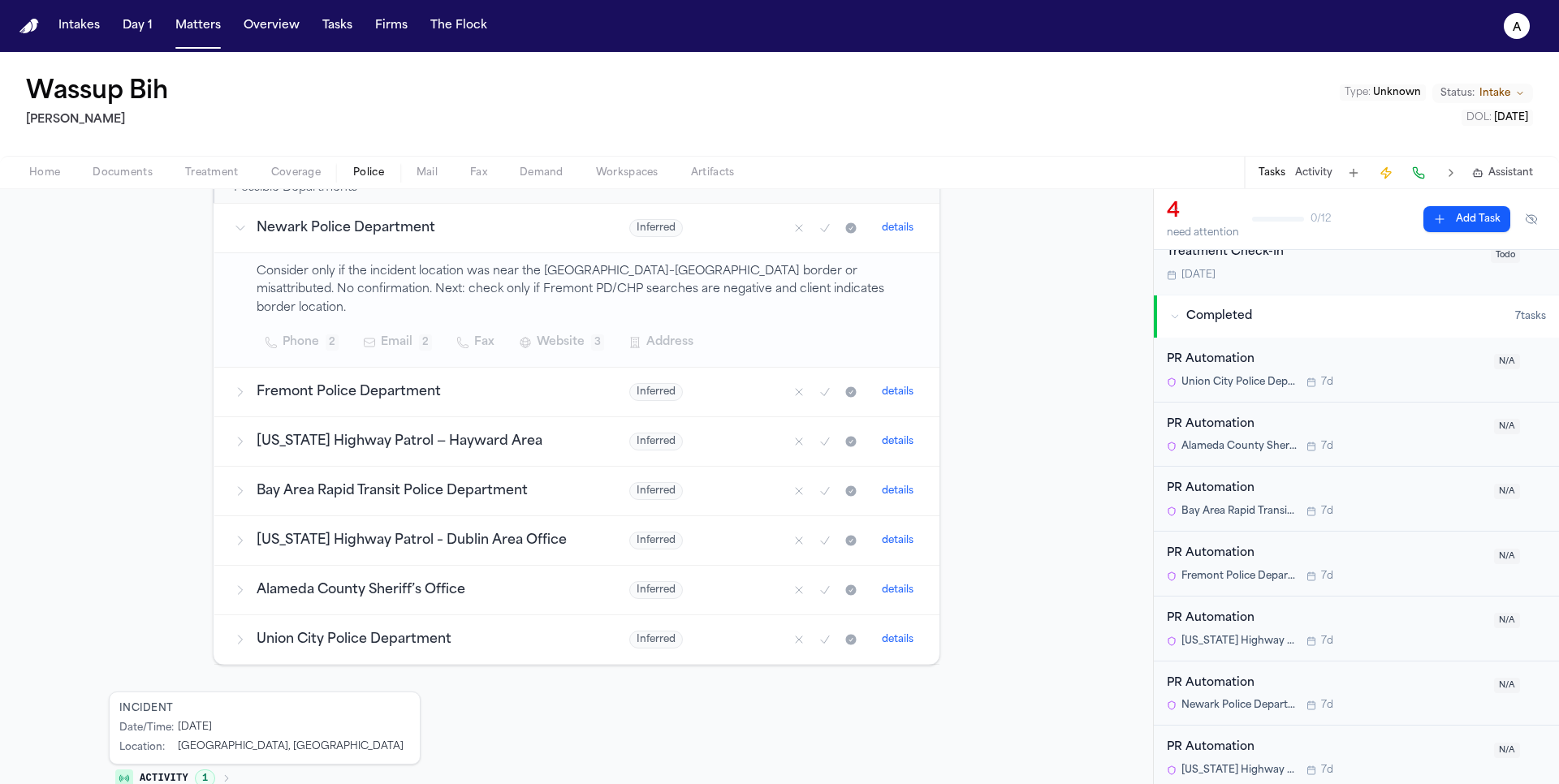
click at [1216, 418] on div "PR Automation" at bounding box center [1325, 425] width 318 height 19
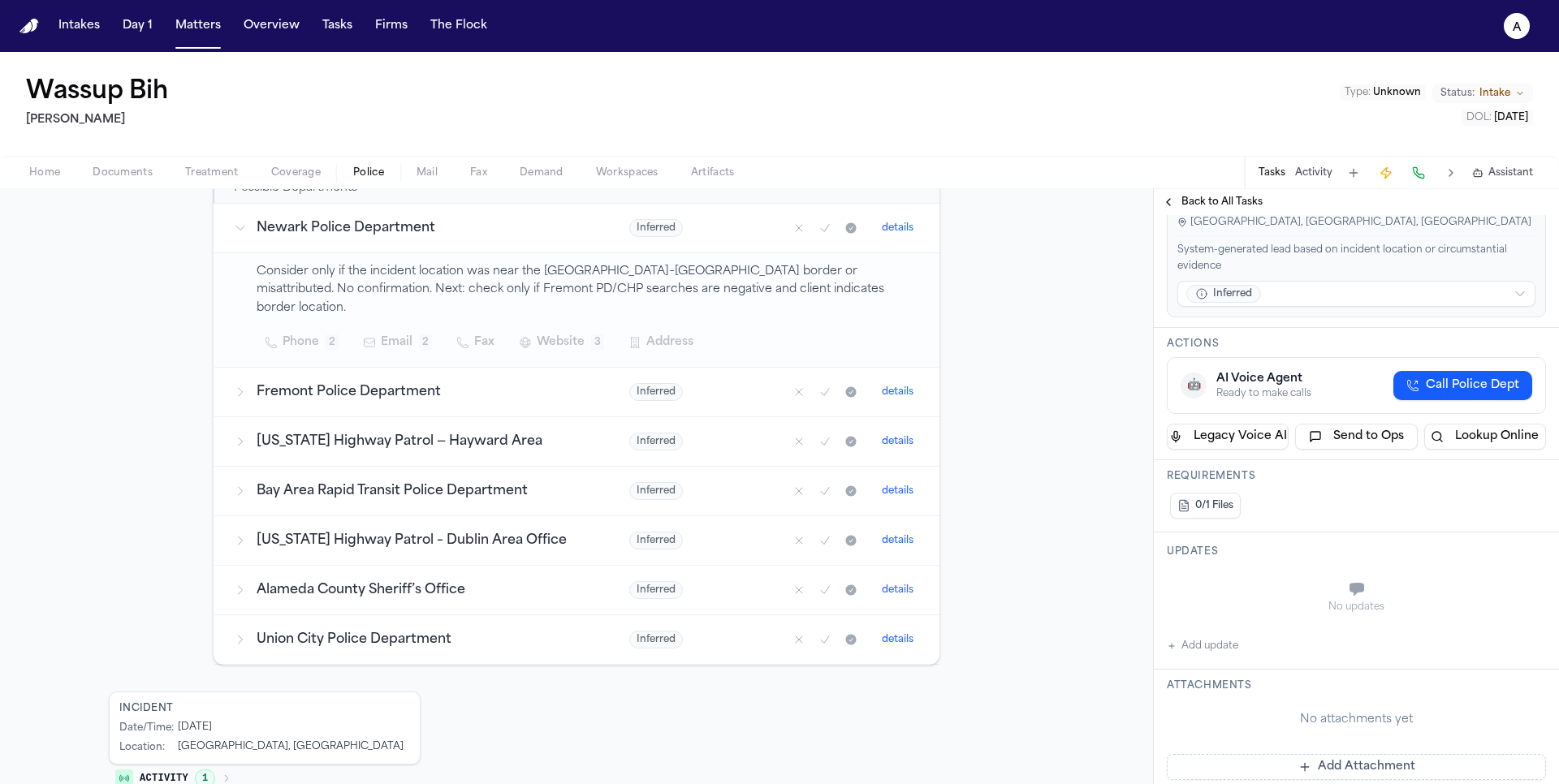
scroll to position [498, 0]
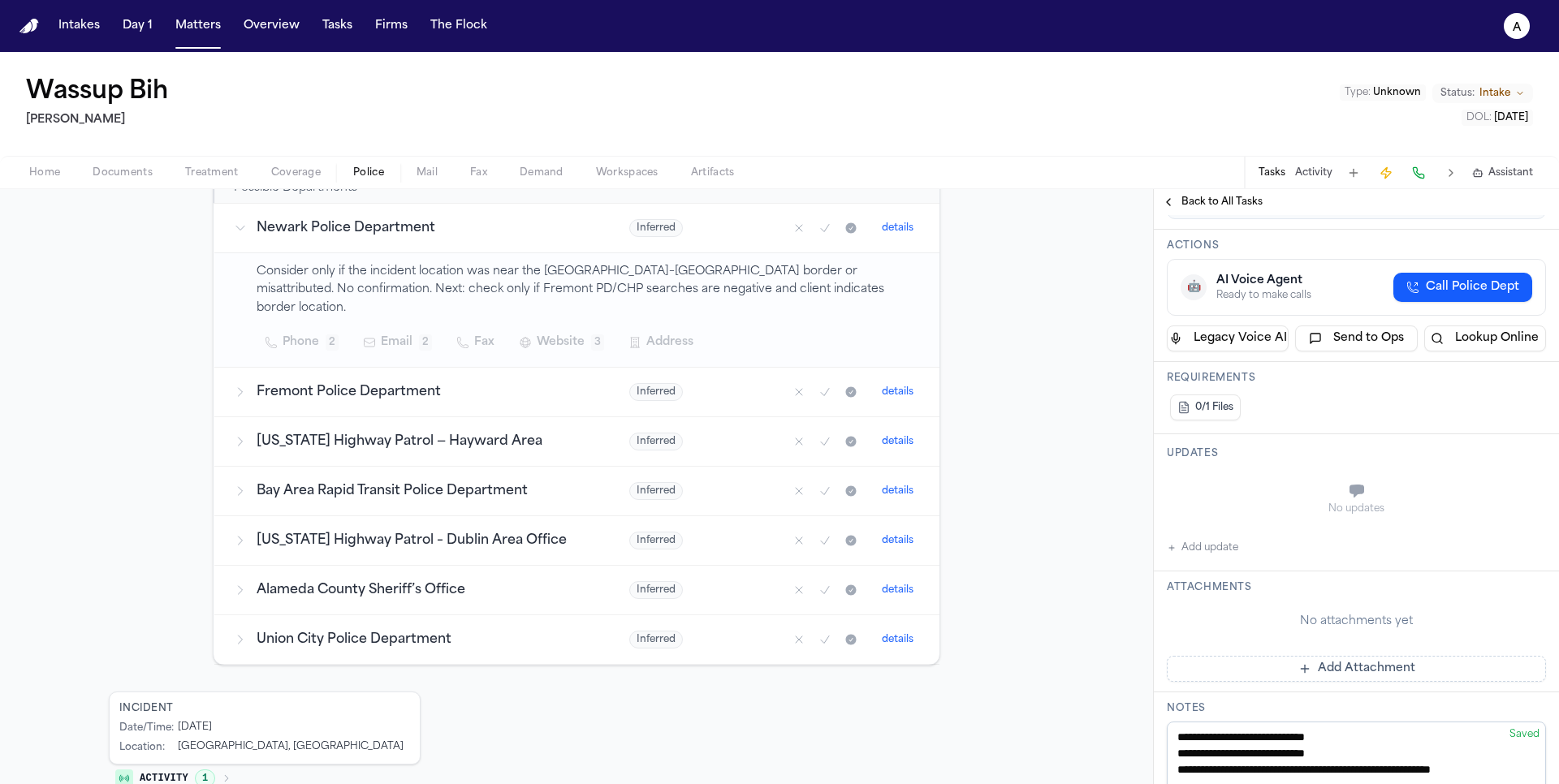
click at [1436, 279] on span "Call Police Dept" at bounding box center [1472, 287] width 93 height 17
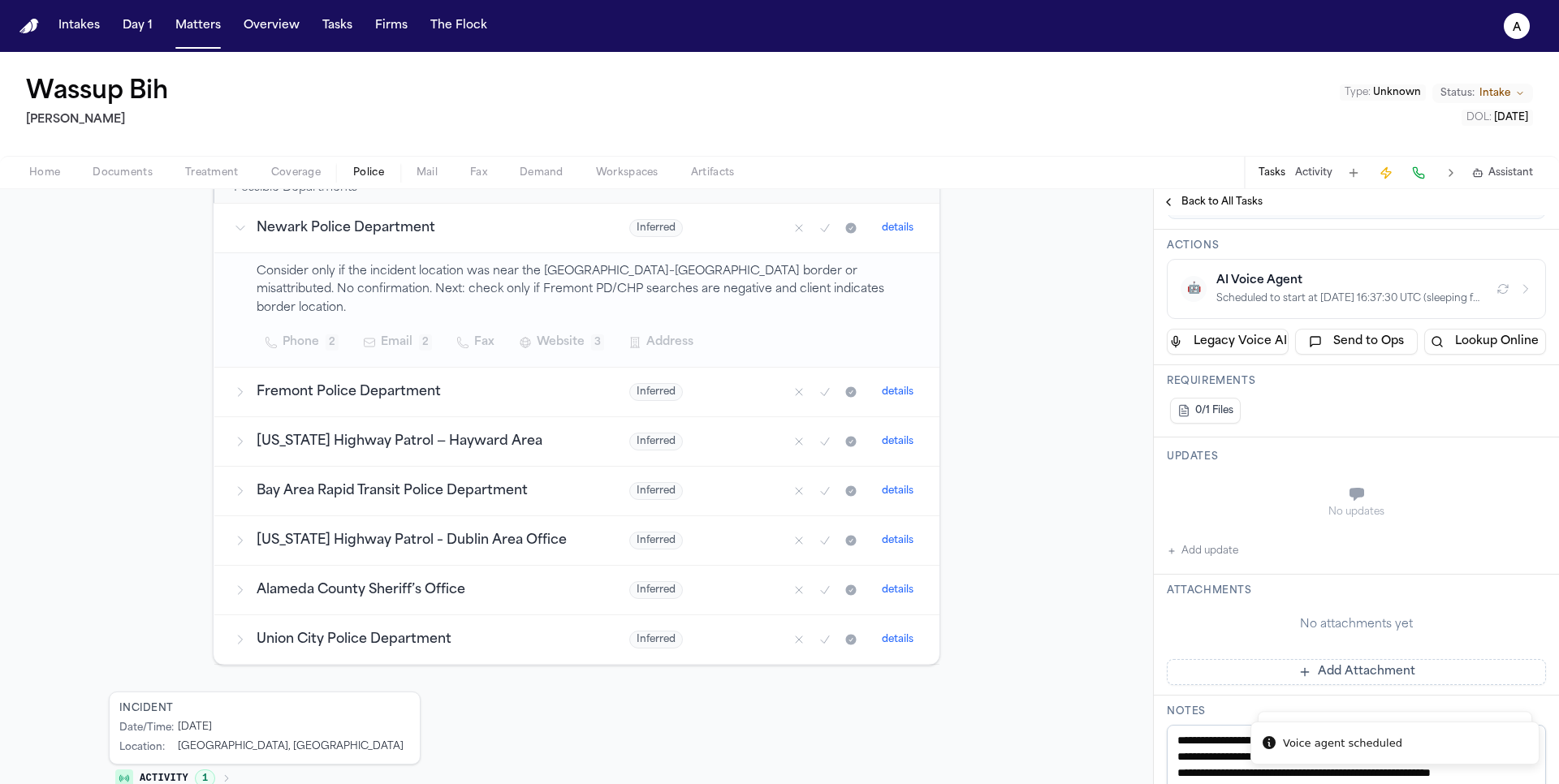
click at [457, 36] on button "The Flock" at bounding box center [458, 26] width 70 height 29
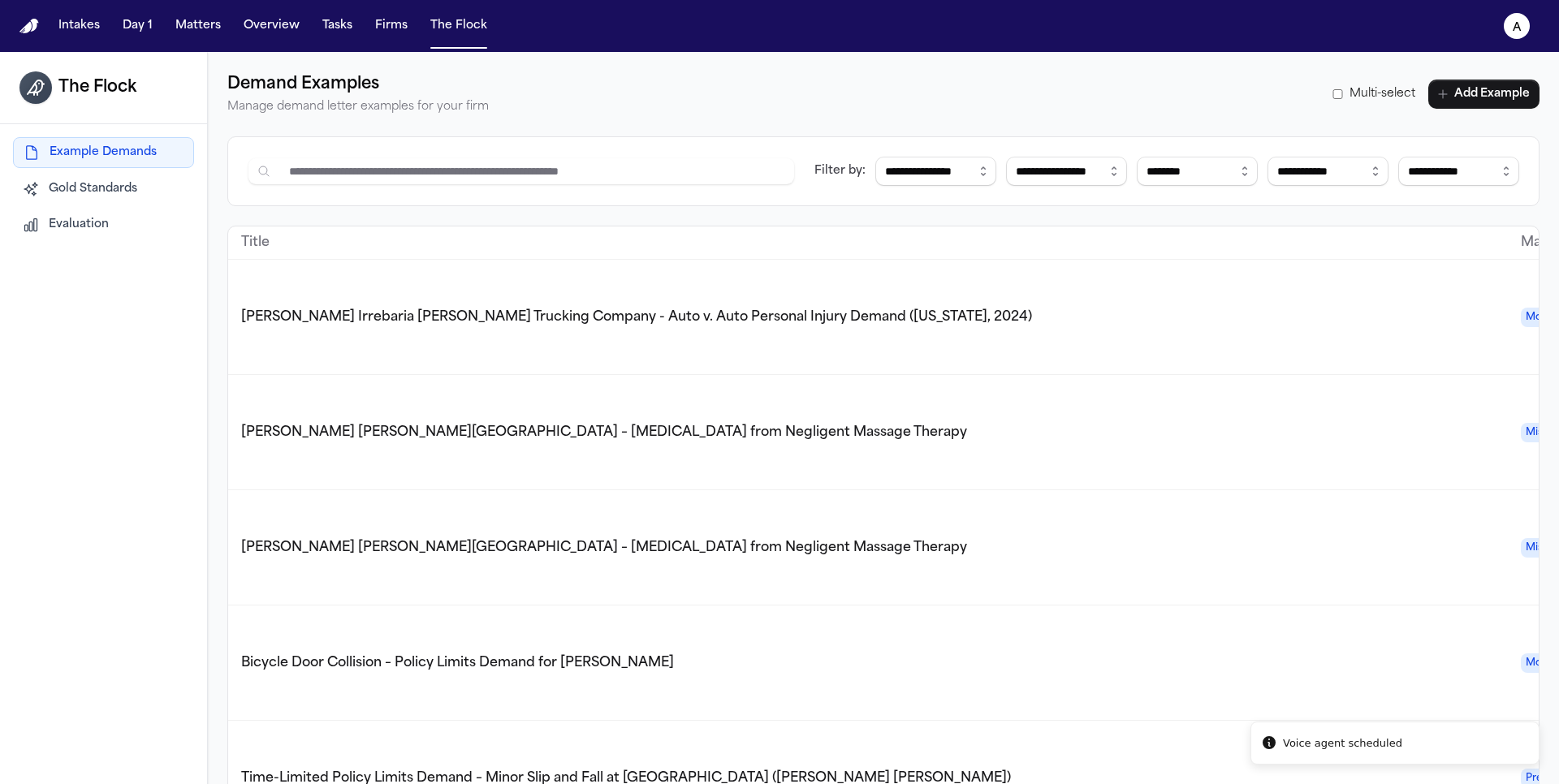
click at [1518, 28] on text "a" at bounding box center [1517, 28] width 9 height 12
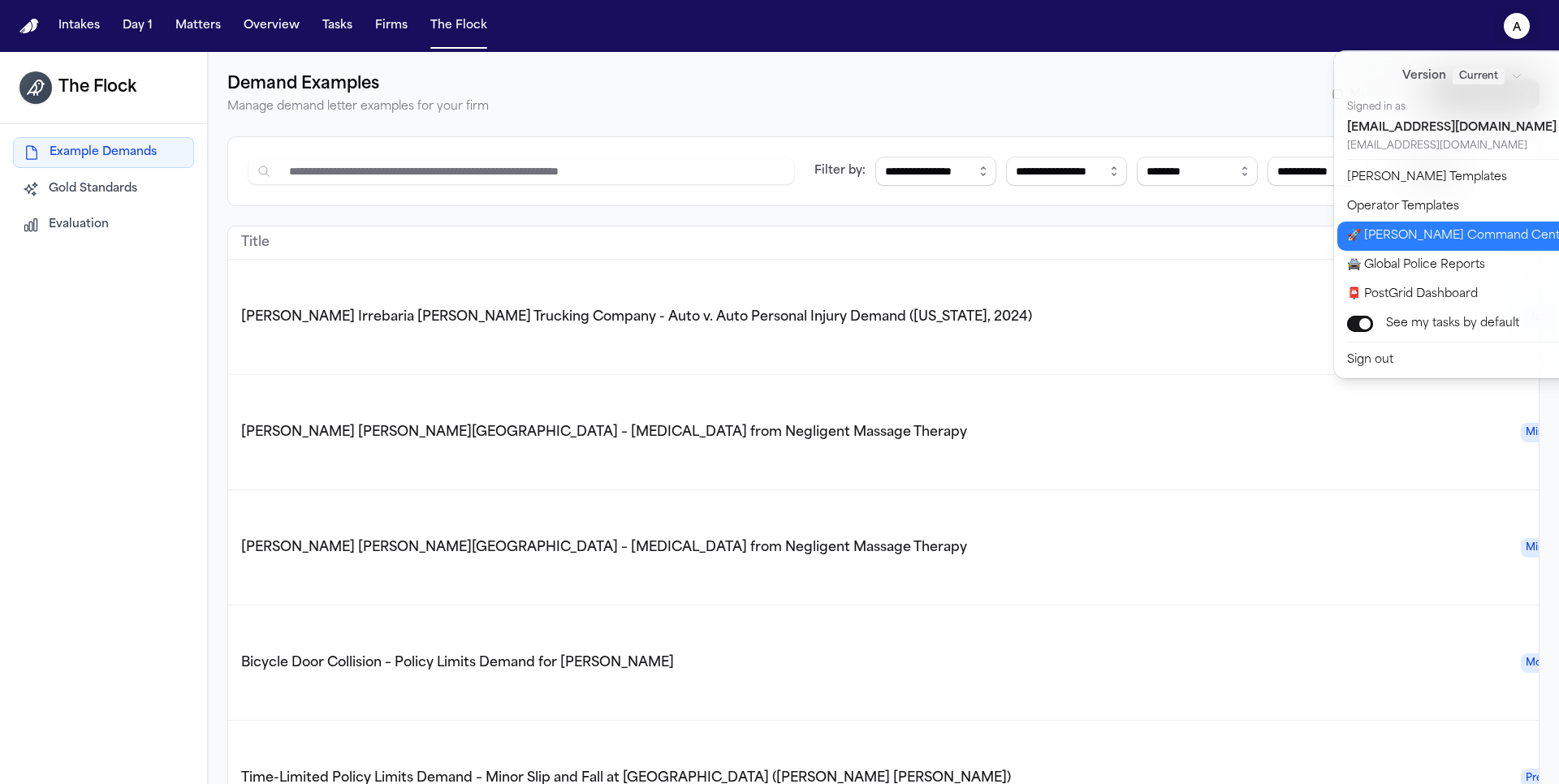
click at [1393, 239] on button "🚀 [PERSON_NAME] Command Center" at bounding box center [1472, 235] width 270 height 29
select select "**"
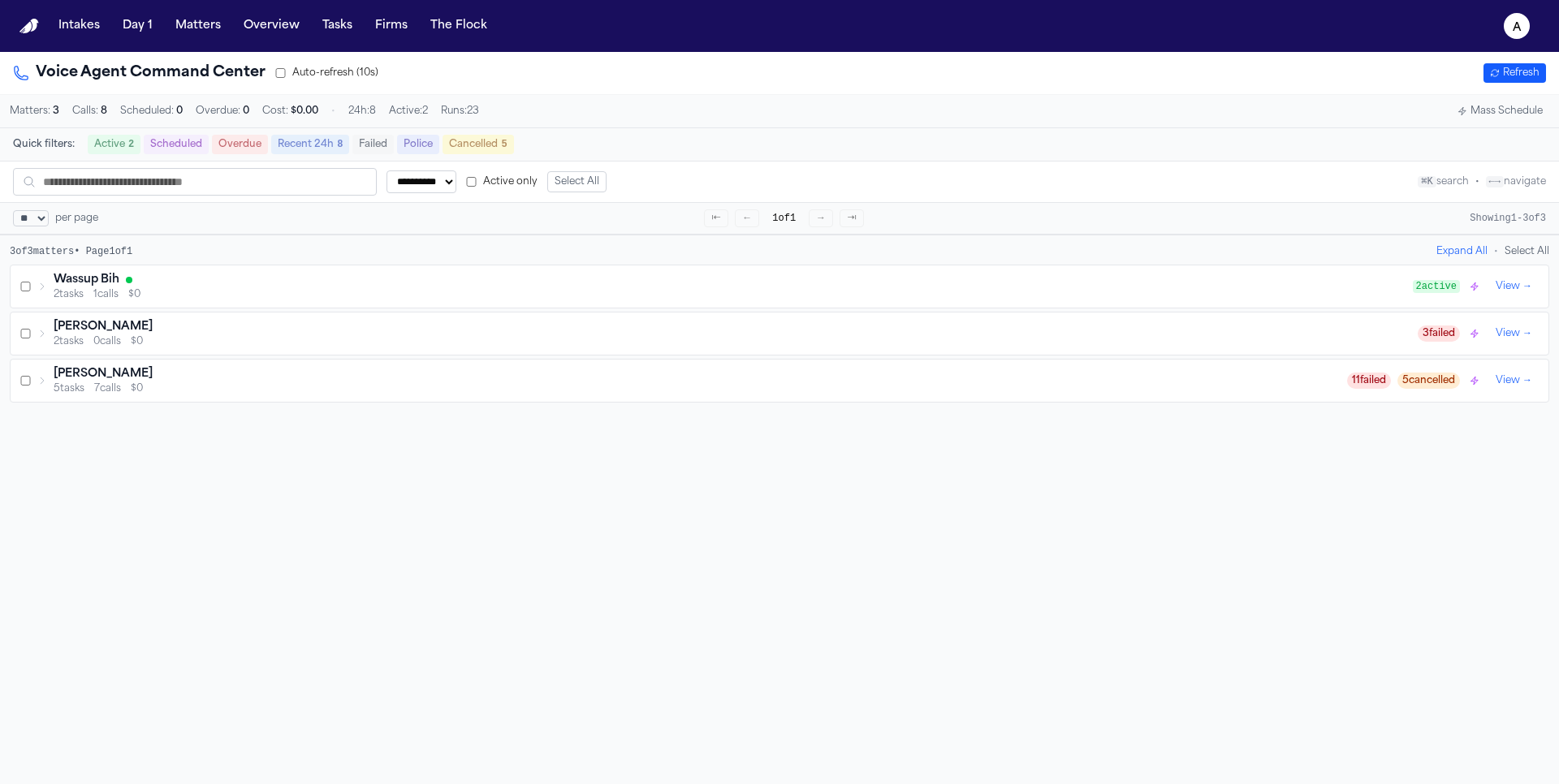
click at [242, 281] on div "Wassup Bih" at bounding box center [733, 280] width 1359 height 17
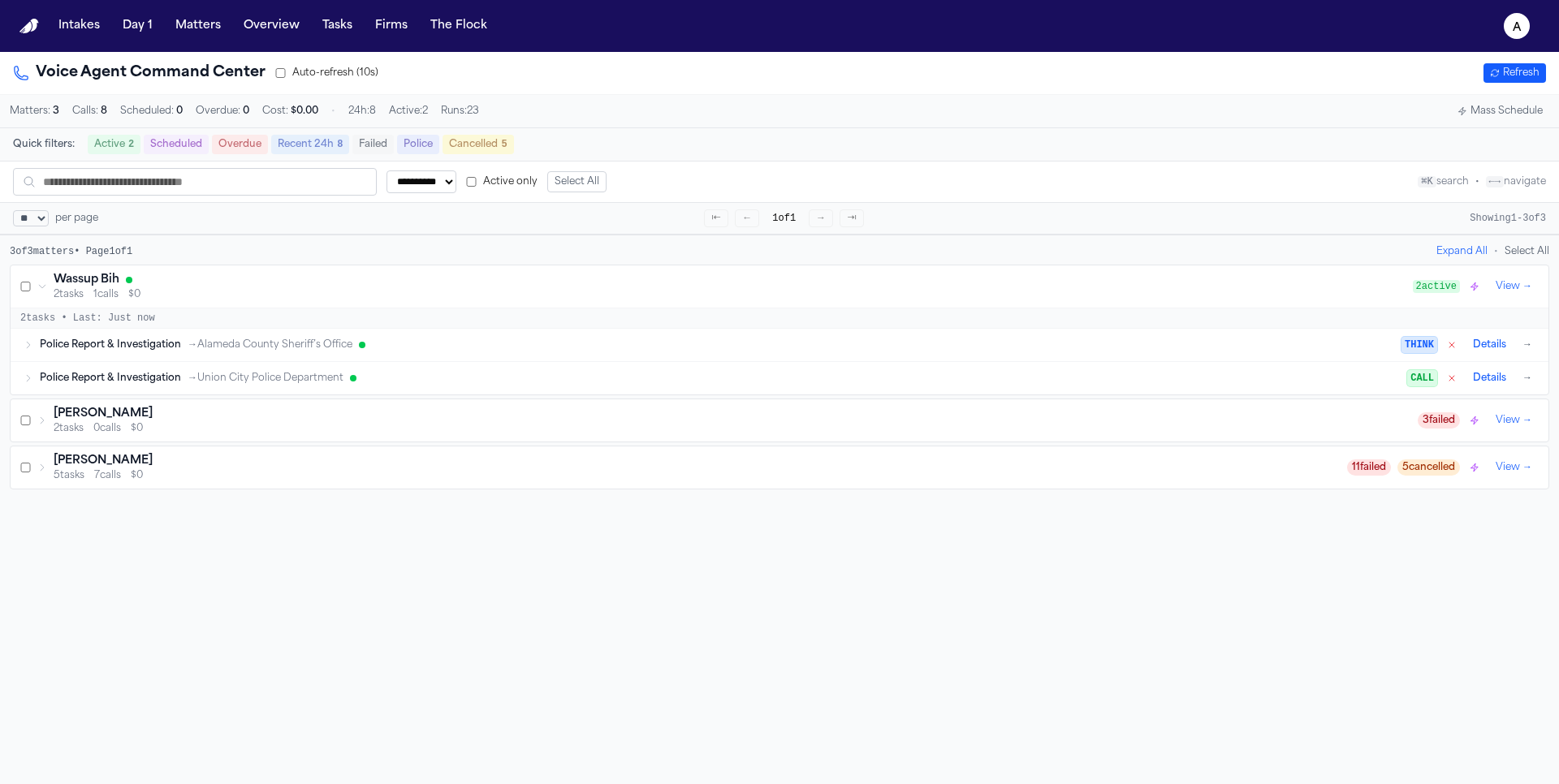
click at [203, 335] on div "Police Report & Investigation → Alameda County Sheriff’s Office THINK Details →" at bounding box center [787, 345] width 1495 height 20
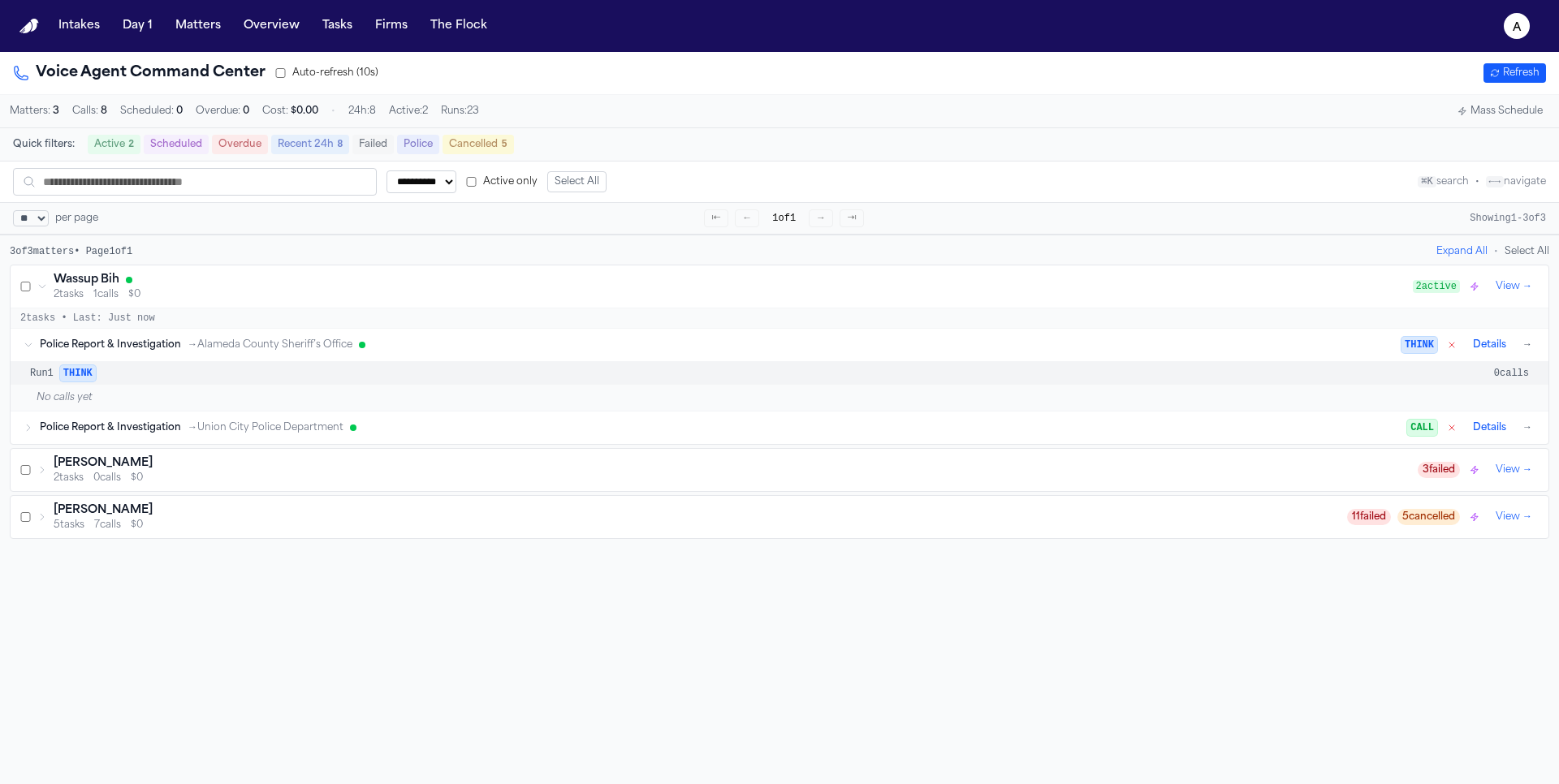
click at [1493, 344] on button "Details" at bounding box center [1490, 345] width 46 height 20
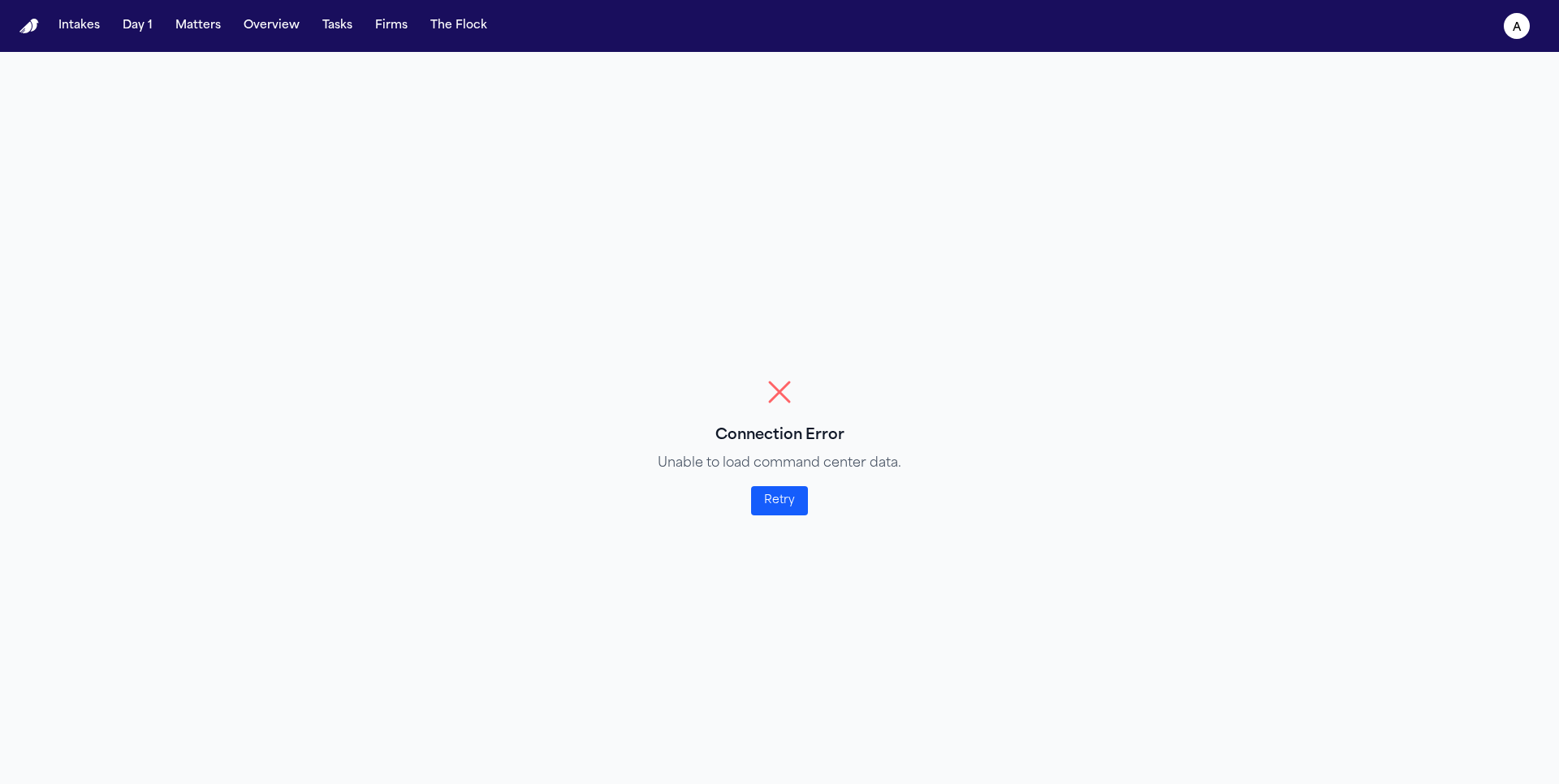
click at [757, 512] on button "Retry" at bounding box center [780, 500] width 57 height 29
click at [777, 507] on button "Retry" at bounding box center [780, 500] width 57 height 29
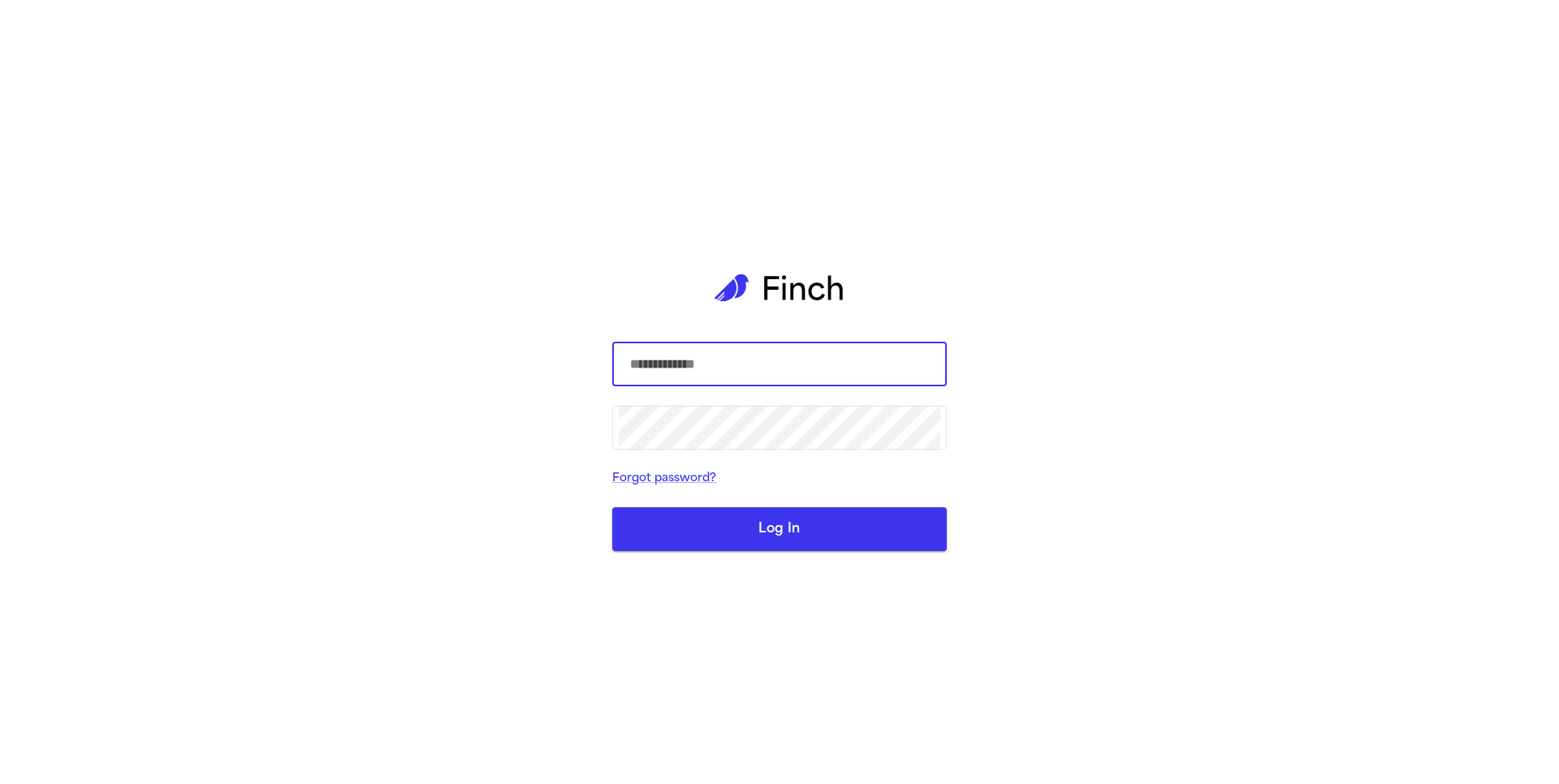
type input "**********"
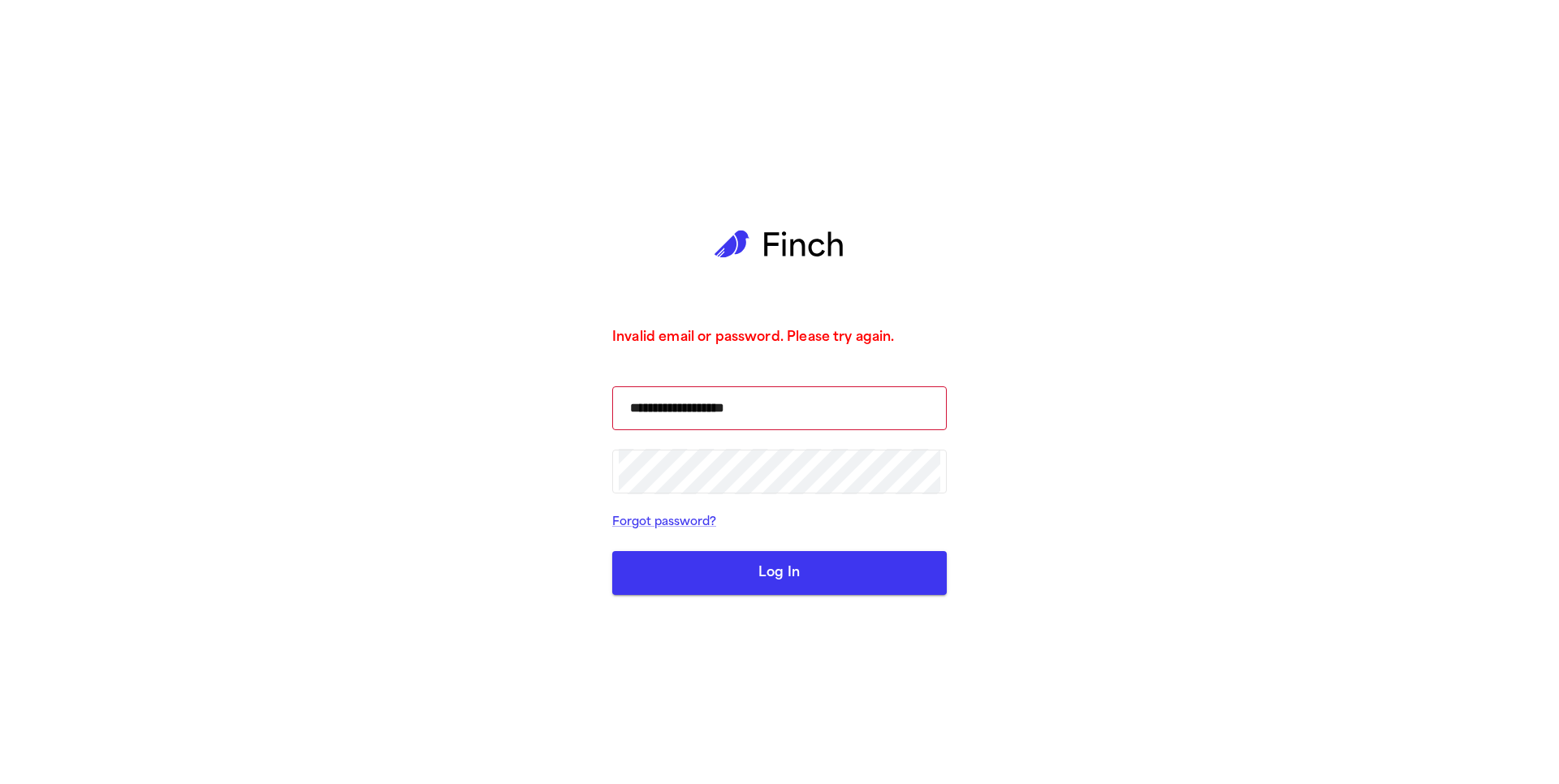
click at [752, 568] on button "Log In" at bounding box center [780, 573] width 334 height 44
click at [658, 567] on button "Log In" at bounding box center [780, 573] width 334 height 44
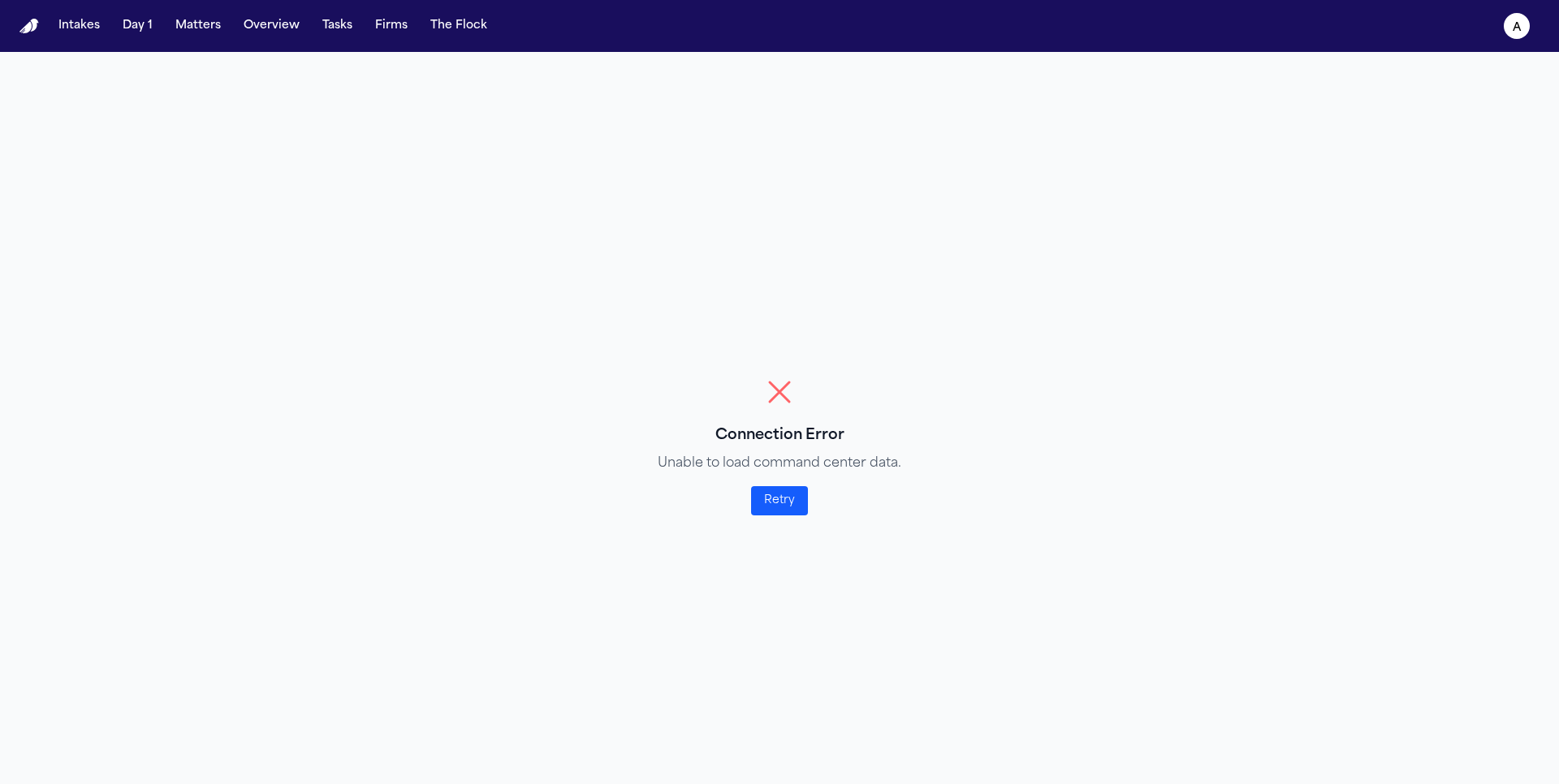
click at [780, 499] on button "Retry" at bounding box center [780, 500] width 57 height 29
click at [36, 21] on img "Home" at bounding box center [30, 26] width 20 height 16
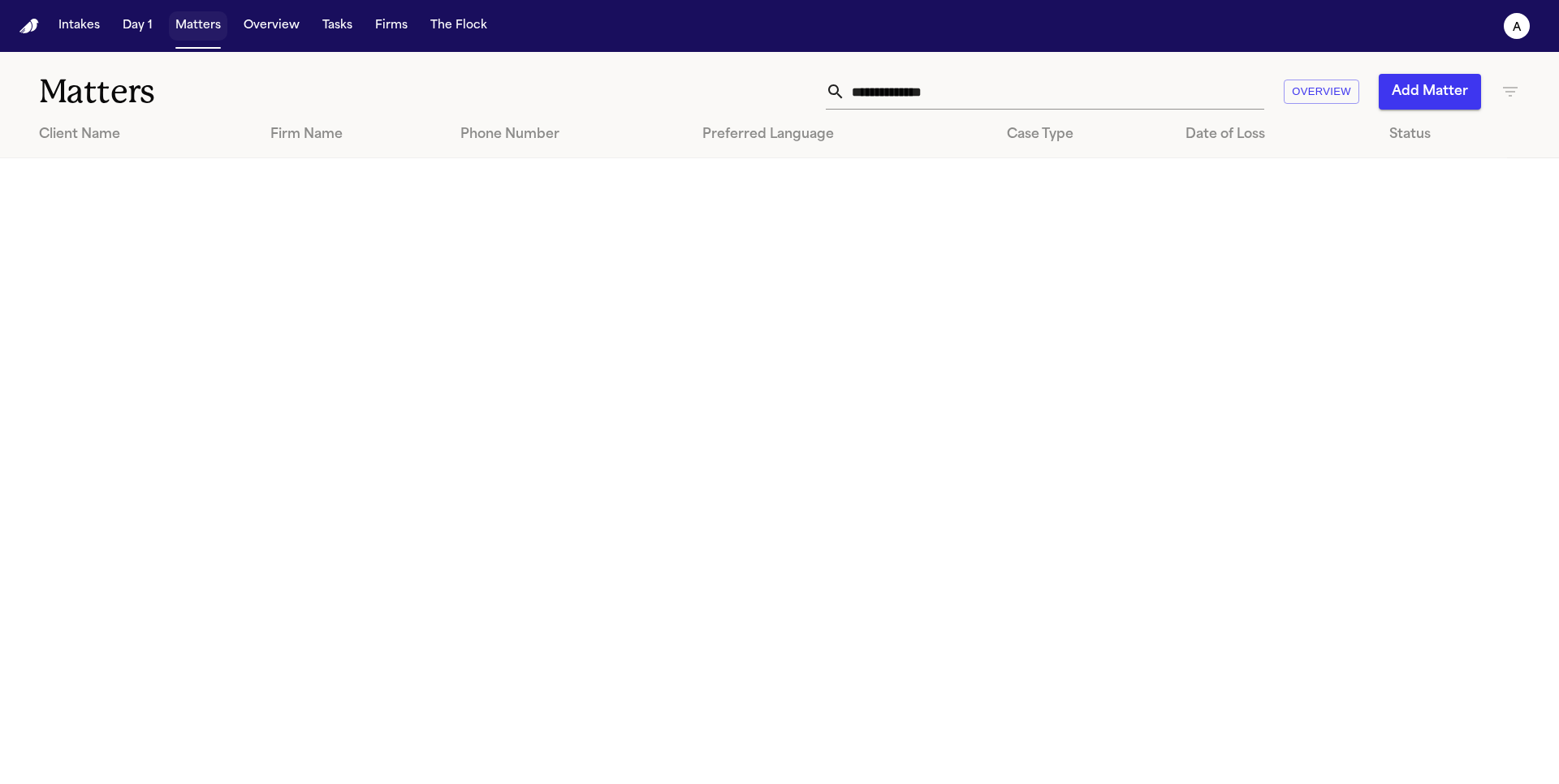
click at [181, 17] on button "Matters" at bounding box center [198, 26] width 59 height 29
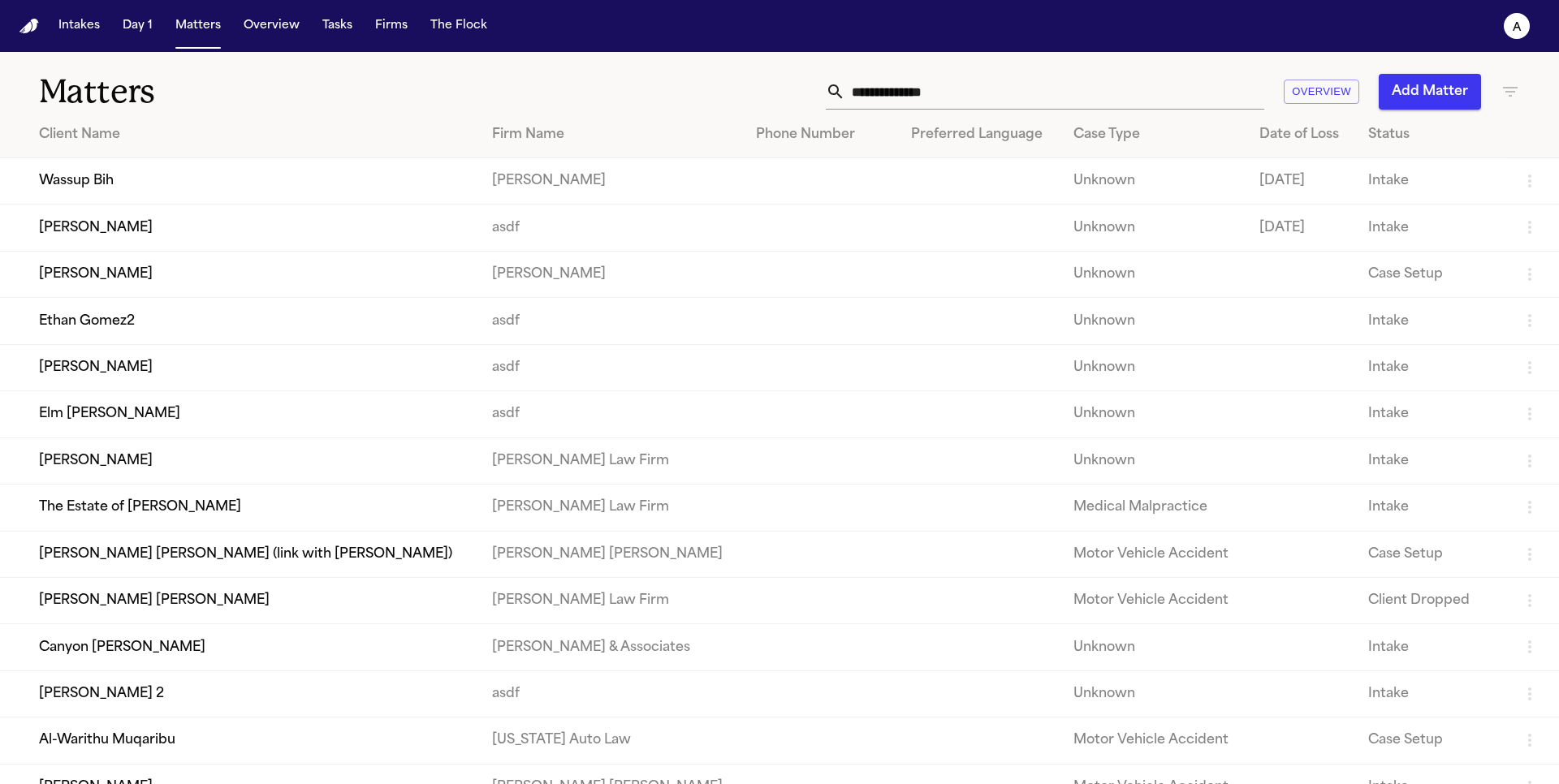
click at [1523, 26] on icon "a" at bounding box center [1516, 26] width 26 height 26
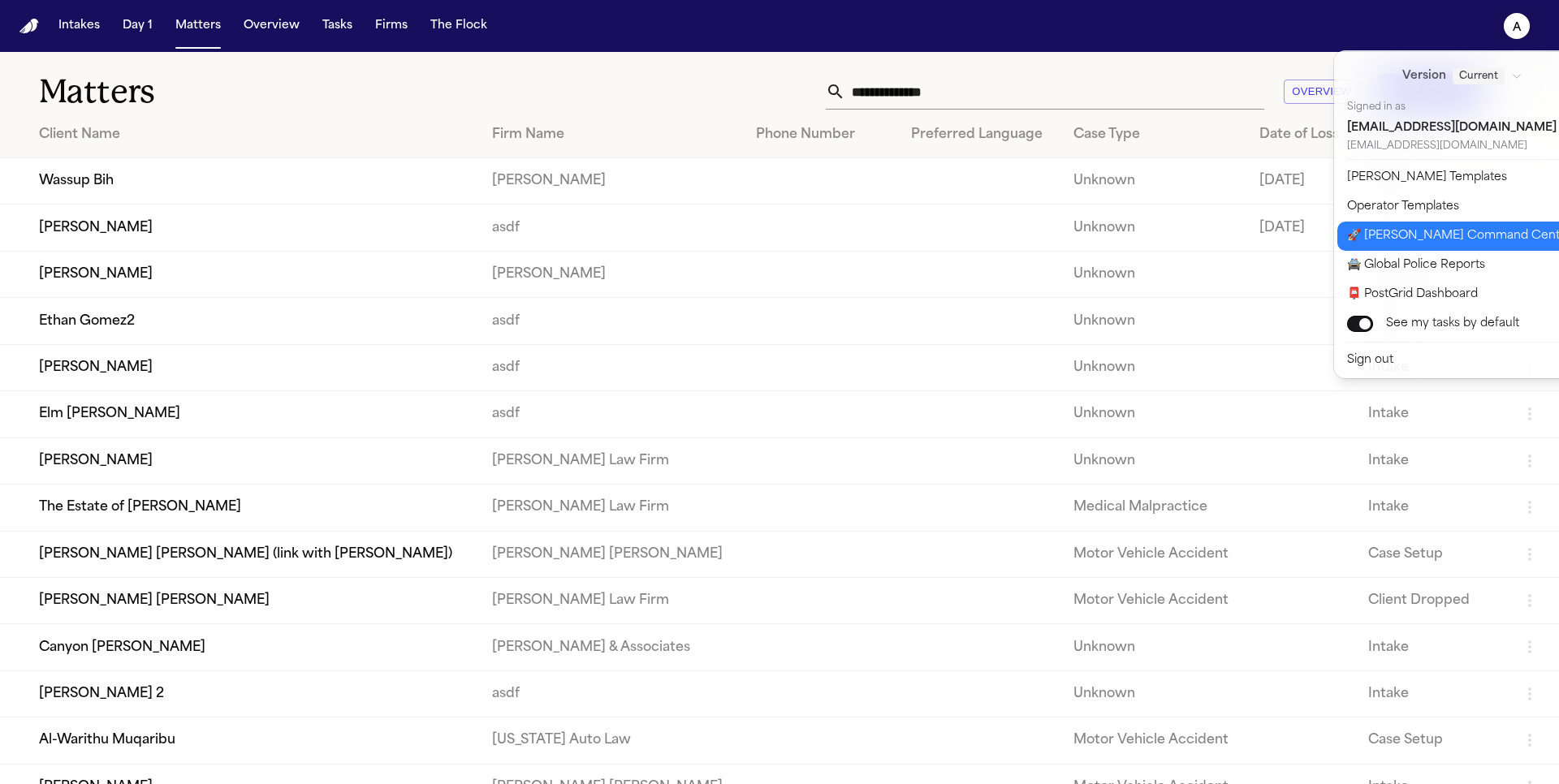
click at [1460, 228] on button "🚀 [PERSON_NAME] Command Center" at bounding box center [1472, 235] width 270 height 29
select select "**"
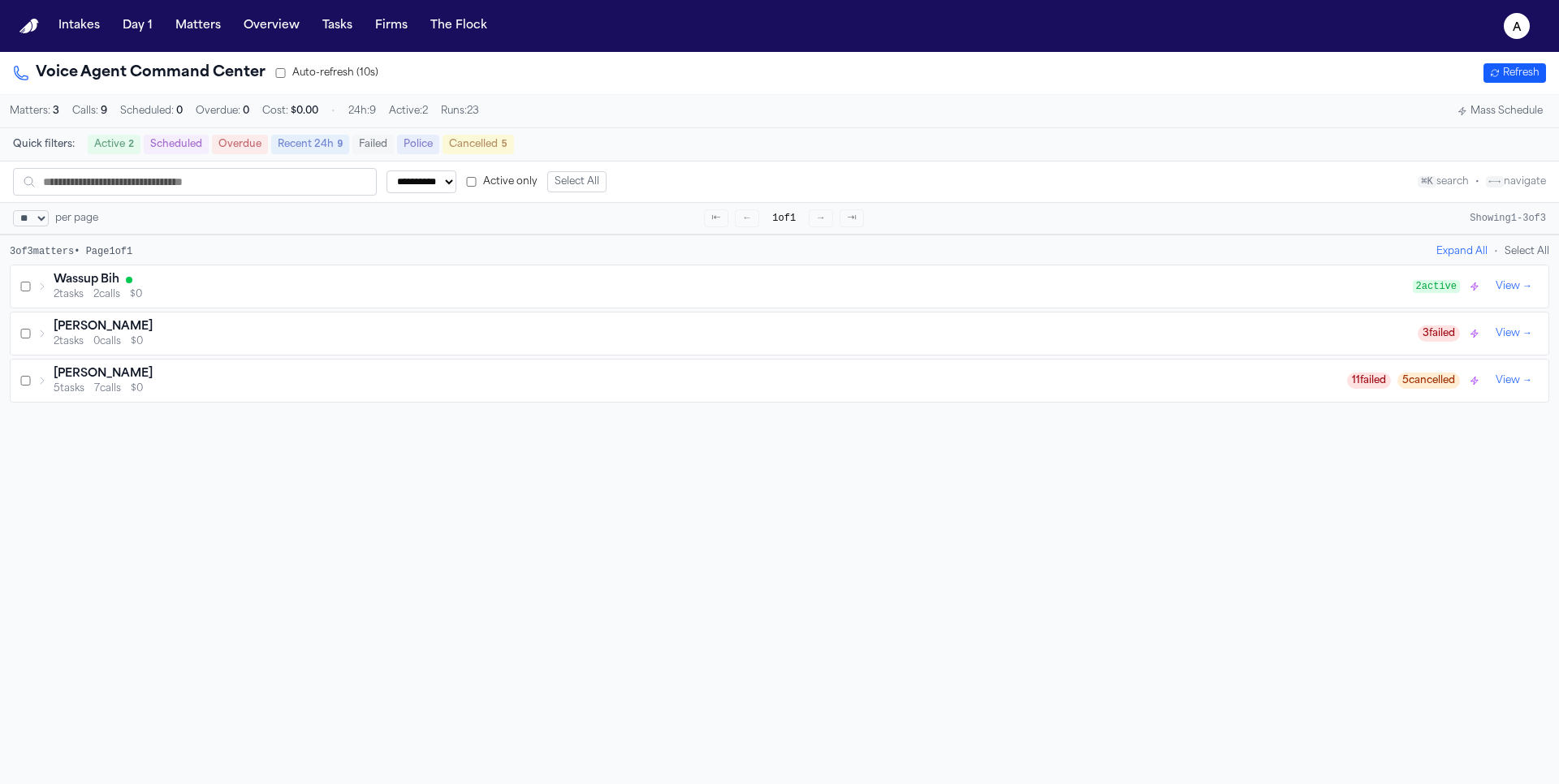
click at [242, 279] on div "Wassup Bih" at bounding box center [733, 280] width 1359 height 17
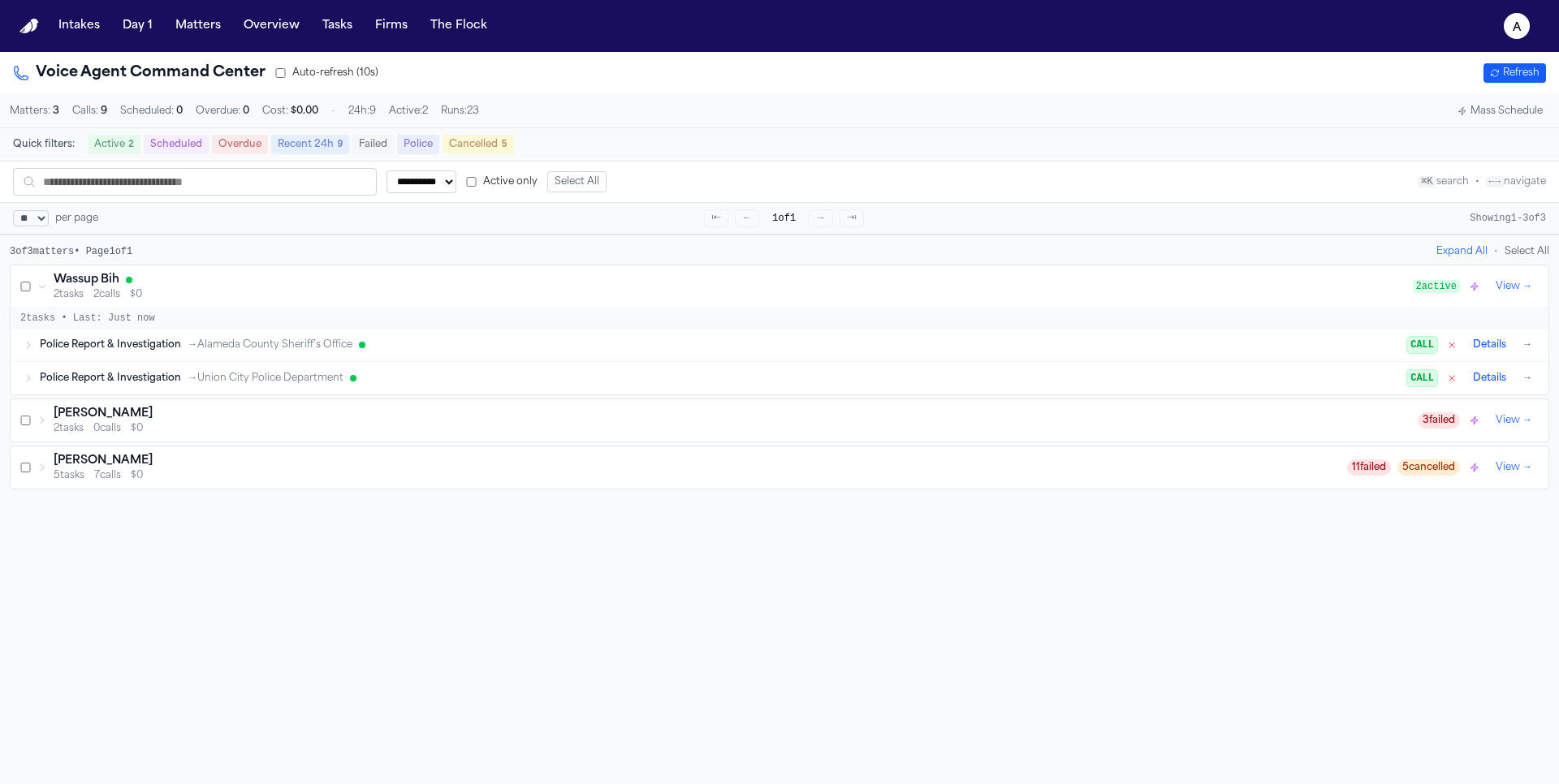
click at [209, 346] on span "→ Alameda County Sheriff’s Office" at bounding box center [270, 345] width 165 height 13
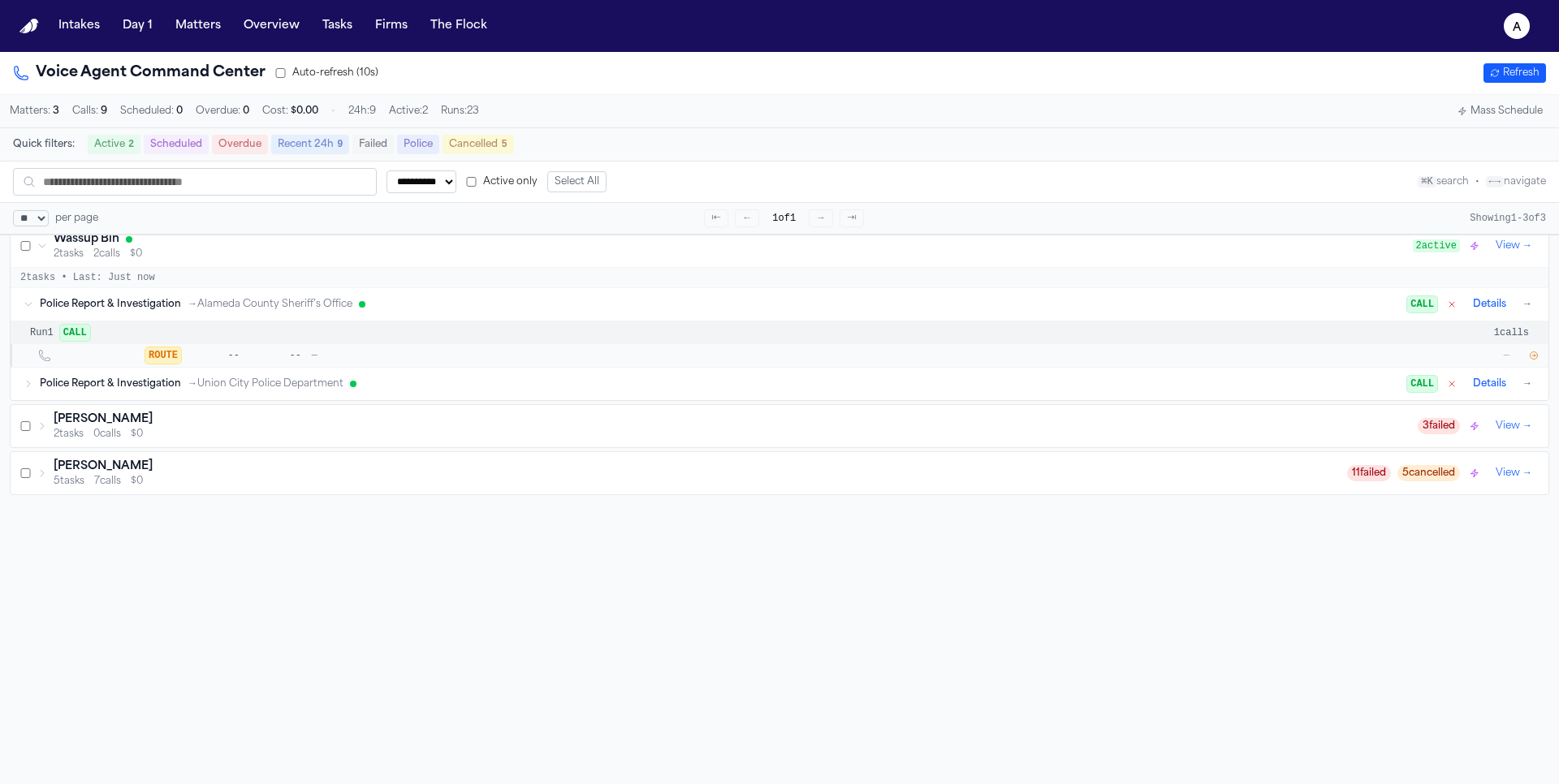
scroll to position [51, 0]
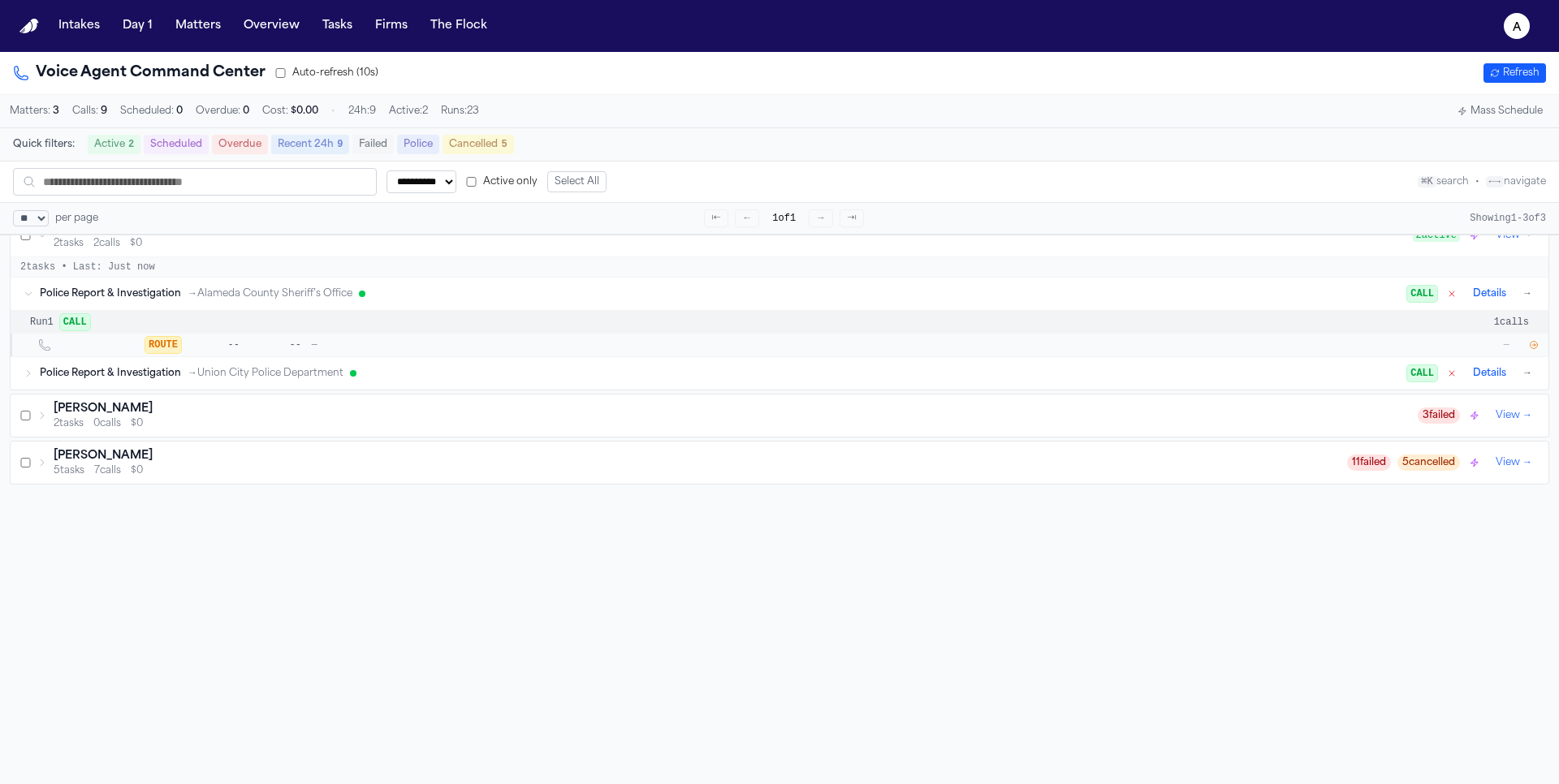
click at [1534, 347] on icon "button" at bounding box center [1534, 345] width 10 height 10
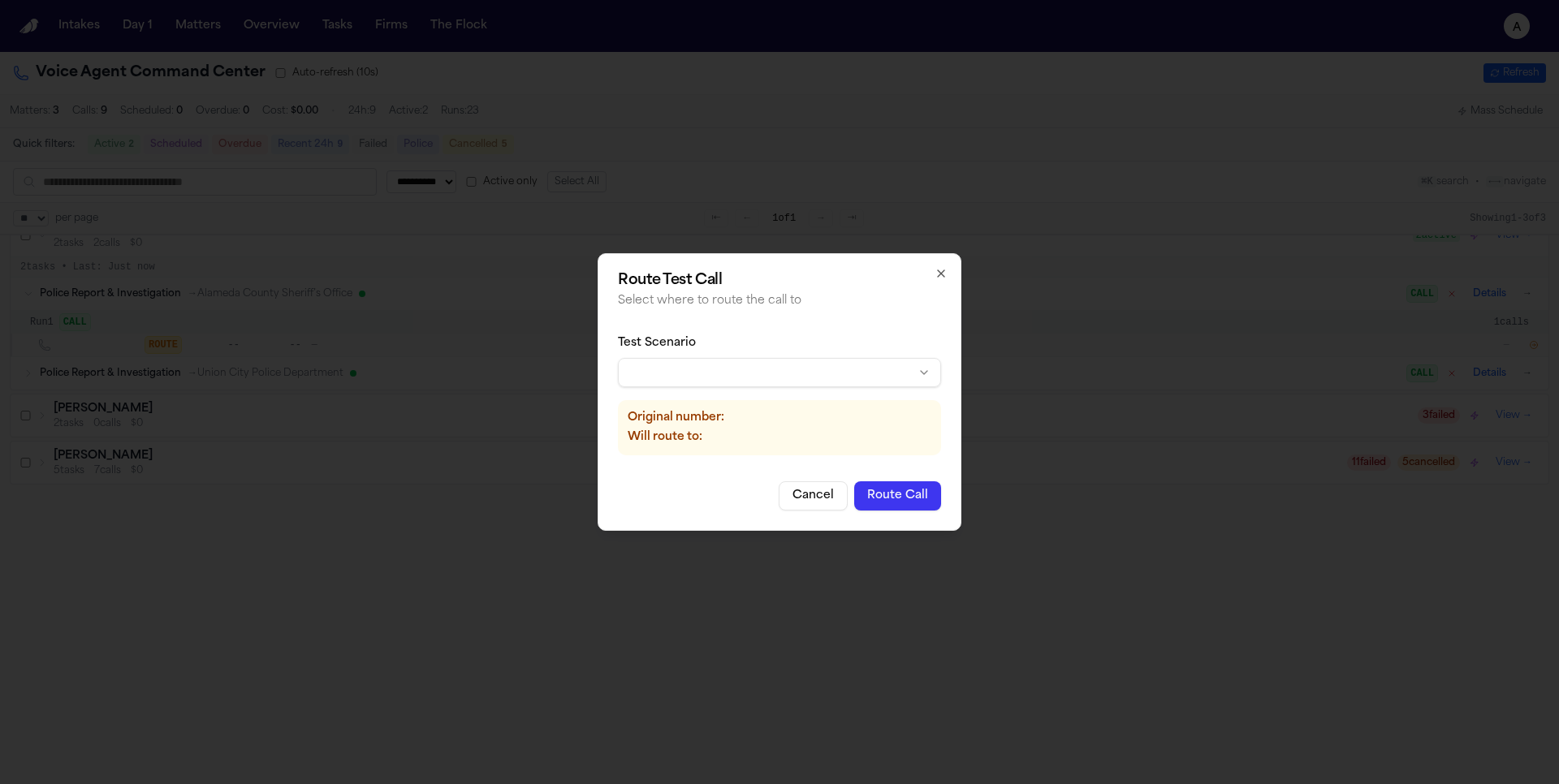
click at [714, 367] on body "**********" at bounding box center [780, 392] width 1559 height 784
click at [897, 498] on button "Route Call" at bounding box center [898, 495] width 87 height 29
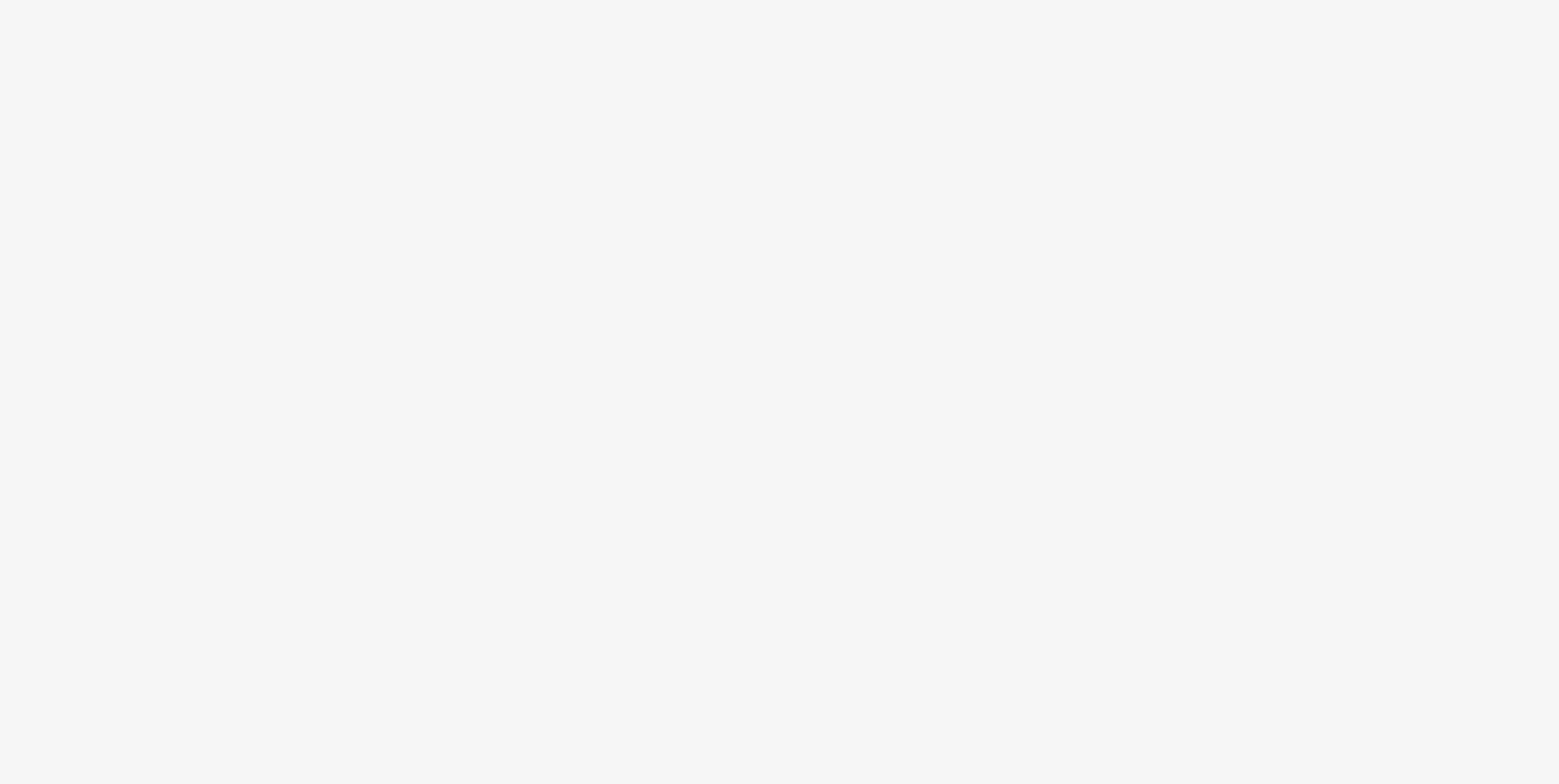
select select "**"
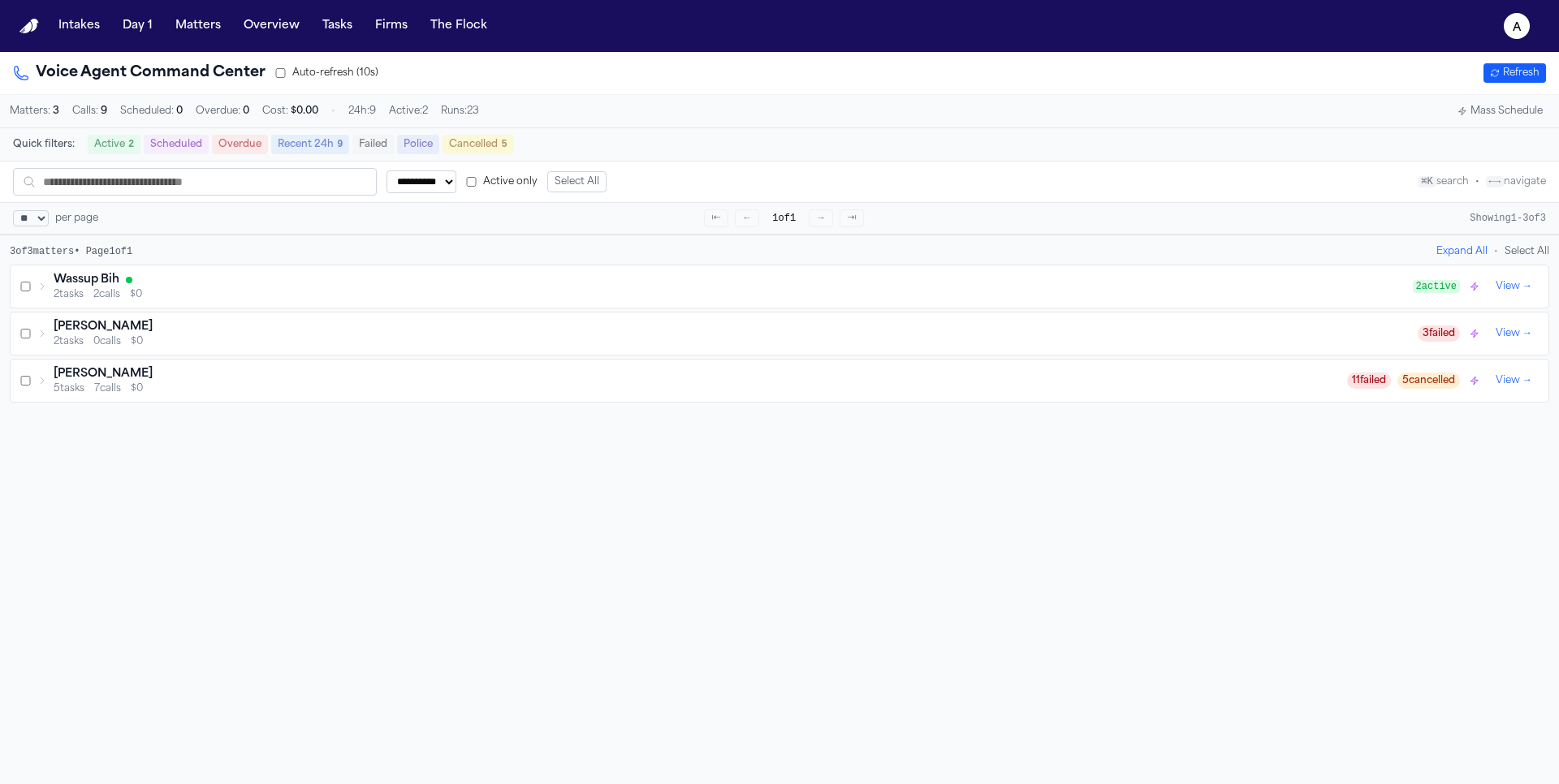
click at [868, 290] on div "2 tasks 2 calls $0" at bounding box center [733, 295] width 1359 height 13
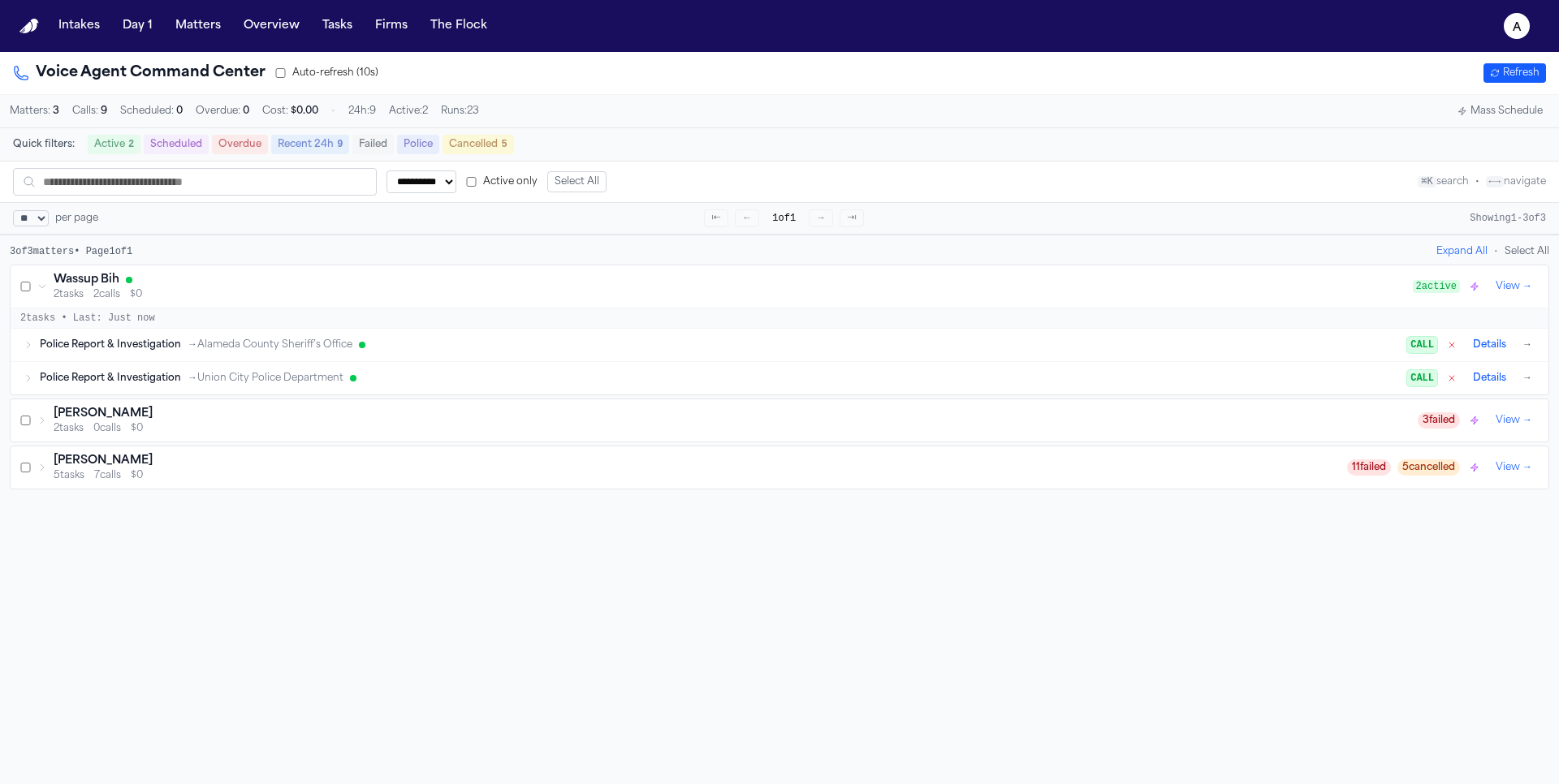
click at [854, 357] on div "Police Report & Investigation → Alameda County Sheriff’s Office CALL Details →" at bounding box center [780, 344] width 1538 height 32
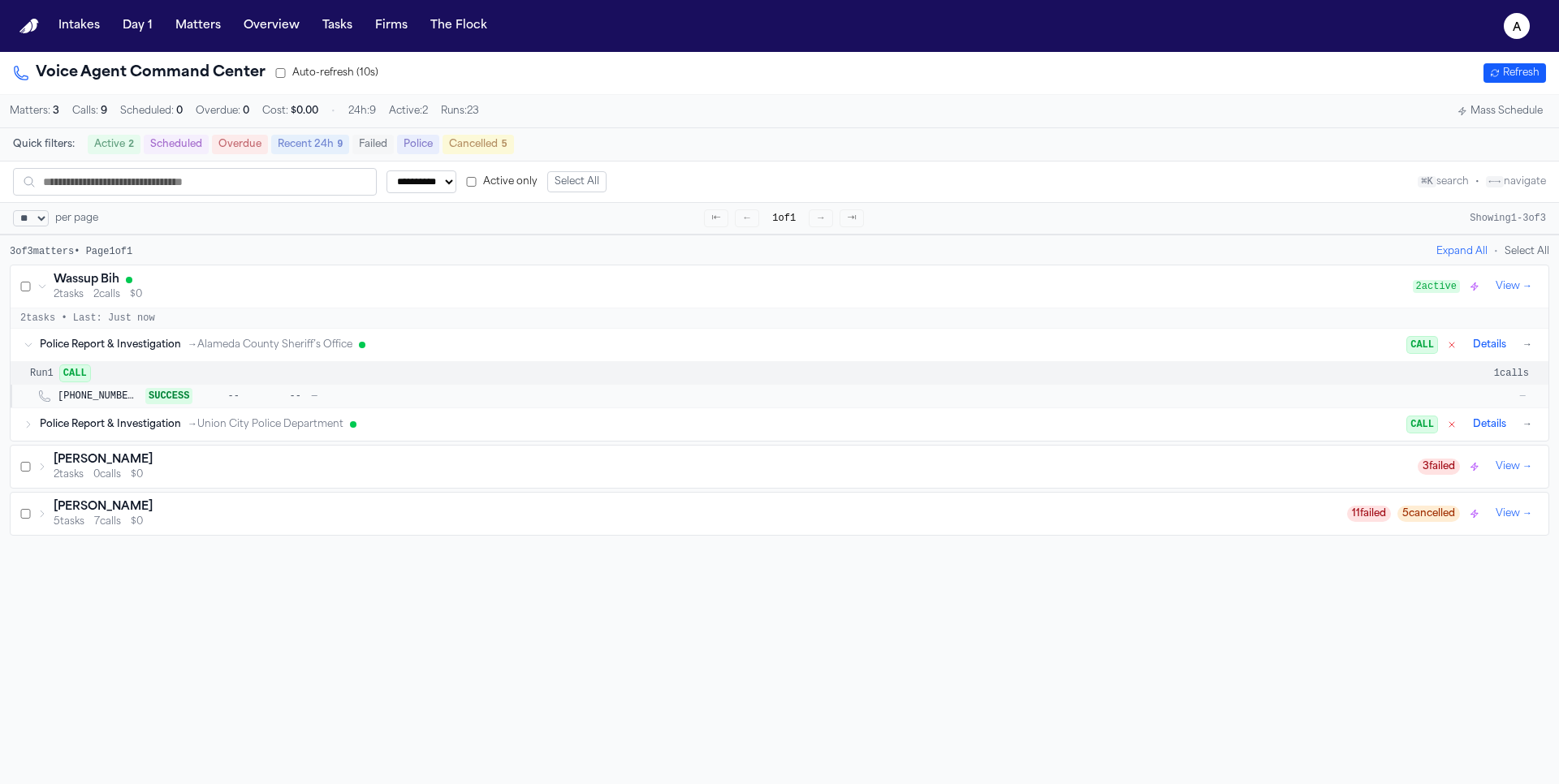
click at [1528, 347] on button "→" at bounding box center [1528, 345] width 17 height 17
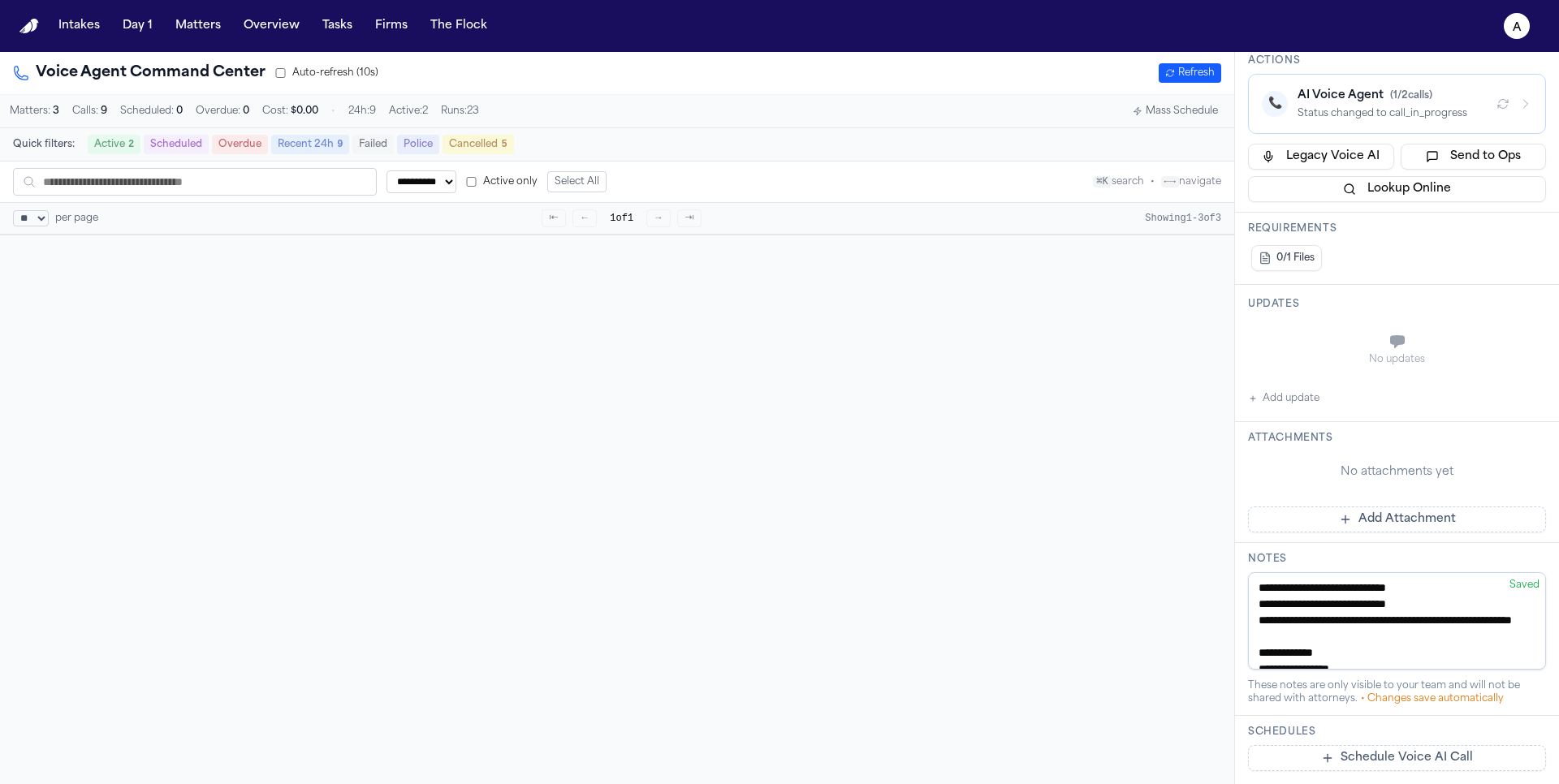
scroll to position [484, 0]
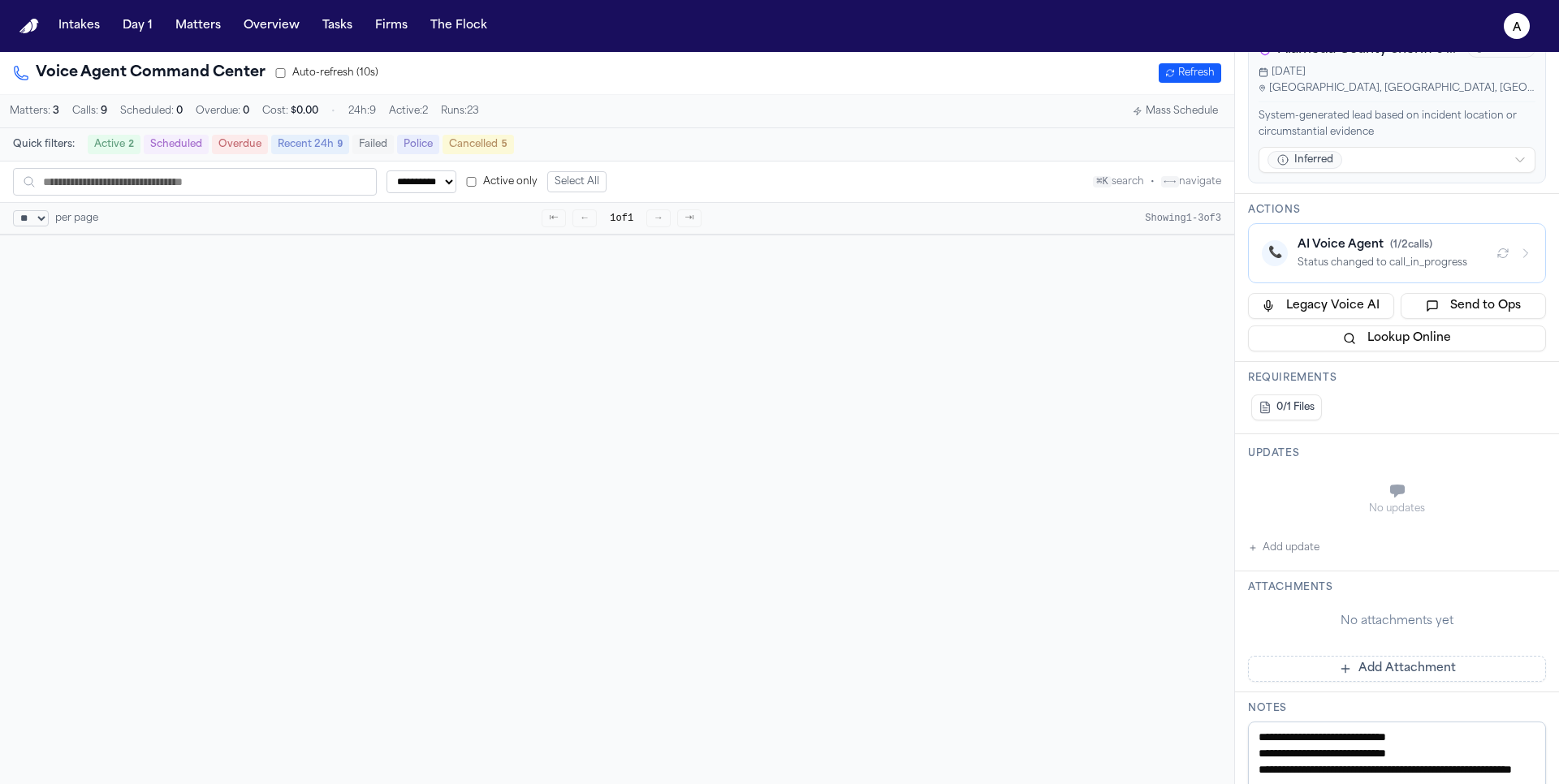
click at [1368, 257] on div "Status changed to call_in_progress" at bounding box center [1391, 263] width 186 height 13
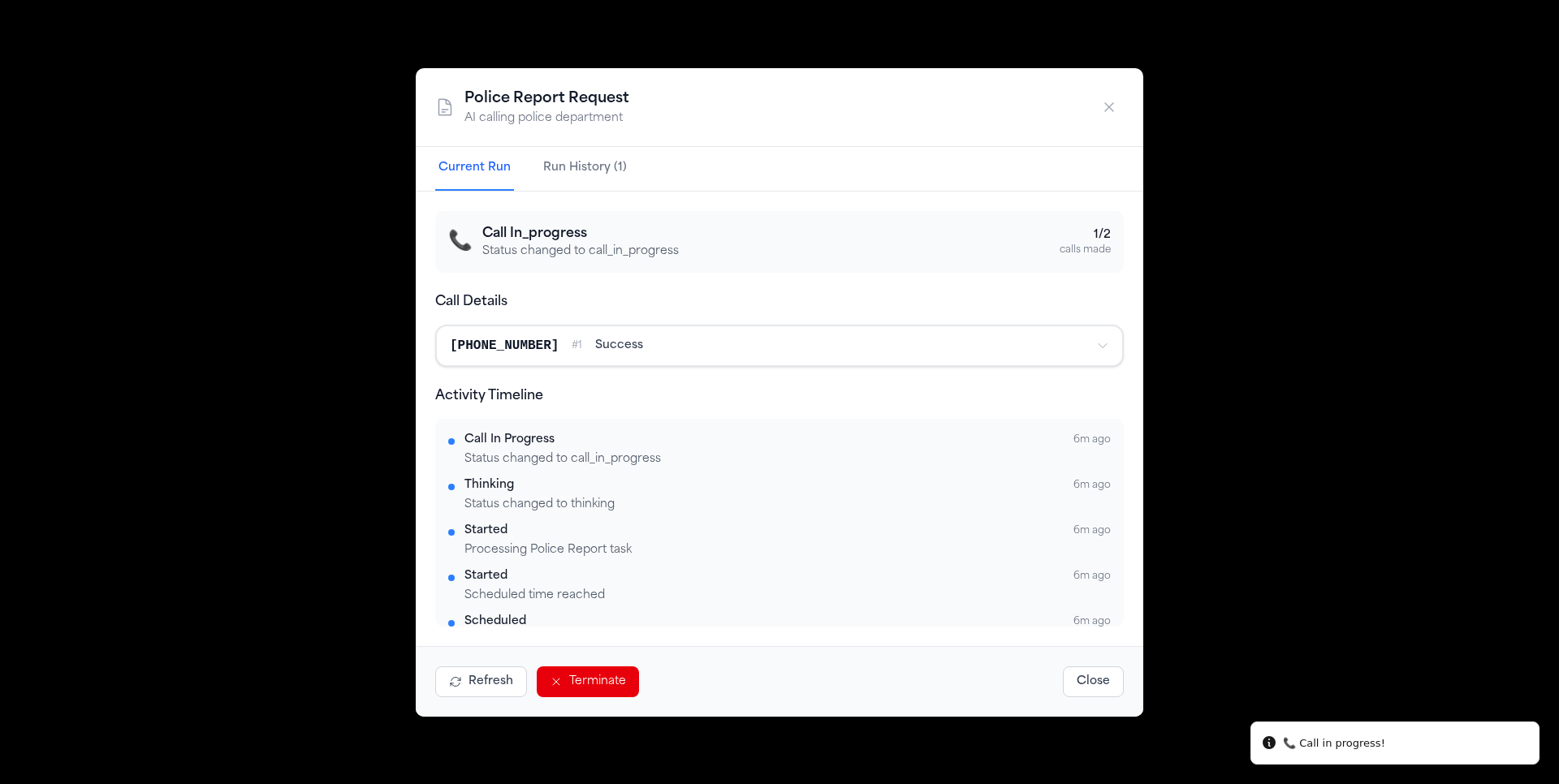
click at [587, 161] on button "Run History (1)" at bounding box center [585, 168] width 90 height 44
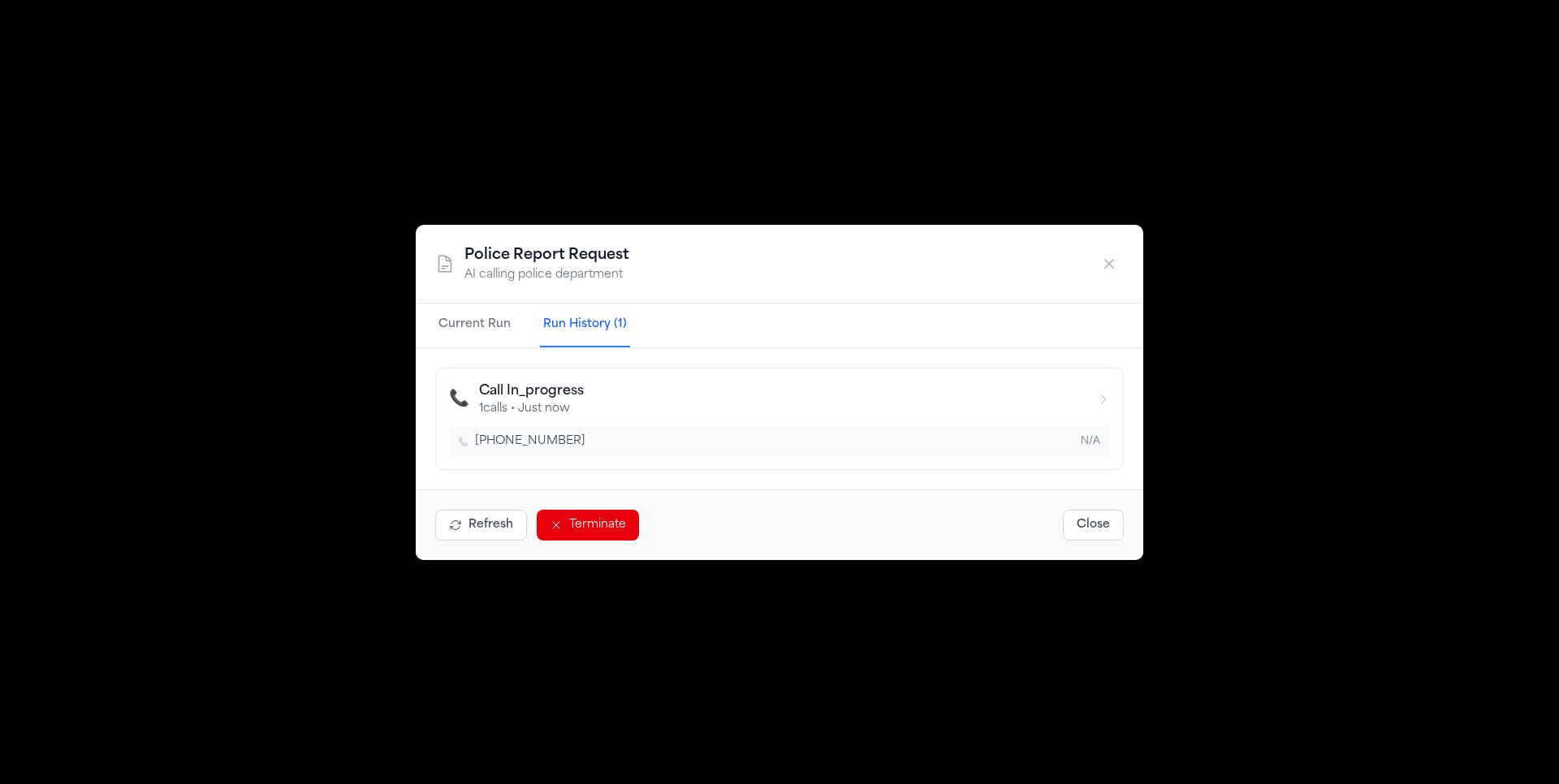
click at [590, 540] on div "Refresh Terminate Close" at bounding box center [780, 525] width 727 height 71
click at [594, 520] on button "Terminate" at bounding box center [588, 525] width 102 height 31
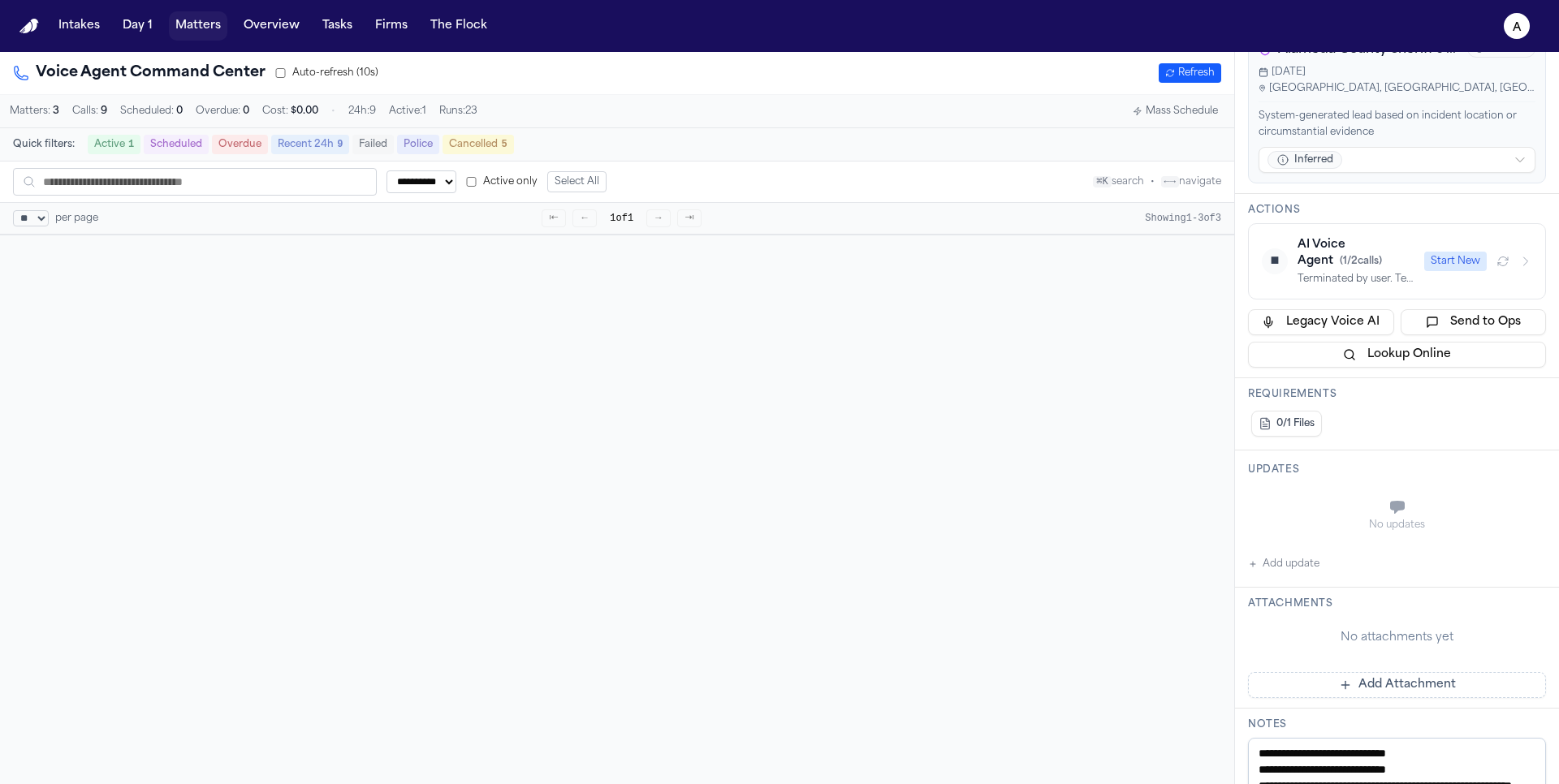
click at [201, 30] on button "Matters" at bounding box center [198, 26] width 59 height 29
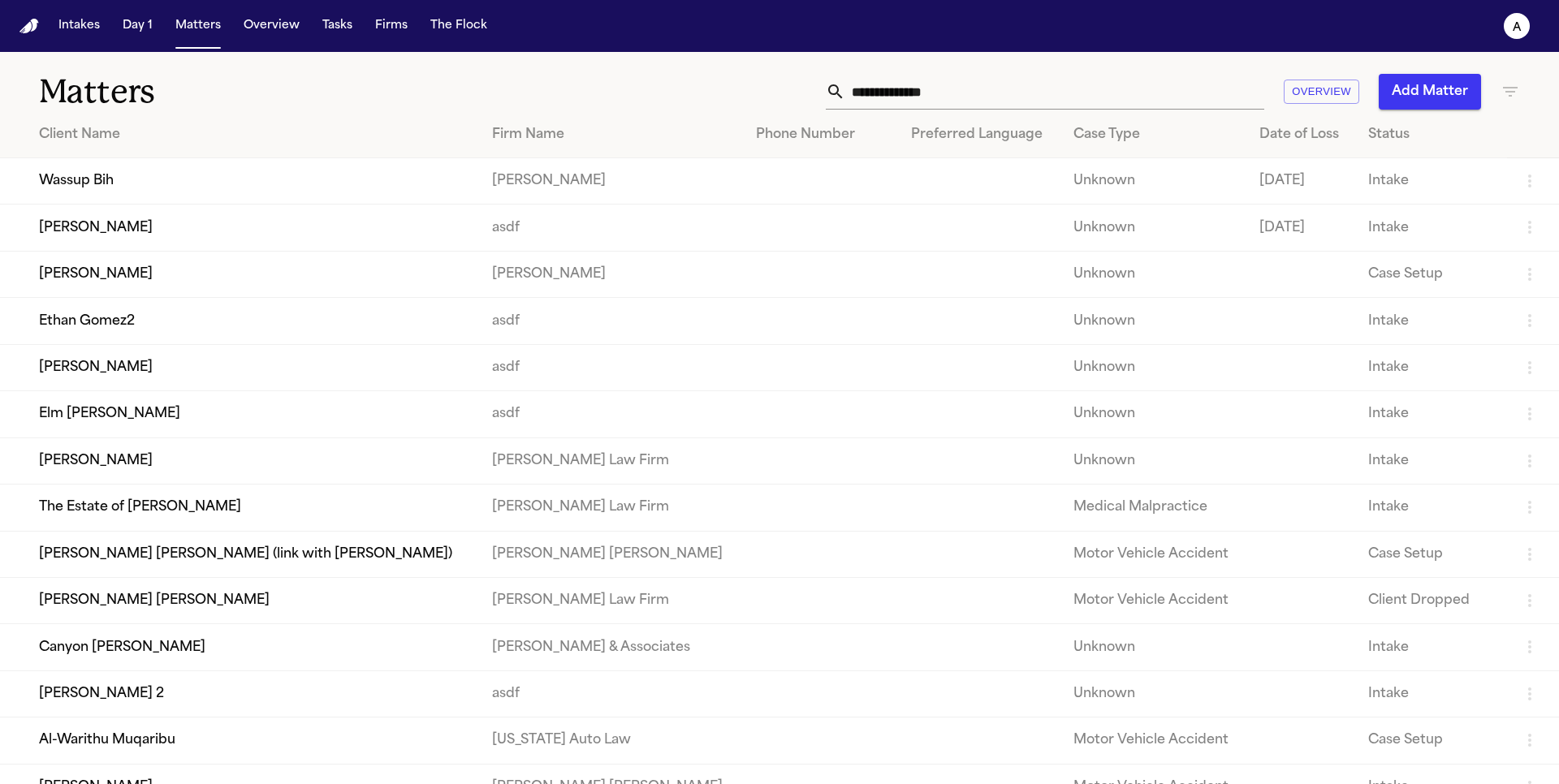
click at [192, 164] on td "Wassup Bih" at bounding box center [239, 182] width 479 height 46
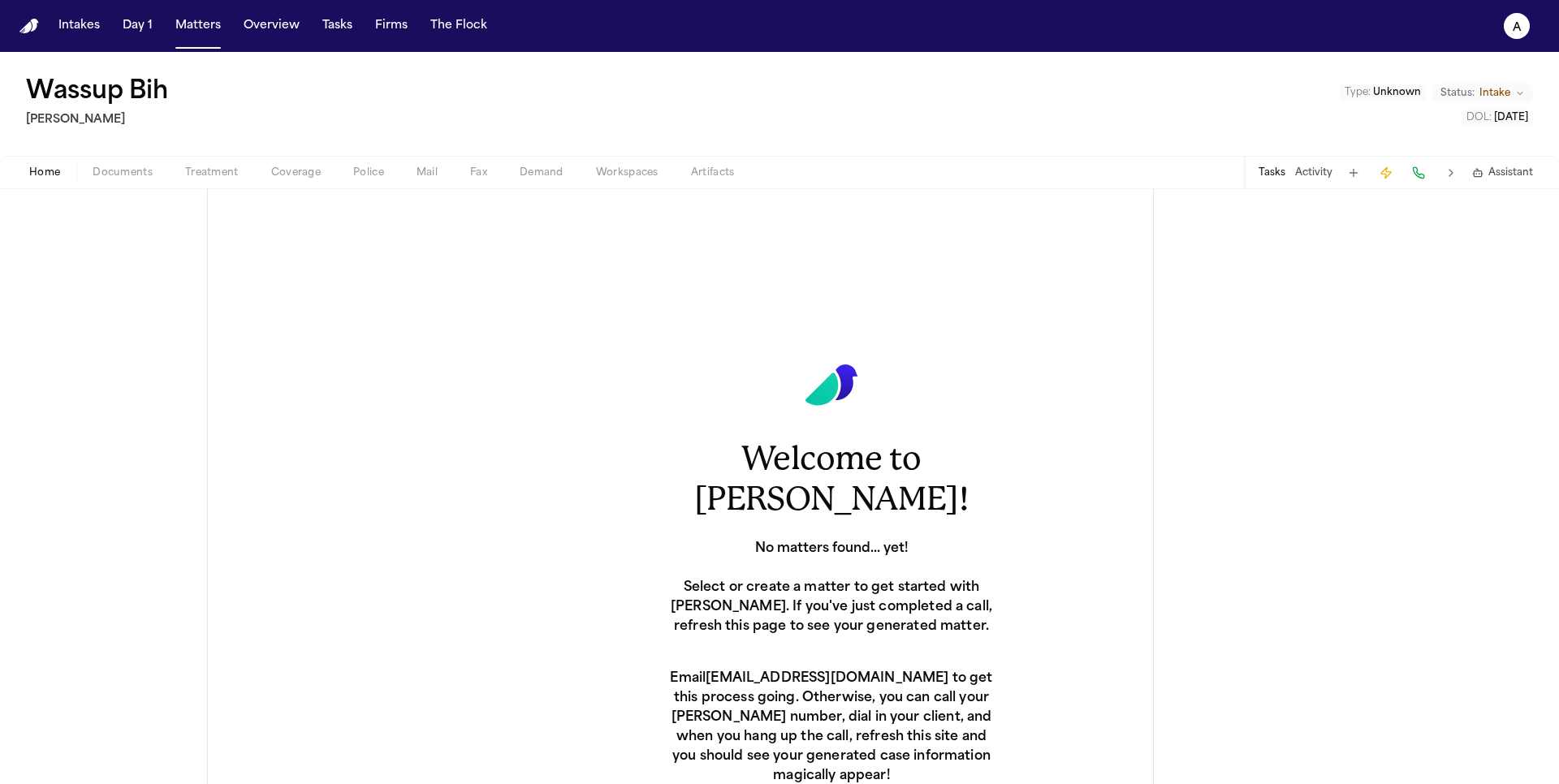
click at [1522, 21] on icon "a" at bounding box center [1516, 26] width 26 height 26
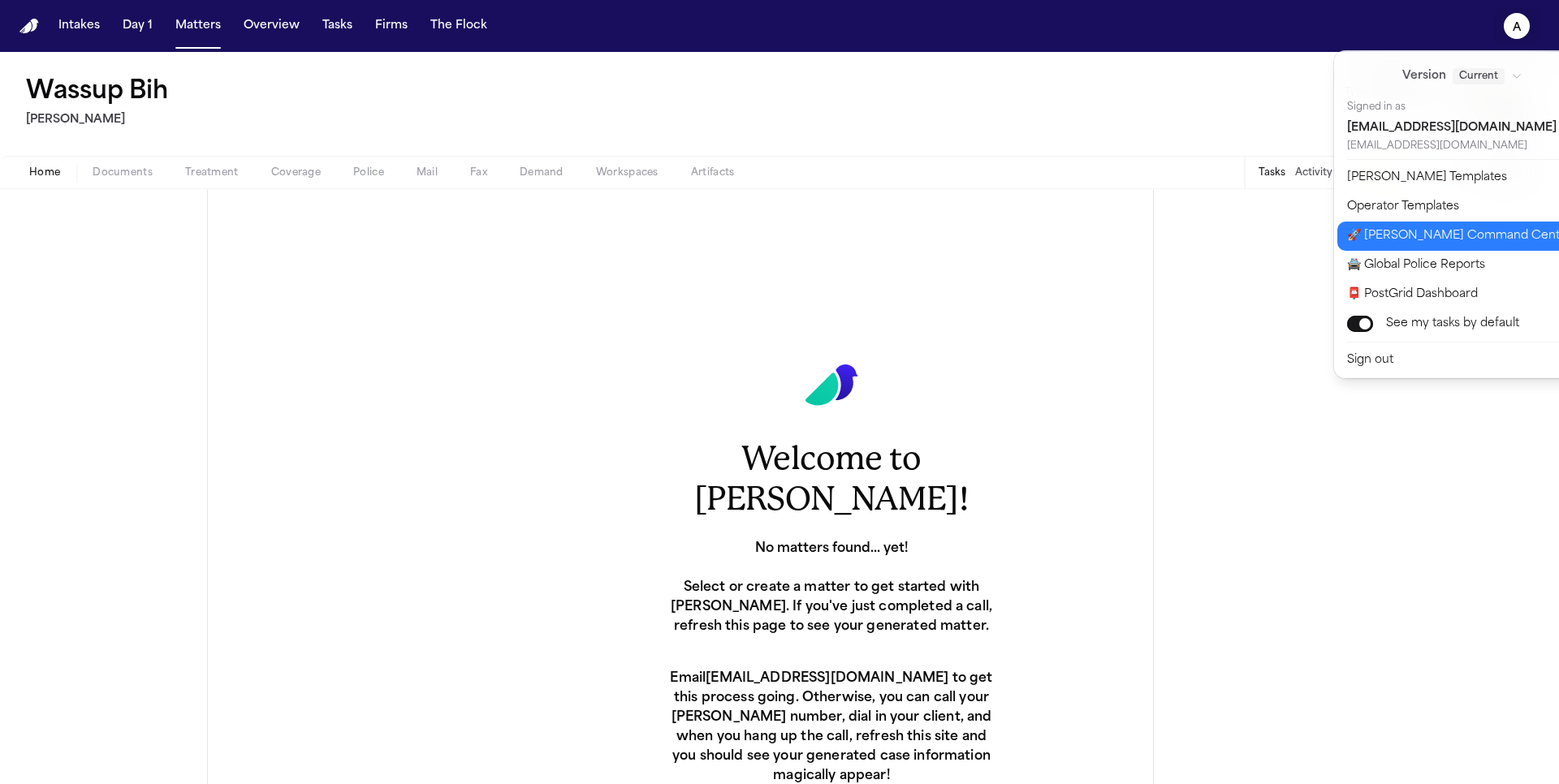
click at [1435, 234] on button "🚀 Bland Command Center" at bounding box center [1472, 235] width 270 height 29
select select "**"
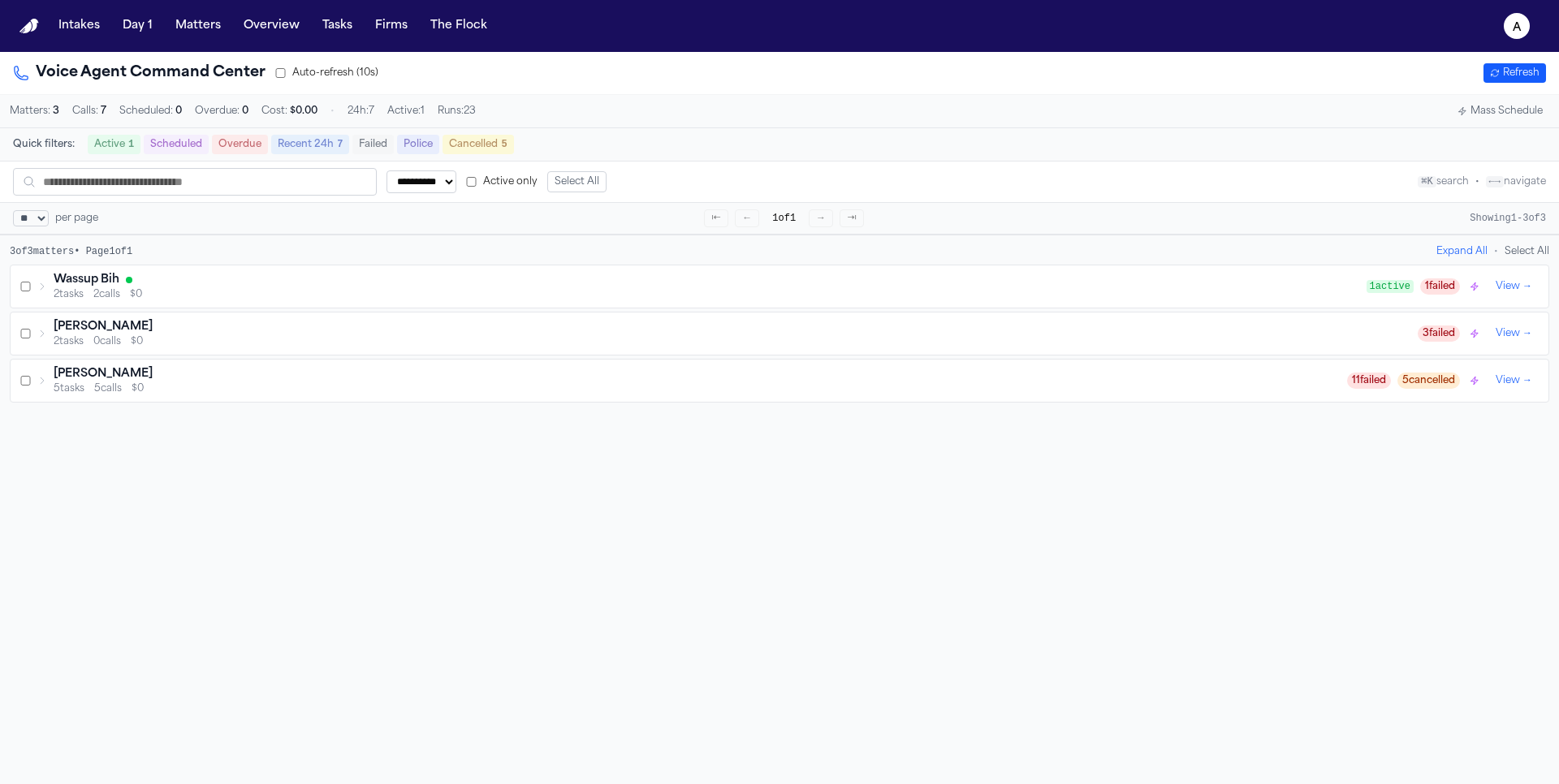
click at [259, 305] on div "Wassup Bih 2 tasks 2 calls $0 1 active 1 failed View →" at bounding box center [780, 286] width 1538 height 42
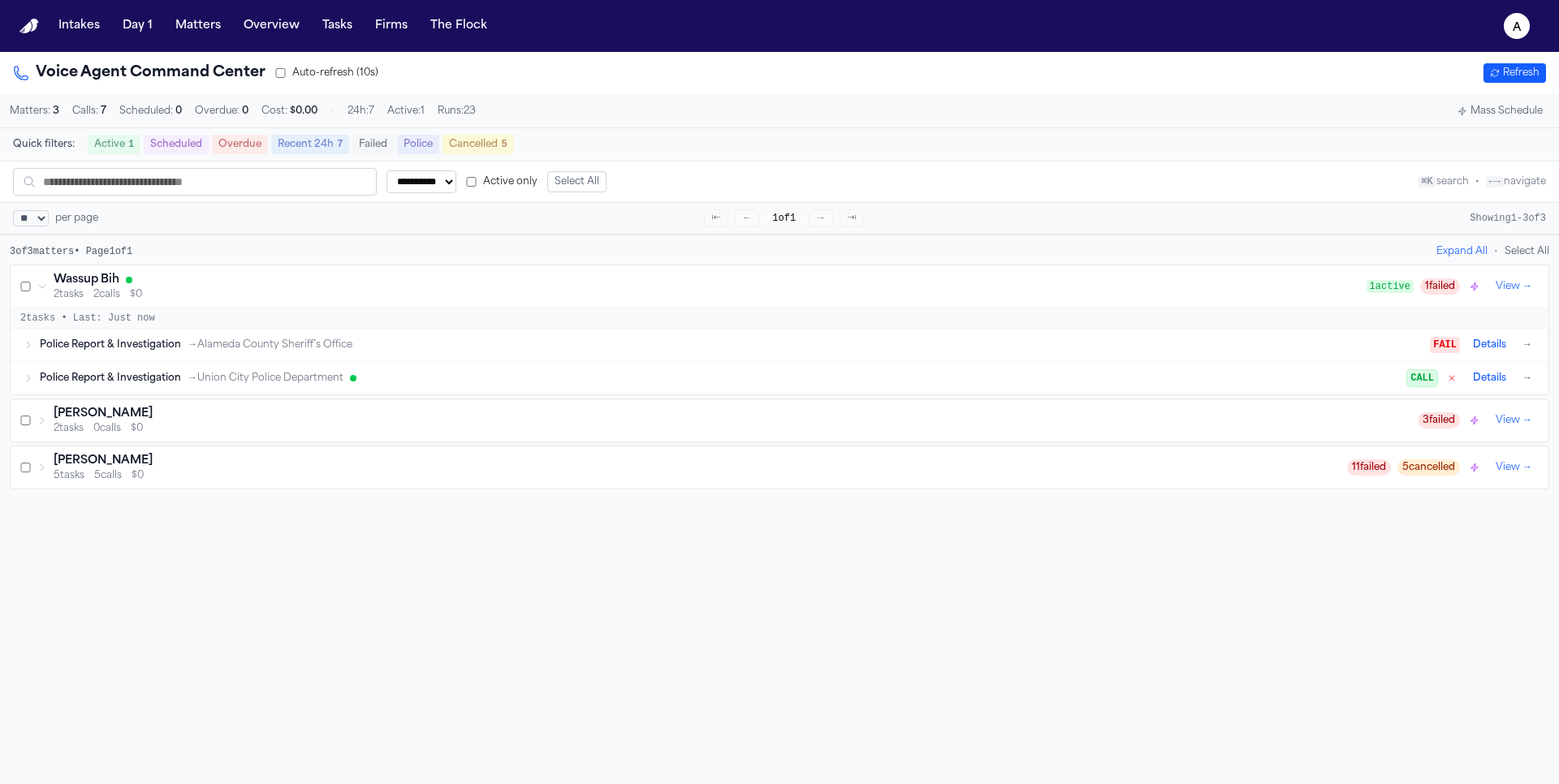
click at [641, 374] on div "Police Report & Investigation → Union City Police Department" at bounding box center [723, 378] width 1367 height 13
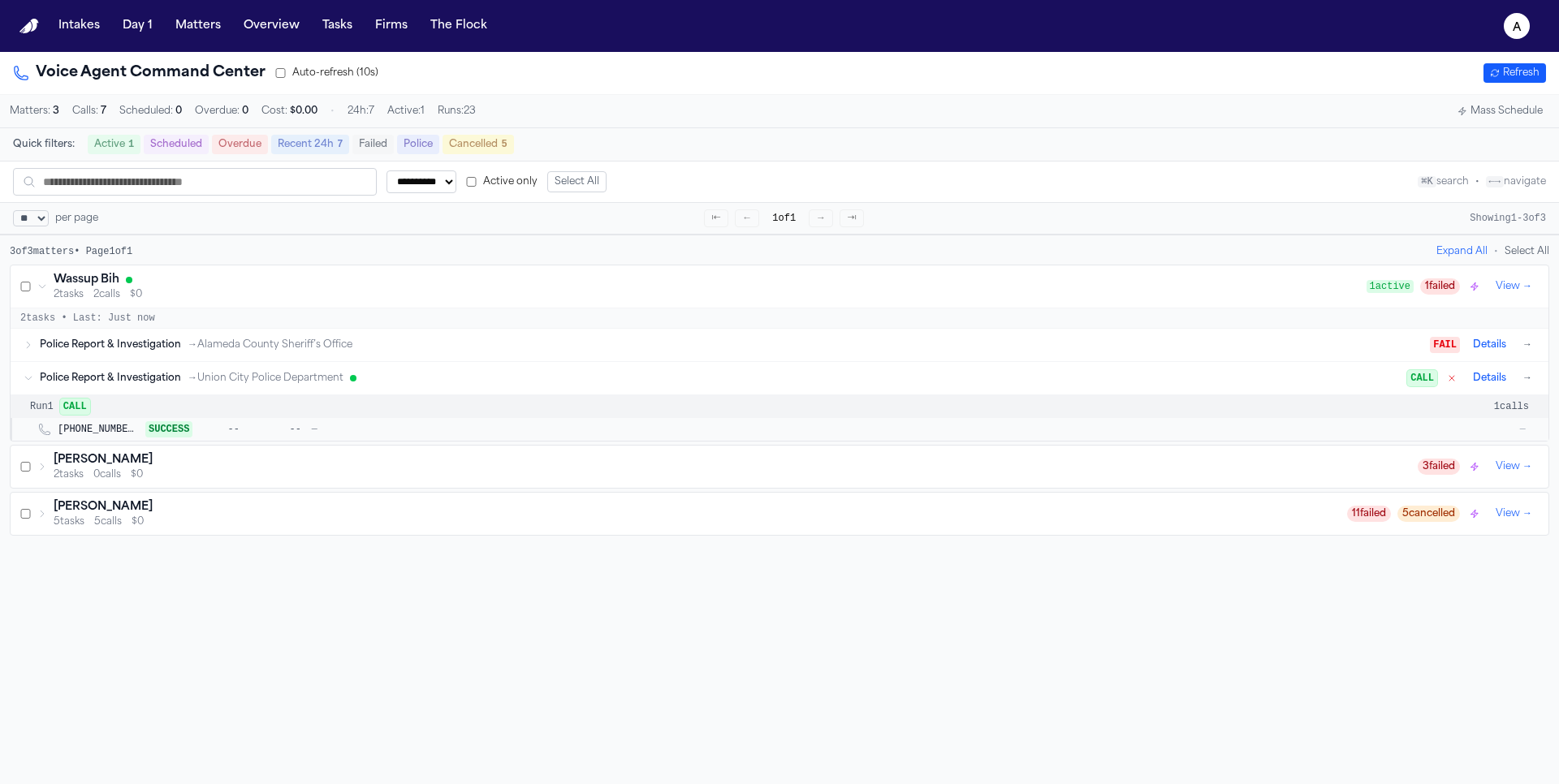
click at [1520, 350] on div "FAIL Details →" at bounding box center [1483, 345] width 106 height 20
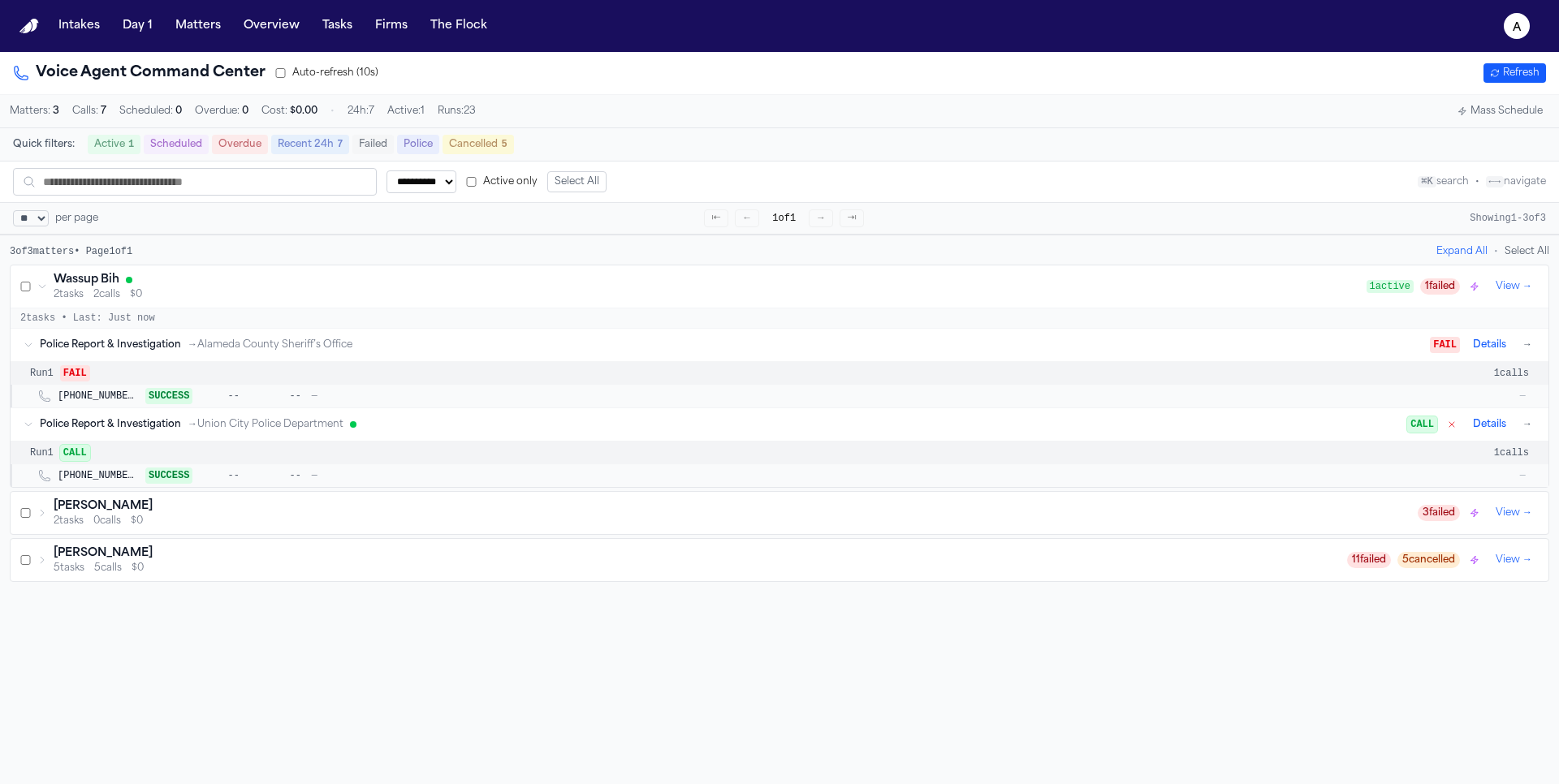
click at [348, 438] on div "Police Report & Investigation → Union City Police Department CALL Details →" at bounding box center [780, 424] width 1538 height 32
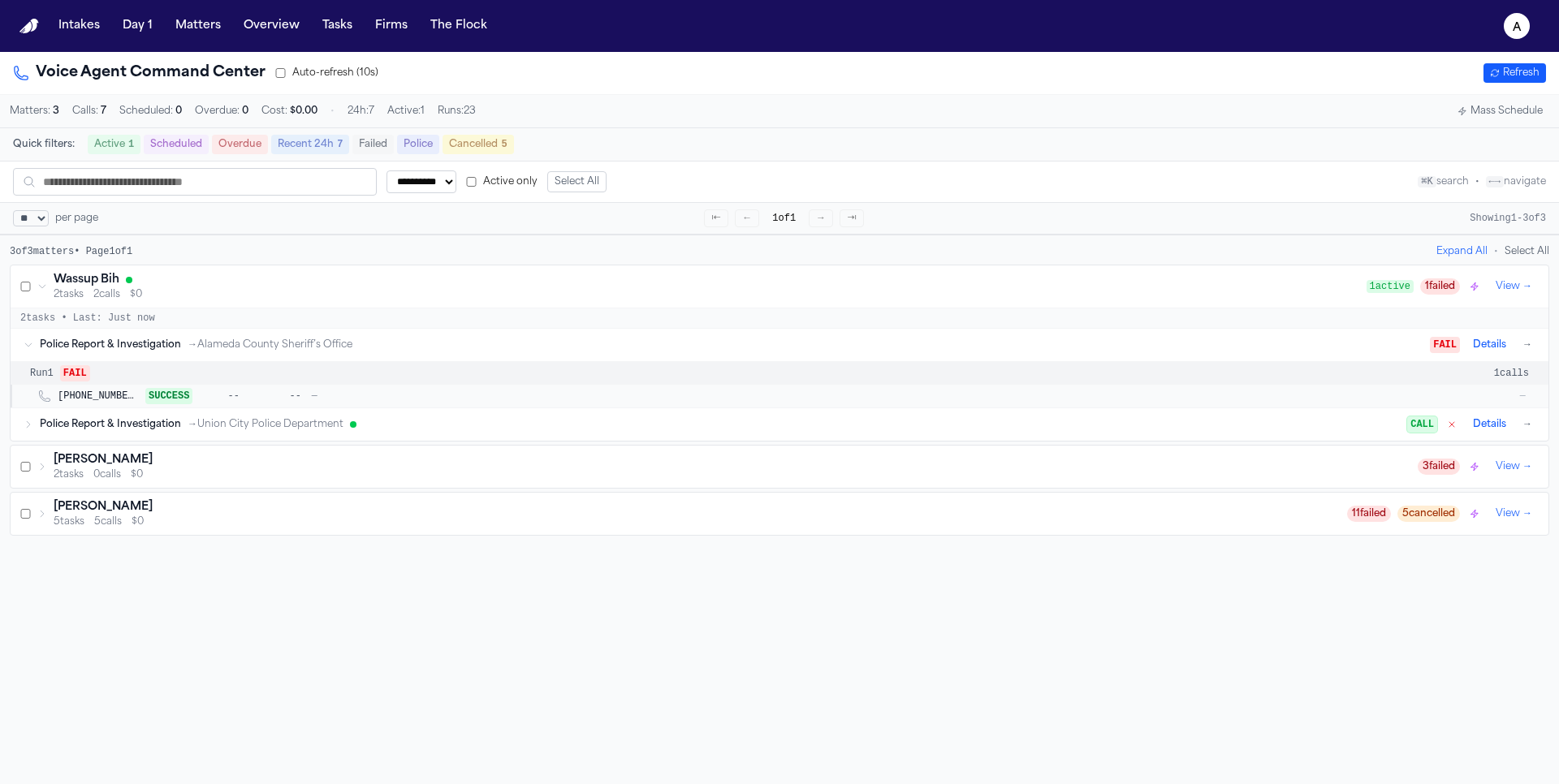
click at [348, 430] on div "Police Report & Investigation → Union City Police Department" at bounding box center [723, 424] width 1367 height 13
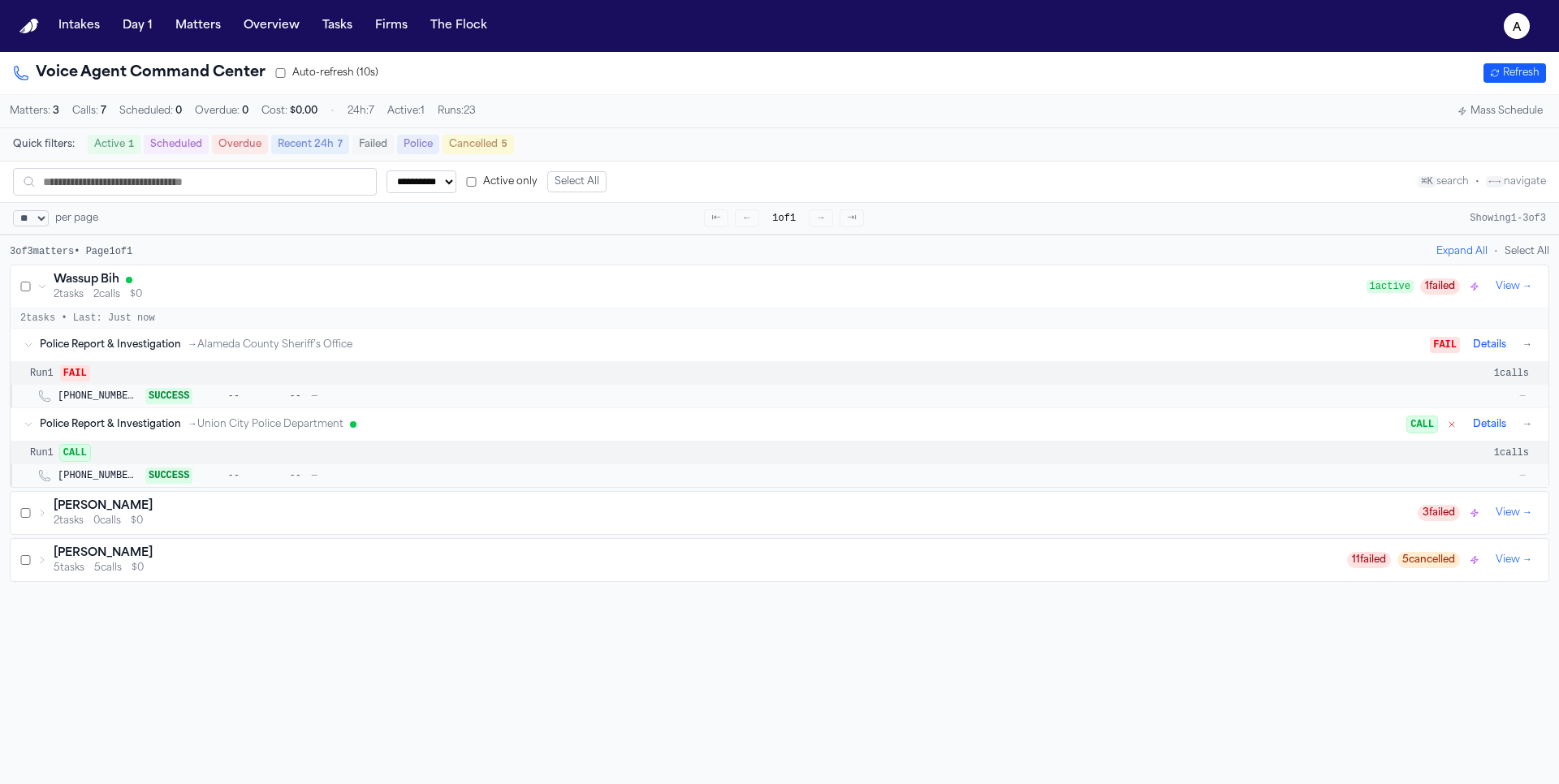
click at [1533, 338] on button "→" at bounding box center [1528, 345] width 17 height 17
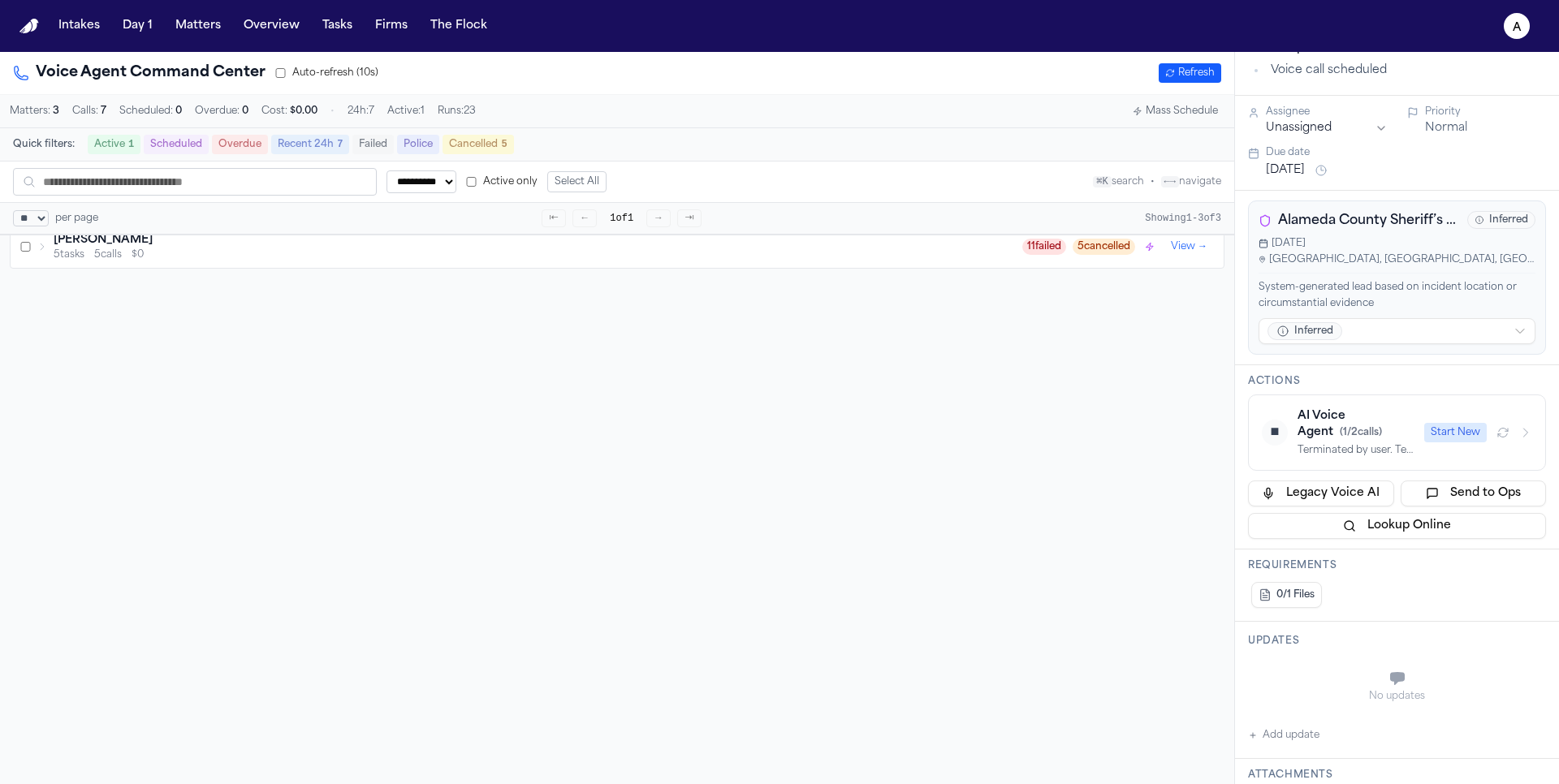
scroll to position [378, 0]
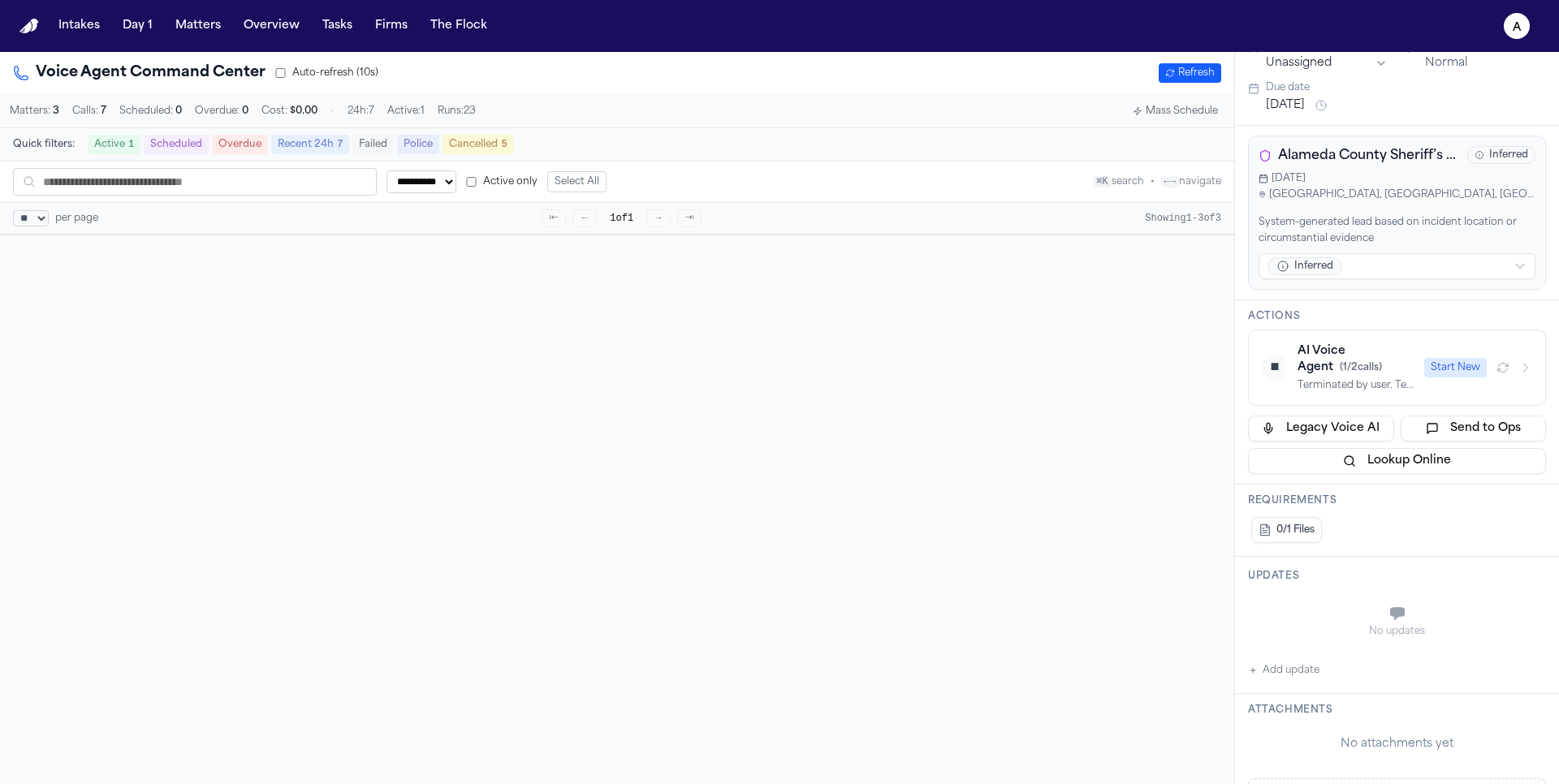
click at [1363, 383] on div "Terminated by user. Temporal workflow terminated." at bounding box center [1357, 385] width 117 height 13
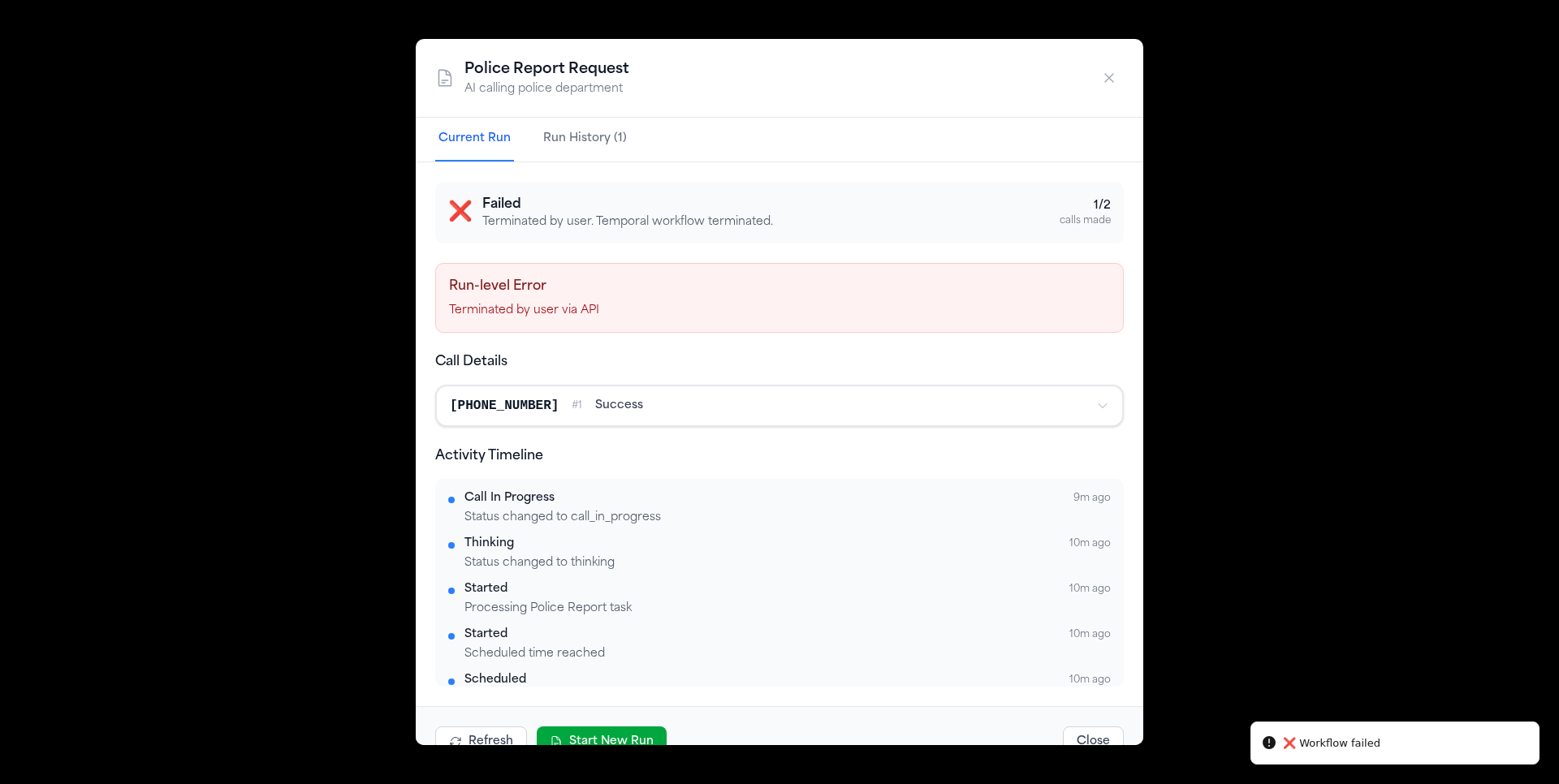
scroll to position [81, 0]
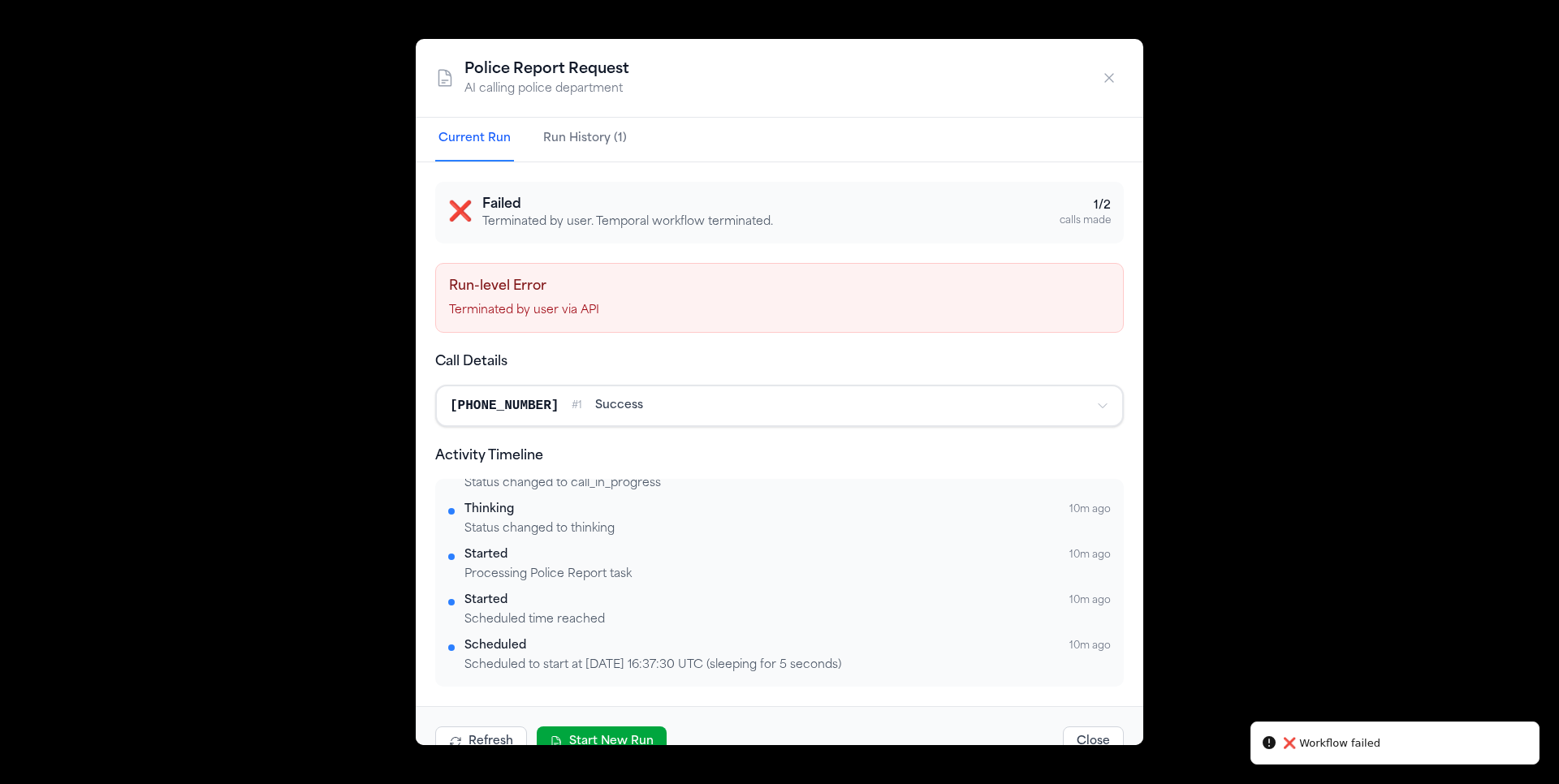
click at [584, 732] on button "Start New Run" at bounding box center [601, 741] width 130 height 31
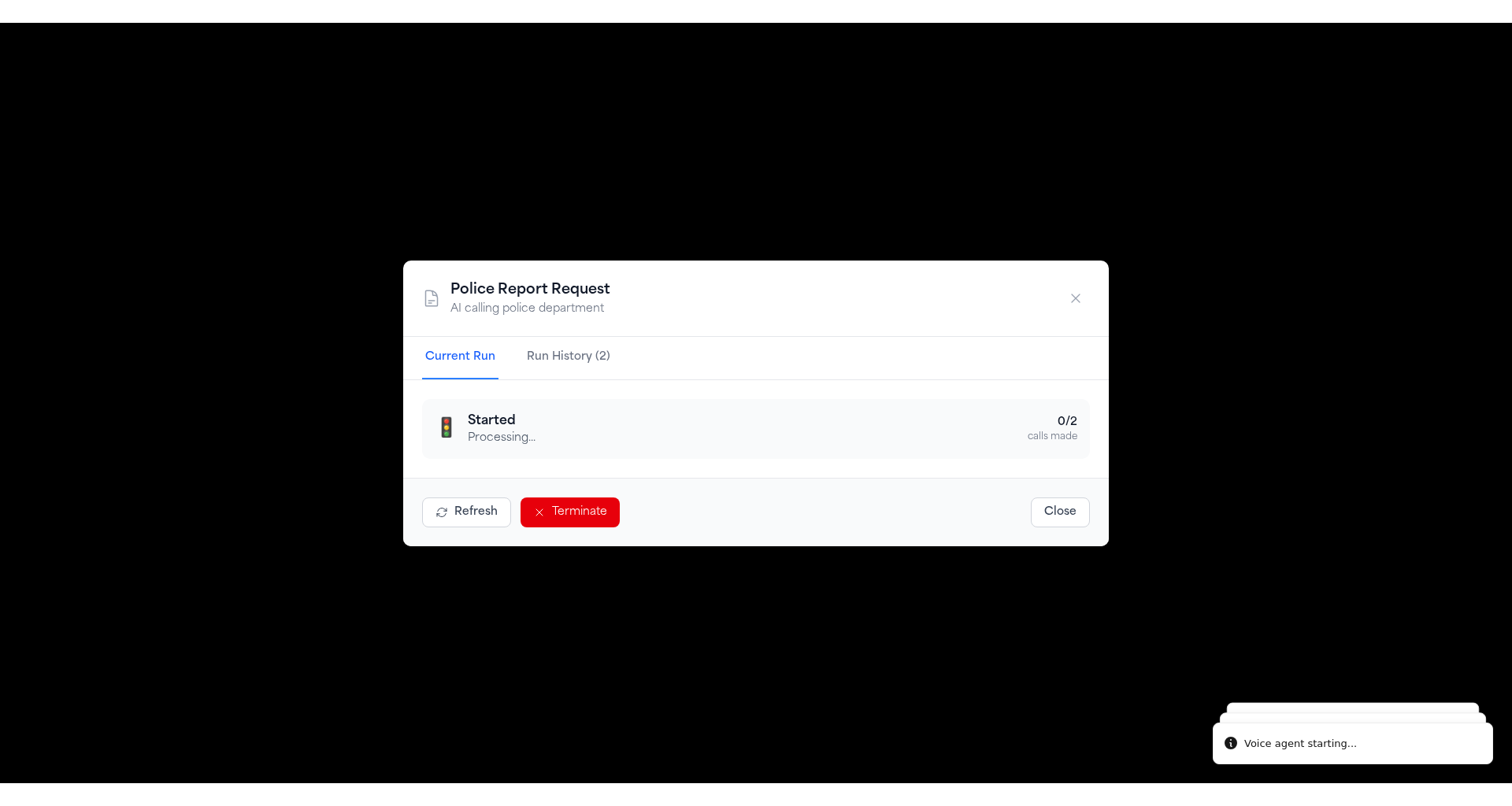
scroll to position [414, 0]
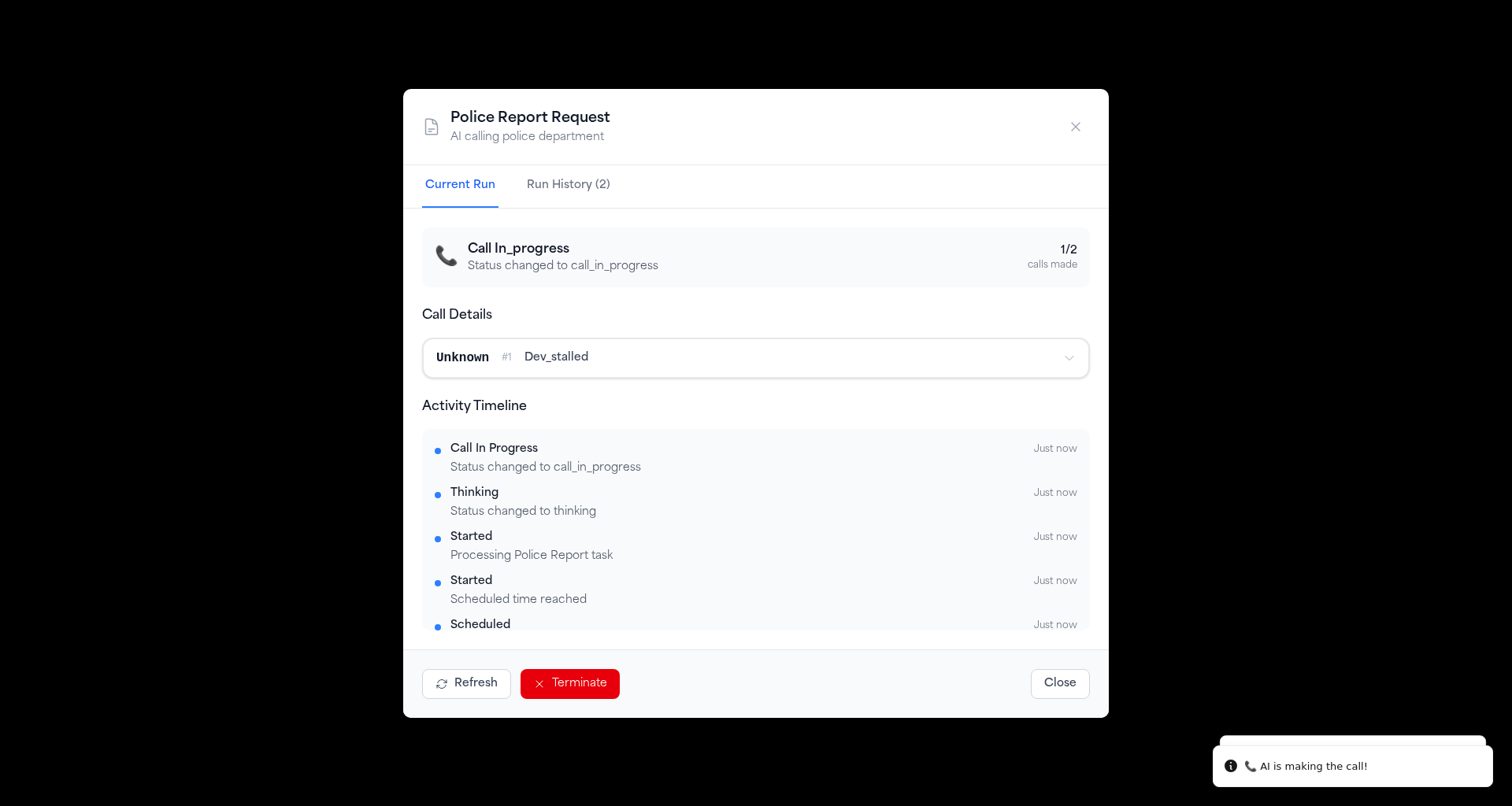
click at [1081, 137] on button "button" at bounding box center [1076, 126] width 28 height 28
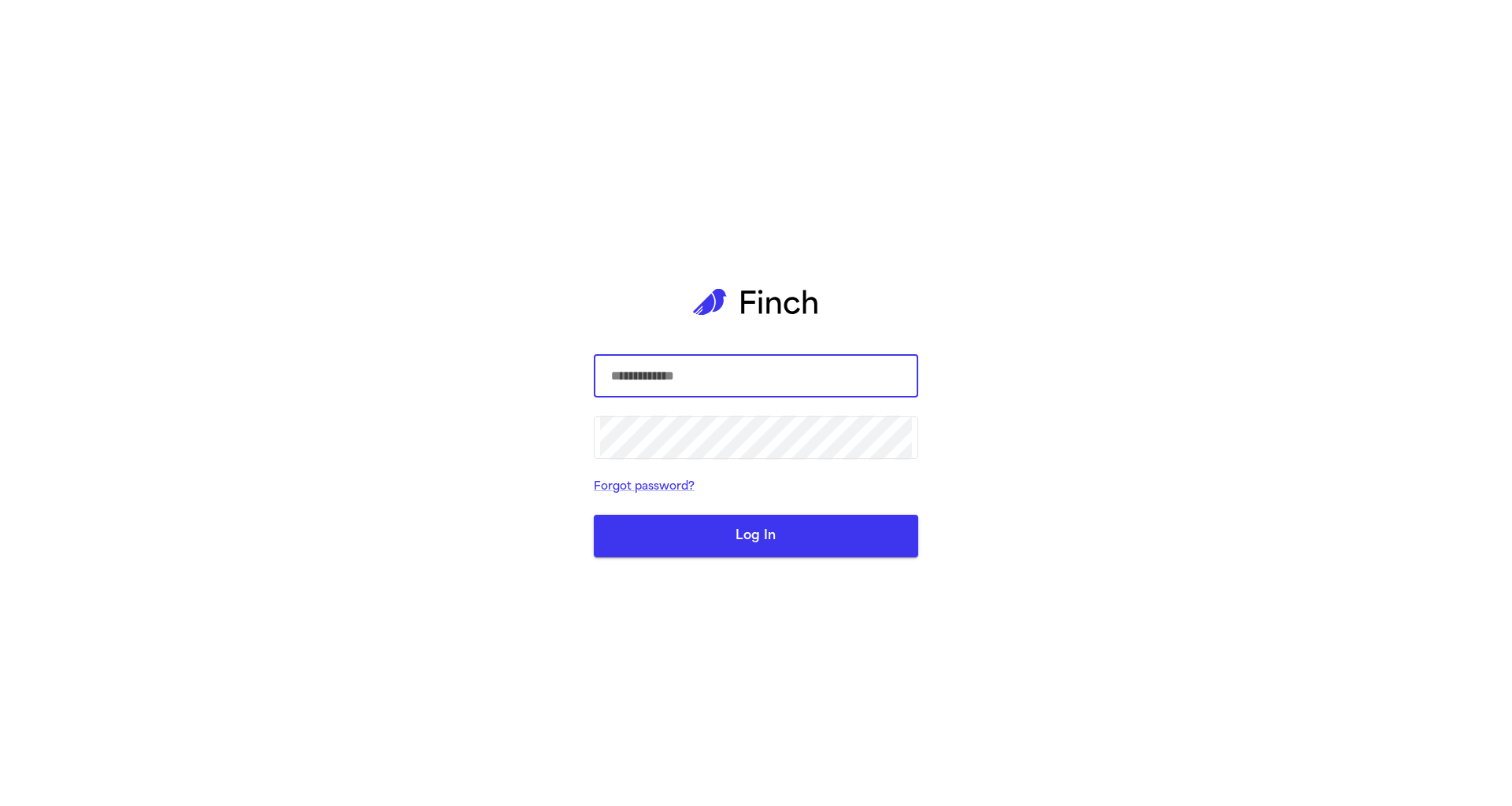
select select "**"
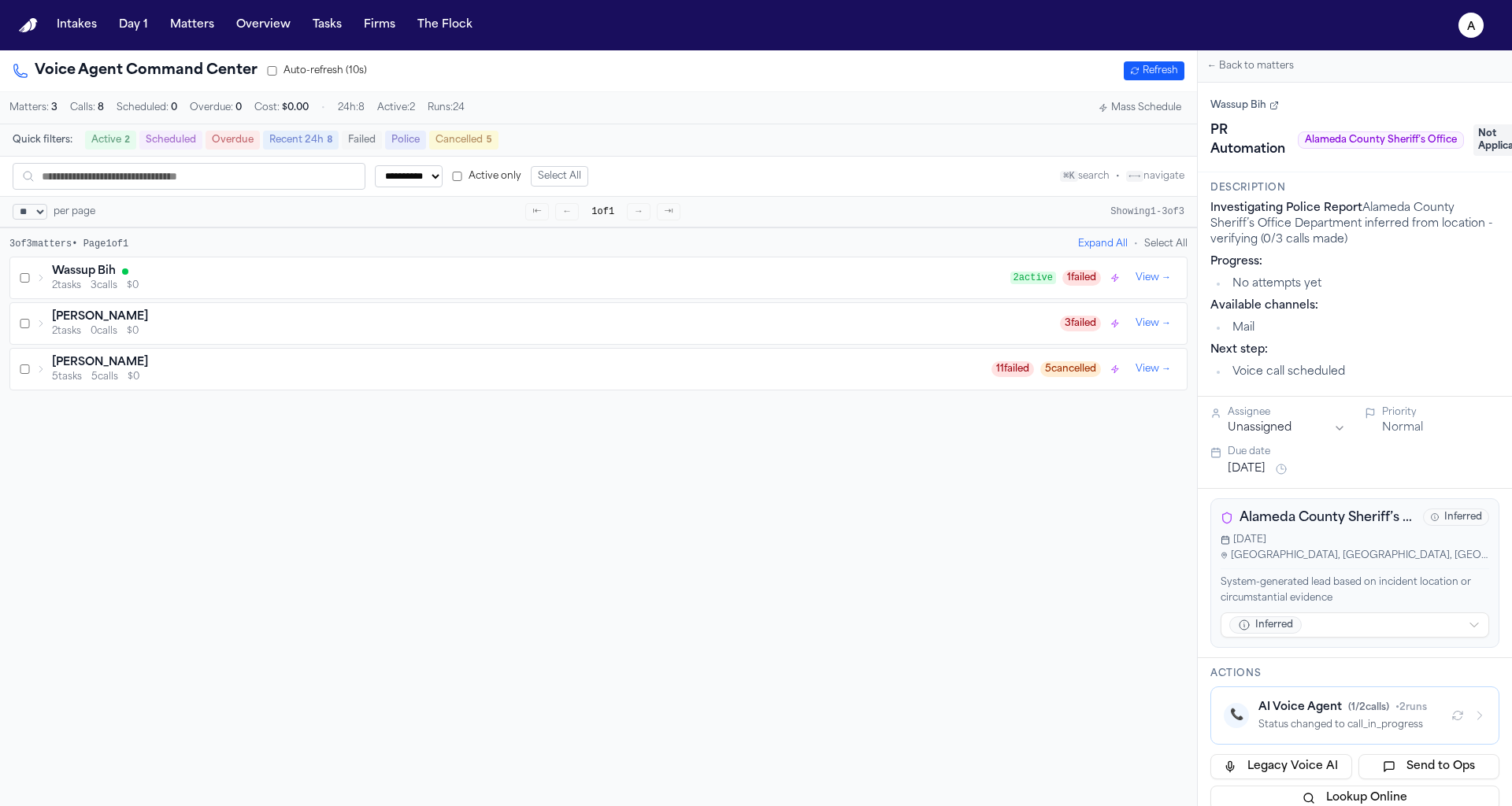
click at [127, 273] on div at bounding box center [125, 271] width 6 height 6
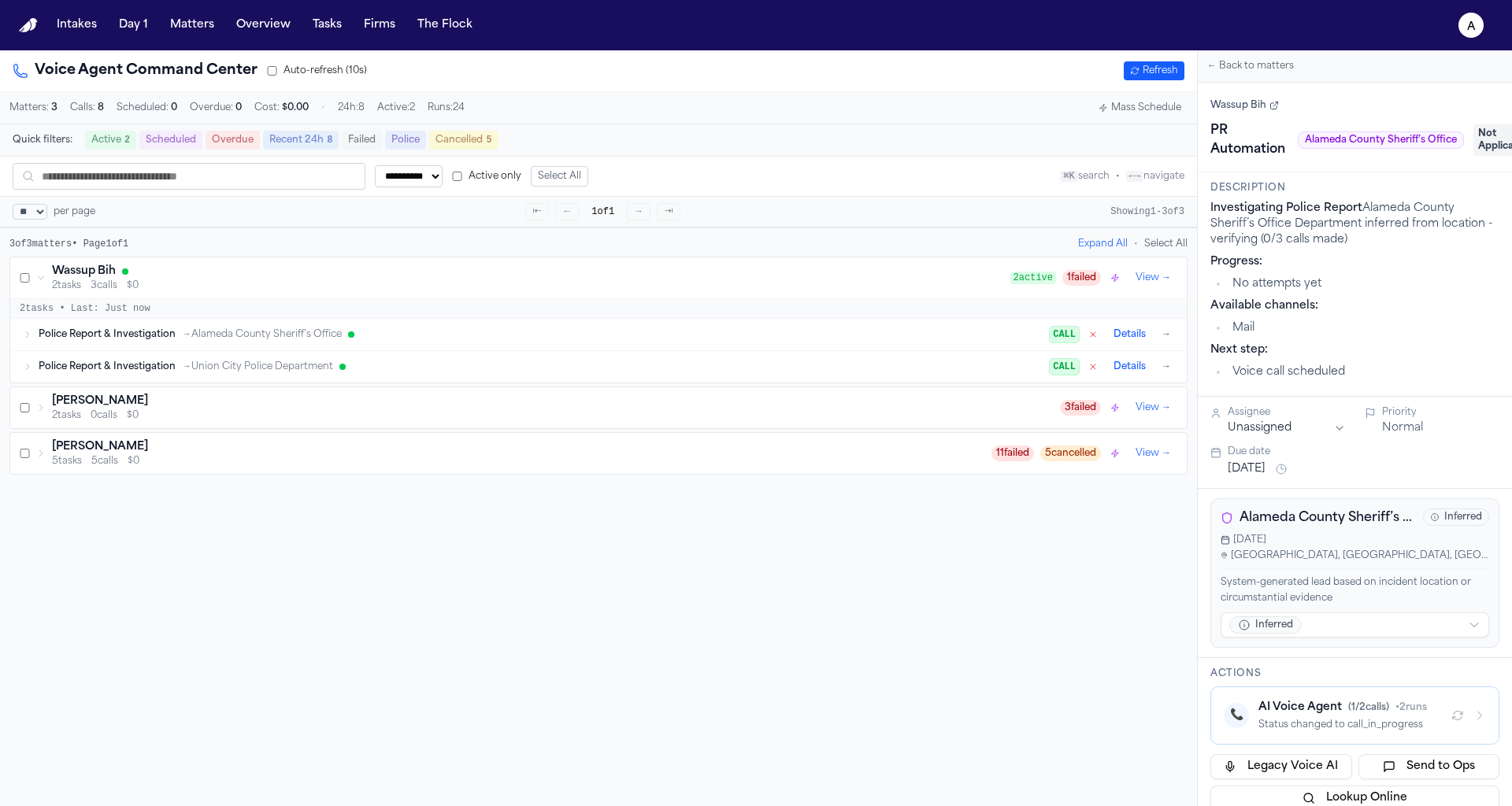
click at [225, 336] on span "→ Alameda County Sheriff’s Office" at bounding box center [262, 335] width 160 height 13
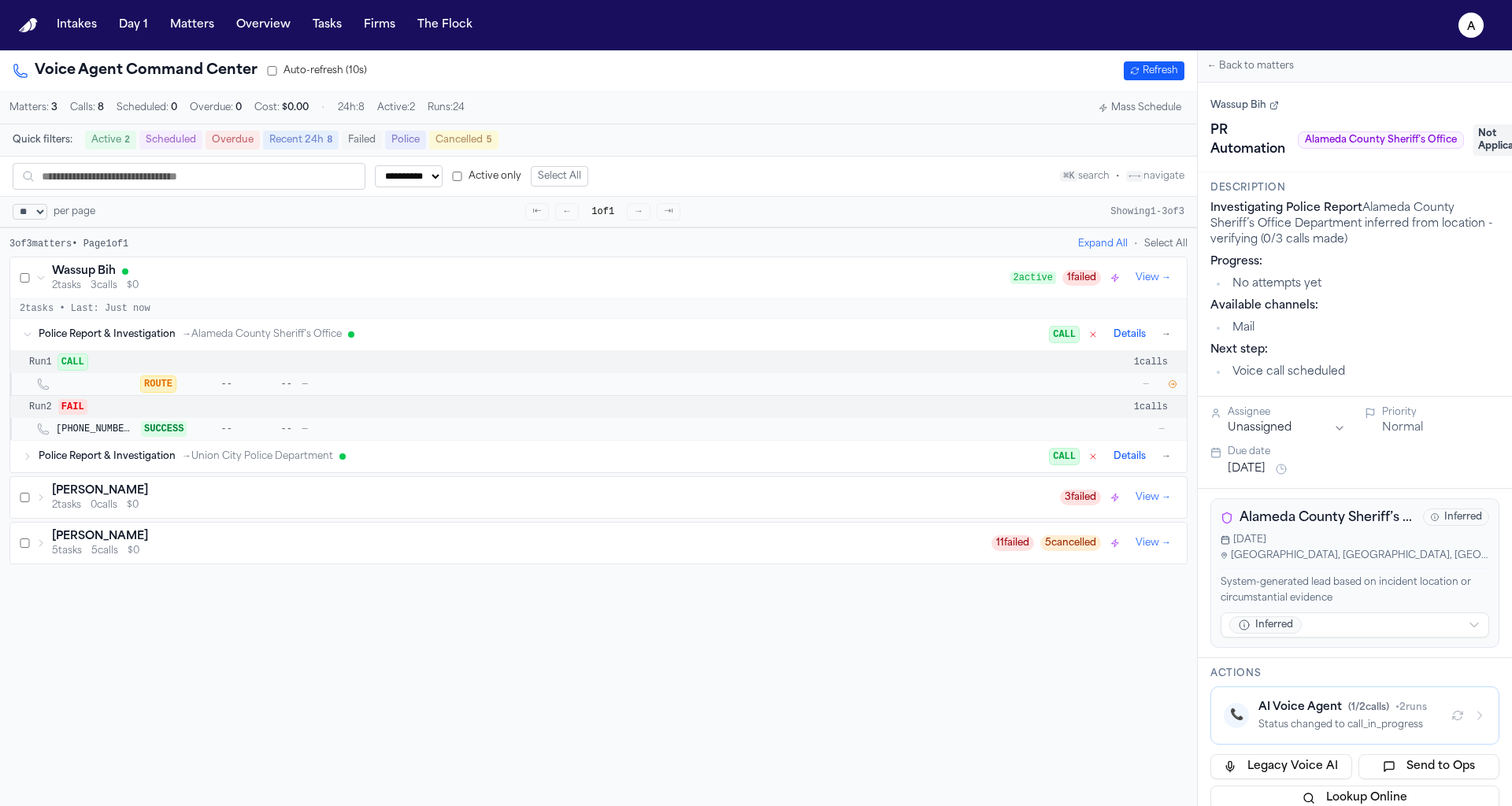
click at [255, 460] on span "→ Union City Police Department" at bounding box center [257, 457] width 151 height 13
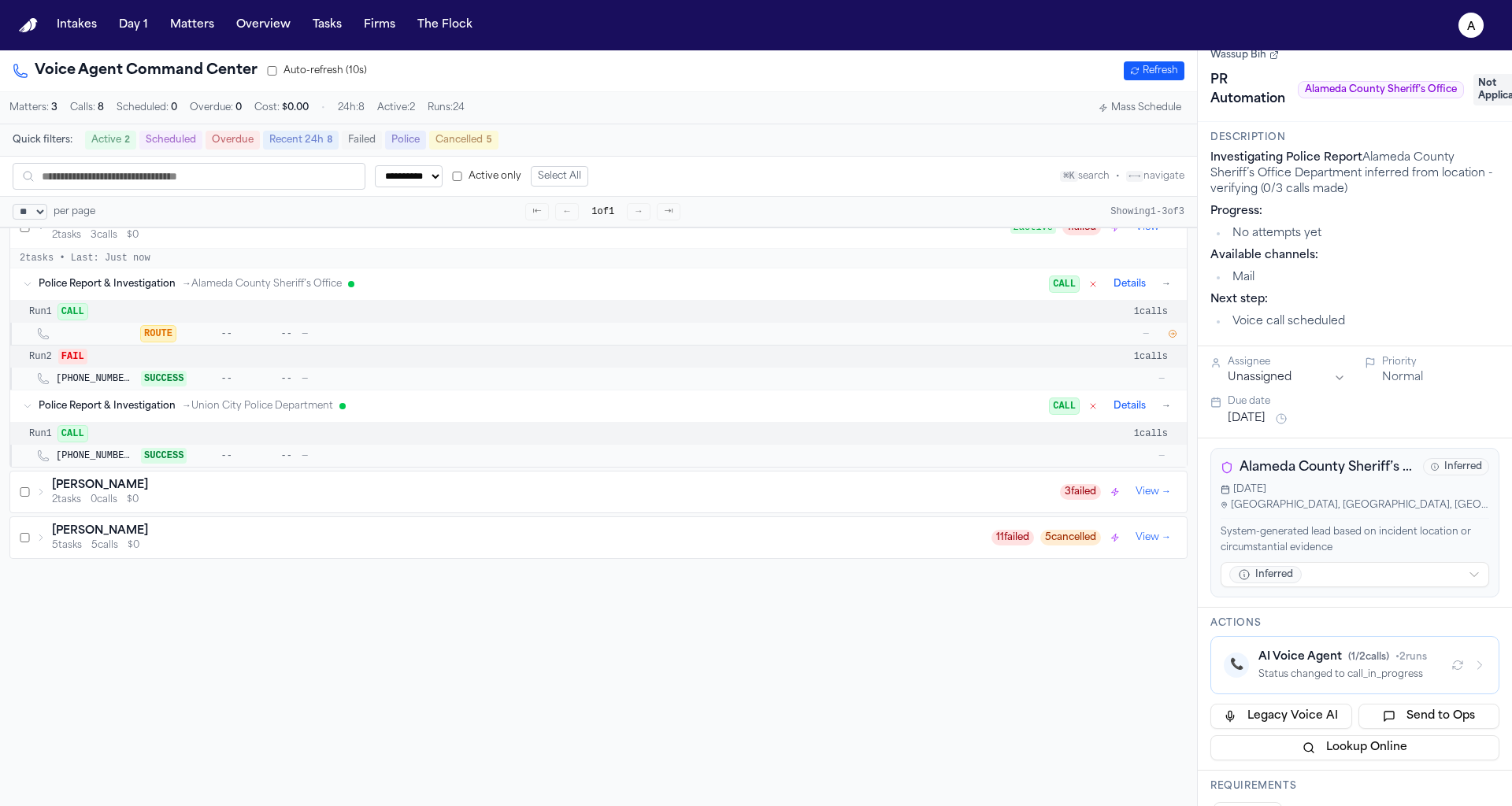
scroll to position [56, 0]
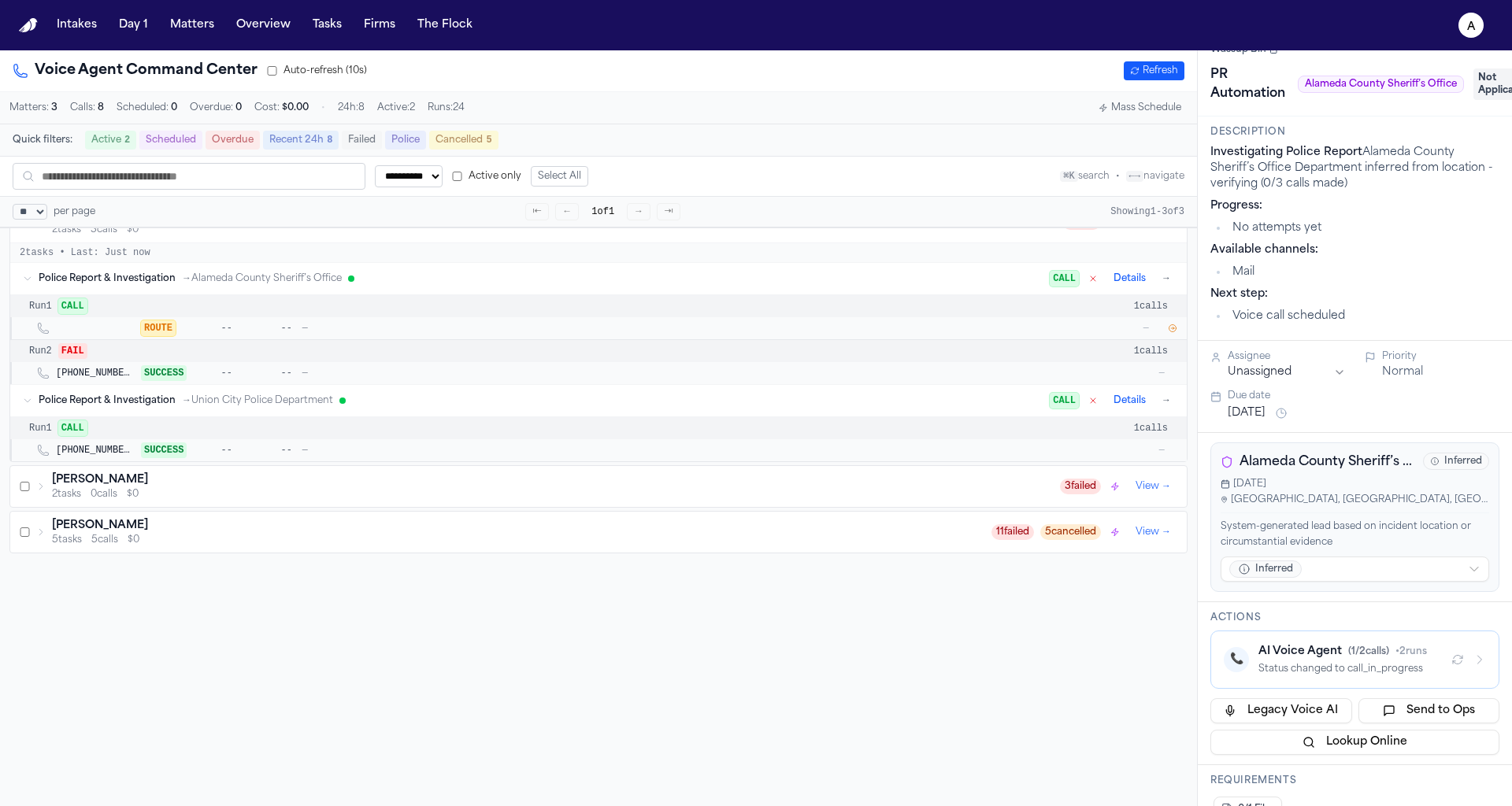
click at [1170, 331] on icon "button" at bounding box center [1172, 328] width 10 height 10
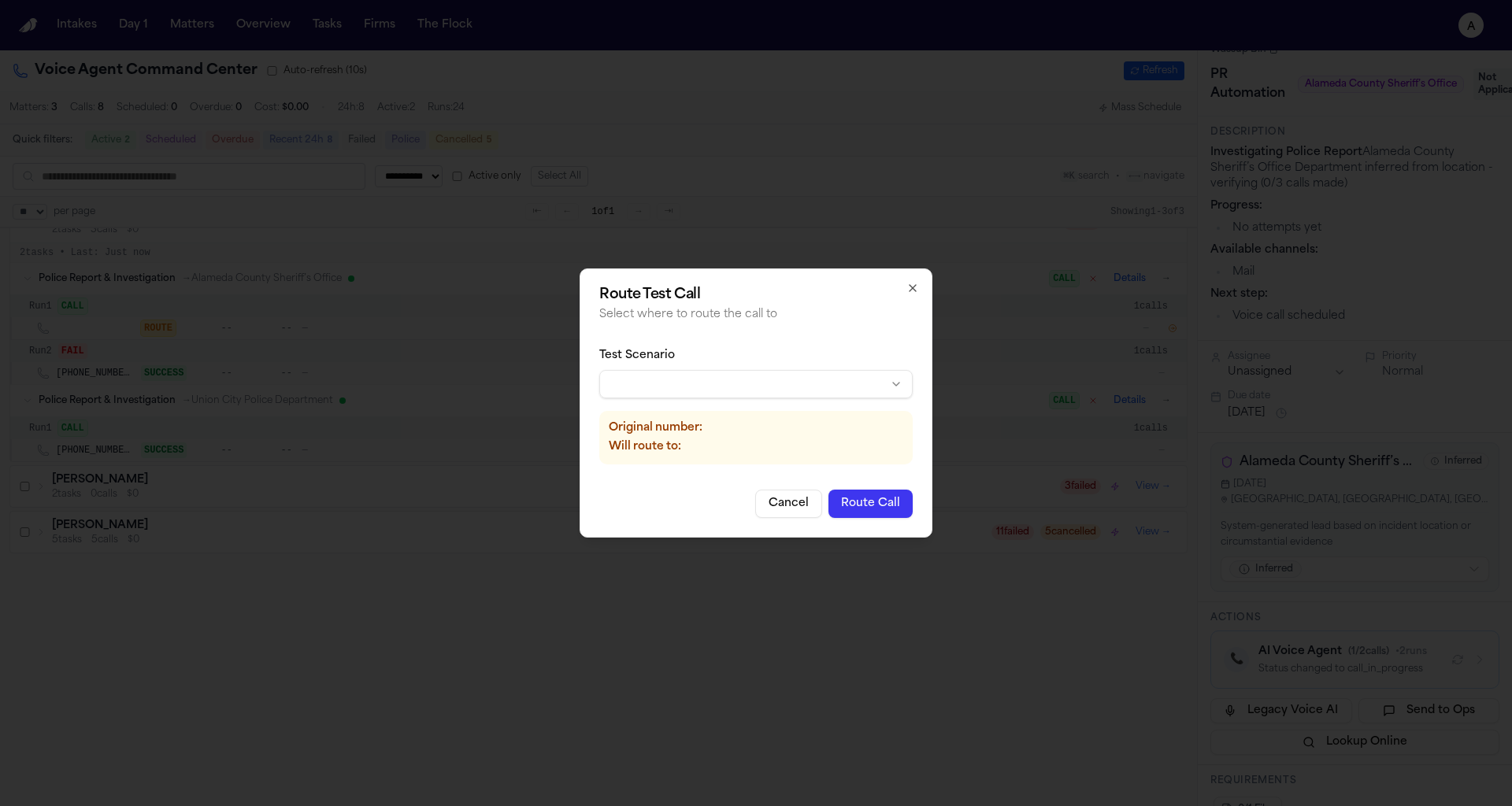
click at [803, 401] on div "Test Scenario Original number: Will route to:" at bounding box center [755, 406] width 313 height 142
click at [802, 380] on body "**********" at bounding box center [756, 403] width 1512 height 806
click at [885, 517] on button "Route Call" at bounding box center [871, 503] width 84 height 28
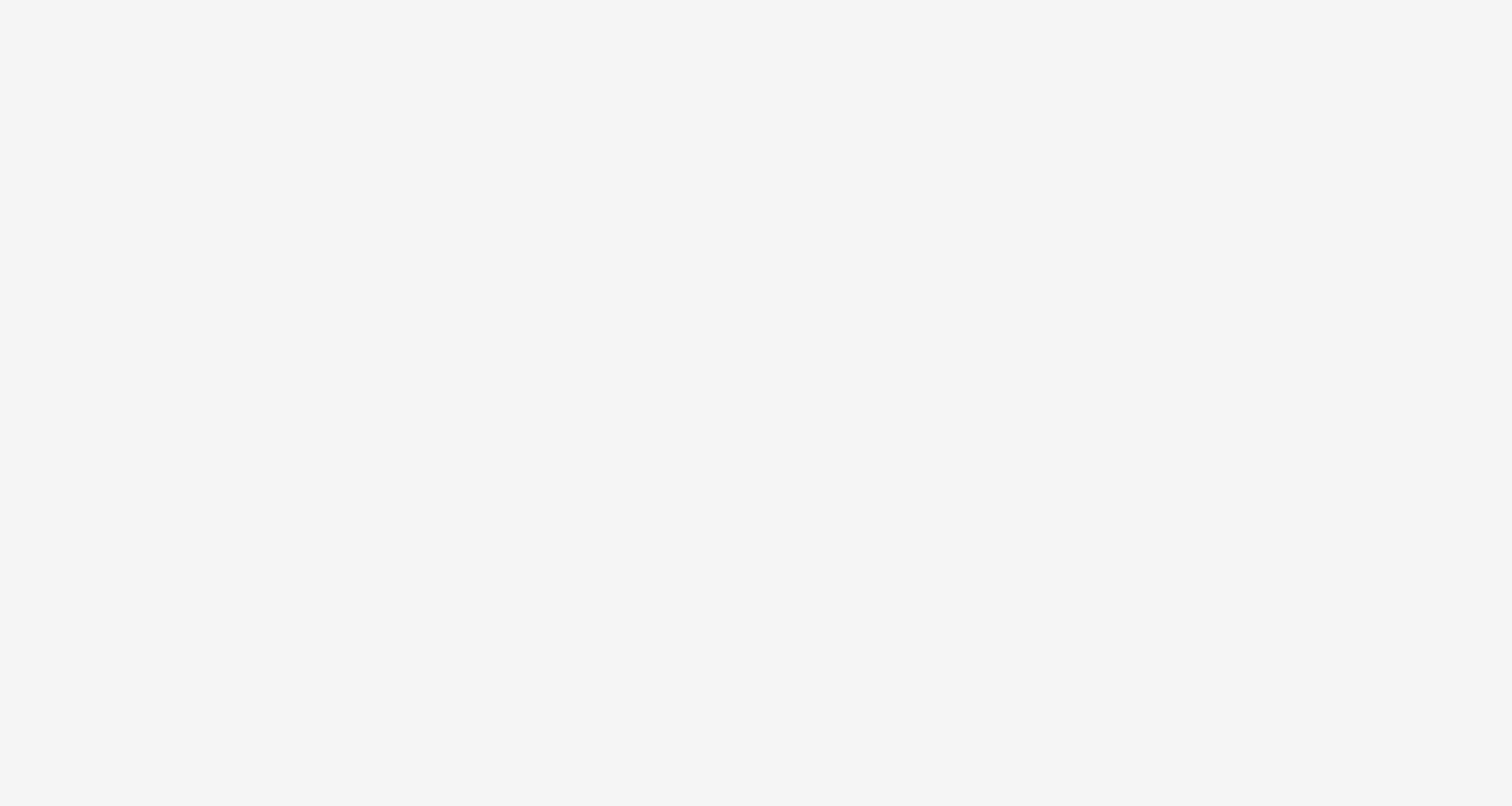
select select "**"
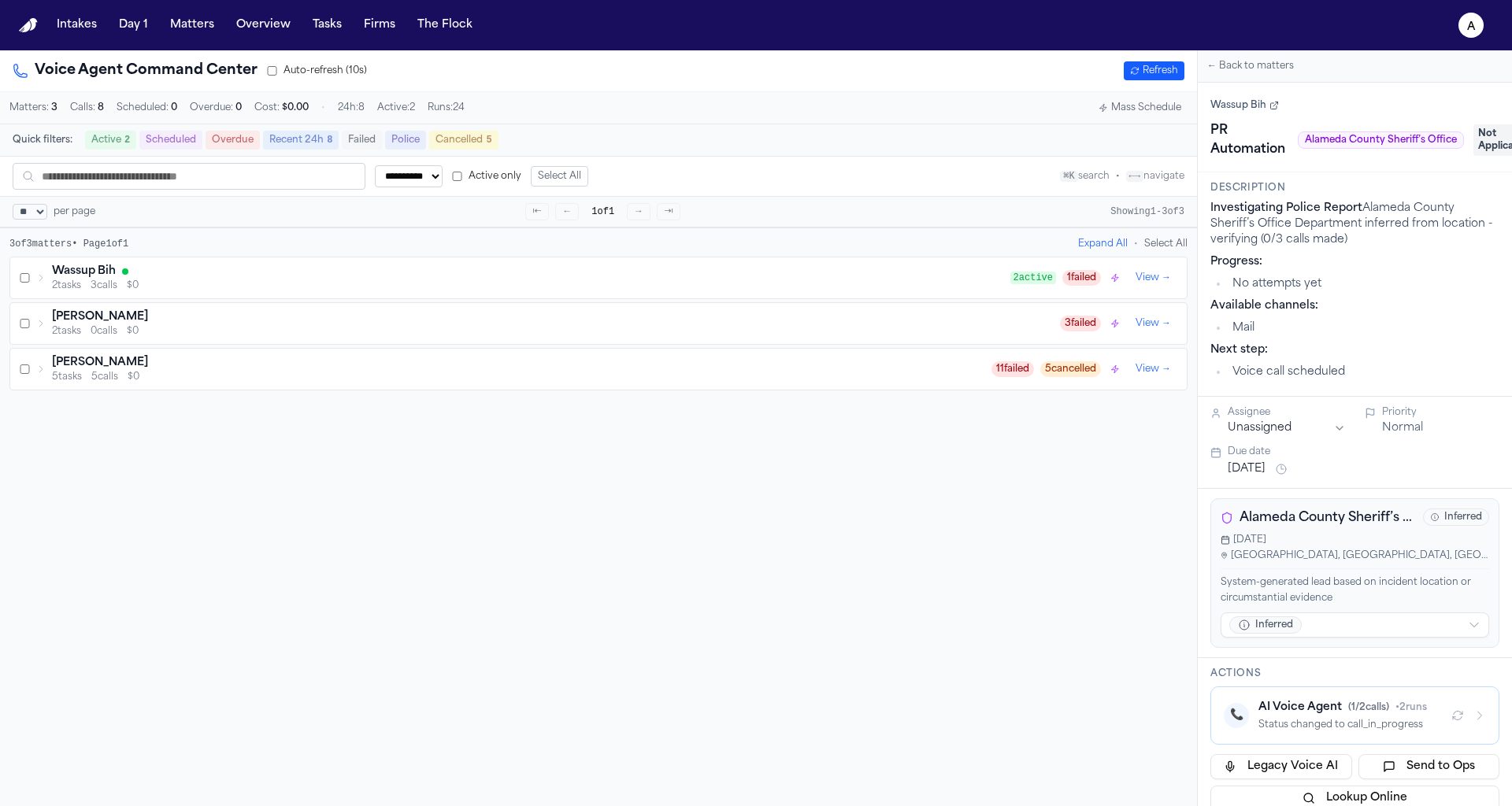
click at [767, 285] on div "2 tasks 3 calls $0" at bounding box center [531, 286] width 959 height 13
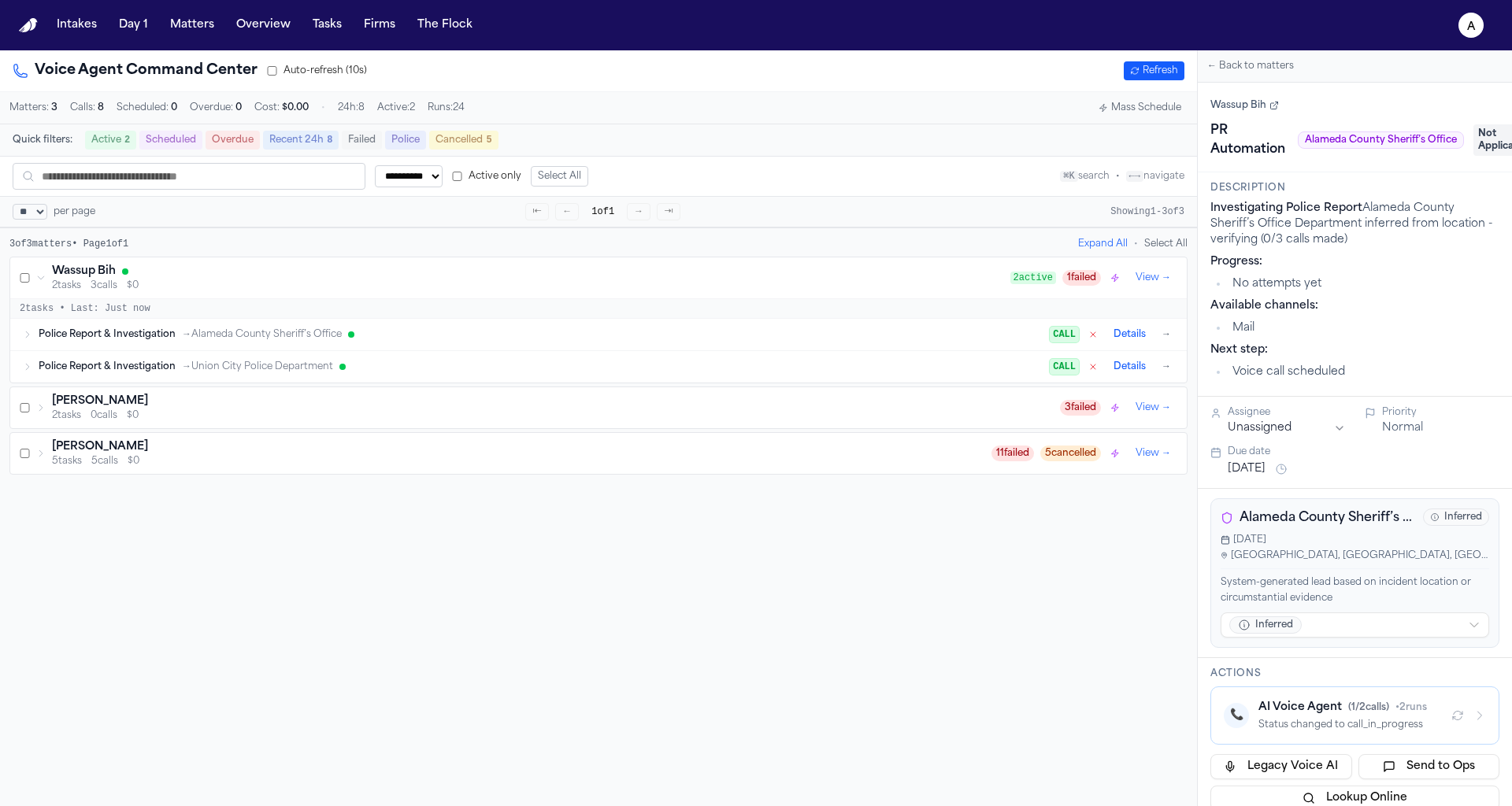
click at [716, 335] on div "Police Report & Investigation → Alameda County Sheriff’s Office" at bounding box center [544, 335] width 1011 height 13
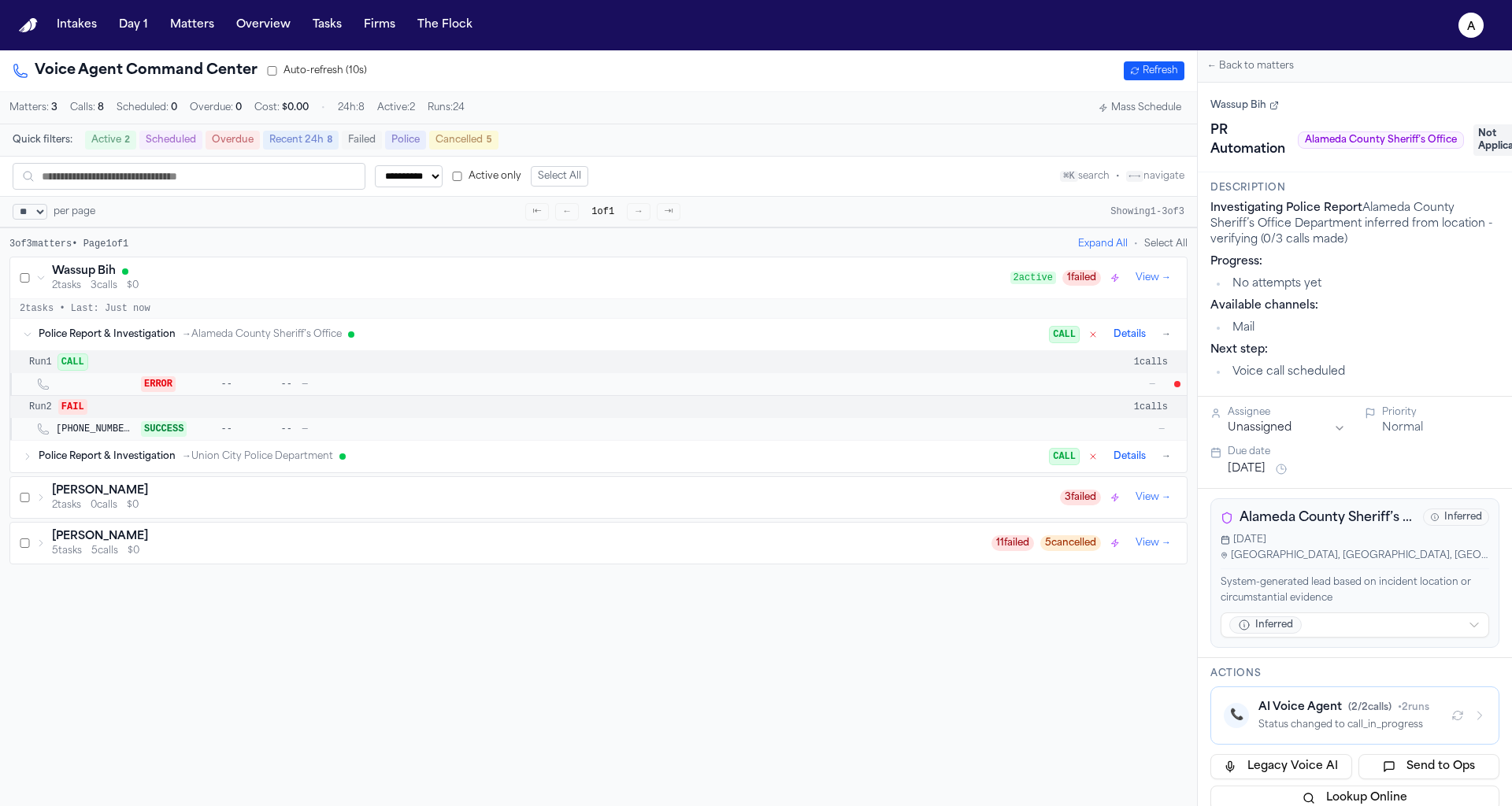
click at [1377, 731] on button "📞 AI Voice Agent ( 2 / 2 calls) • 2 runs Status changed to call_in_progress" at bounding box center [1355, 716] width 289 height 58
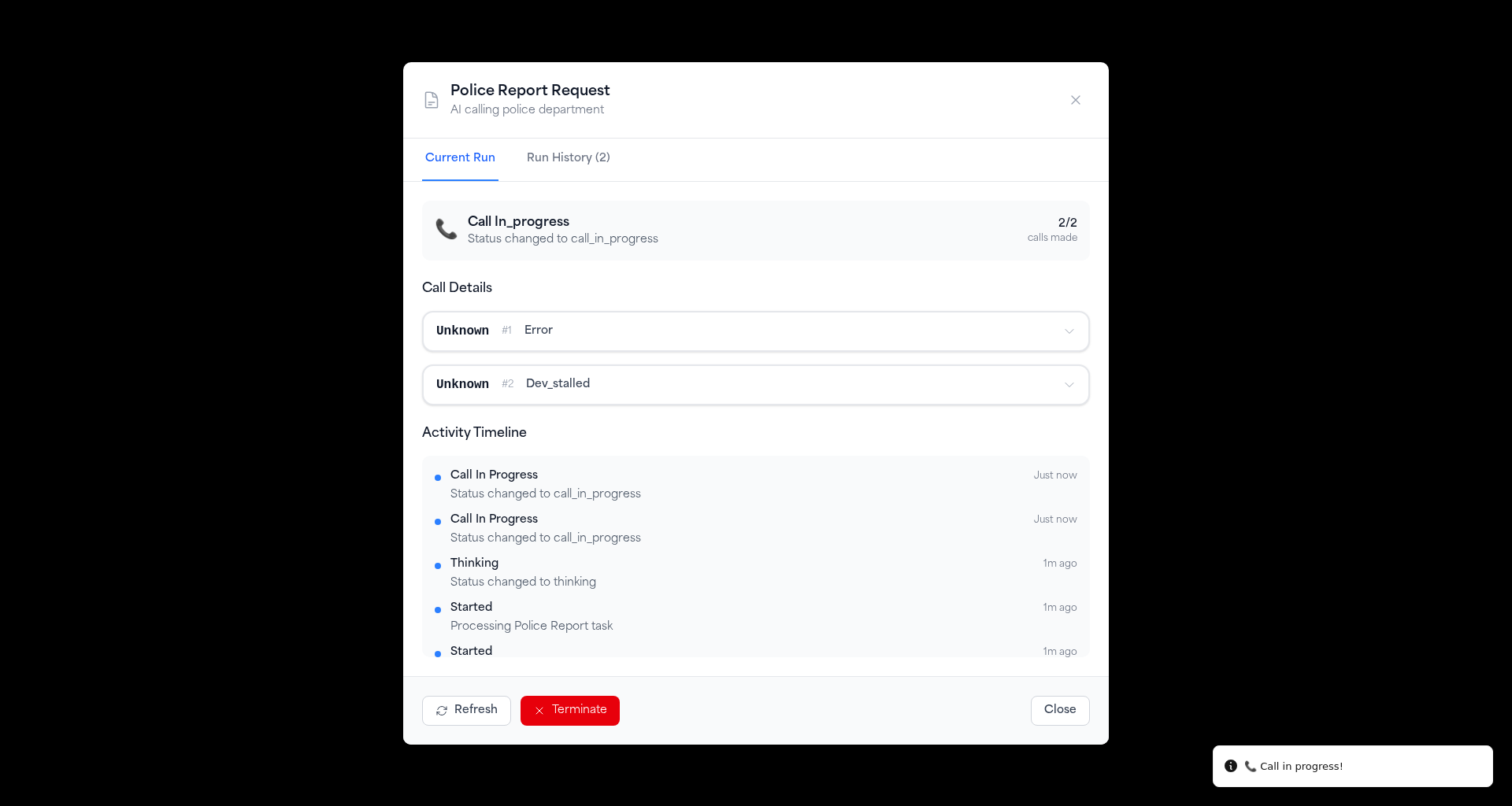
click at [742, 347] on button "Unknown # 1 error" at bounding box center [756, 331] width 665 height 38
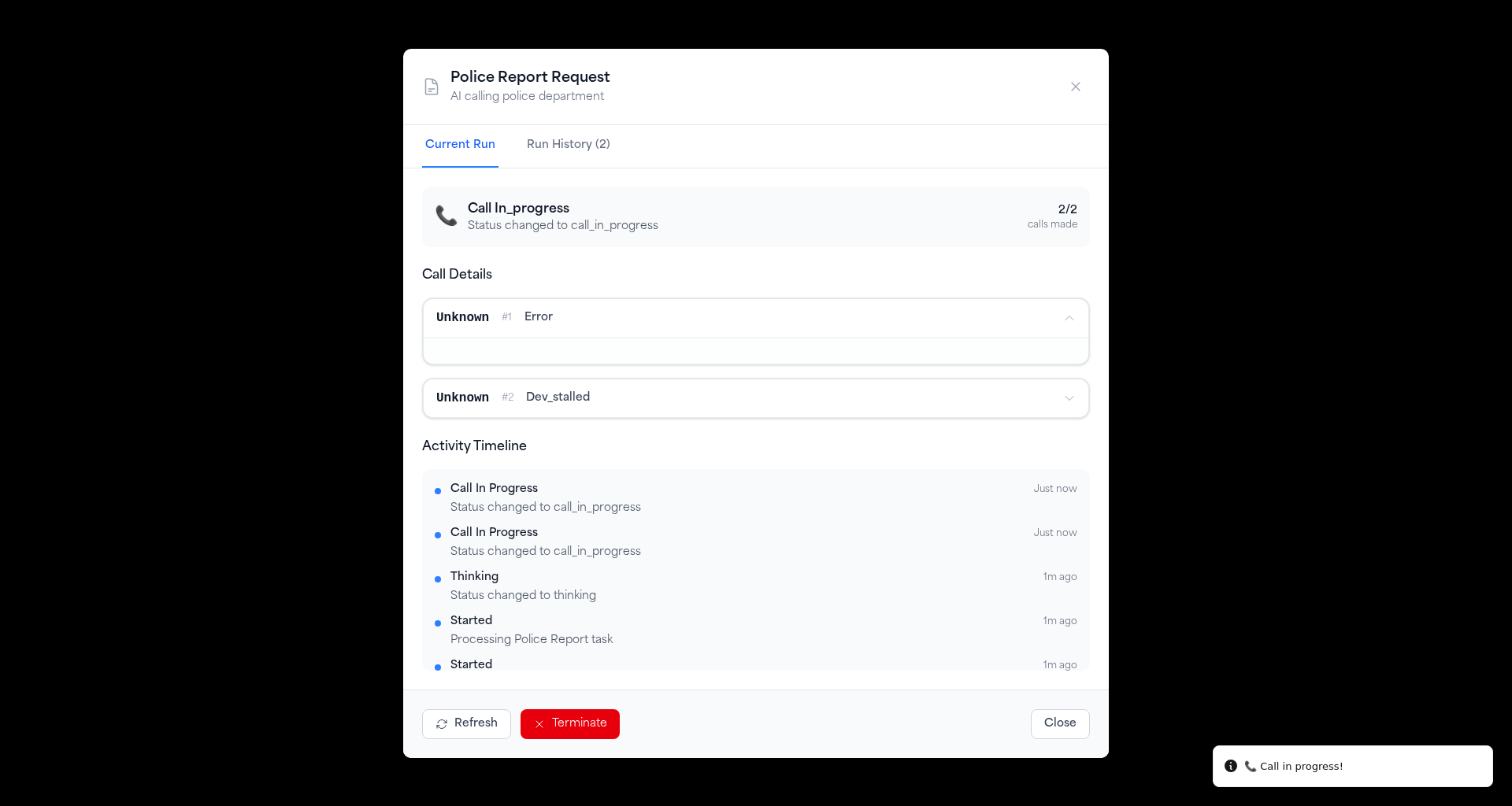
click at [810, 311] on div "Unknown # 1 error" at bounding box center [743, 319] width 614 height 19
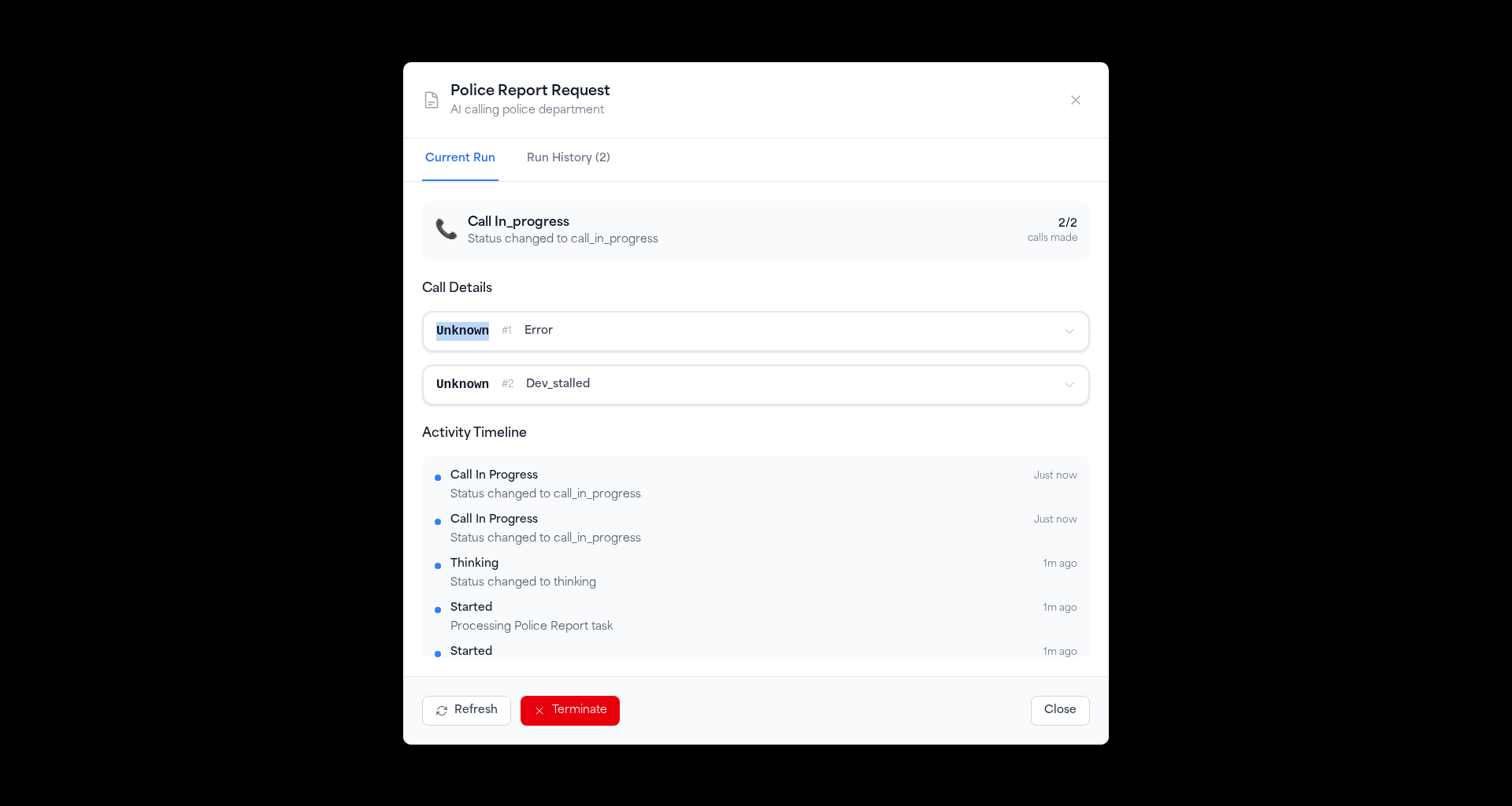
click at [810, 311] on div "Unknown # 1 error" at bounding box center [756, 331] width 668 height 41
click at [812, 317] on button "Unknown # 1 error" at bounding box center [756, 331] width 665 height 38
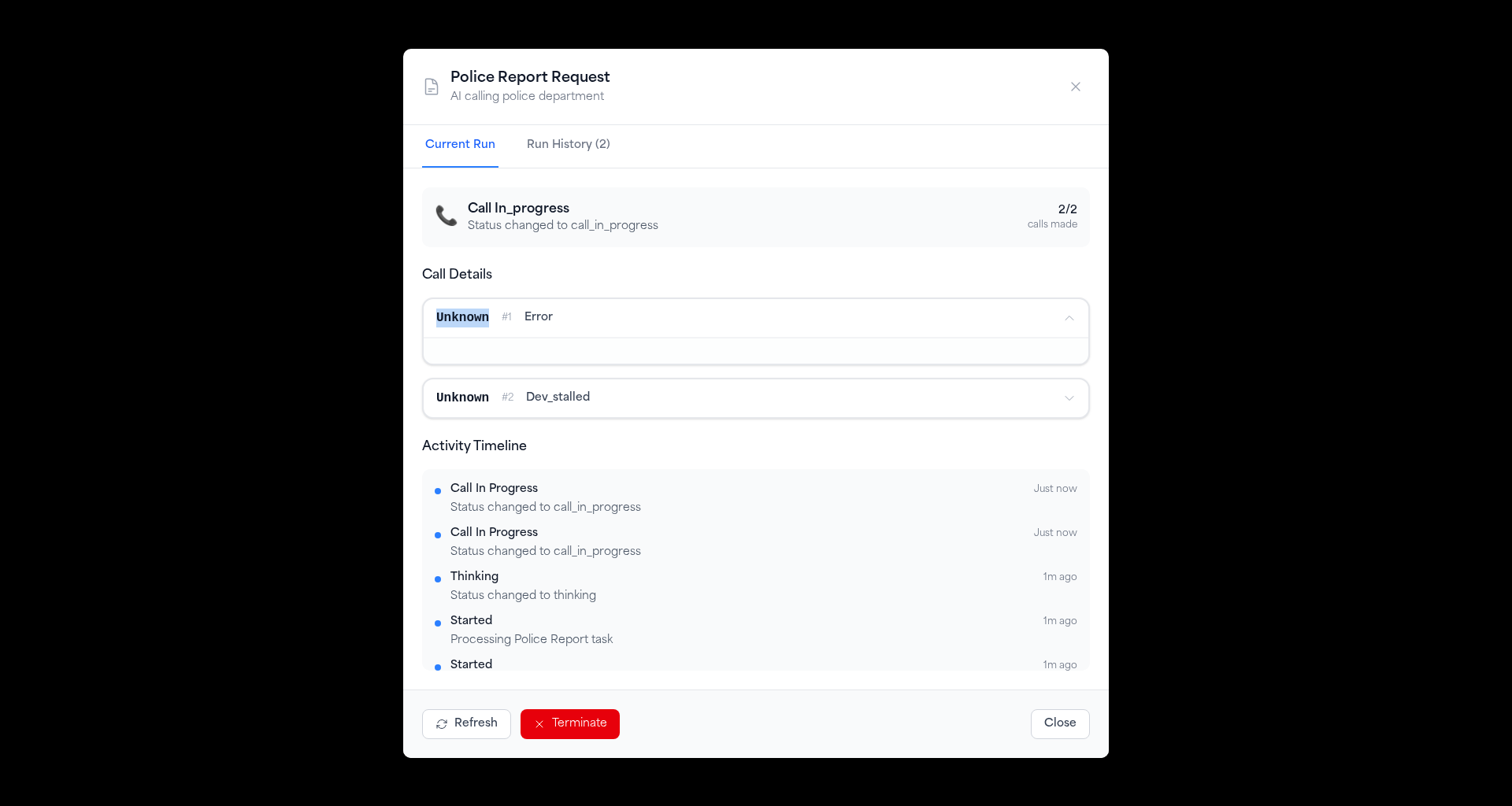
click at [573, 736] on button "Terminate" at bounding box center [570, 724] width 99 height 30
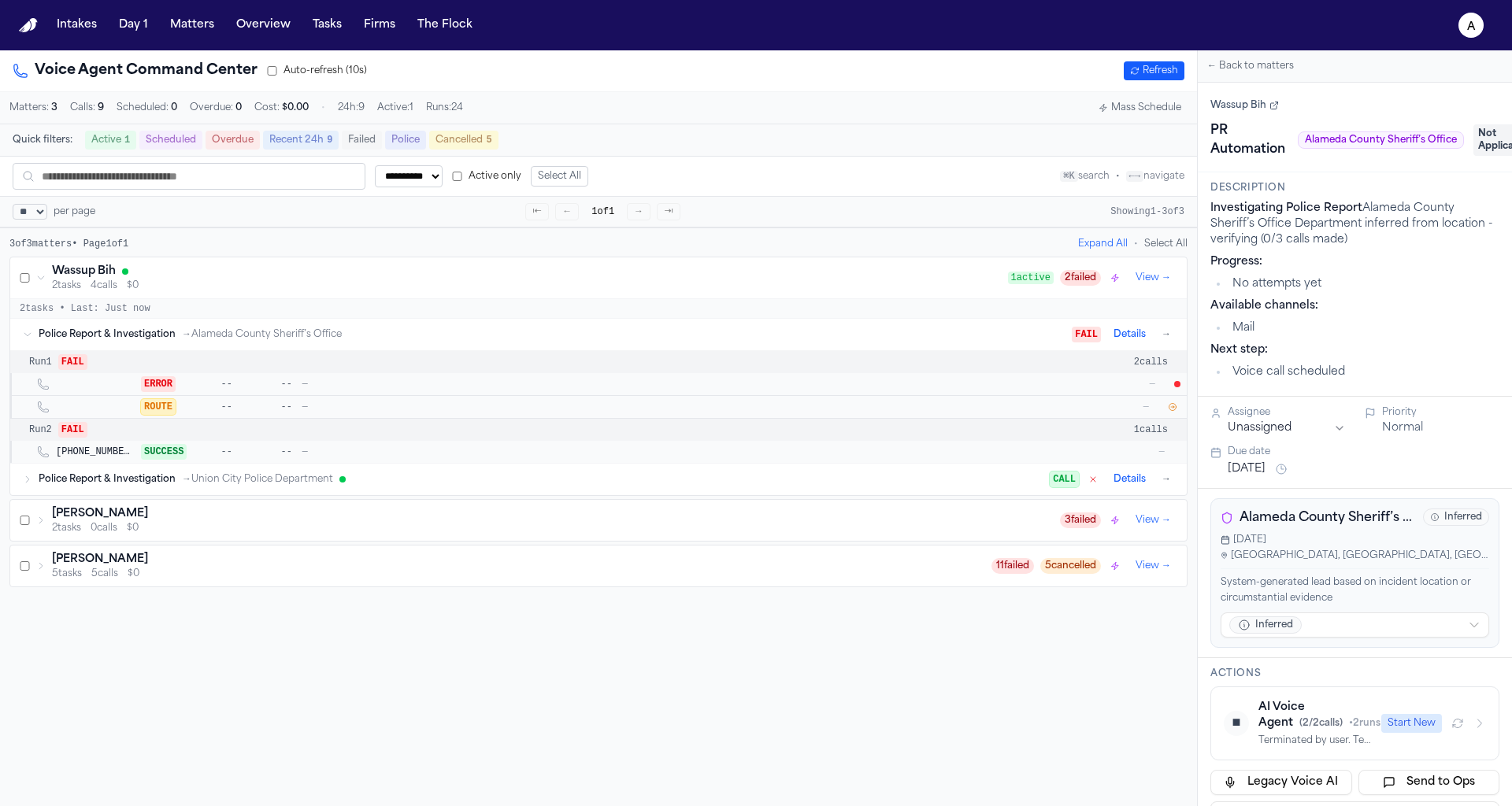
click at [1276, 735] on div "Terminated by user. Temporal workflow terminated." at bounding box center [1316, 741] width 114 height 13
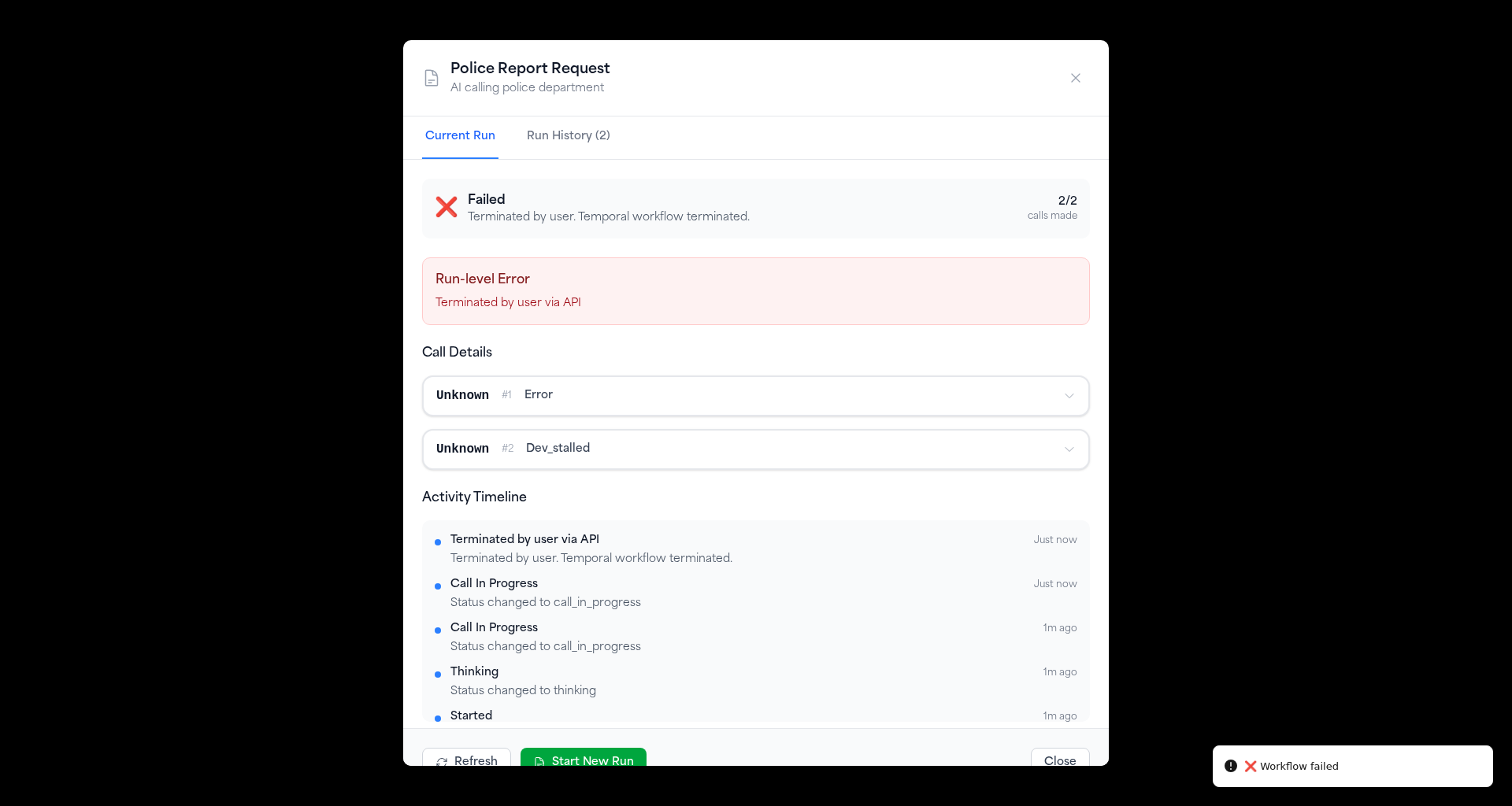
click at [574, 756] on button "Start New Run" at bounding box center [583, 762] width 126 height 30
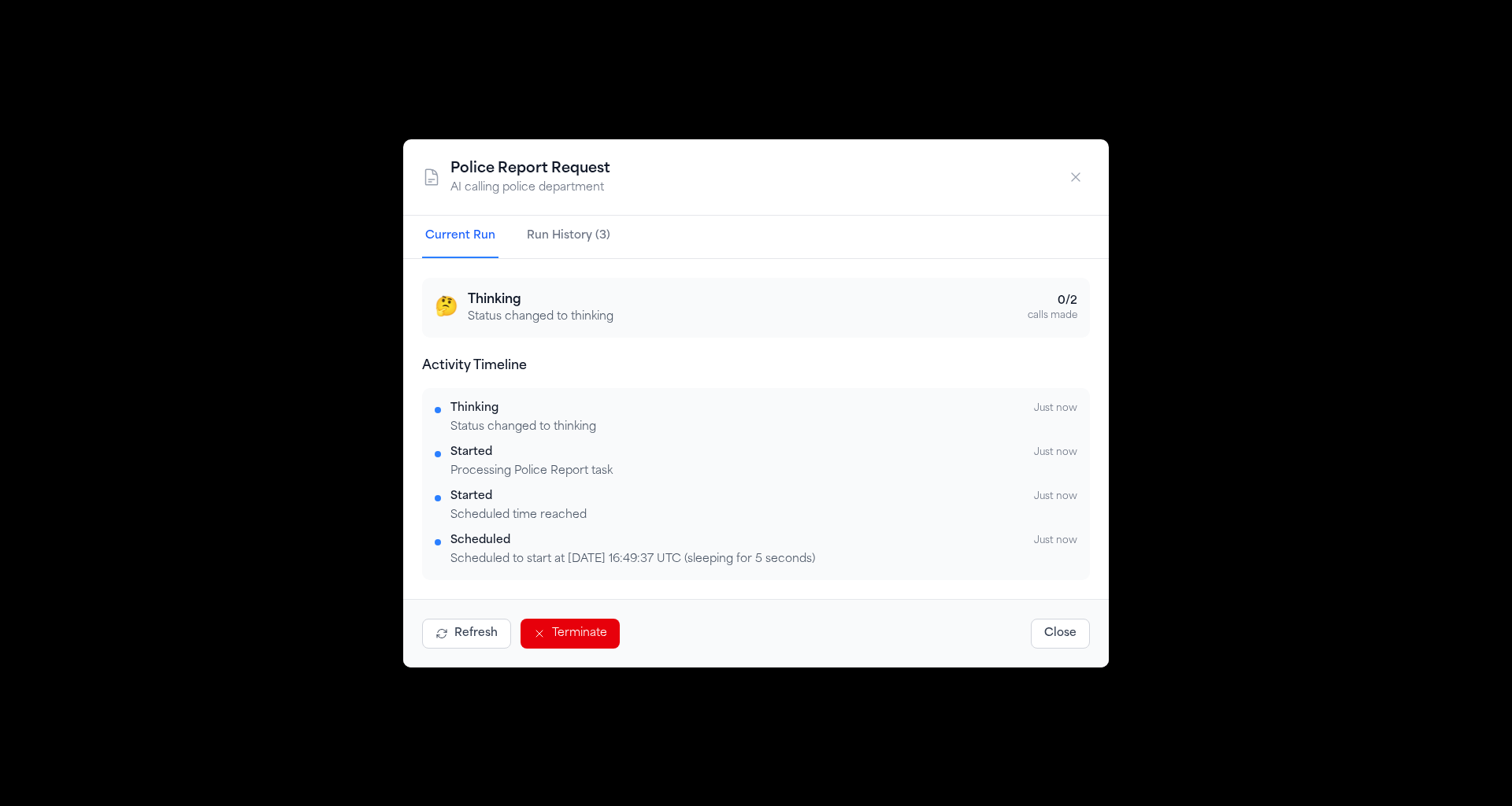
click at [549, 247] on button "Run History (3)" at bounding box center [569, 236] width 90 height 42
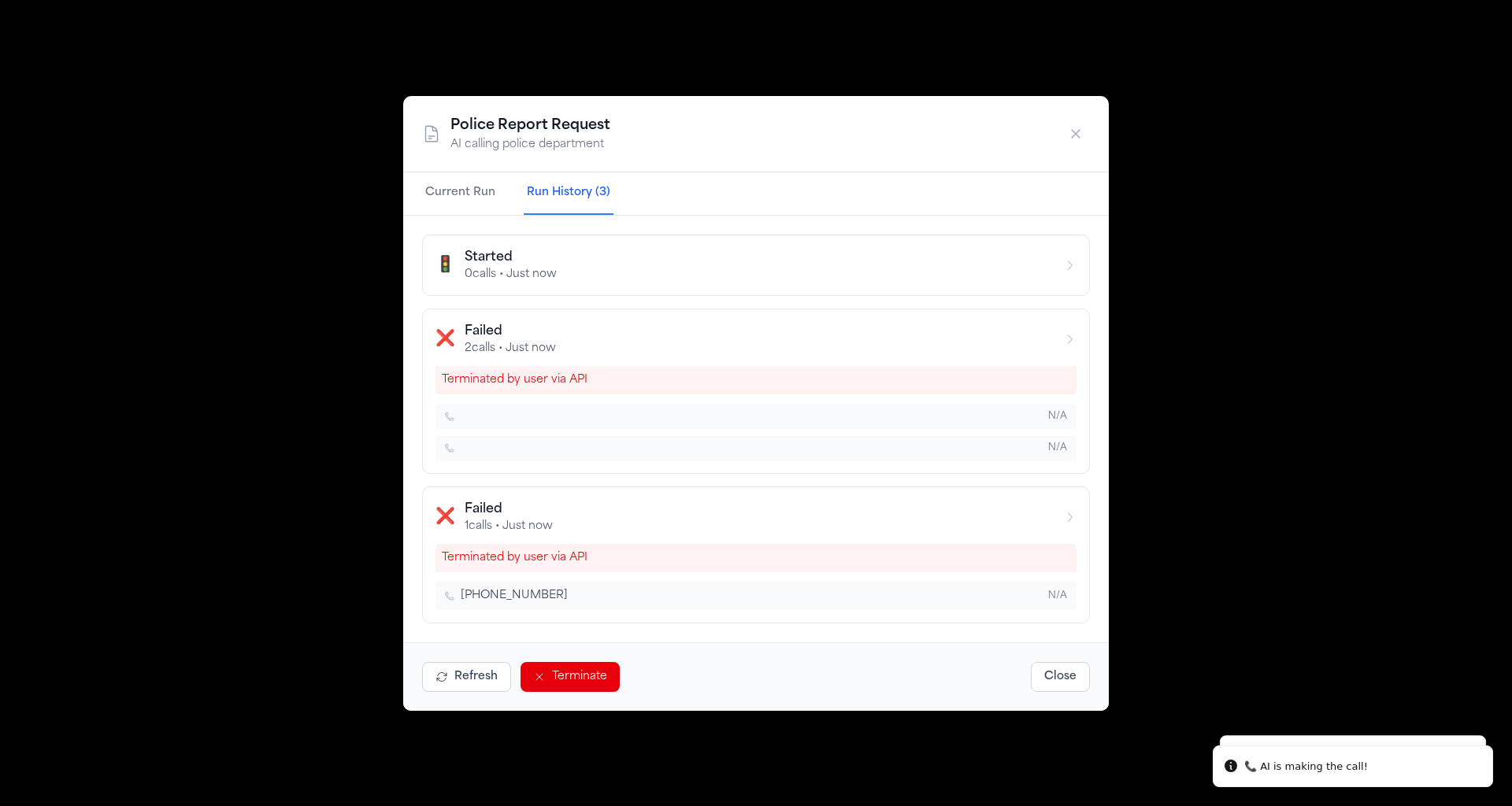
click at [454, 216] on div "🚦 Started 0 calls • Just now ❌ Failed 2 calls • Just now Terminated by user via…" at bounding box center [756, 428] width 706 height 427
click at [454, 207] on button "Current Run" at bounding box center [460, 193] width 76 height 42
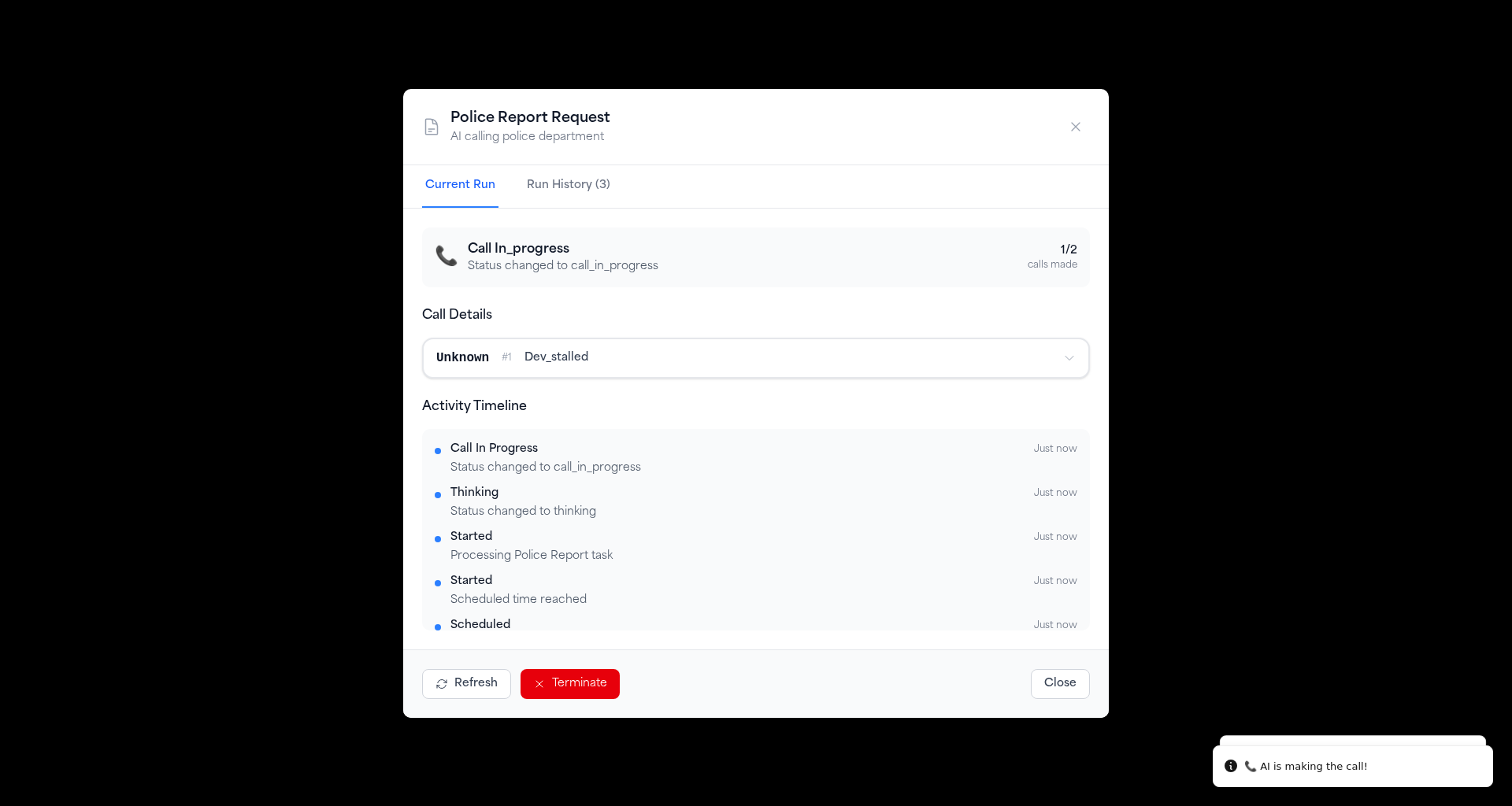
click at [1085, 132] on button "button" at bounding box center [1076, 126] width 28 height 28
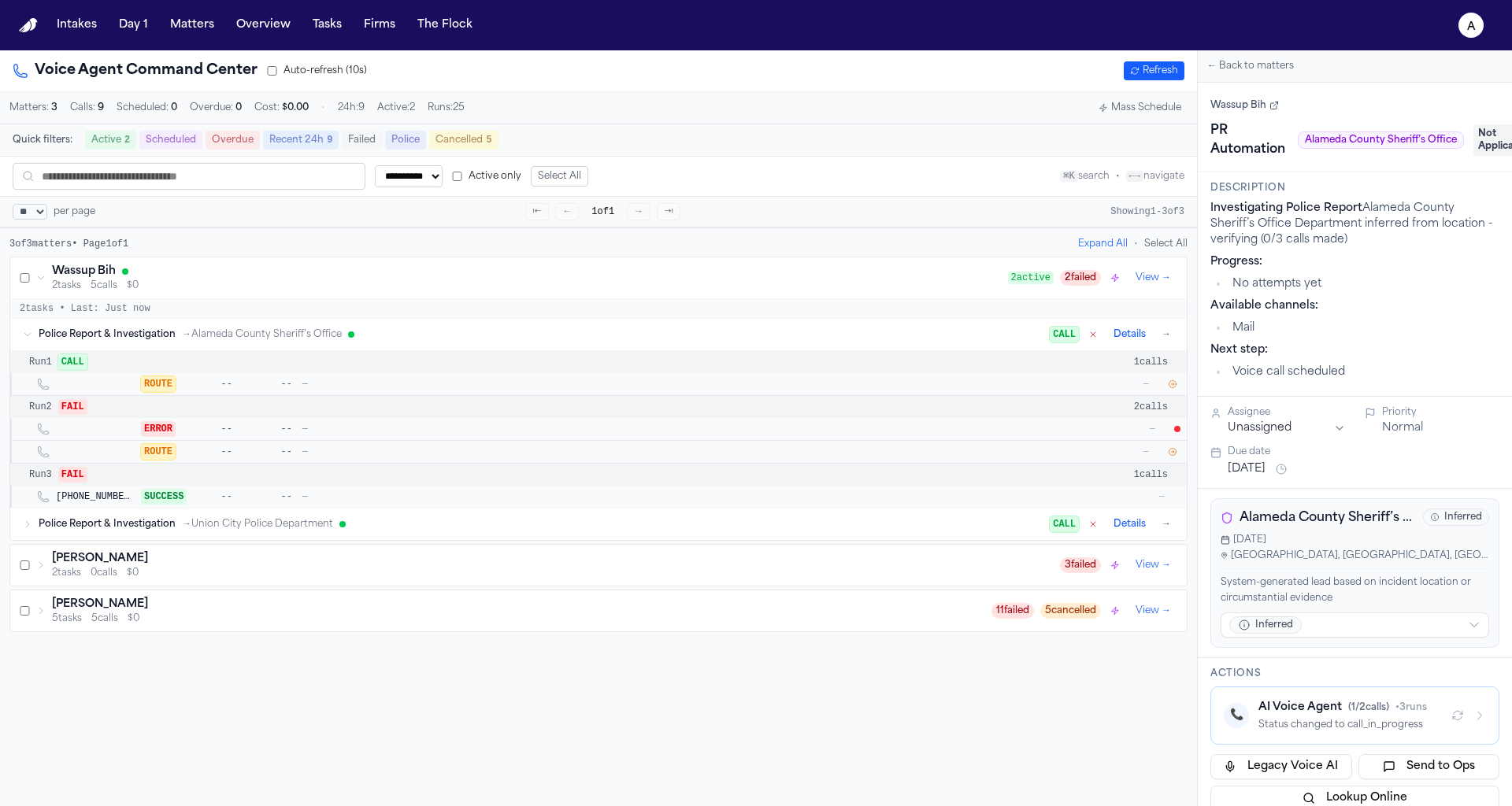
click at [1171, 385] on icon "button" at bounding box center [1172, 384] width 10 height 10
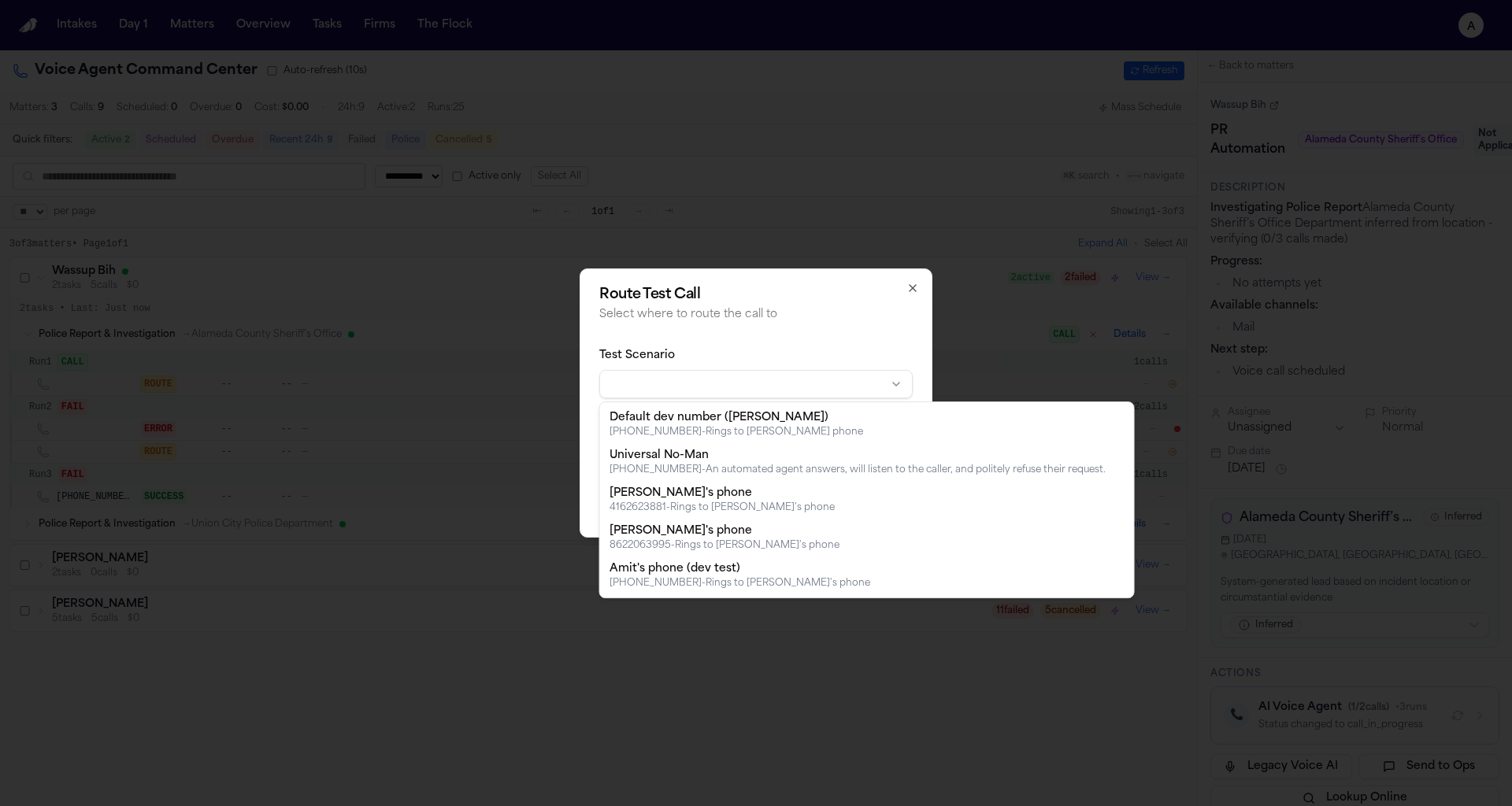
click at [749, 396] on body "**********" at bounding box center [756, 403] width 1512 height 806
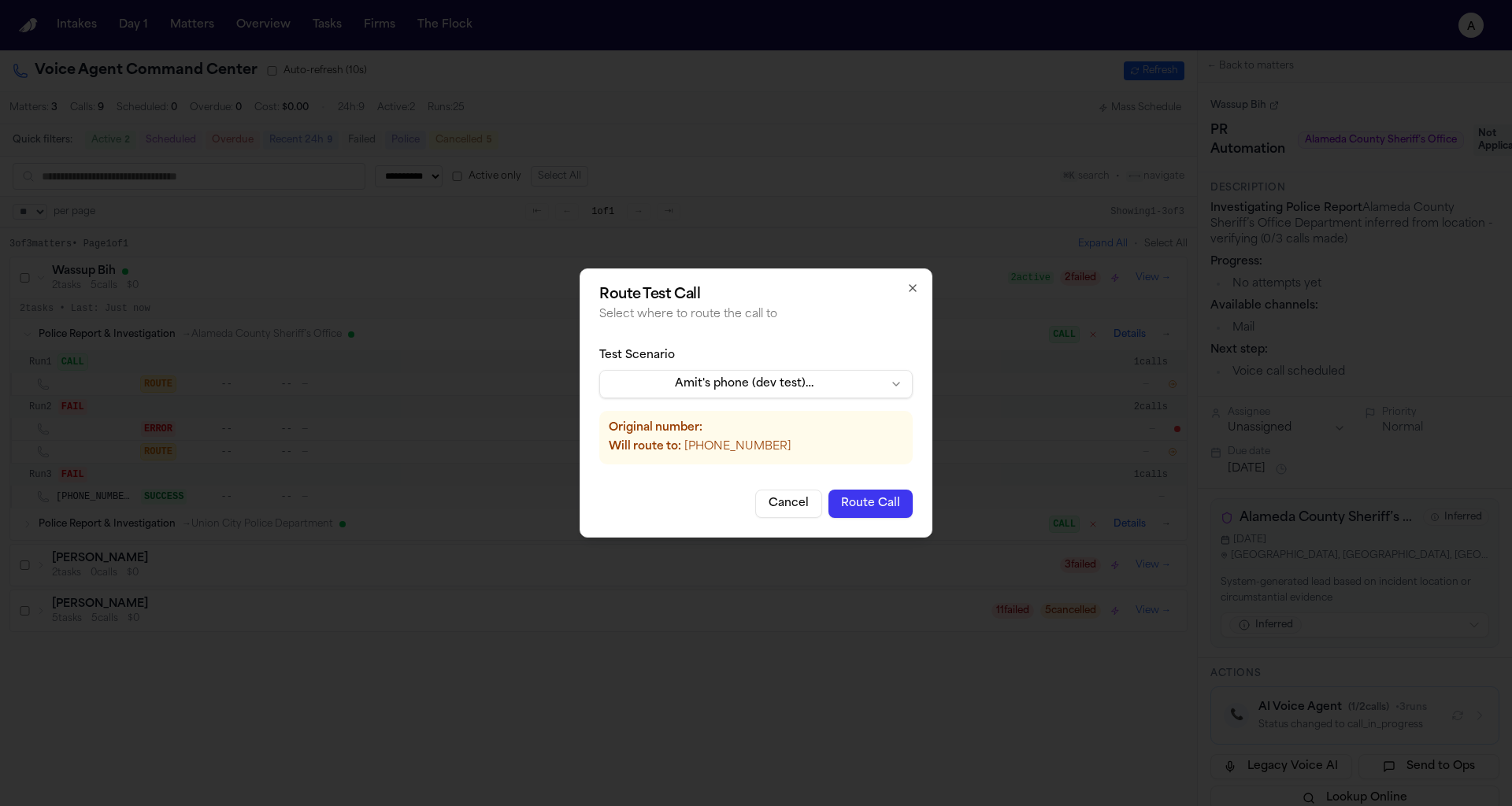
click at [866, 513] on button "Route Call" at bounding box center [871, 503] width 84 height 28
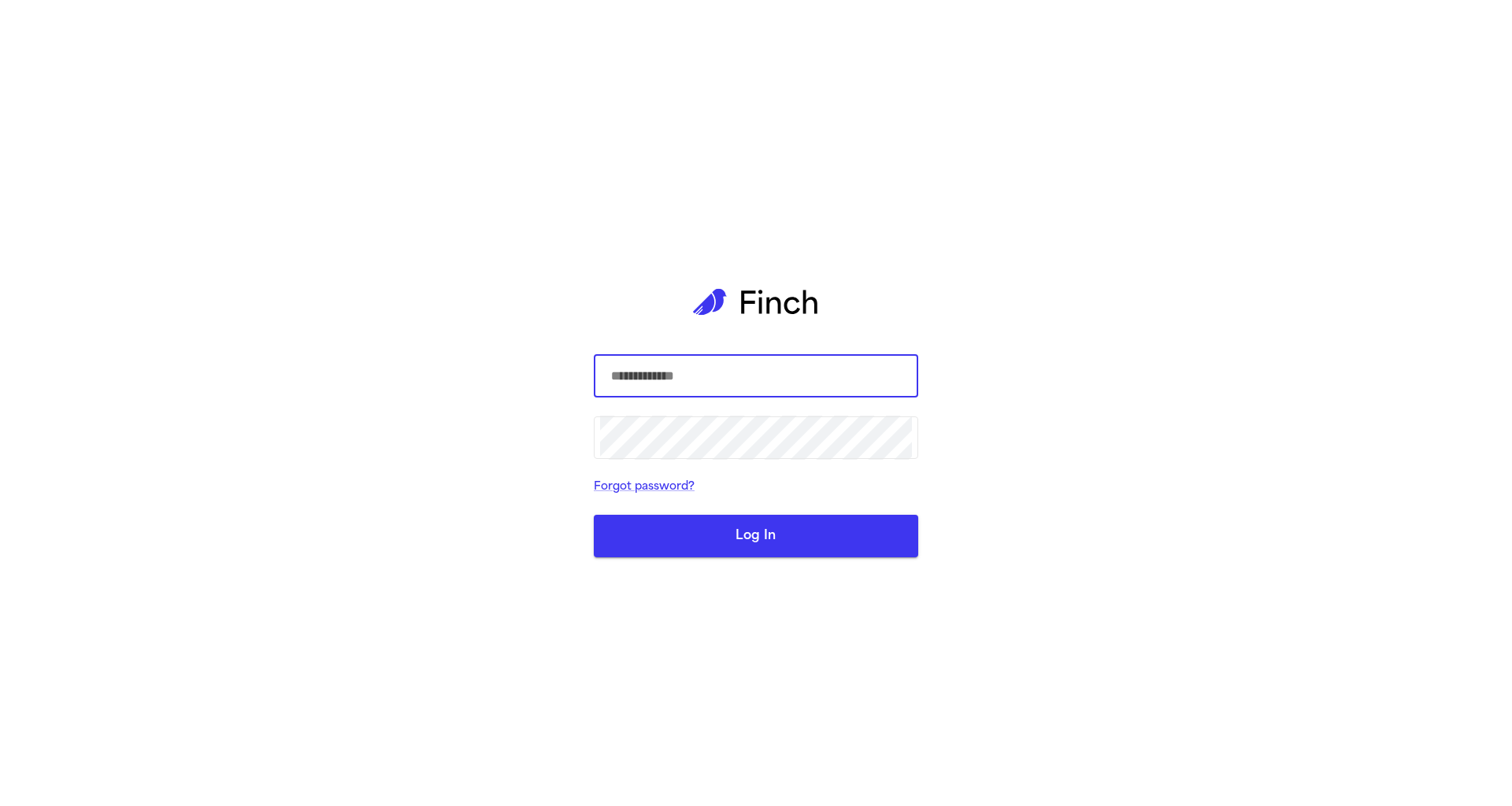
select select "**"
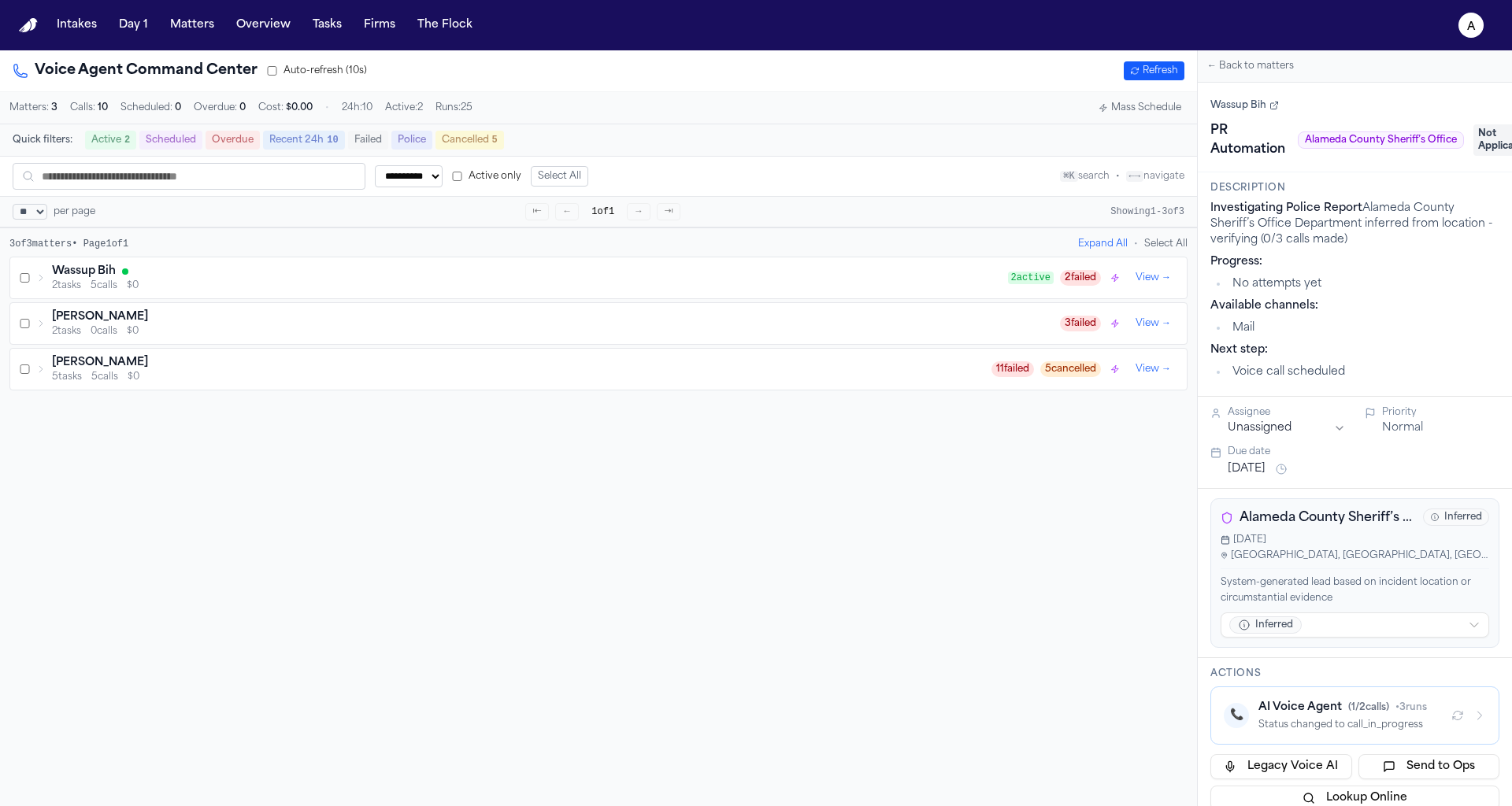
click at [1175, 284] on button "View →" at bounding box center [1153, 278] width 48 height 19
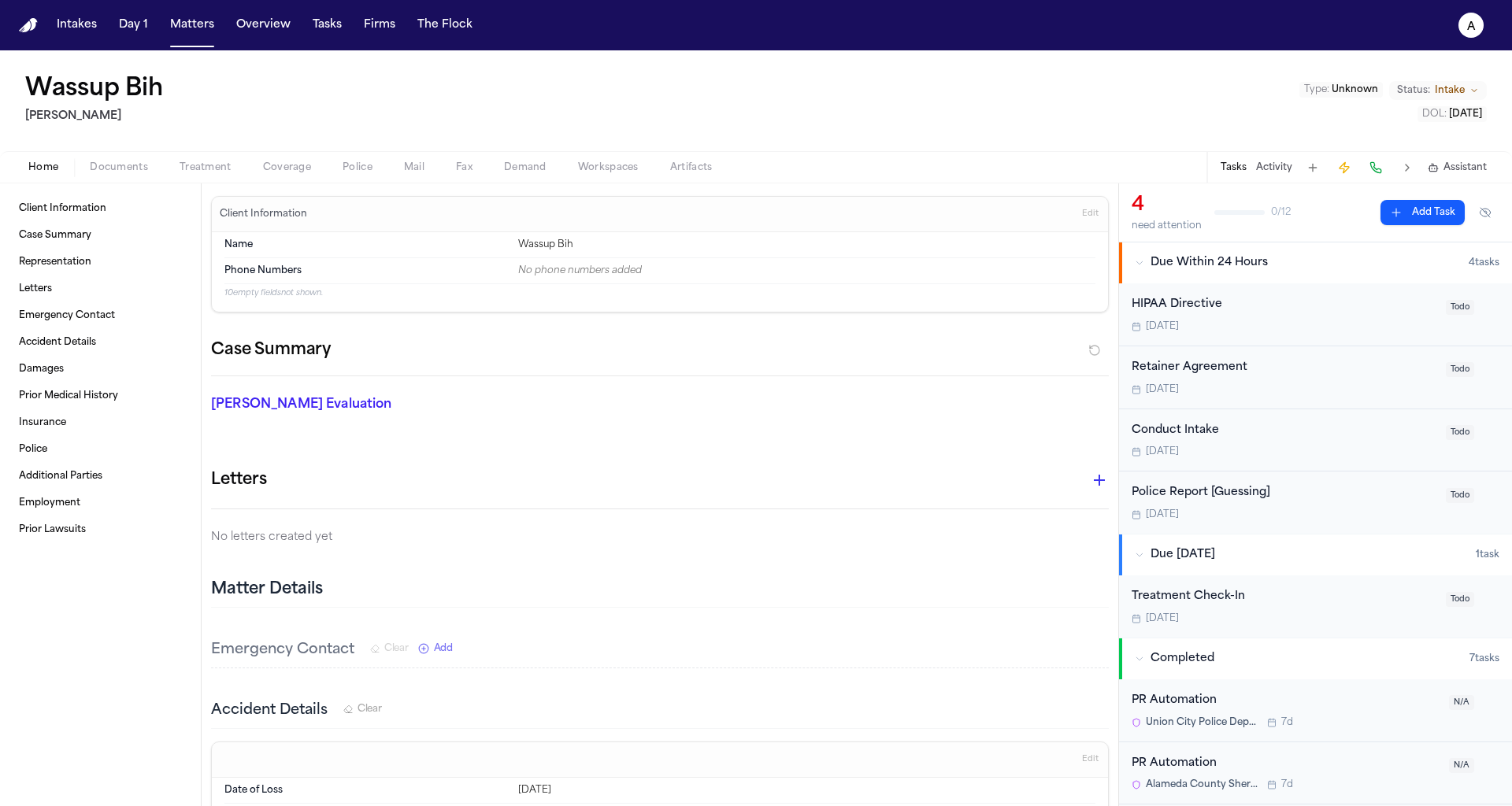
select select "**"
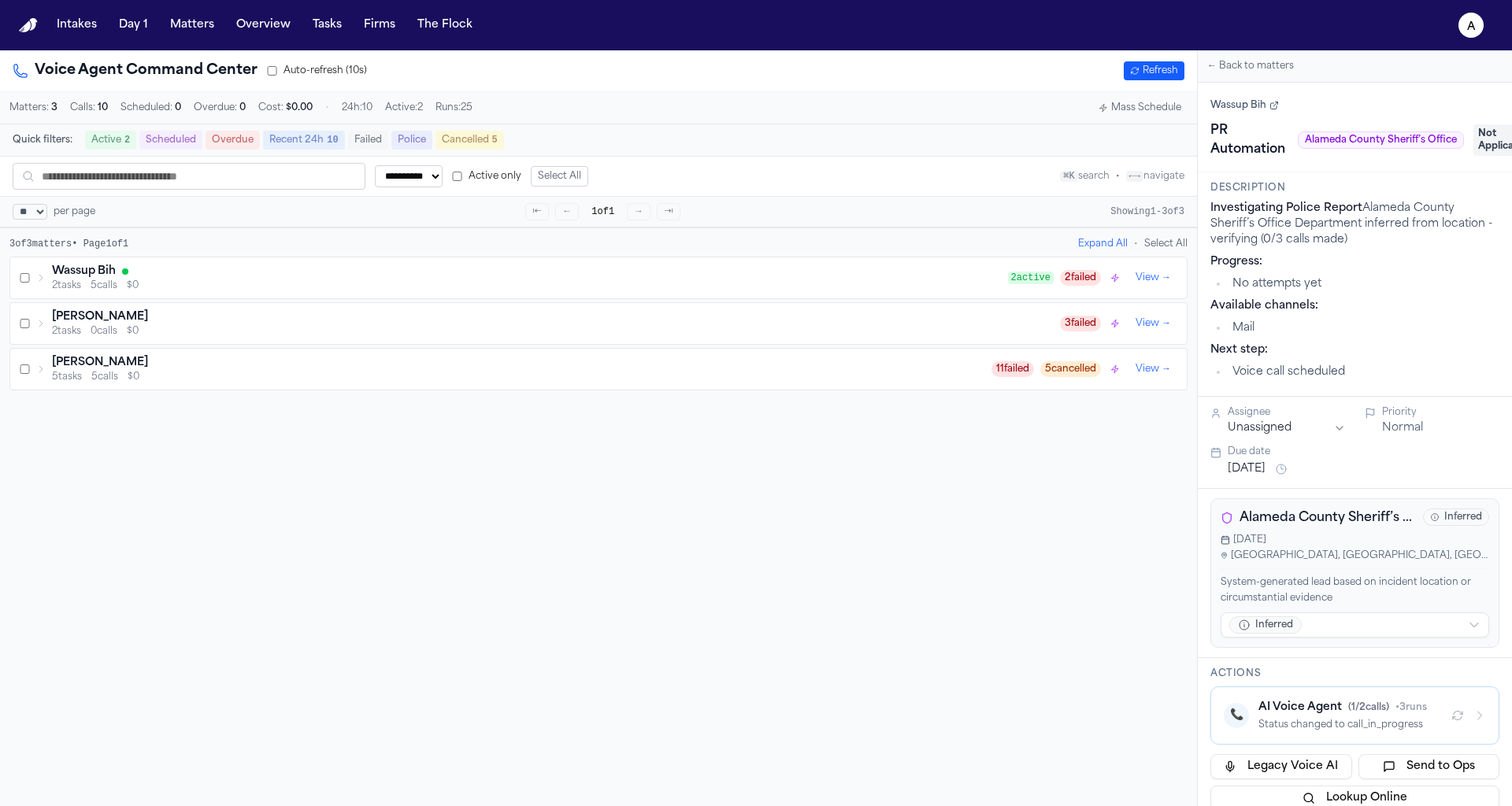
click at [1374, 724] on div "Status changed to call_in_progress" at bounding box center [1349, 725] width 180 height 13
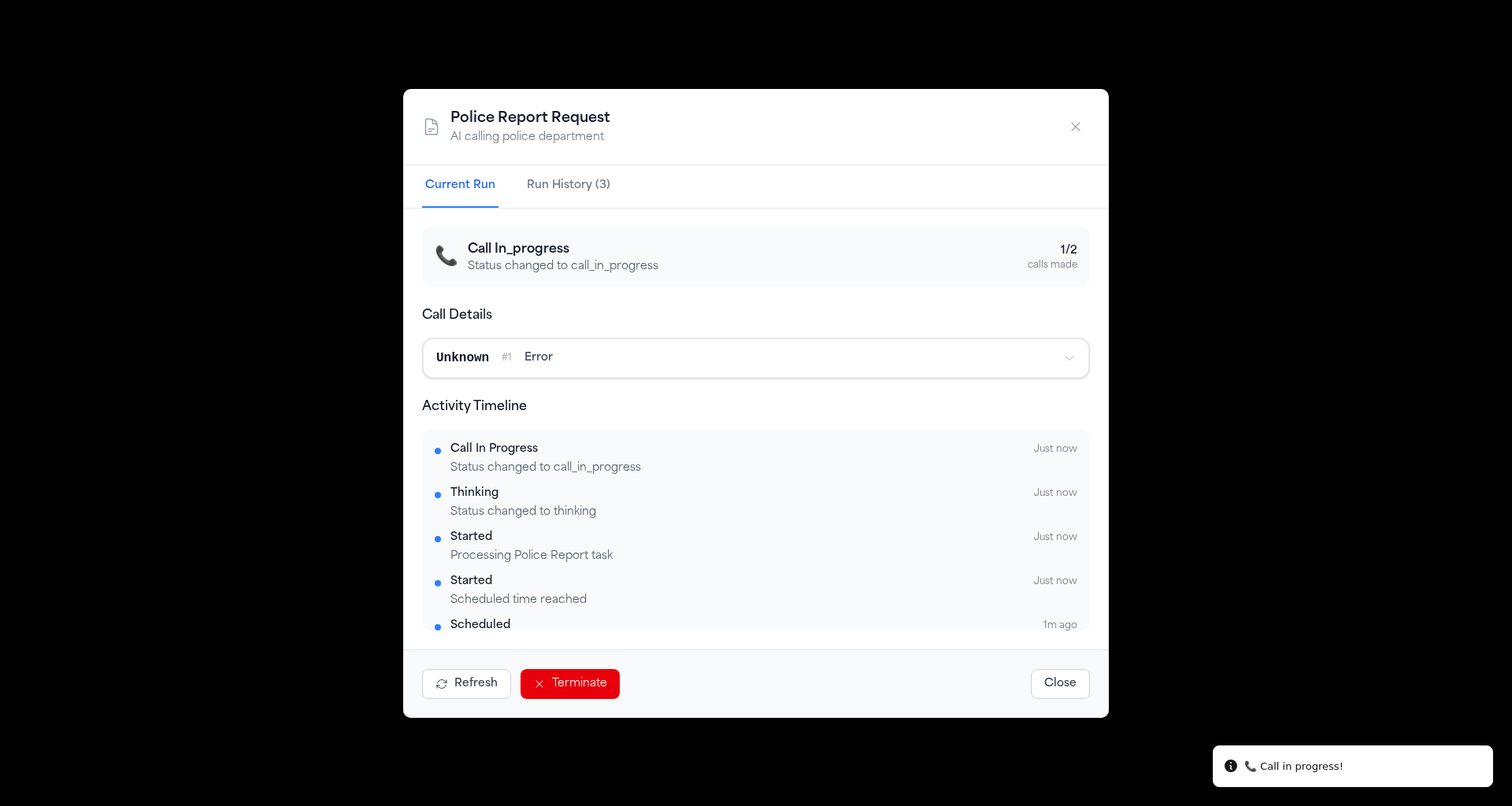
click at [481, 690] on button "Refresh" at bounding box center [466, 684] width 89 height 30
click at [481, 689] on button "Refresh" at bounding box center [466, 684] width 89 height 30
click at [481, 690] on button "Refresh" at bounding box center [466, 684] width 89 height 30
click at [1246, 411] on div "Police Report Request AI calling police department Current Run Run History (3) …" at bounding box center [756, 403] width 1512 height 806
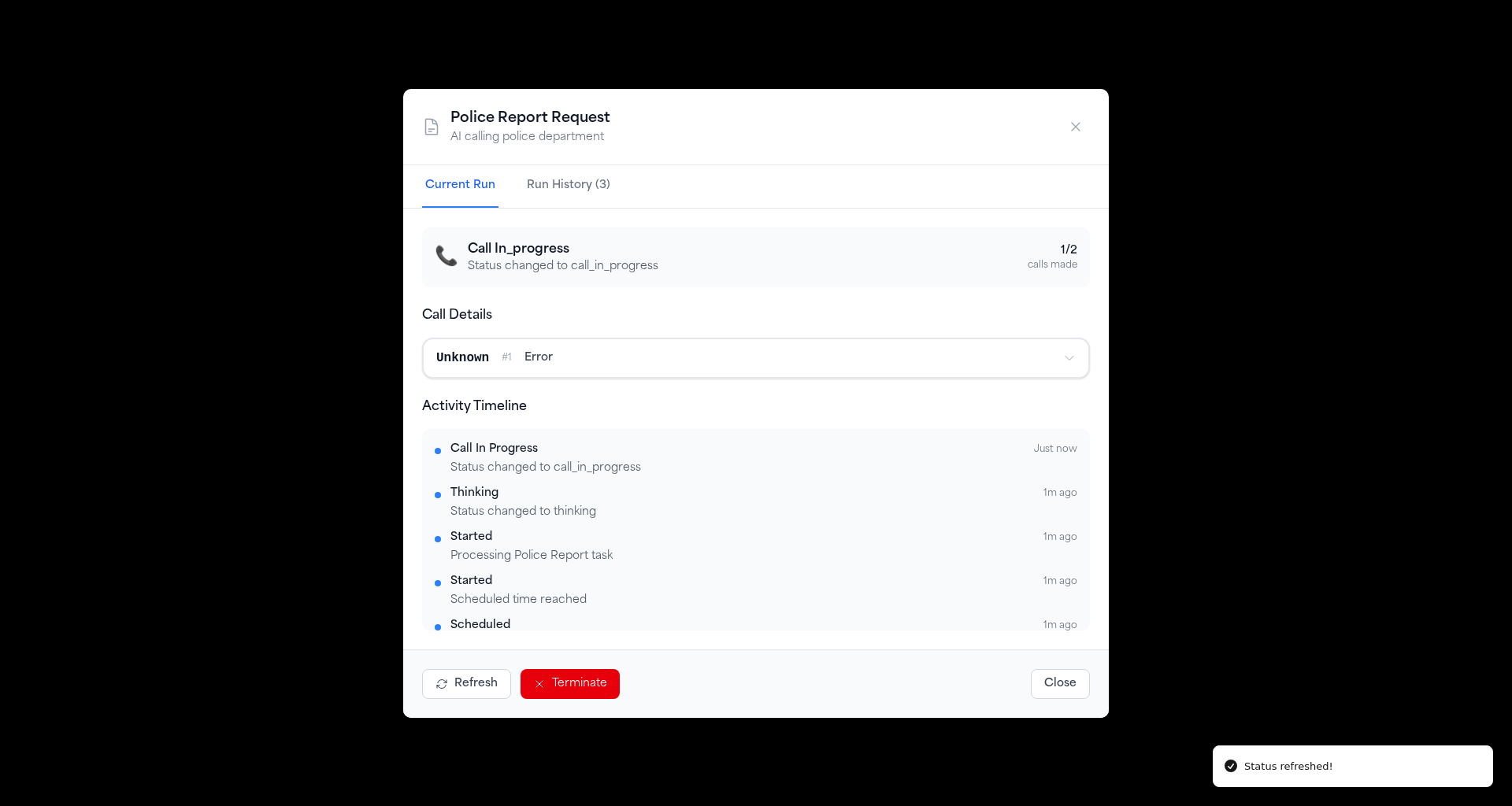
click at [1088, 133] on button "button" at bounding box center [1076, 126] width 28 height 28
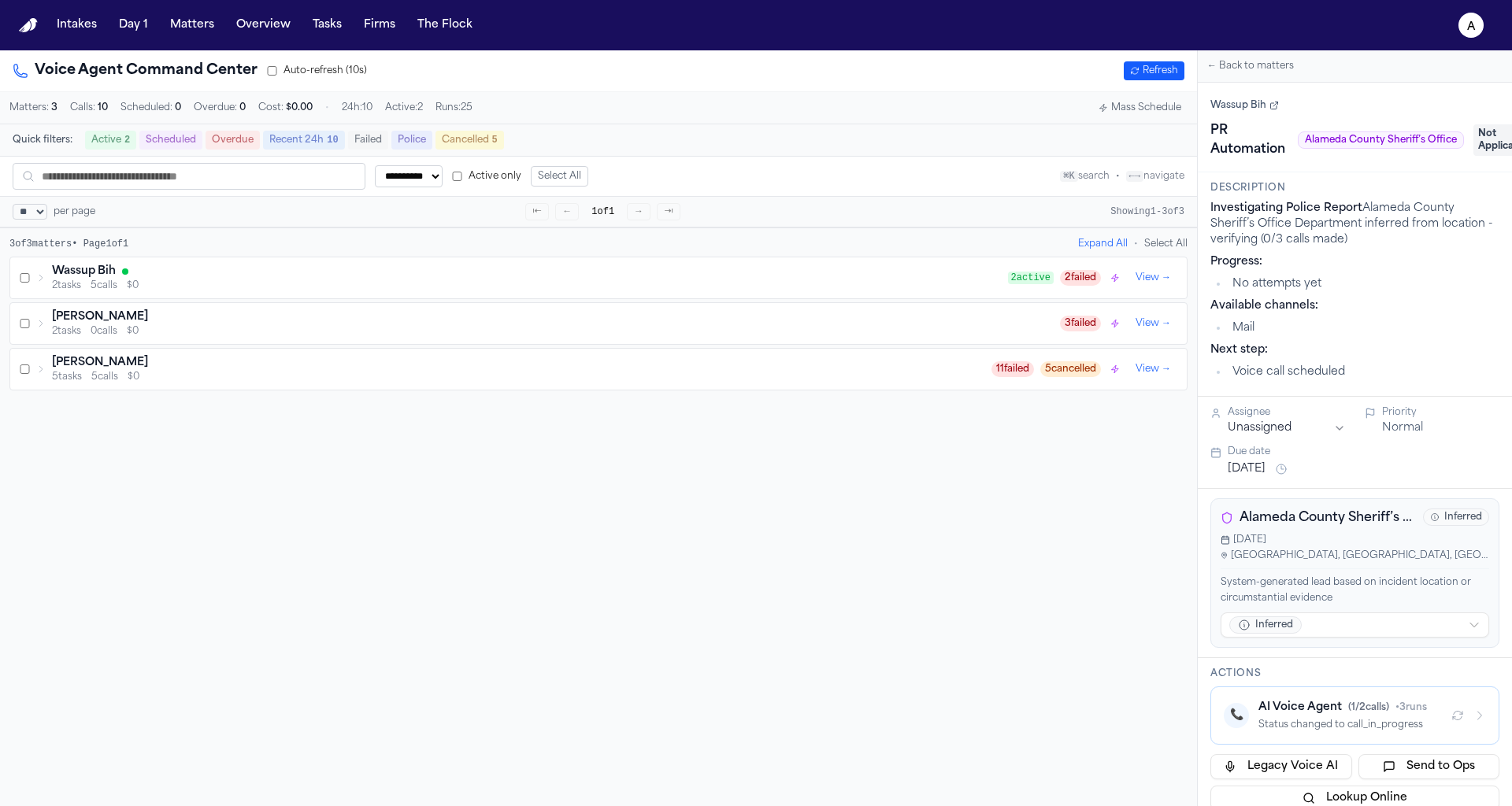
click at [1144, 282] on button "View →" at bounding box center [1153, 278] width 48 height 19
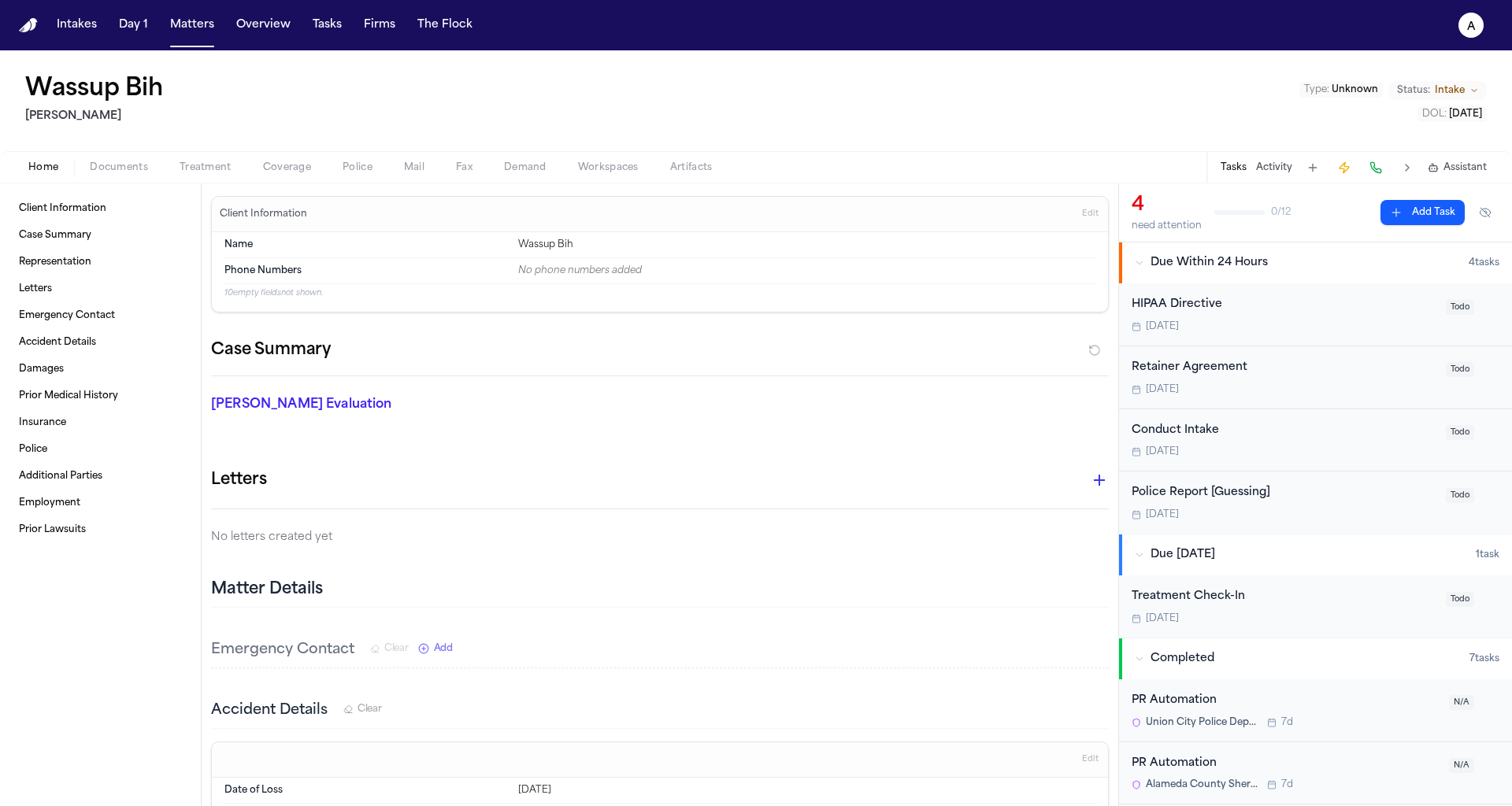
select select "**"
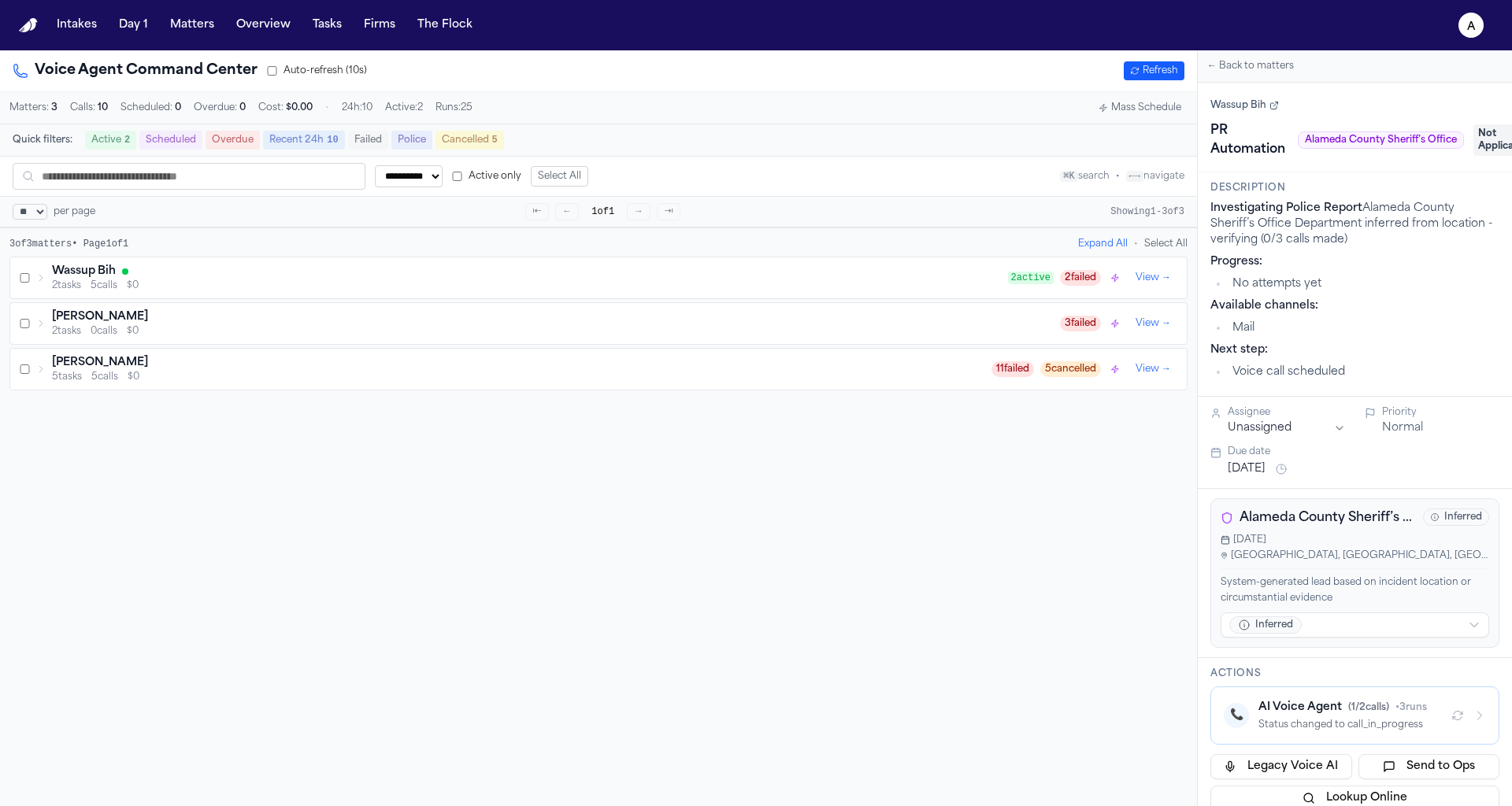
click at [190, 279] on div "Wassup Bih" at bounding box center [530, 271] width 956 height 16
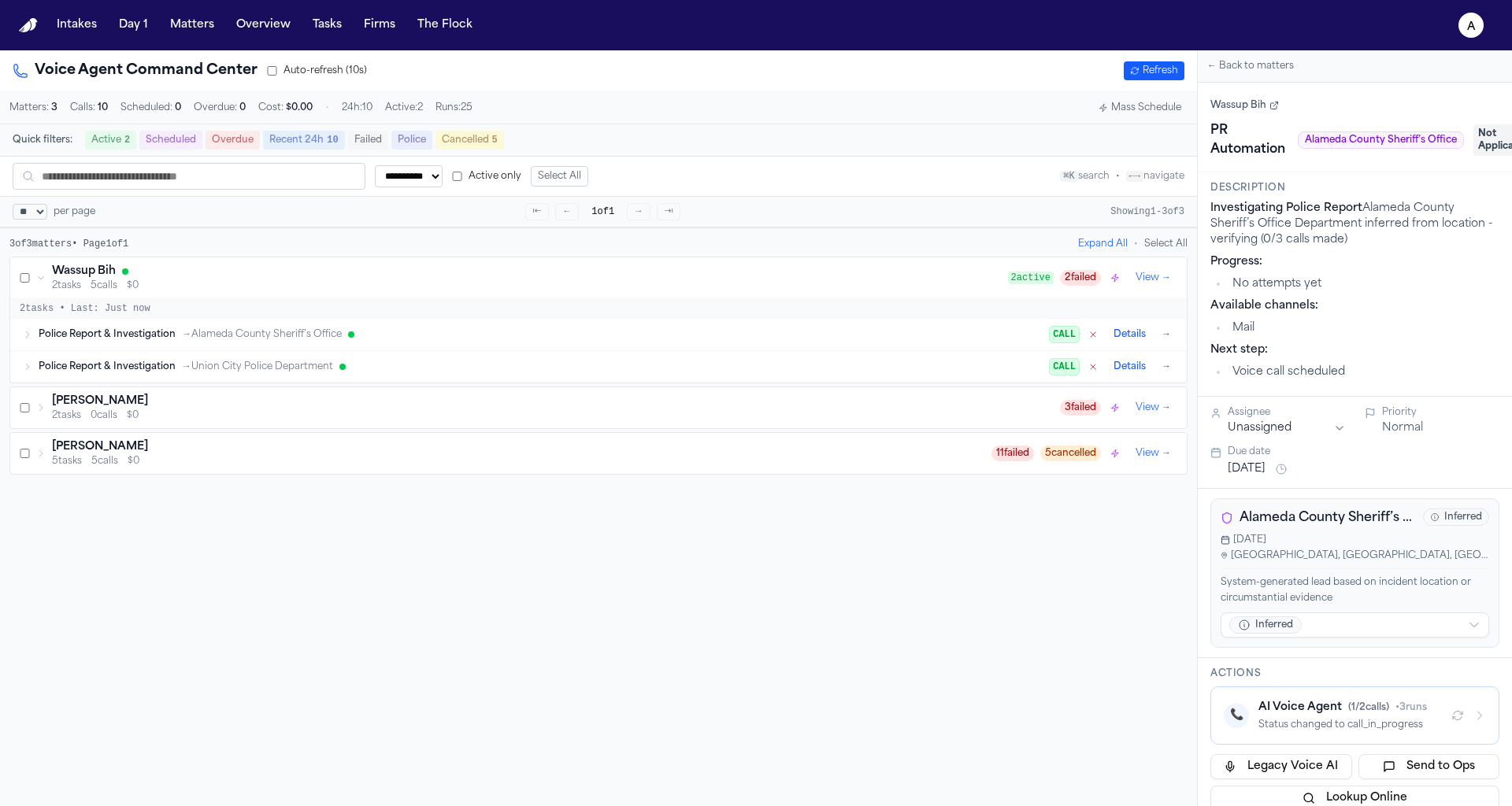
click at [247, 331] on span "→ Alameda County Sheriff’s Office" at bounding box center [262, 335] width 160 height 13
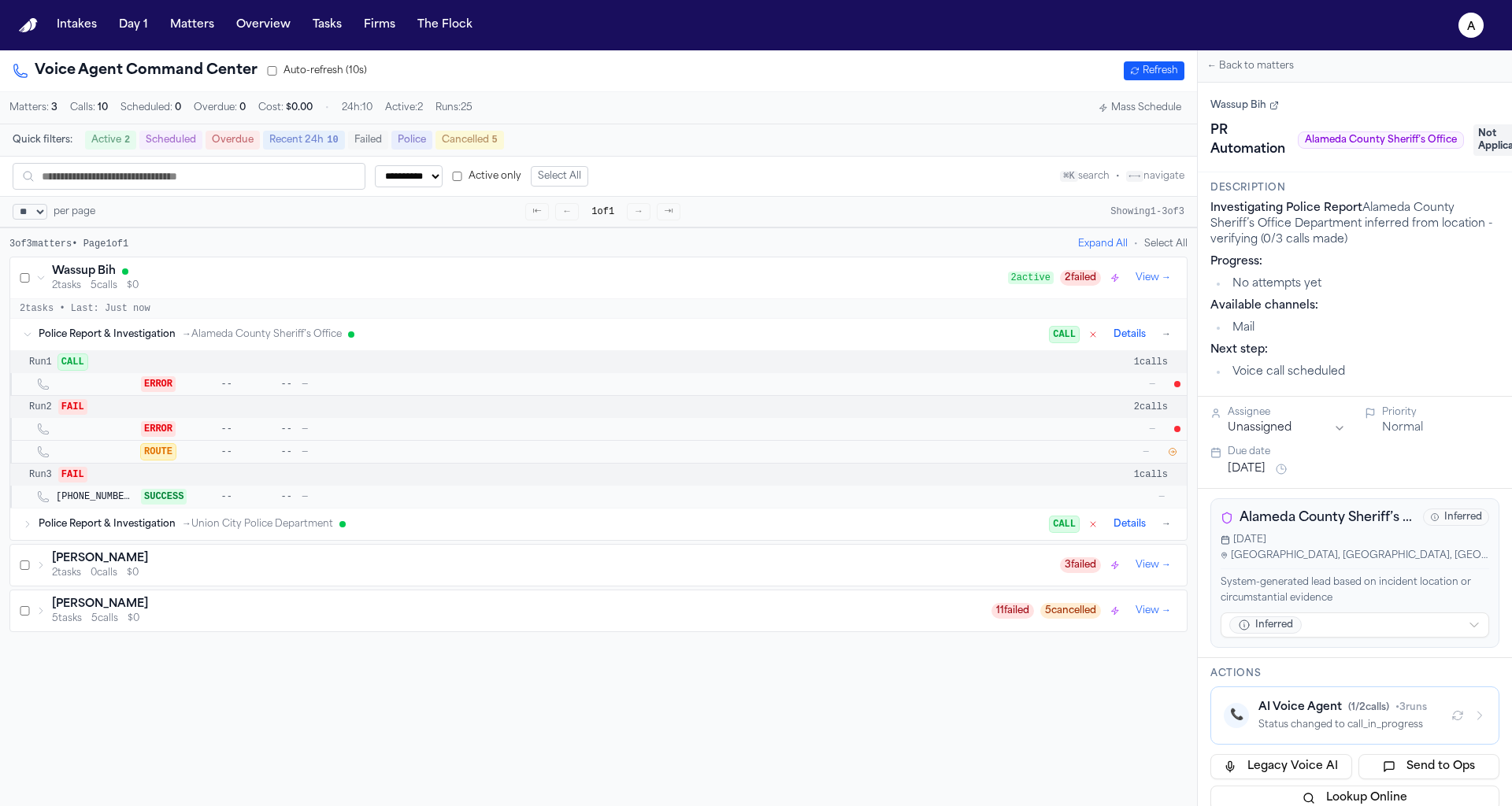
click at [167, 379] on span "ERROR" at bounding box center [158, 384] width 34 height 16
click at [195, 29] on button "Matters" at bounding box center [192, 25] width 57 height 28
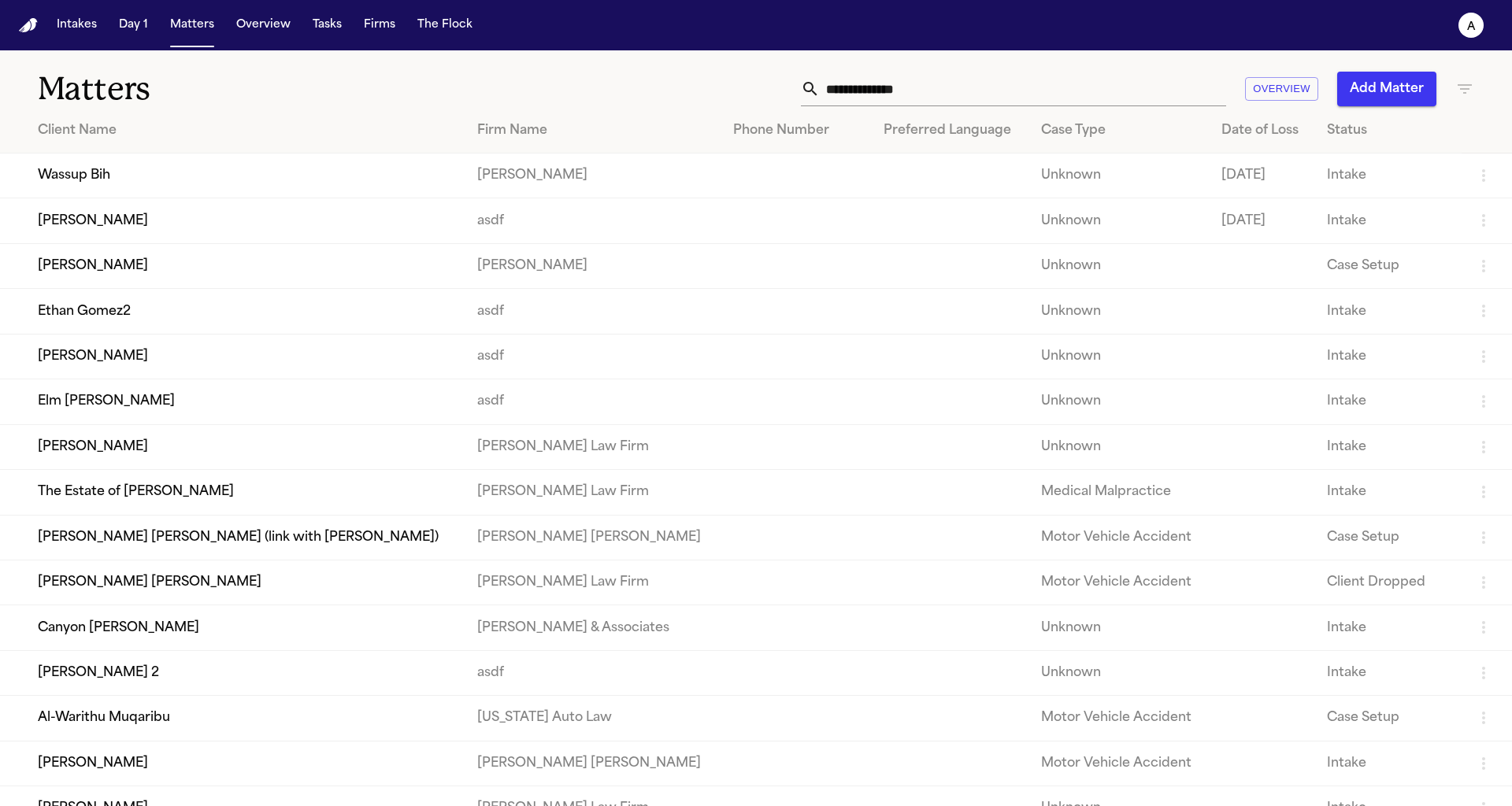
click at [144, 181] on td "Wassup Bih" at bounding box center [232, 176] width 464 height 45
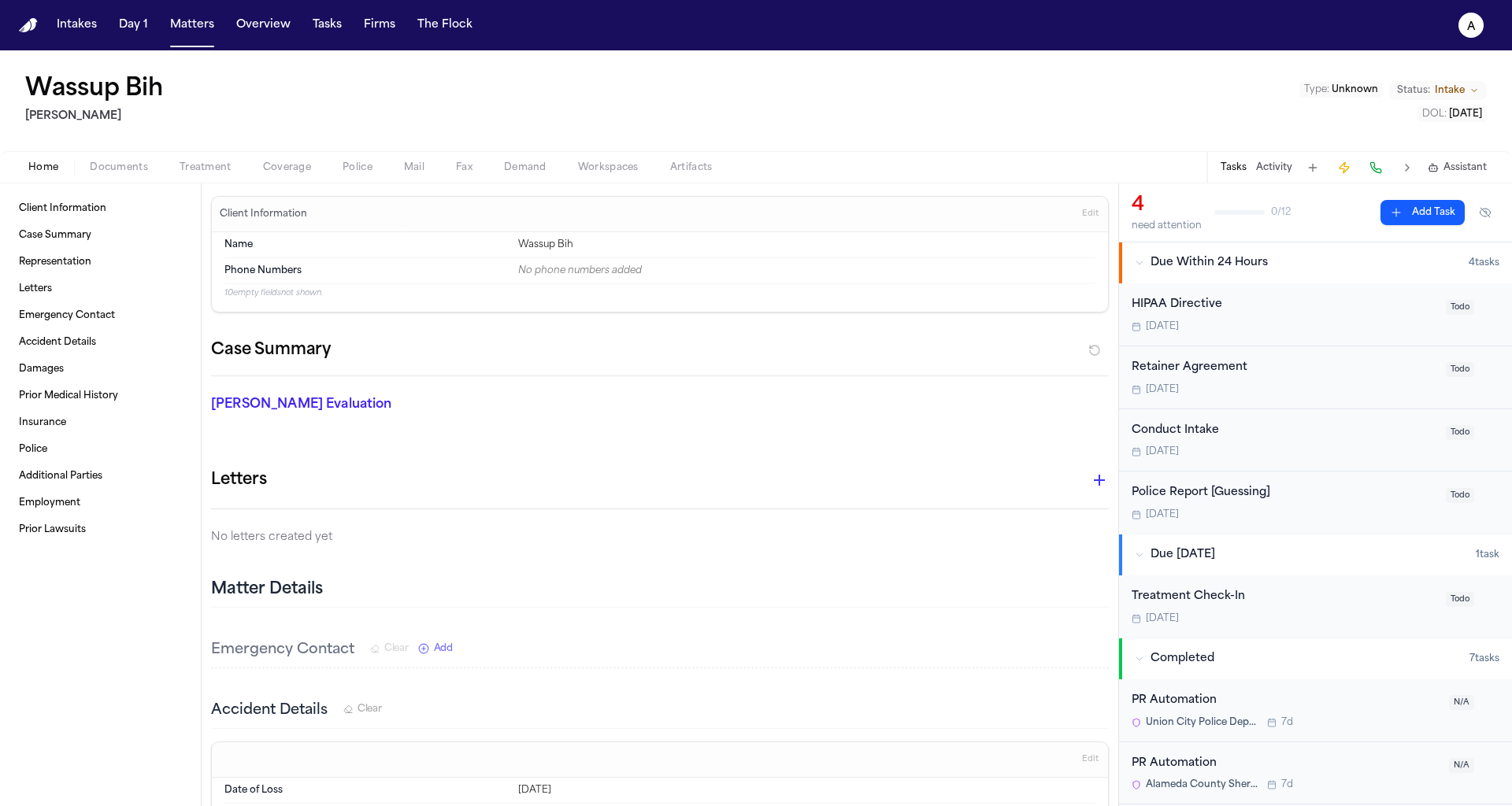
click at [364, 165] on span "Police" at bounding box center [357, 168] width 30 height 13
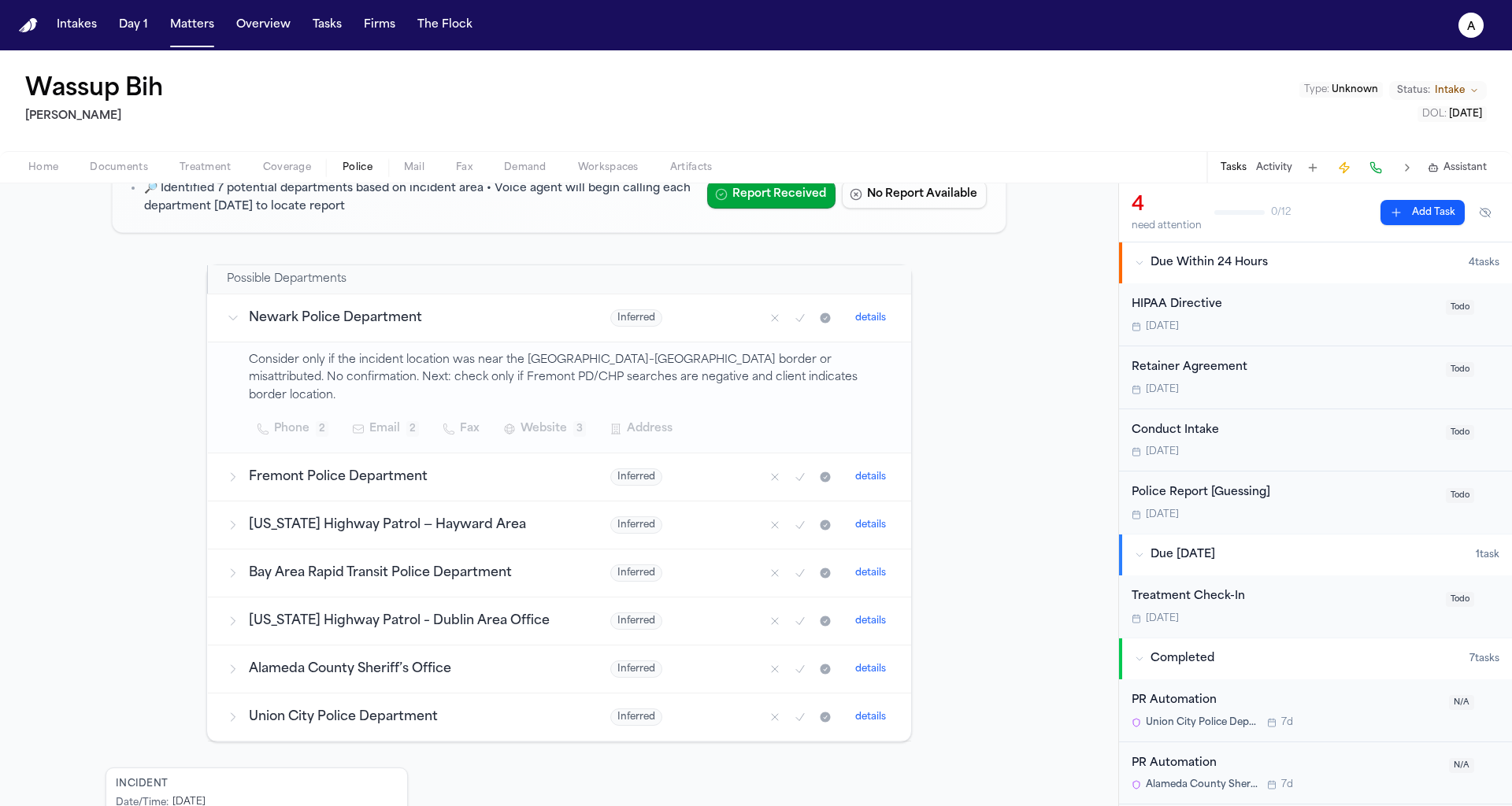
scroll to position [236, 0]
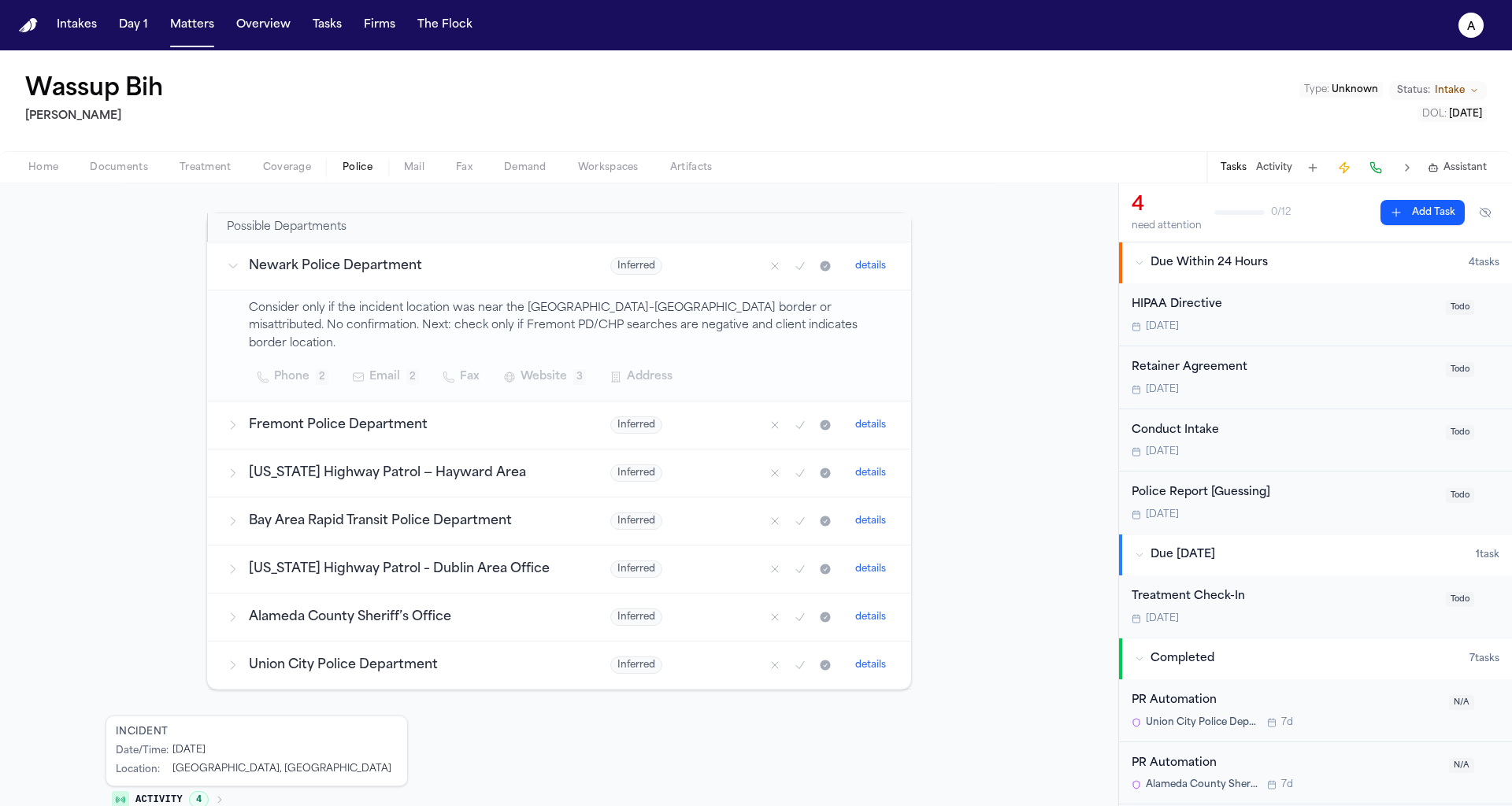
click at [542, 463] on h3 "[US_STATE] Highway Patrol — Hayward Area" at bounding box center [411, 473] width 324 height 19
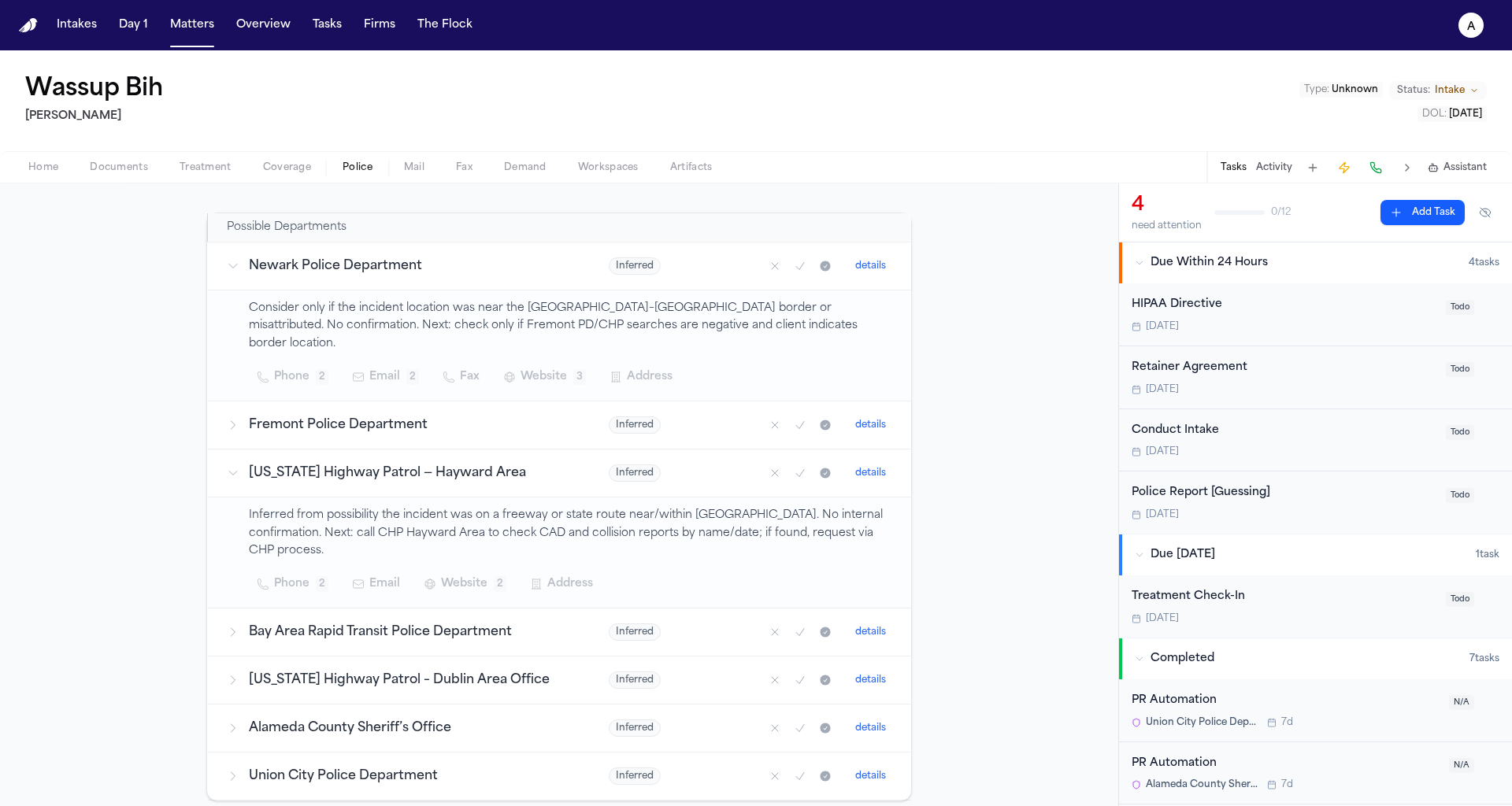
click at [460, 449] on td "[US_STATE] Highway Patrol — Hayward Area" at bounding box center [400, 473] width 383 height 48
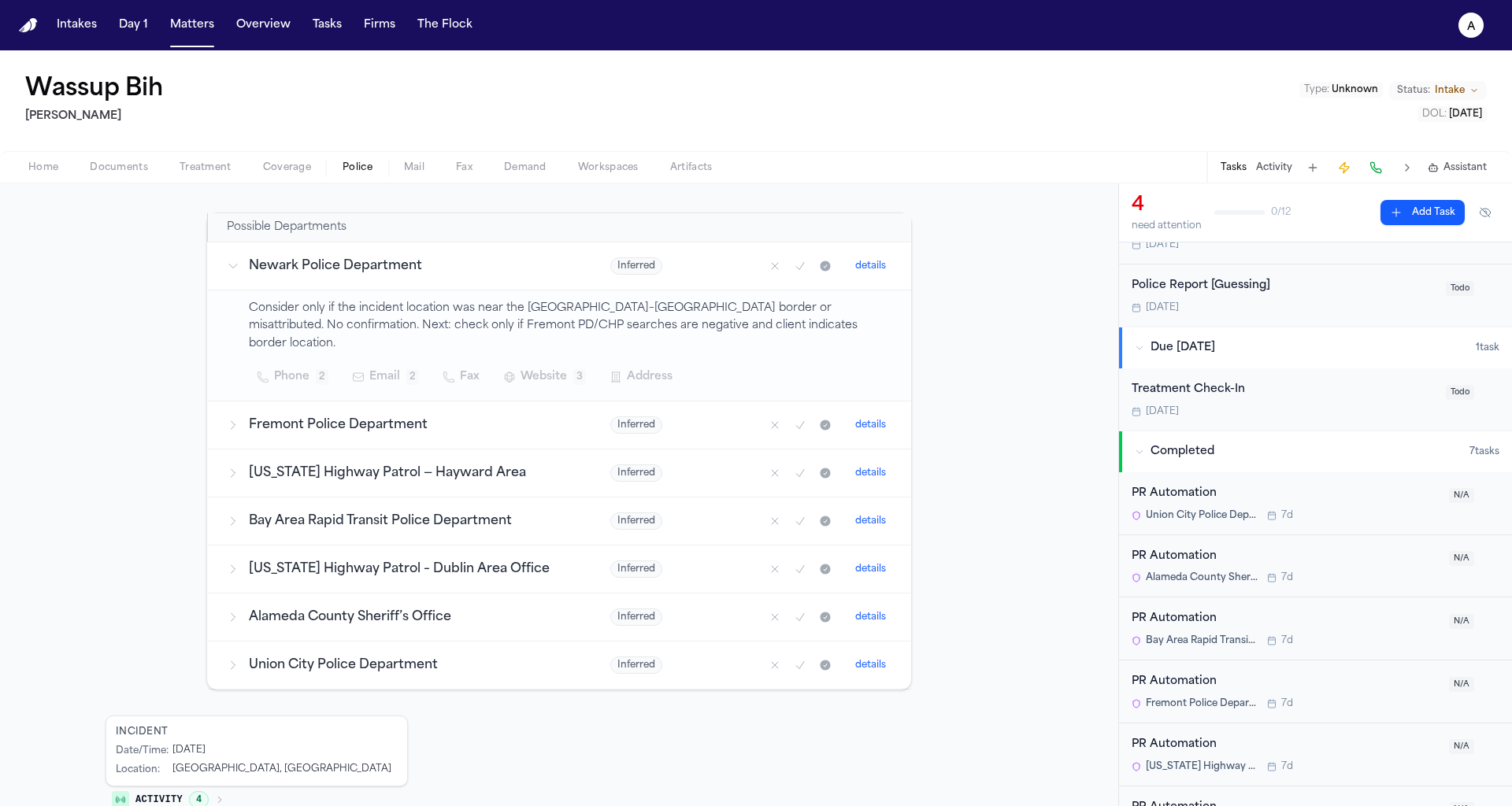
scroll to position [307, 0]
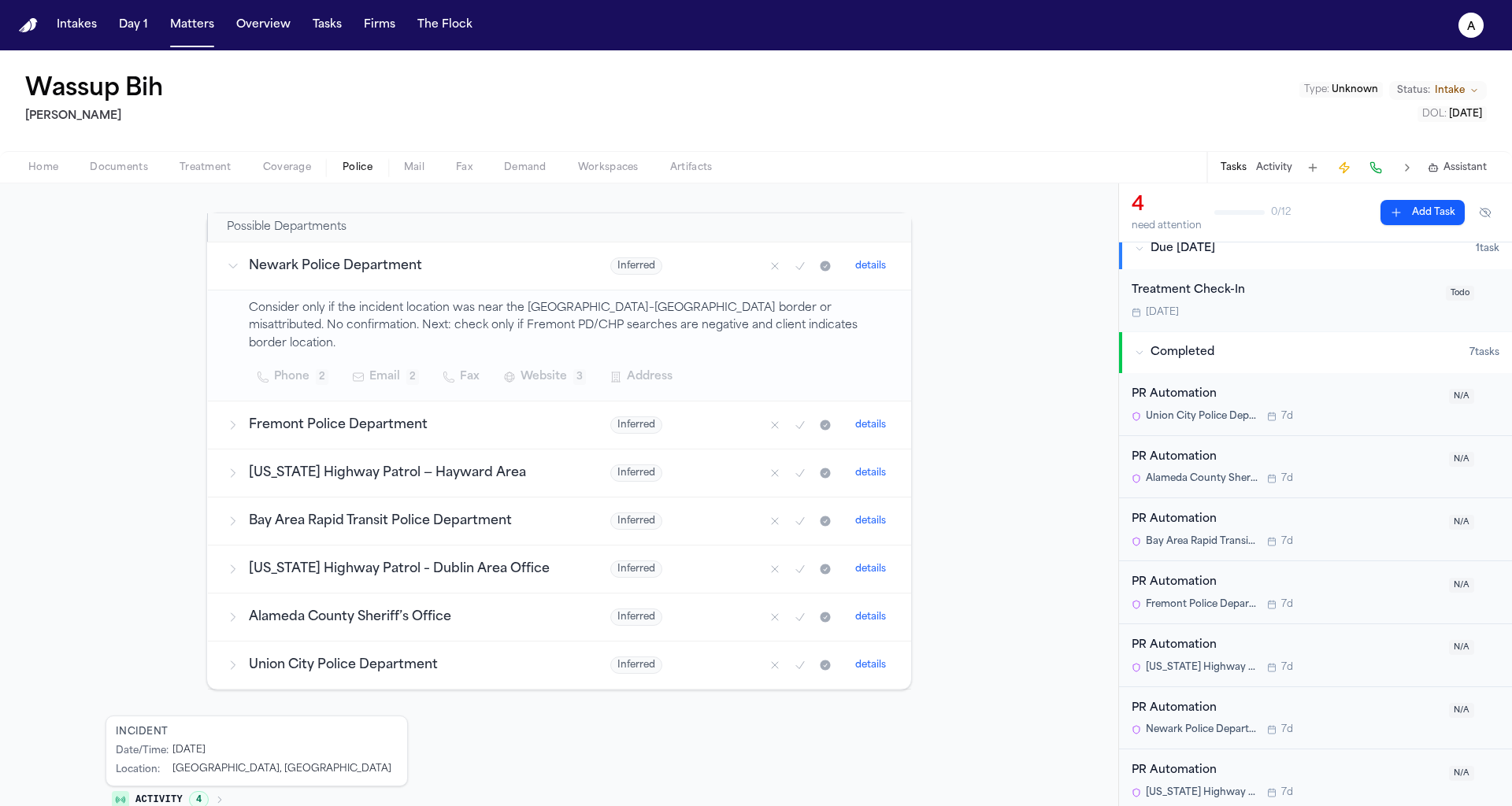
click at [1209, 515] on div "PR Automation" at bounding box center [1285, 519] width 308 height 18
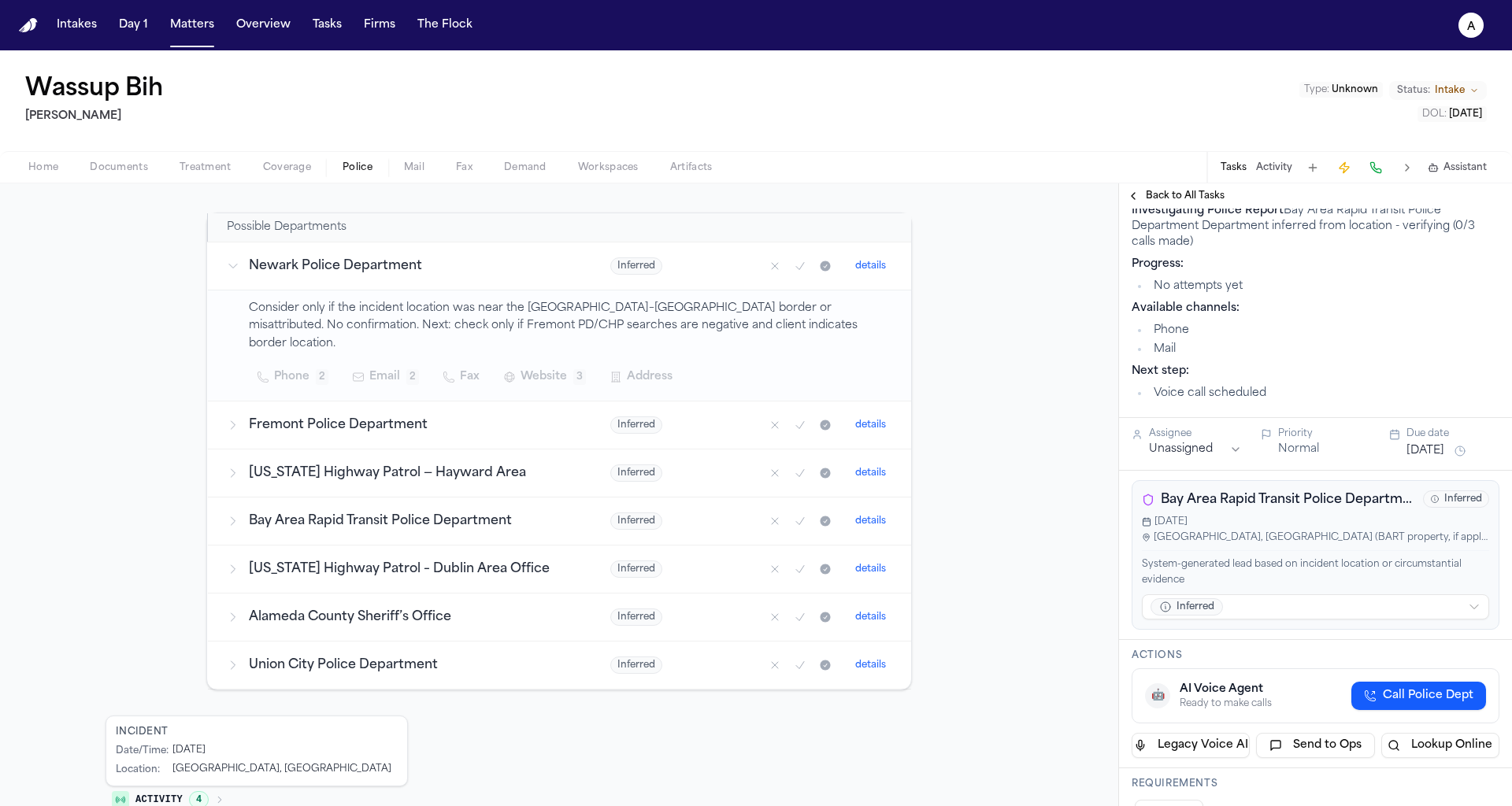
scroll to position [105, 0]
click at [1428, 706] on div "🤖 AI Voice Agent Ready to make calls Call Police Dept" at bounding box center [1315, 692] width 368 height 55
click at [1422, 691] on span "Call Police Dept" at bounding box center [1428, 692] width 90 height 16
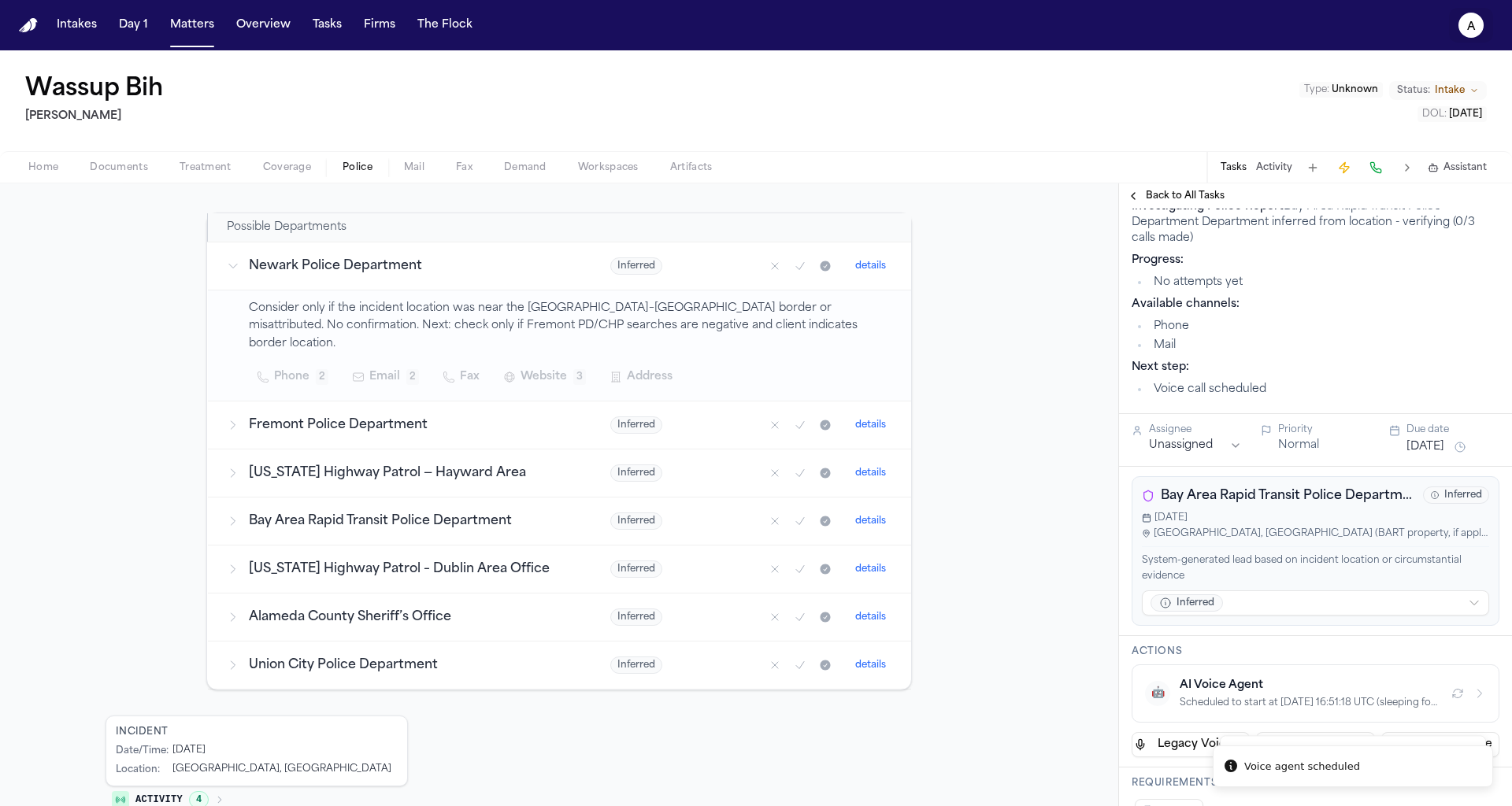
click at [1479, 33] on icon "a" at bounding box center [1470, 25] width 25 height 25
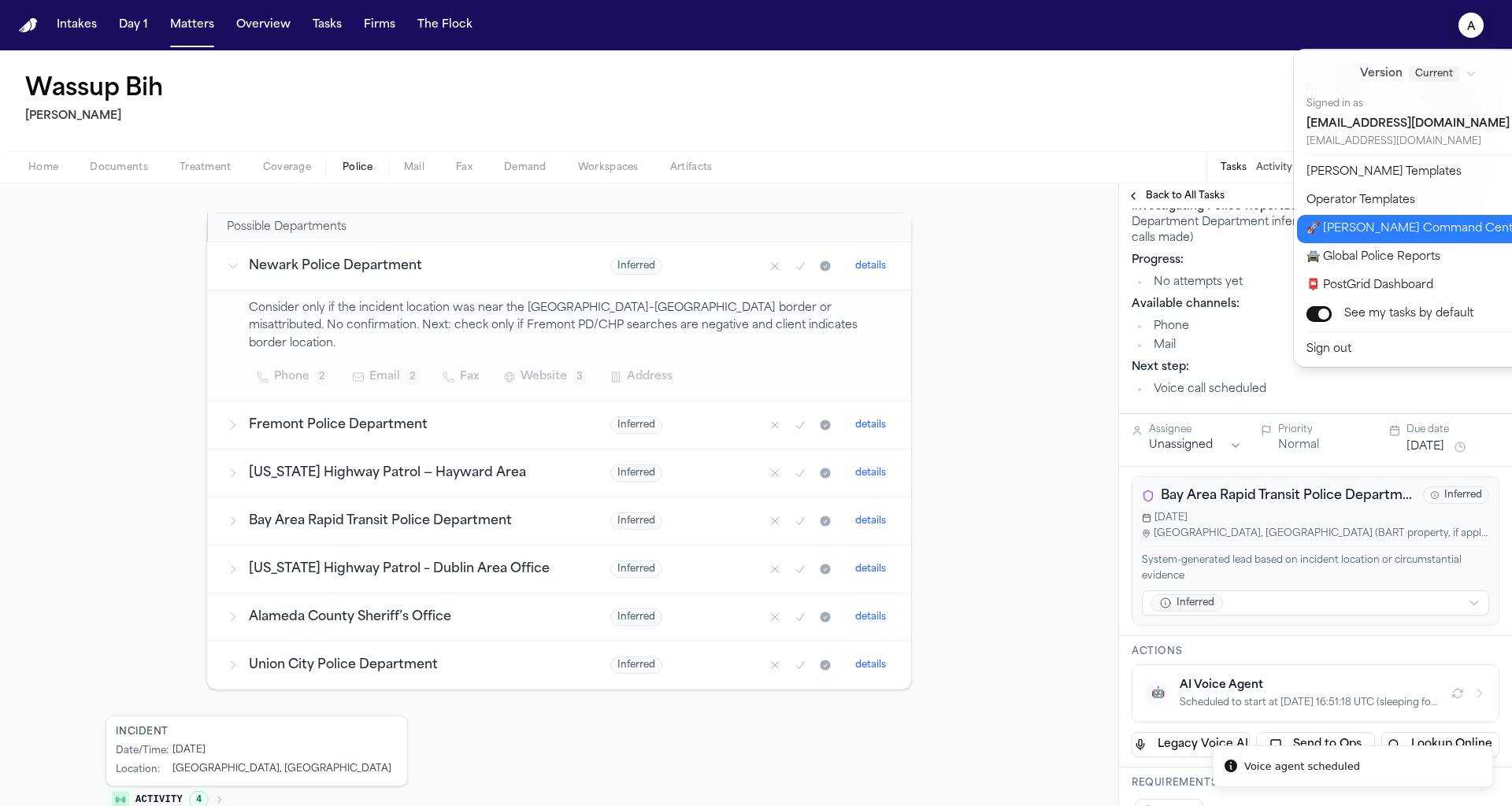
click at [1356, 226] on button "🚀 [PERSON_NAME] Command Center" at bounding box center [1428, 228] width 262 height 28
select select "**"
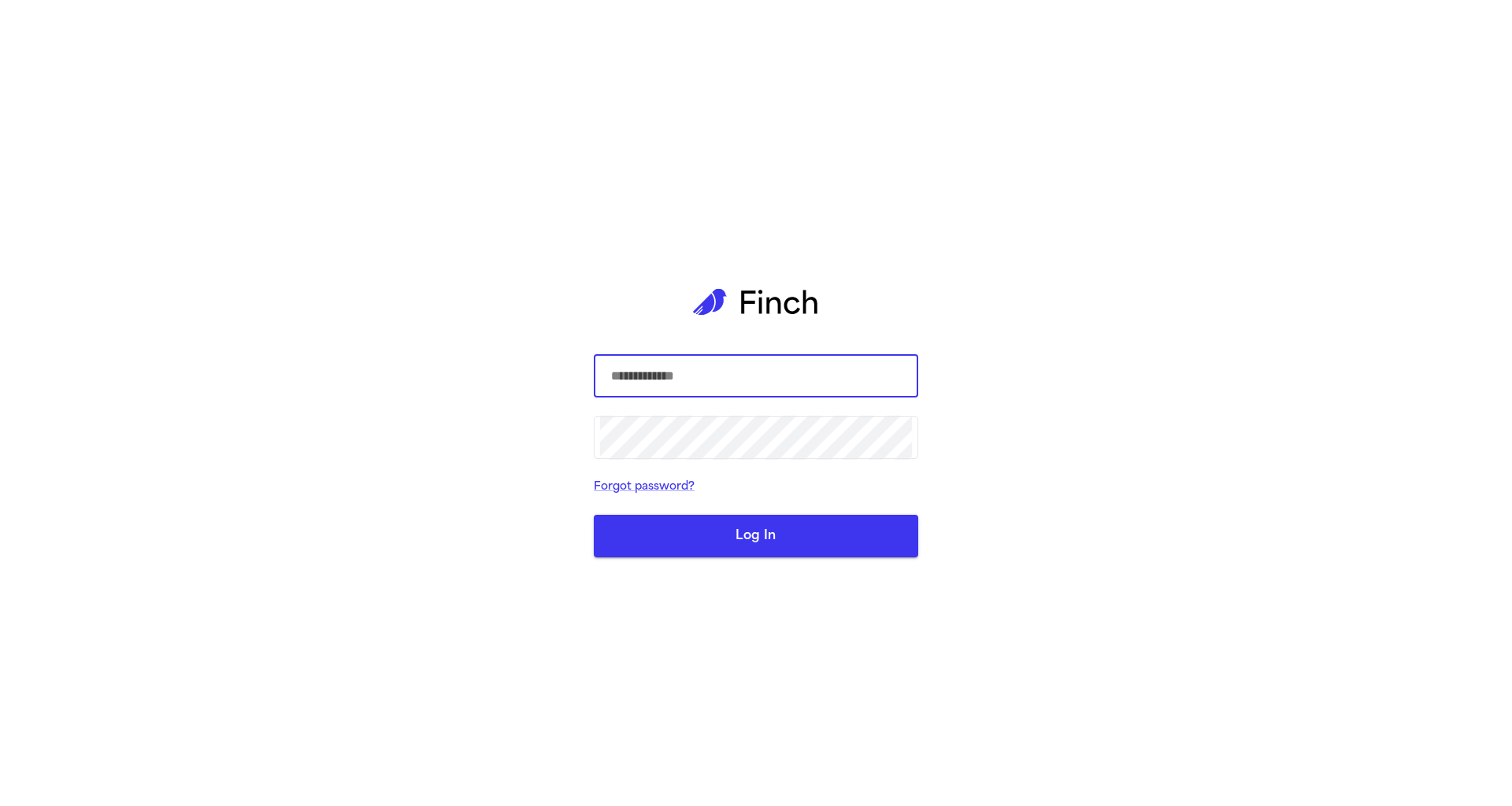
select select "**"
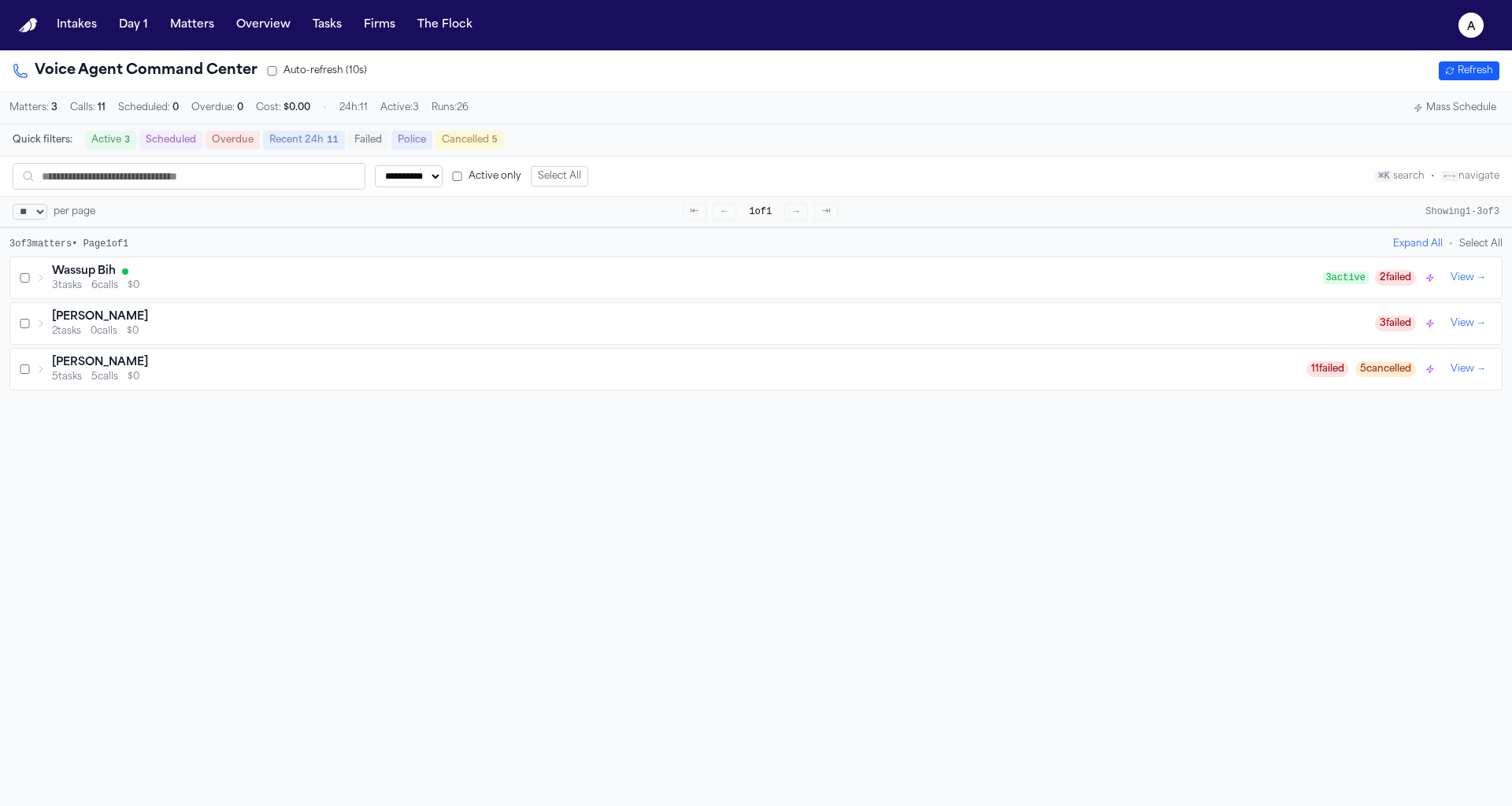
click at [160, 268] on div "Wassup Bih" at bounding box center [687, 271] width 1271 height 16
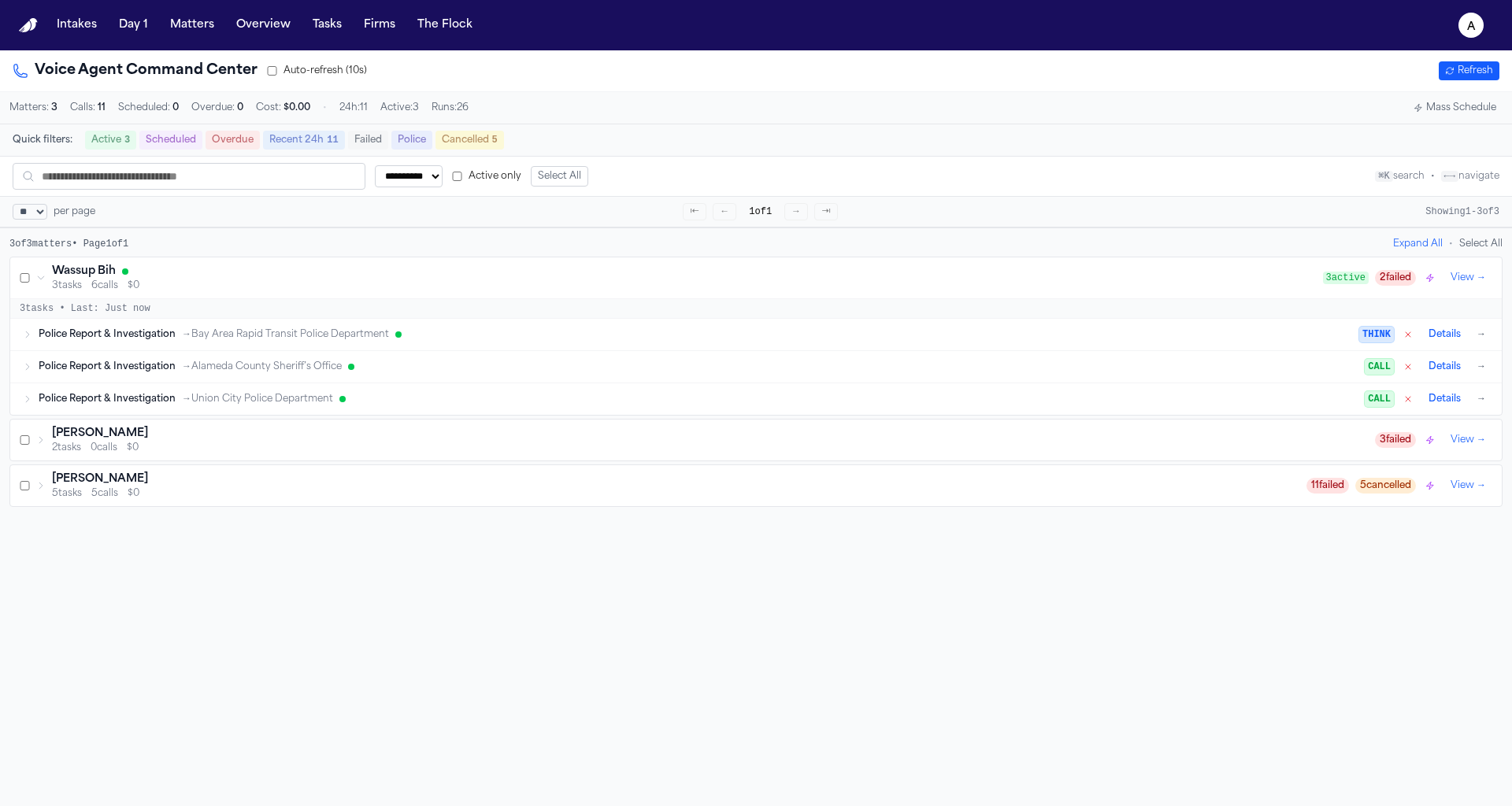
click at [159, 340] on span "Police Report & Investigation" at bounding box center [107, 335] width 137 height 13
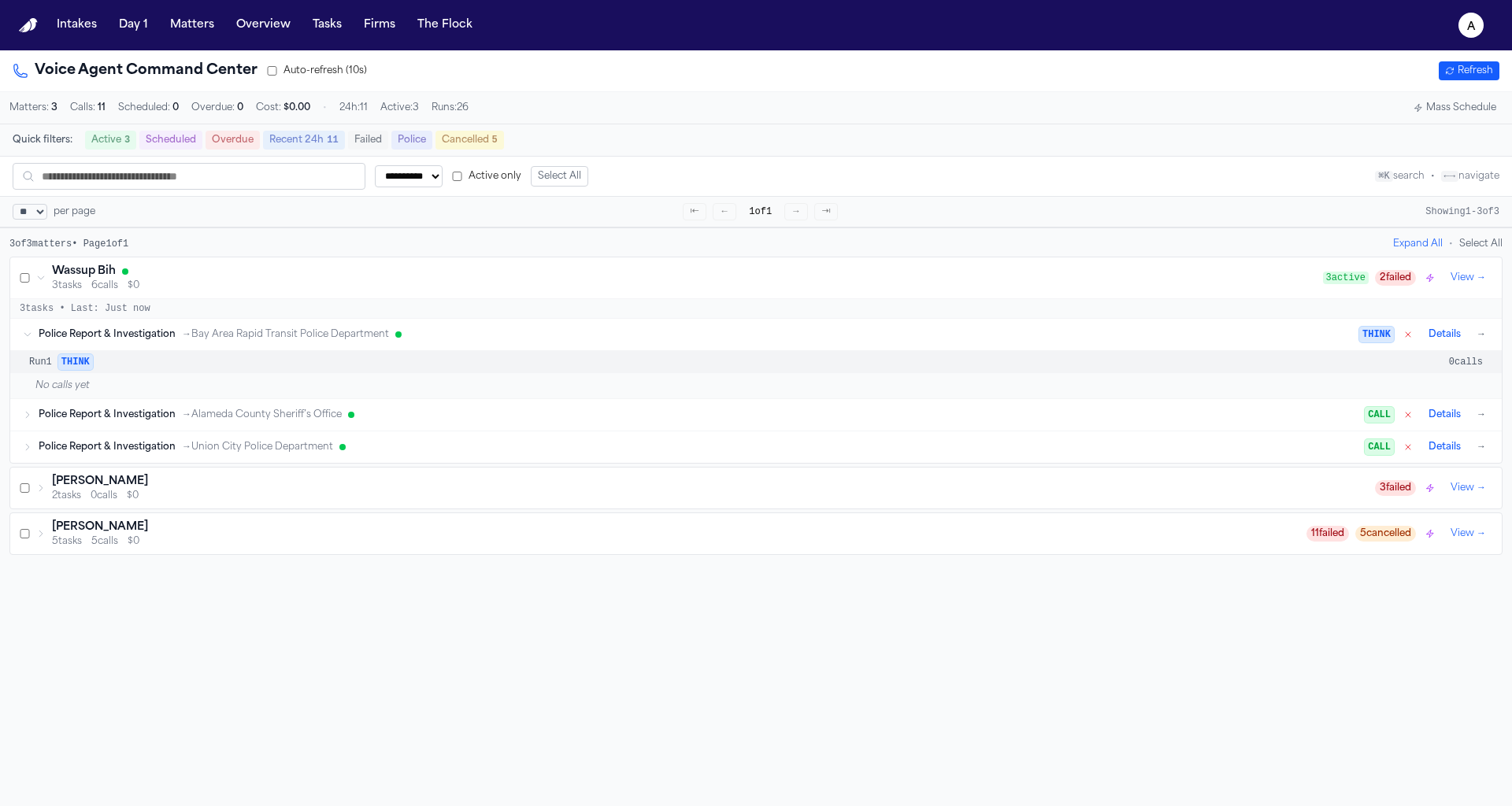
click at [1476, 339] on button "→" at bounding box center [1482, 335] width 16 height 16
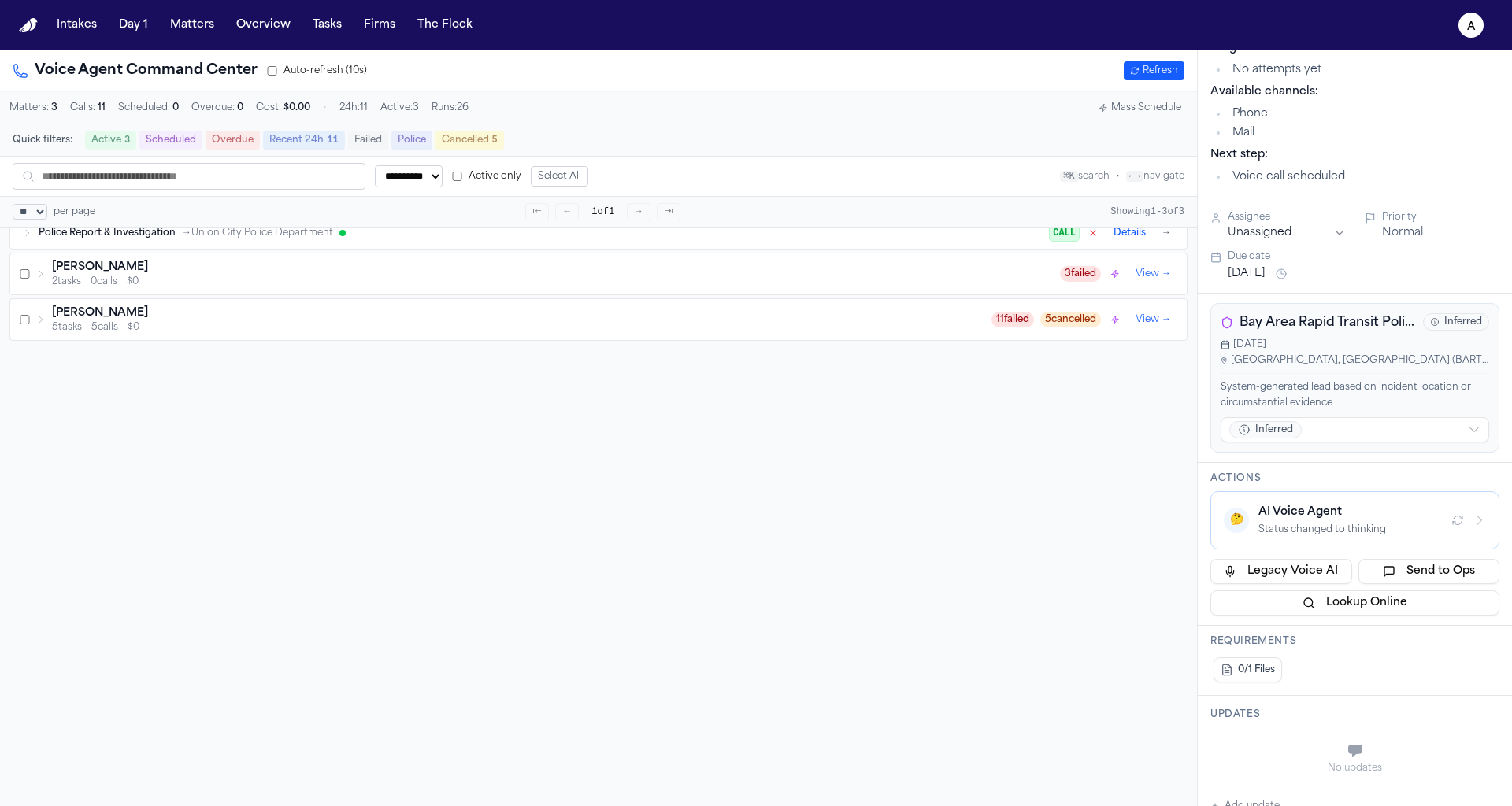
scroll to position [373, 0]
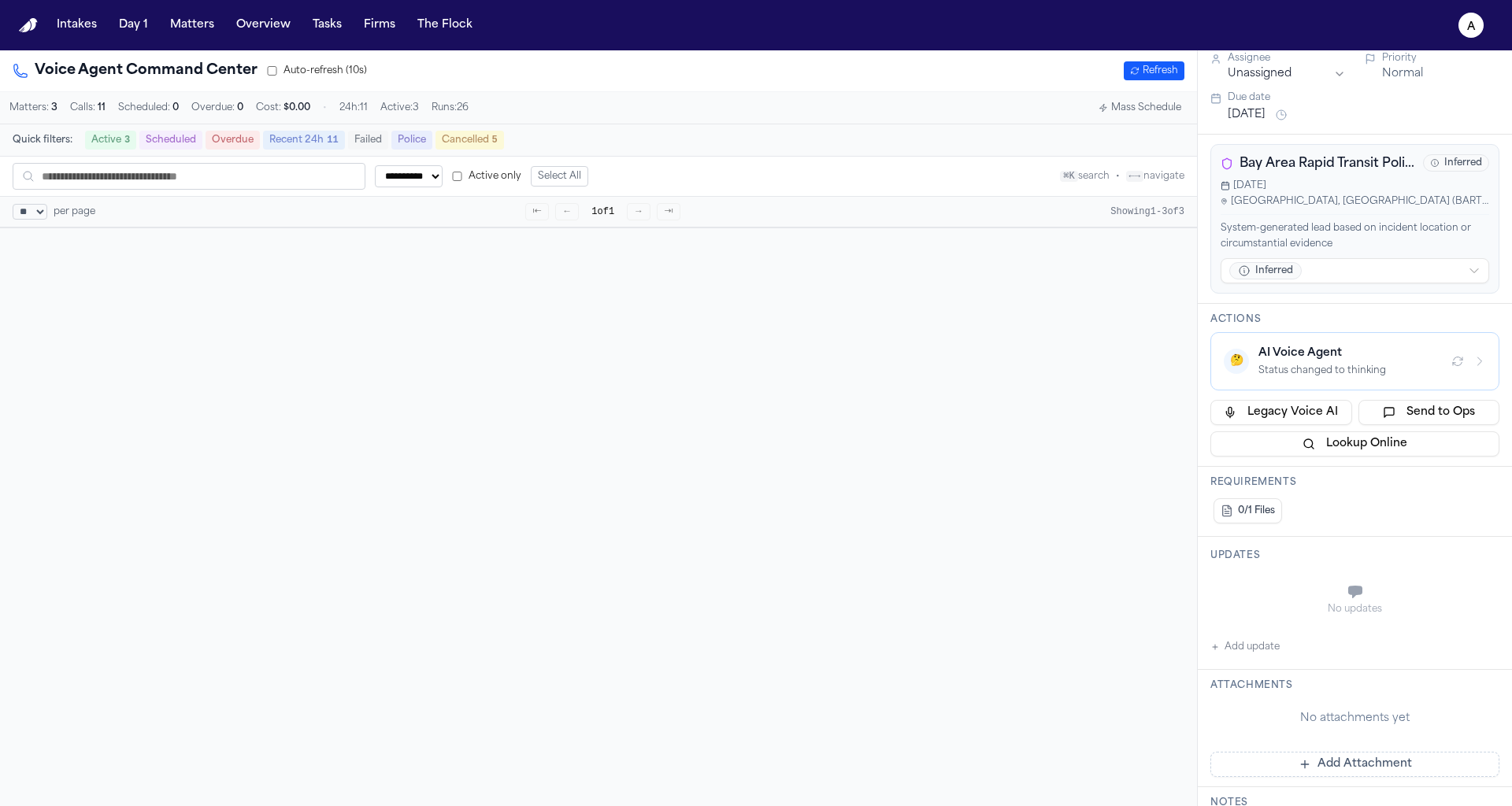
click at [1305, 339] on button "🤔 AI Voice Agent Status changed to thinking" at bounding box center [1355, 361] width 289 height 58
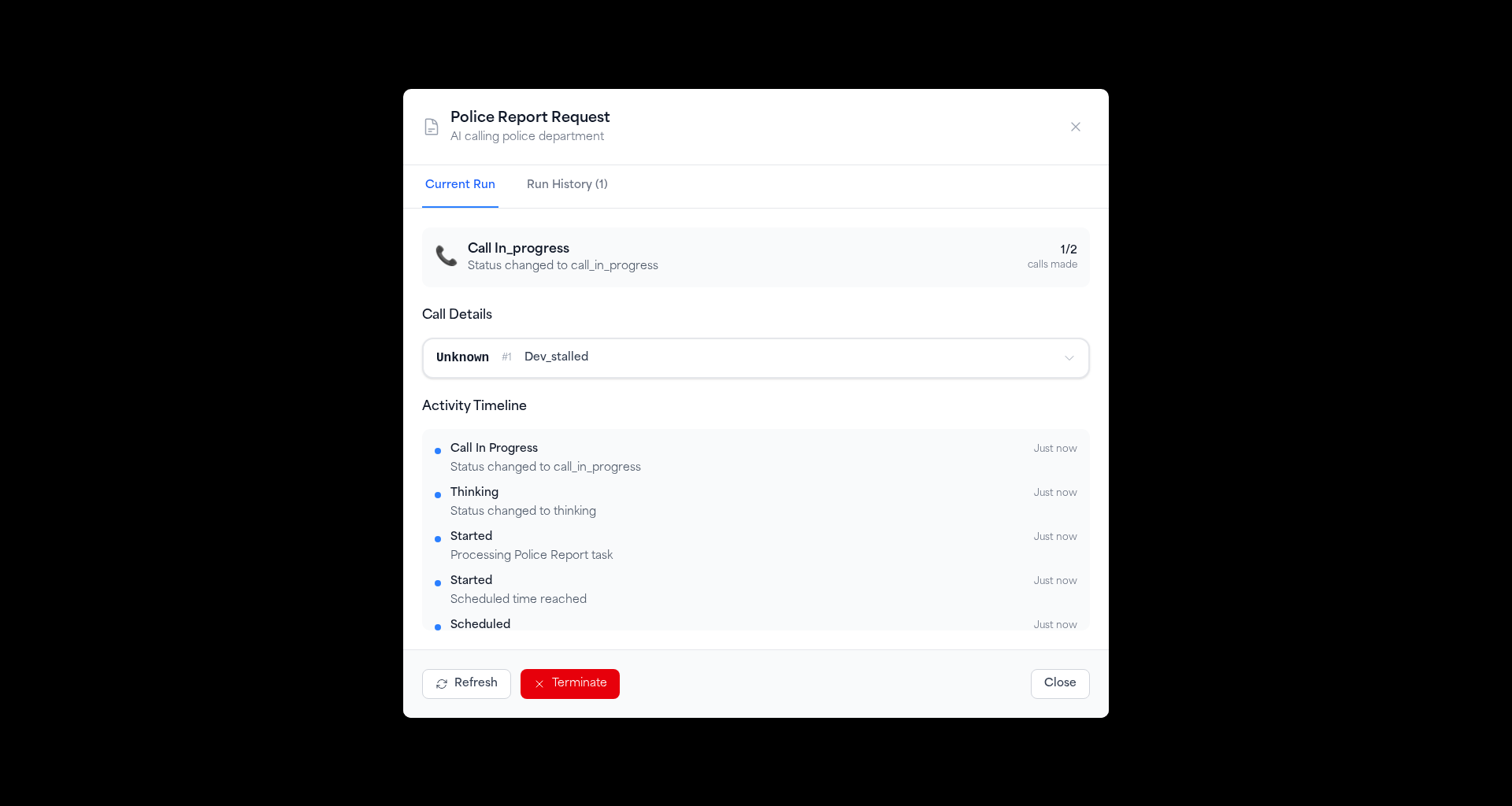
click at [1076, 134] on icon "button" at bounding box center [1076, 126] width 16 height 16
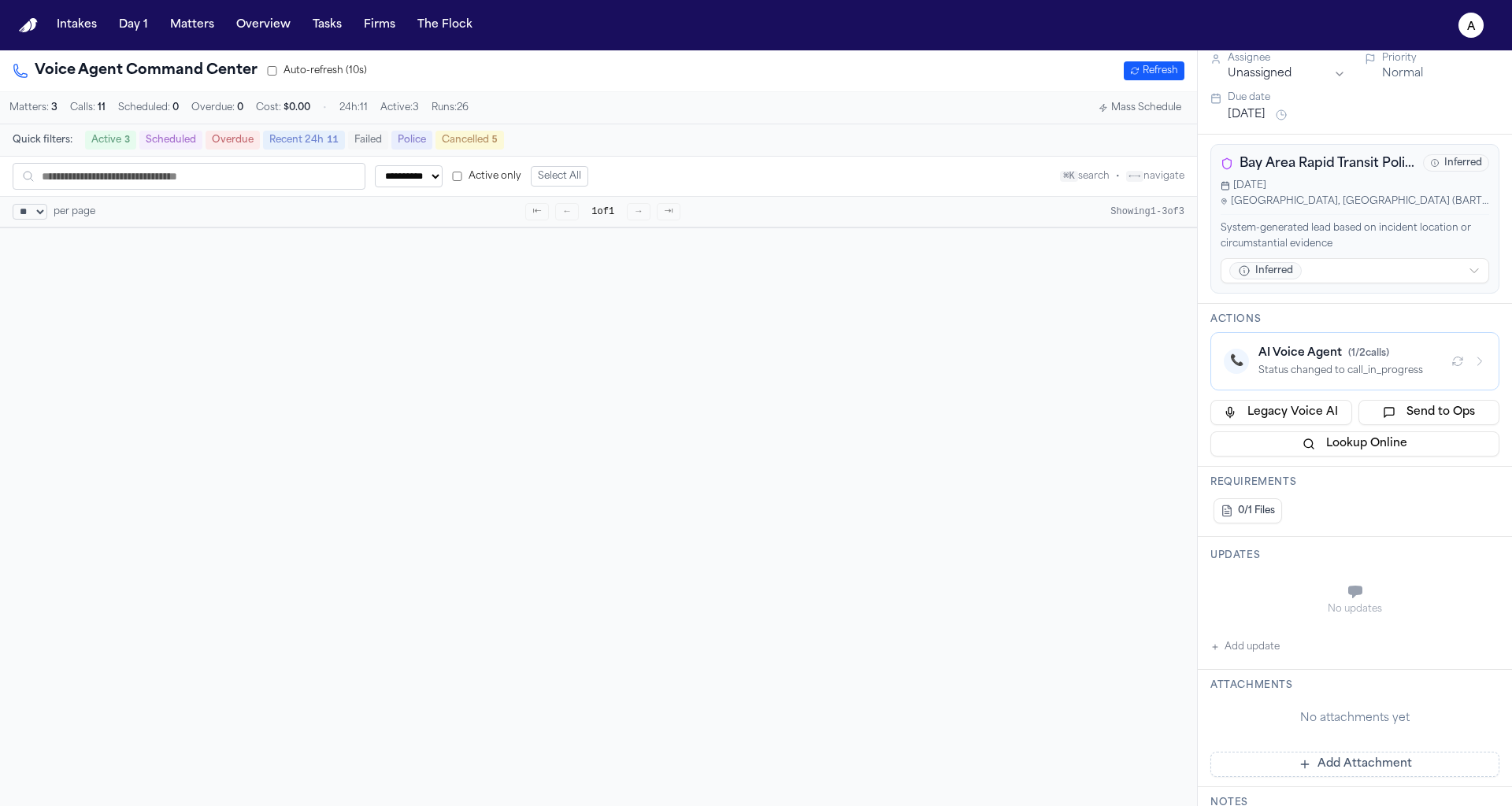
scroll to position [370, 0]
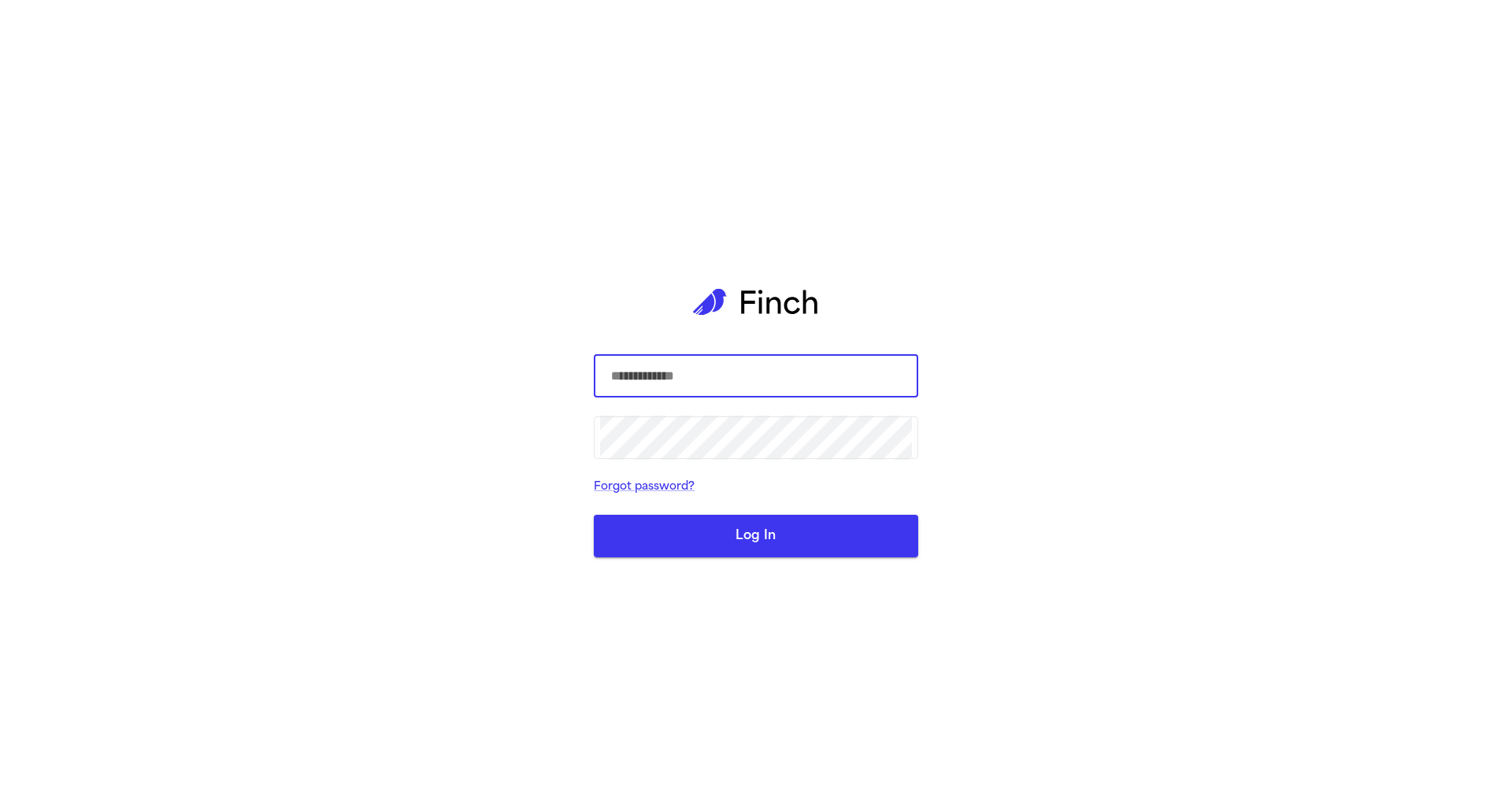
select select "**"
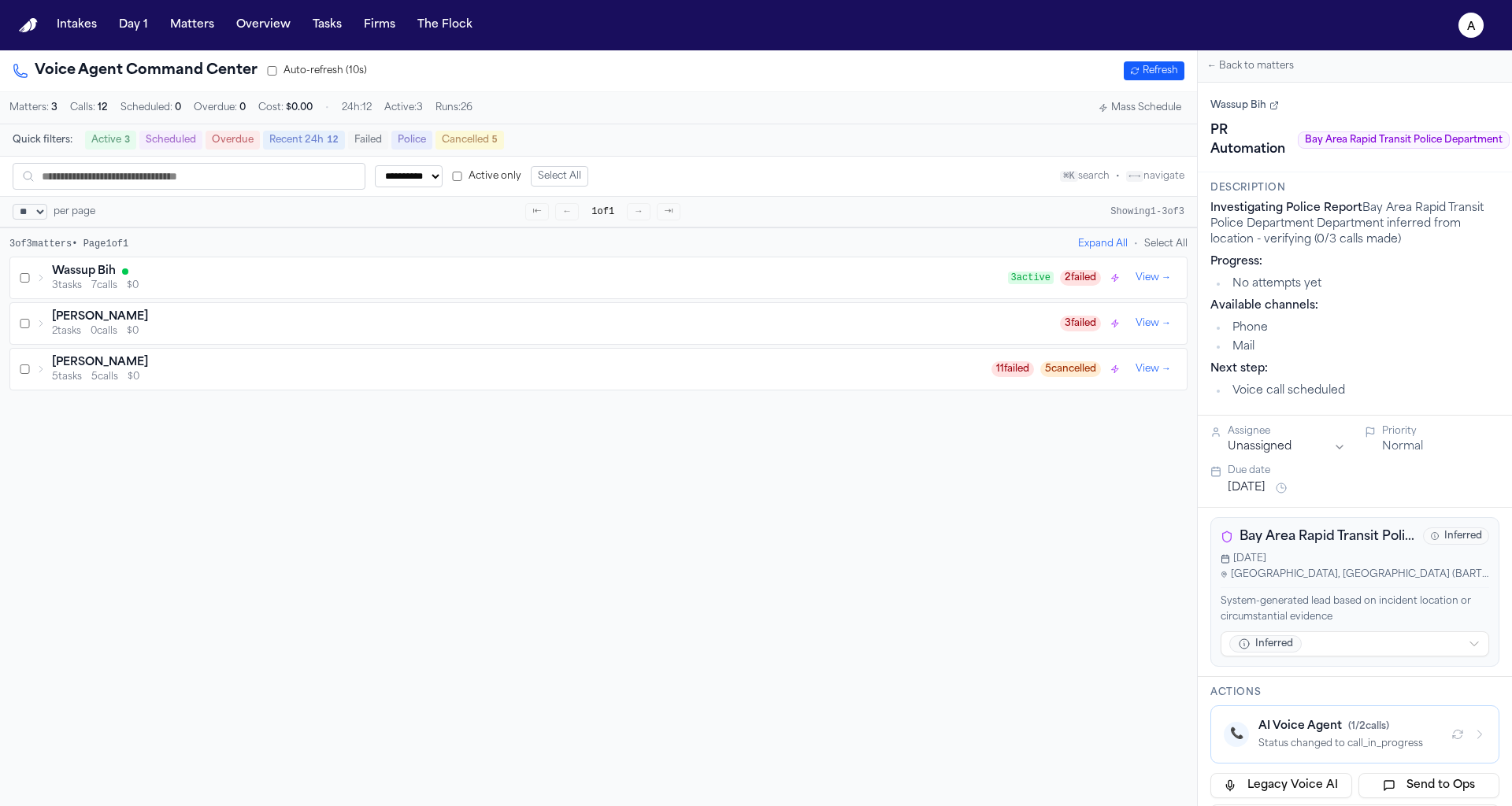
click at [313, 267] on div "Wassup Bih" at bounding box center [530, 271] width 956 height 16
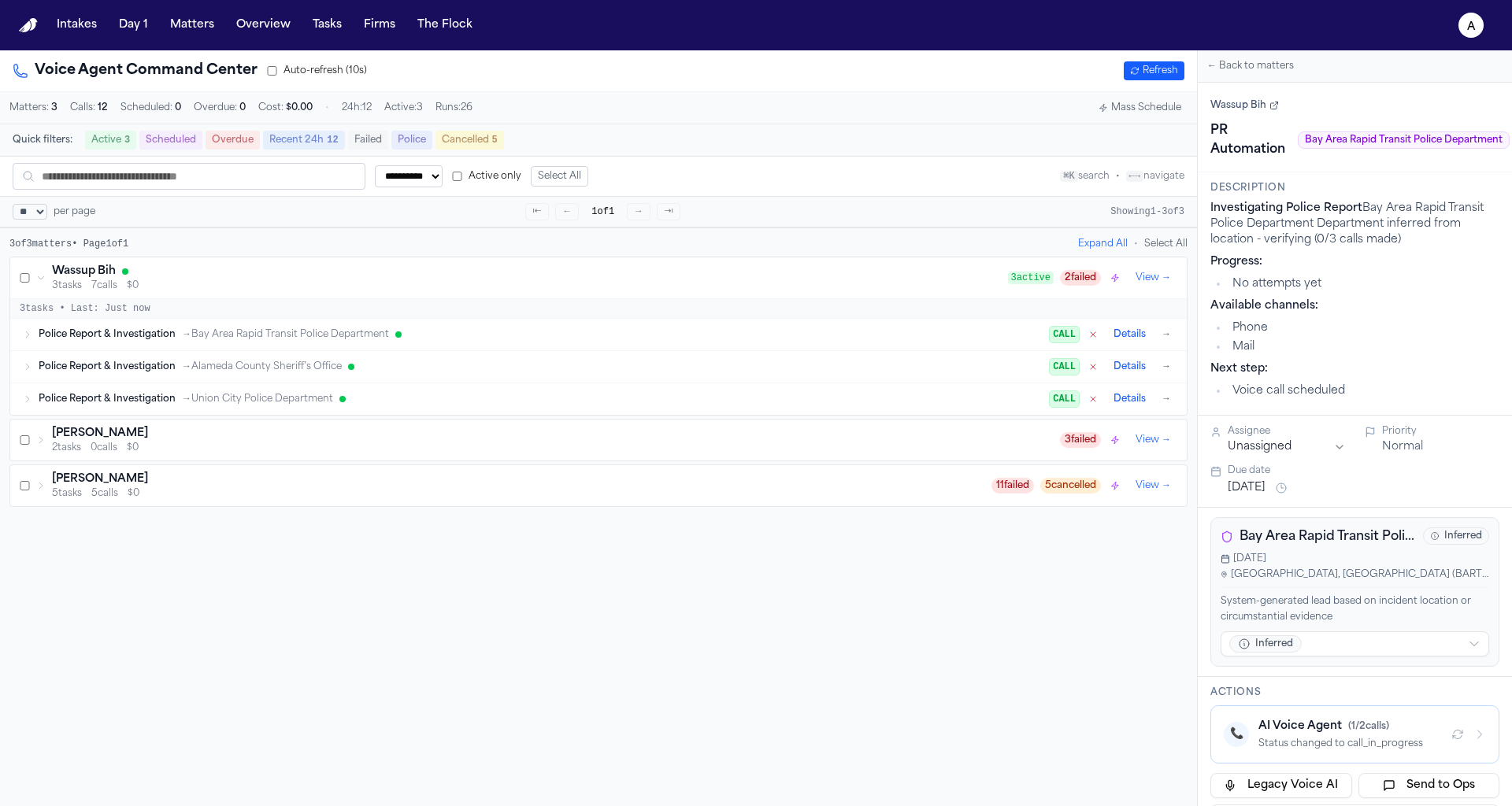
click at [272, 324] on div "Police Report & Investigation → Bay Area Rapid Transit Police Department CALL D…" at bounding box center [598, 334] width 1176 height 31
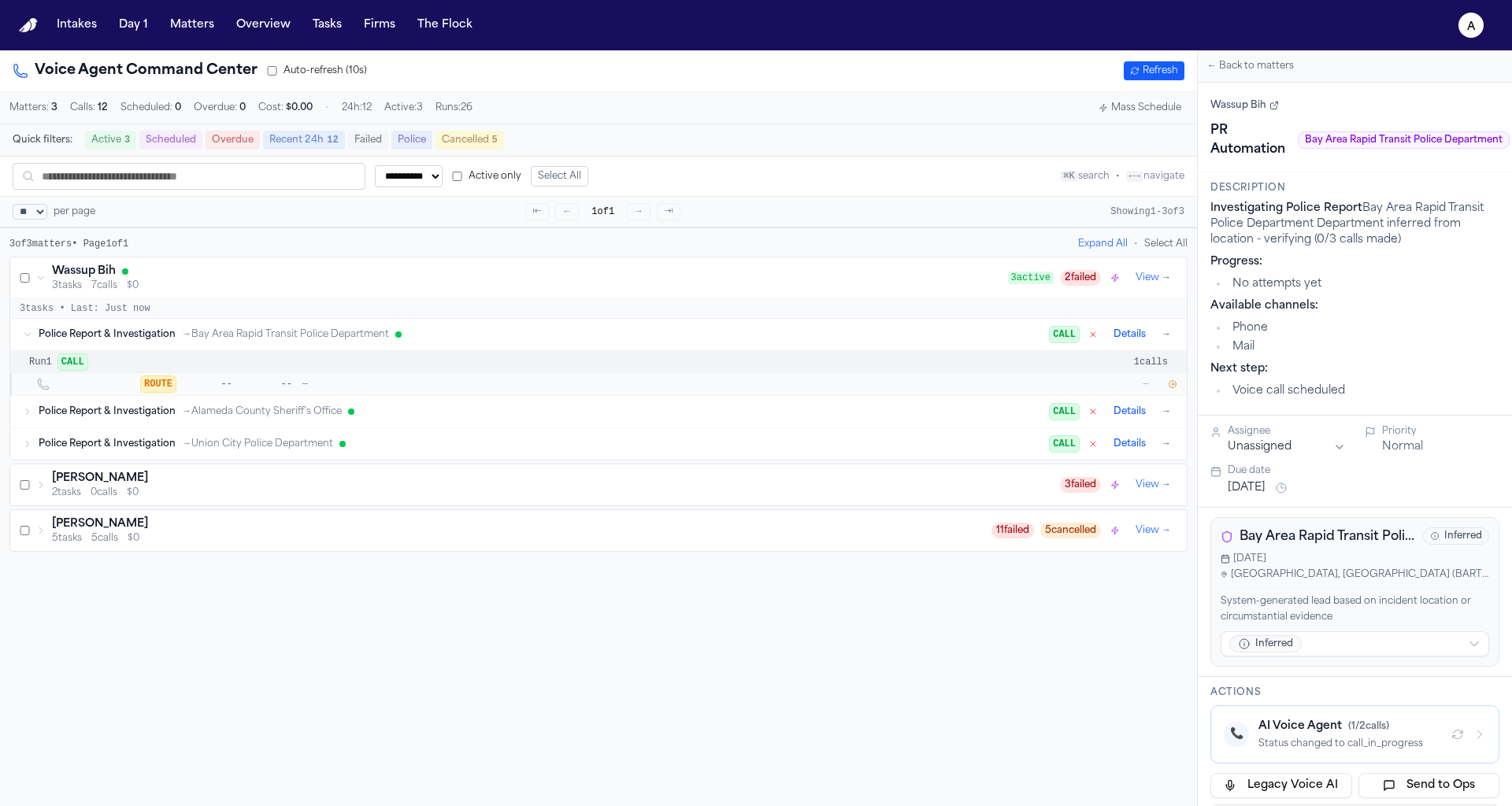
click at [1173, 385] on icon "button" at bounding box center [1172, 384] width 7 height 7
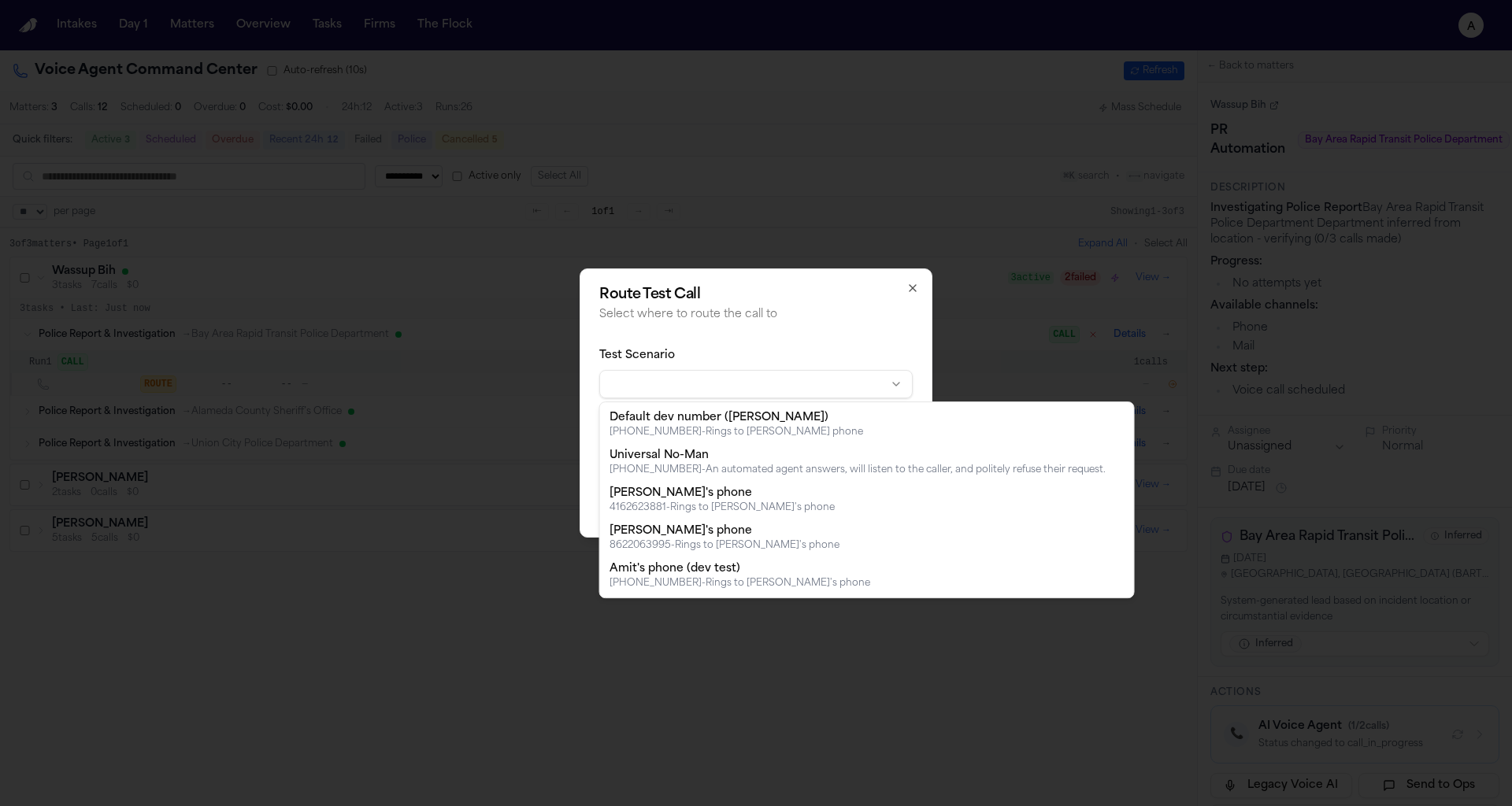
click at [738, 392] on body "**********" at bounding box center [756, 403] width 1512 height 806
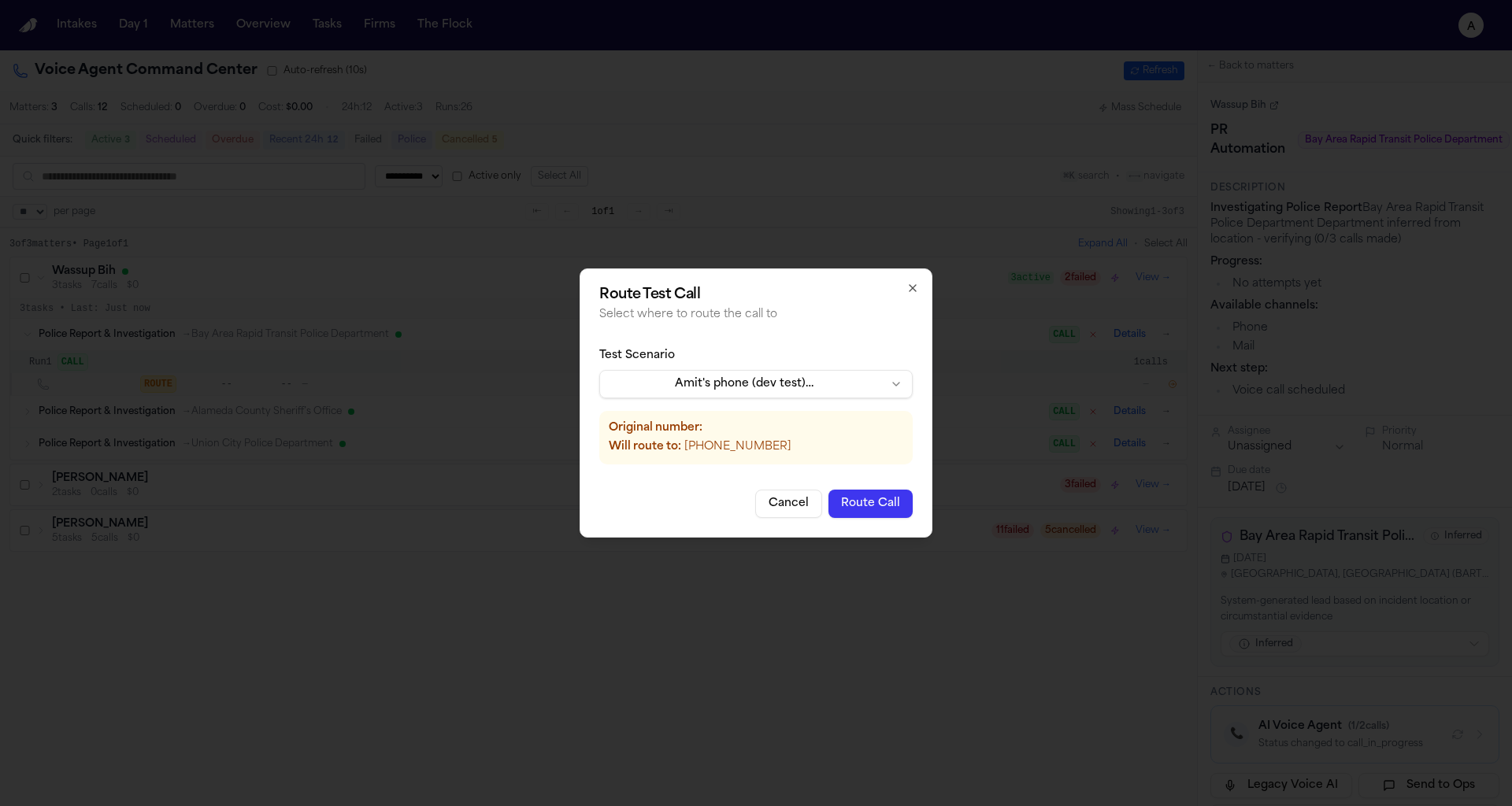
click at [879, 507] on button "Route Call" at bounding box center [871, 503] width 84 height 28
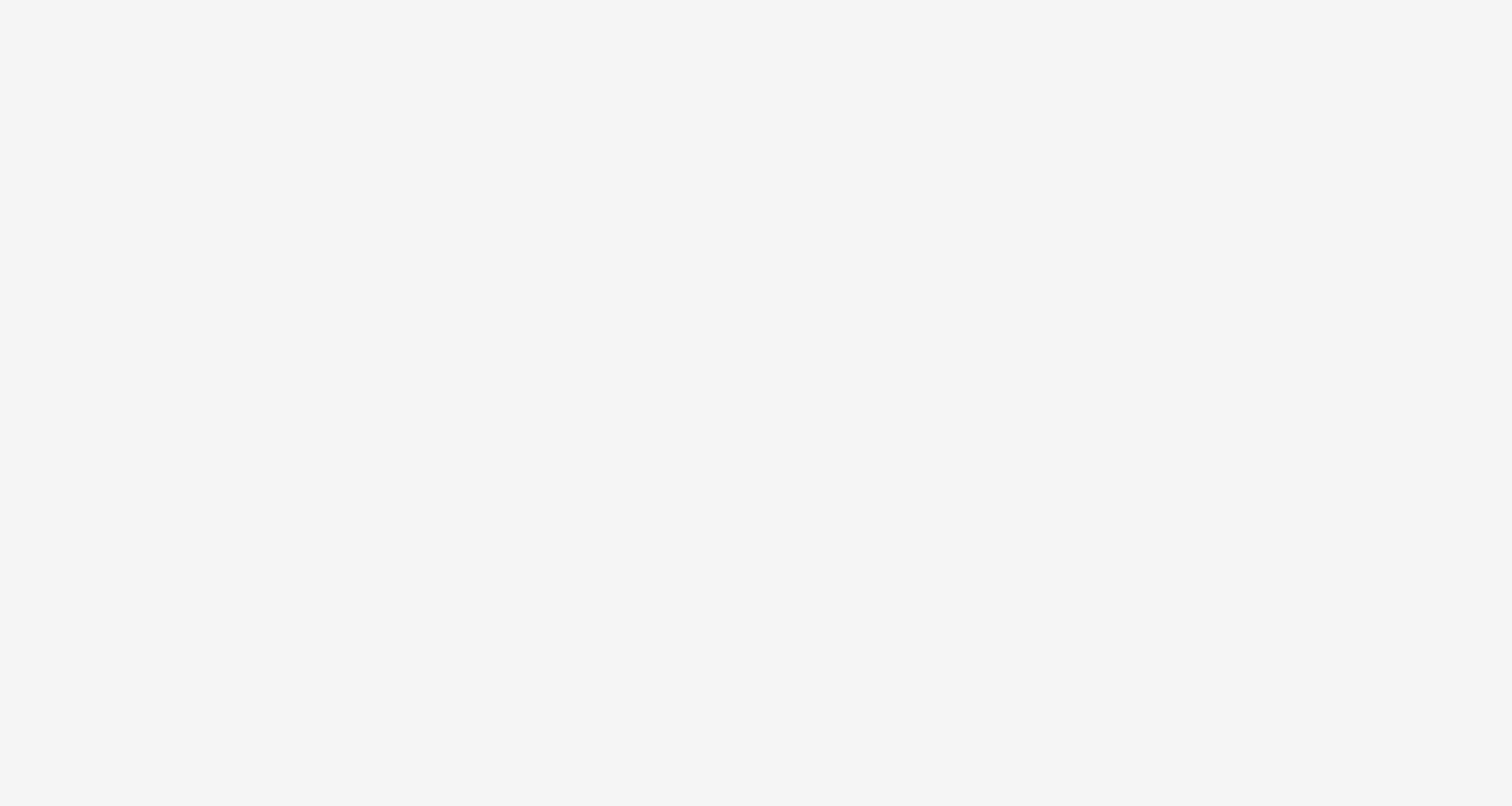
select select "**"
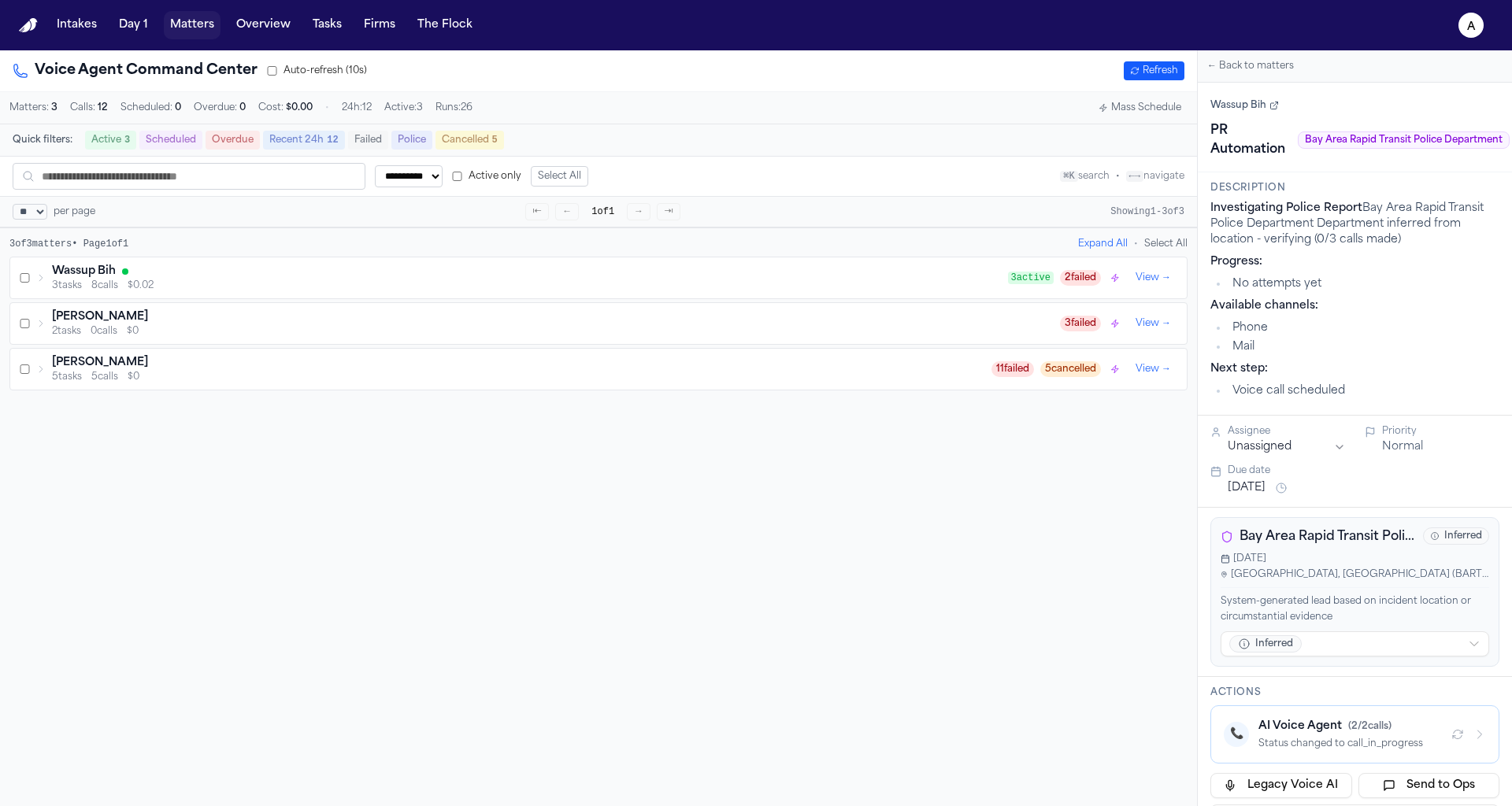
click at [214, 17] on button "Matters" at bounding box center [192, 25] width 57 height 28
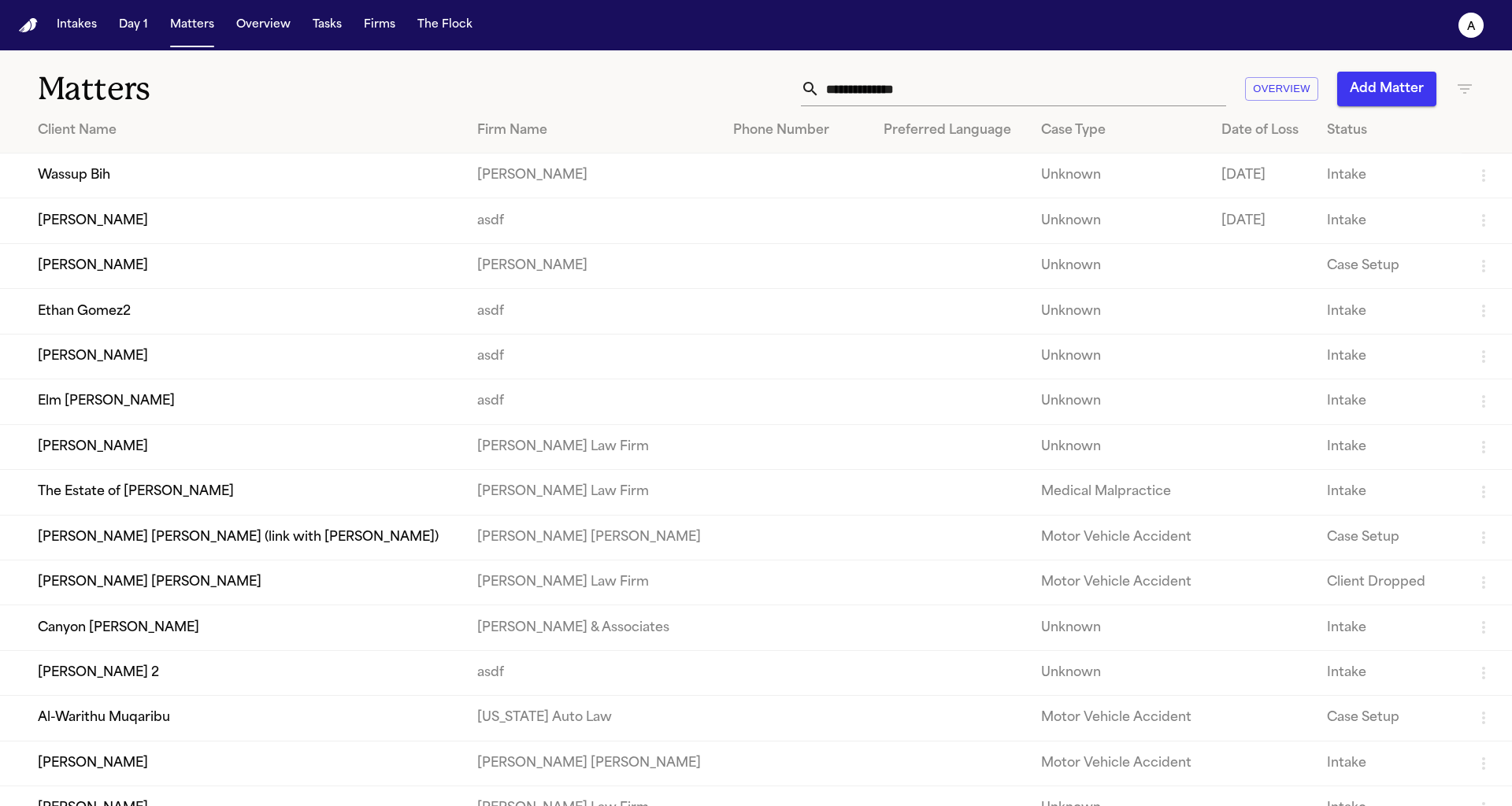
click at [146, 171] on td "Wassup Bih" at bounding box center [232, 176] width 464 height 45
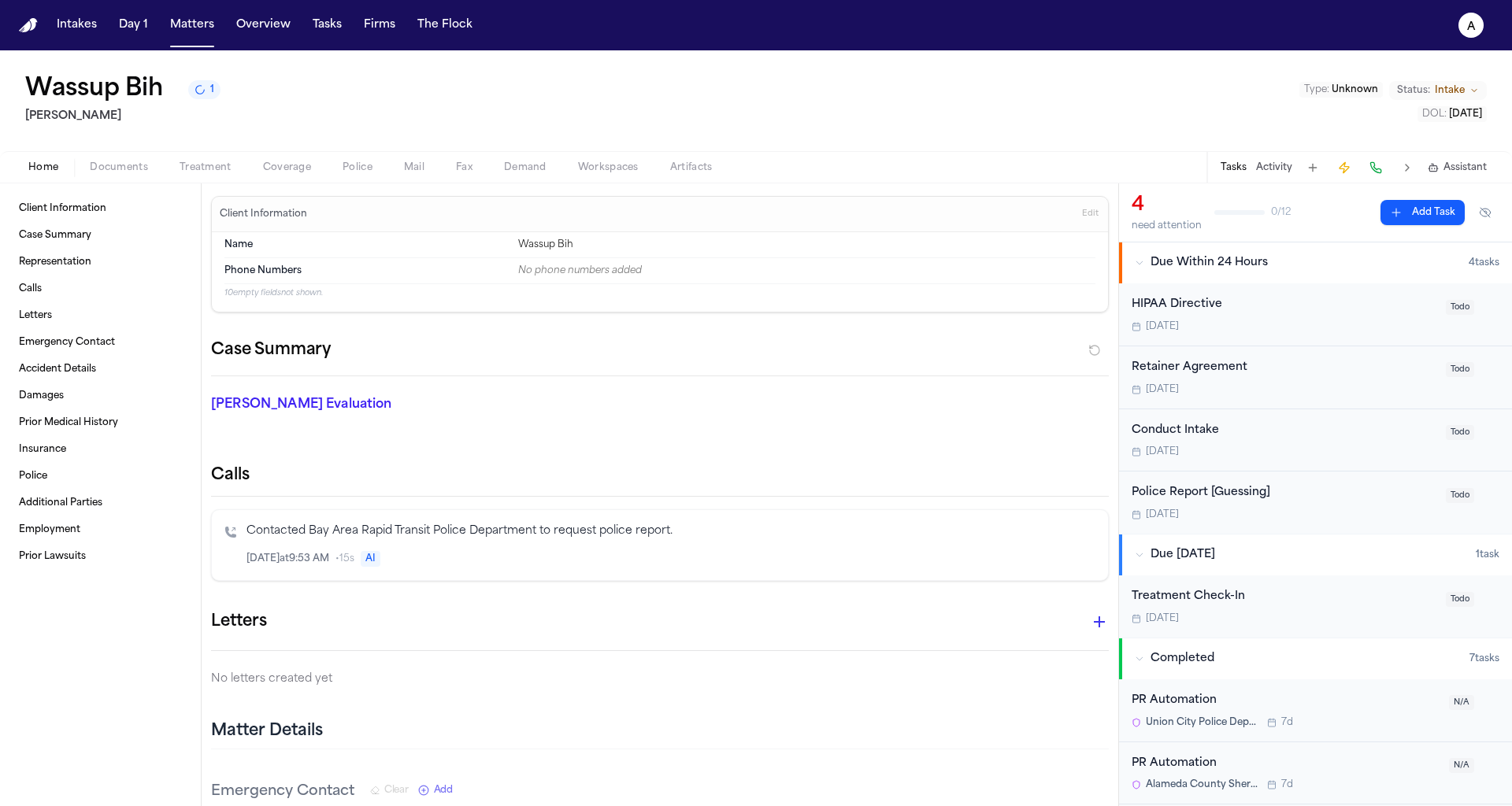
click at [489, 547] on div "Contacted Bay Area Rapid Transit Police Department to request police report. [D…" at bounding box center [671, 545] width 849 height 45
click at [492, 531] on p "Contacted Bay Area Rapid Transit Police Department to request police report." at bounding box center [671, 531] width 849 height 18
click at [1470, 15] on icon "a" at bounding box center [1470, 25] width 25 height 25
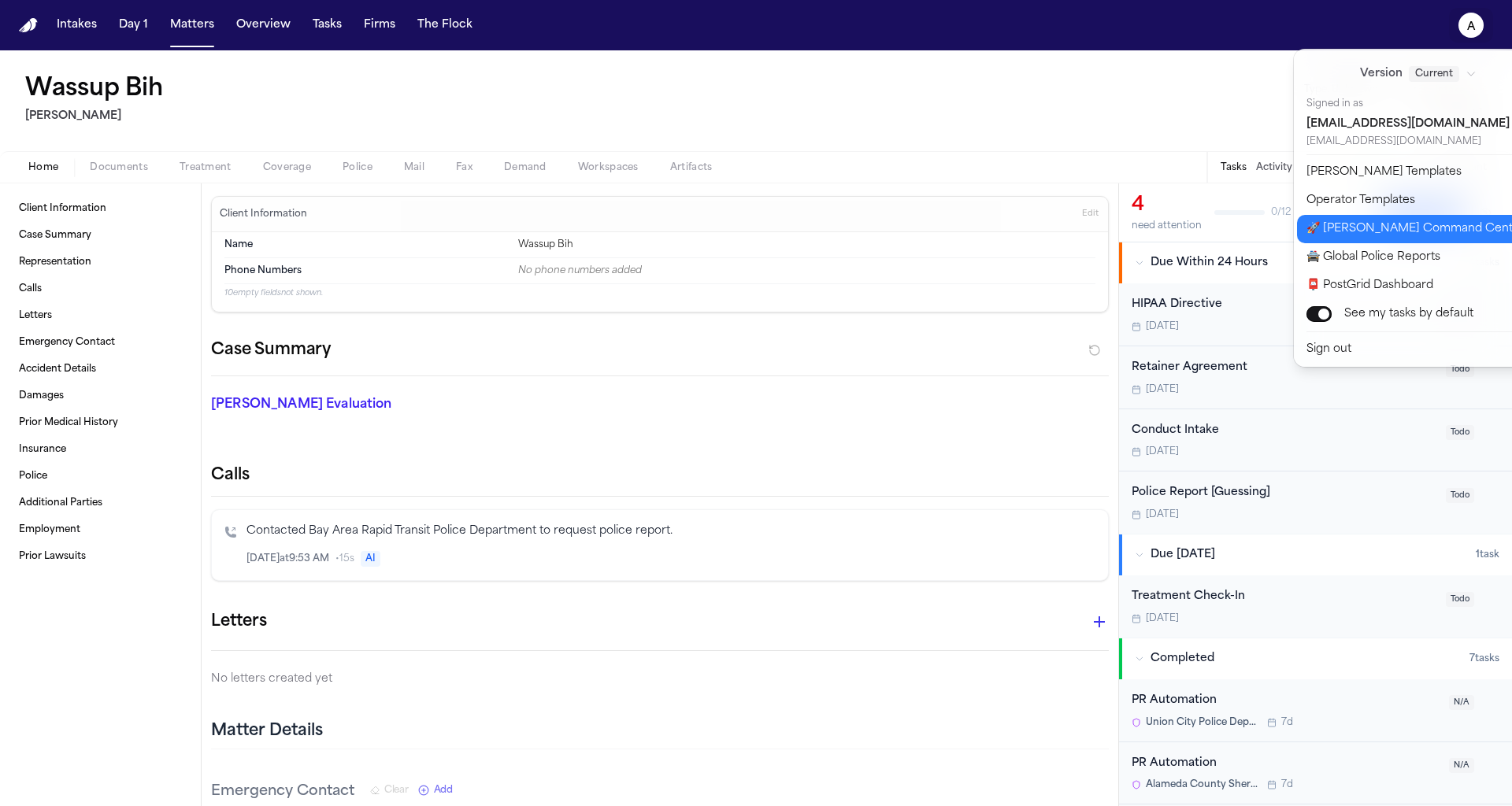
click at [1397, 223] on button "🚀 [PERSON_NAME] Command Center" at bounding box center [1428, 228] width 262 height 28
select select "**"
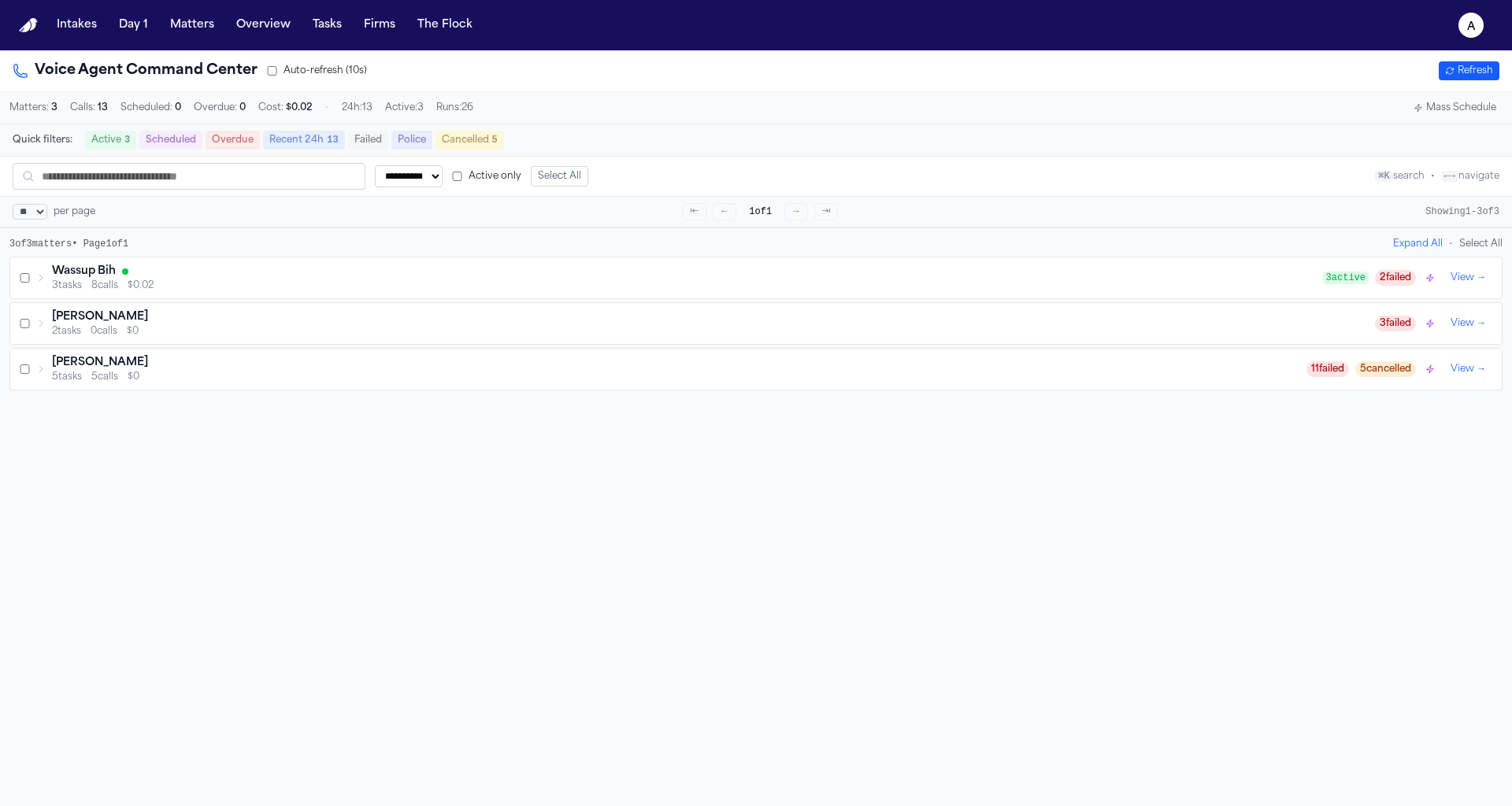
click at [307, 295] on div "Wassup Bih 3 tasks 8 calls $0.02 3 active 2 failed View →" at bounding box center [756, 278] width 1492 height 41
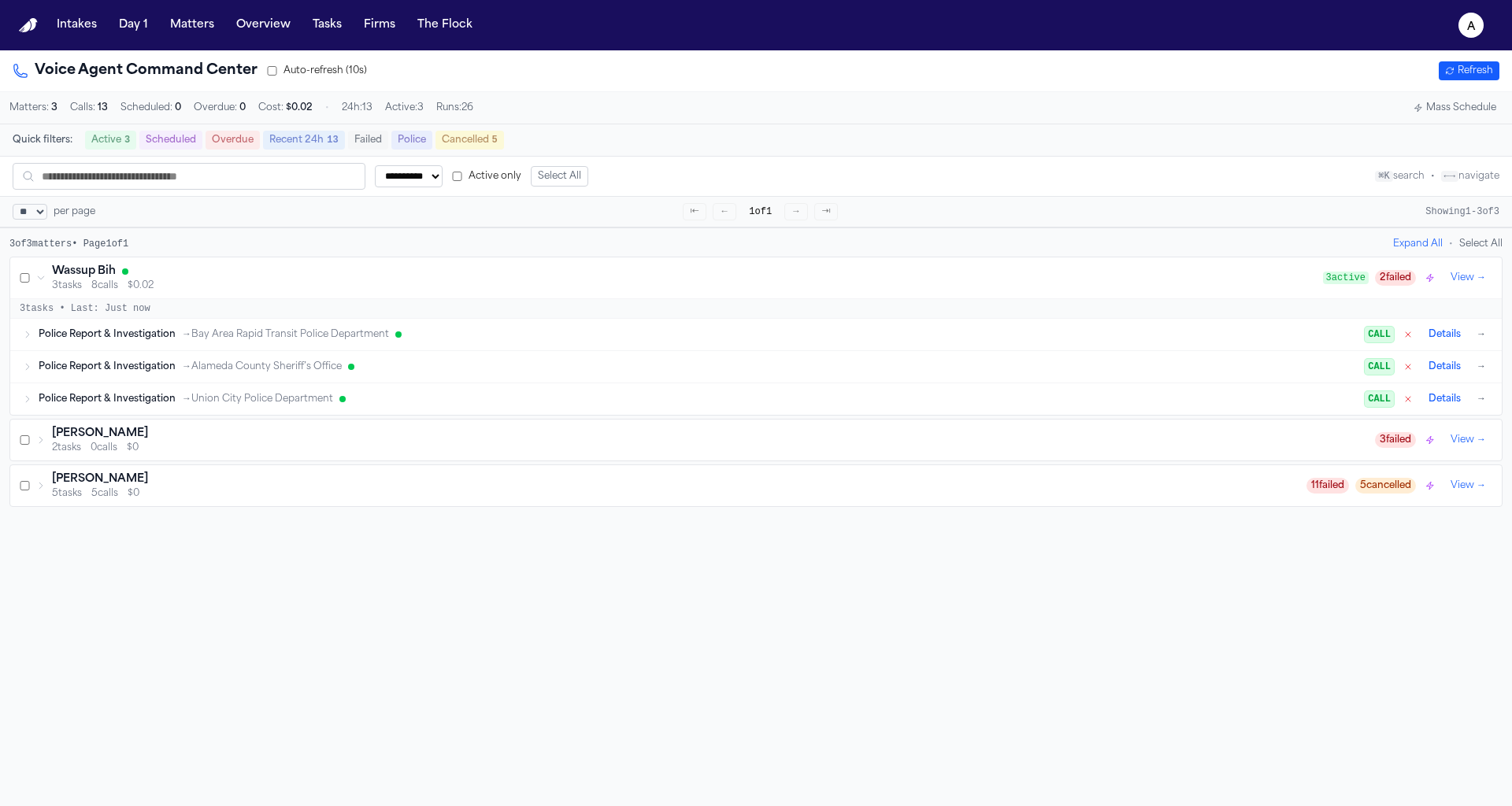
click at [224, 343] on div "Police Report & Investigation → Bay Area Rapid Transit Police Department CALL D…" at bounding box center [763, 335] width 1450 height 19
